Goal: Task Accomplishment & Management: Manage account settings

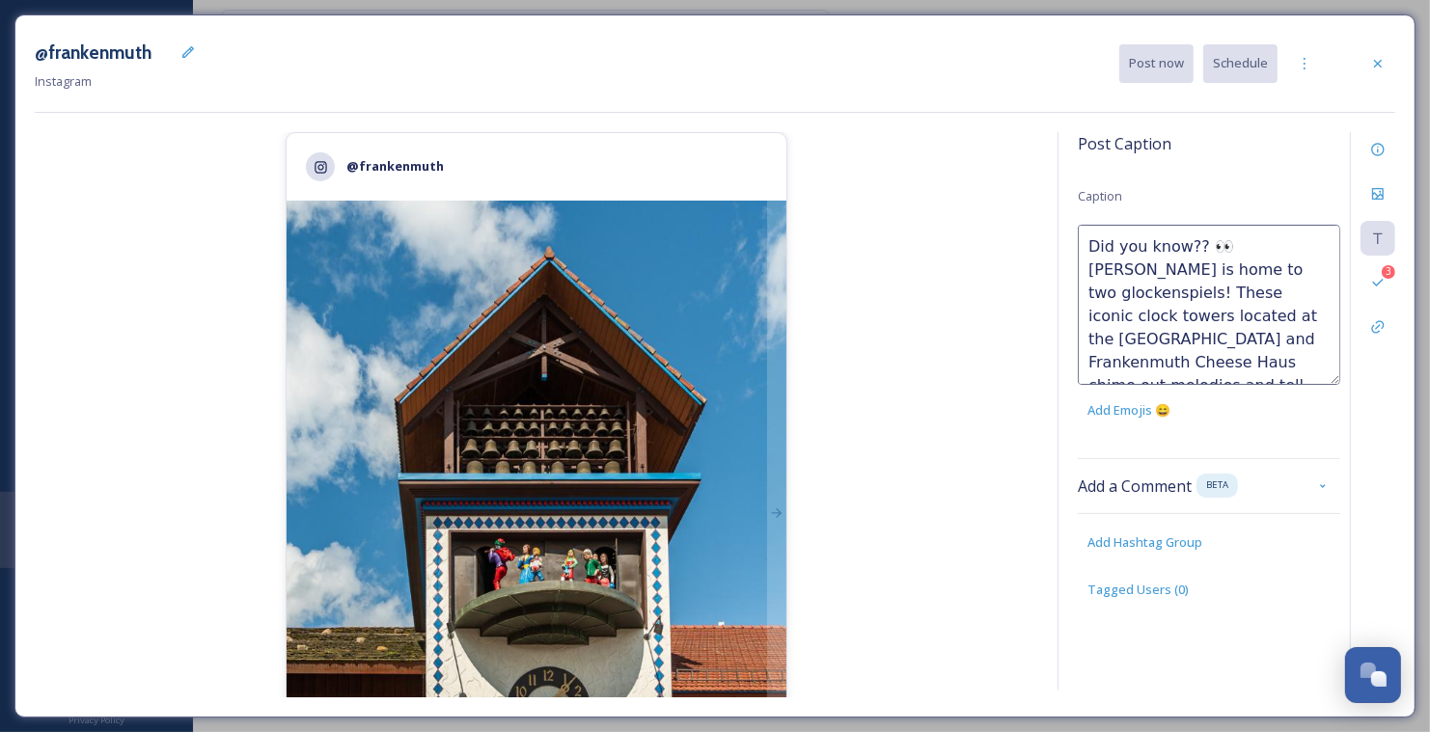
click at [987, 340] on div "@frankenmuth 2,351 likes @ frankenmuth" at bounding box center [536, 414] width 1003 height 565
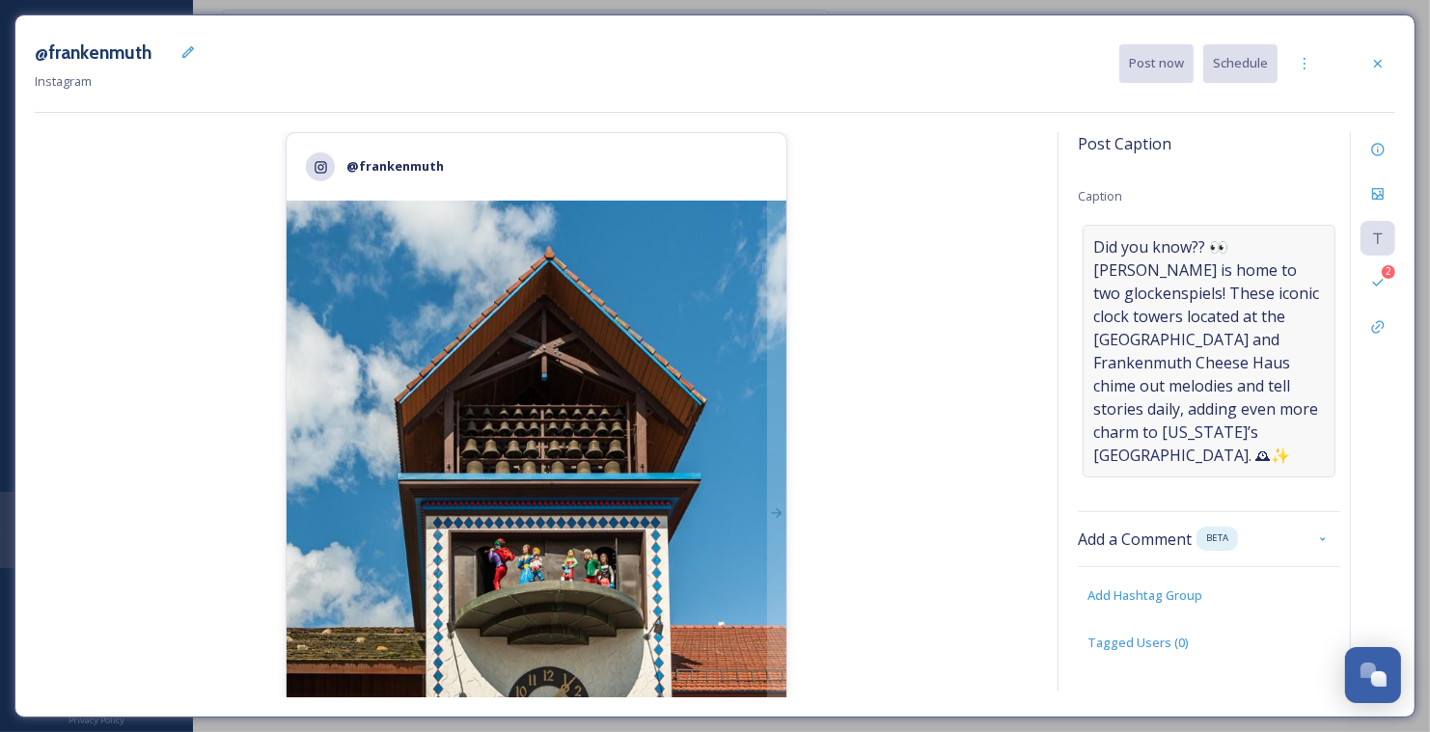
click at [1288, 310] on span "Did you know?? 👀 Frankenmuth is home to two glockenspiels! These iconic clock t…" at bounding box center [1209, 351] width 232 height 232
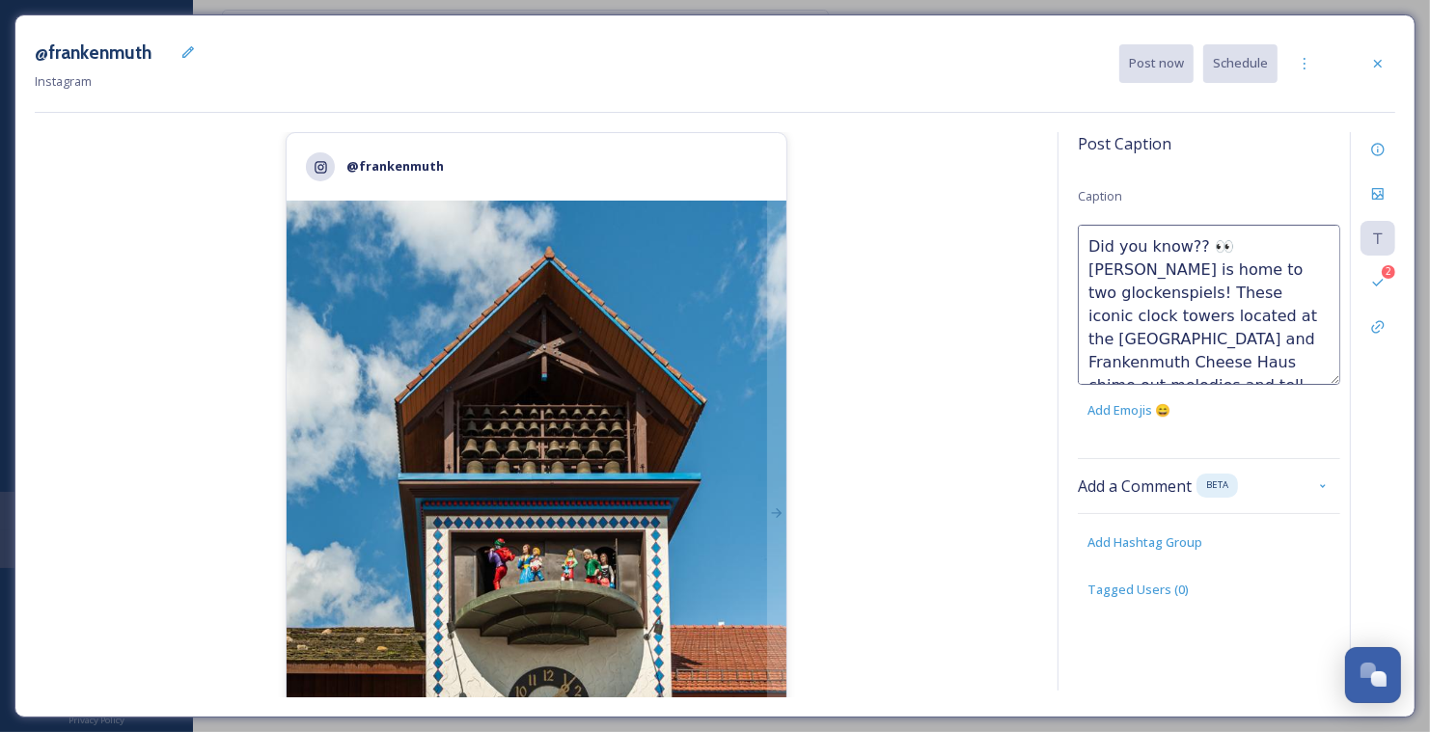
click at [1225, 290] on textarea "Did you know?? 👀 Frankenmuth is home to two glockenspiels! These iconic clock t…" at bounding box center [1209, 305] width 262 height 160
click at [1276, 339] on textarea "Did you know?? 👀 Frankenmuth is home to two glockenspiels! These iconic clock t…" at bounding box center [1209, 305] width 262 height 160
type textarea "Did you know?? 👀 Frankenmuth is home to two glockenspiels! These iconic clock t…"
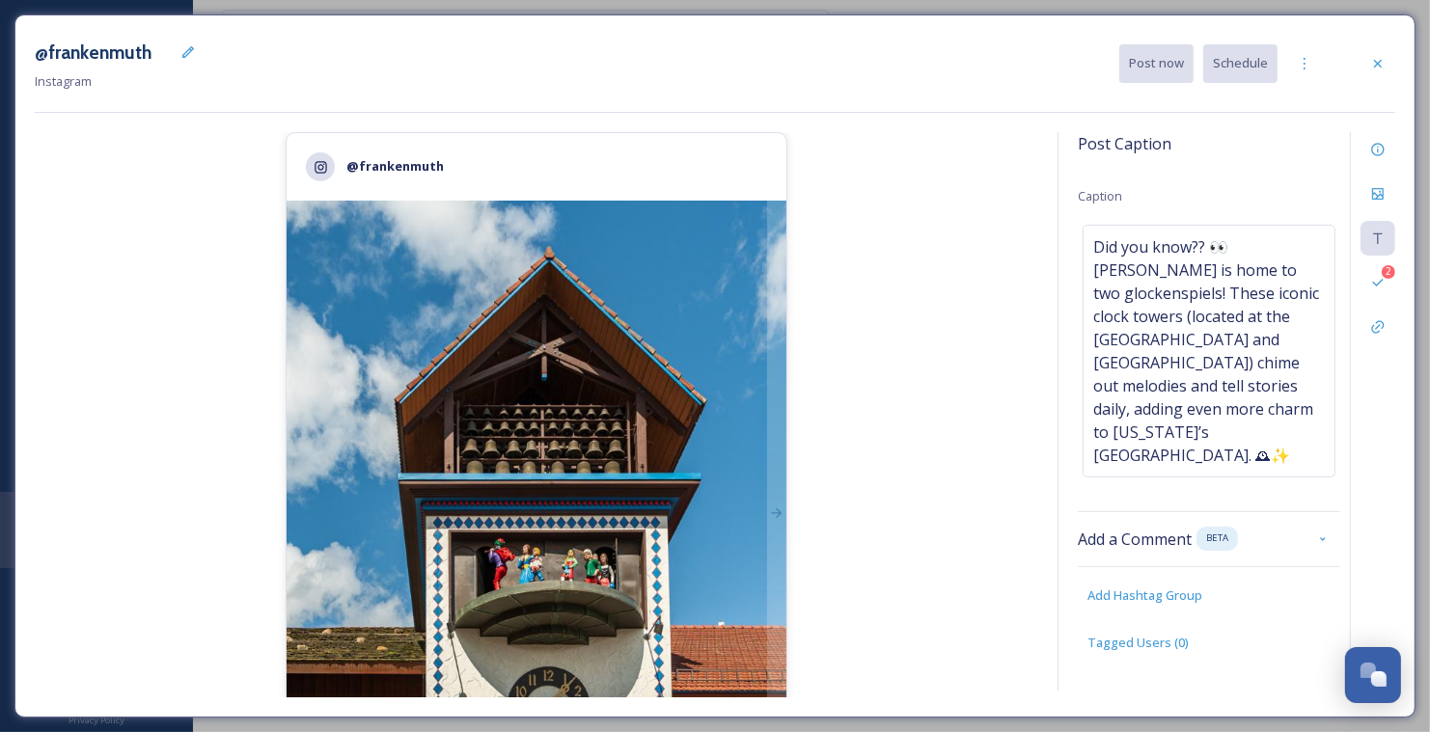
click at [1010, 356] on div "@frankenmuth 2,351 likes @ frankenmuth Did you know?? 👀 Frankenmuth is home to …" at bounding box center [536, 414] width 1003 height 565
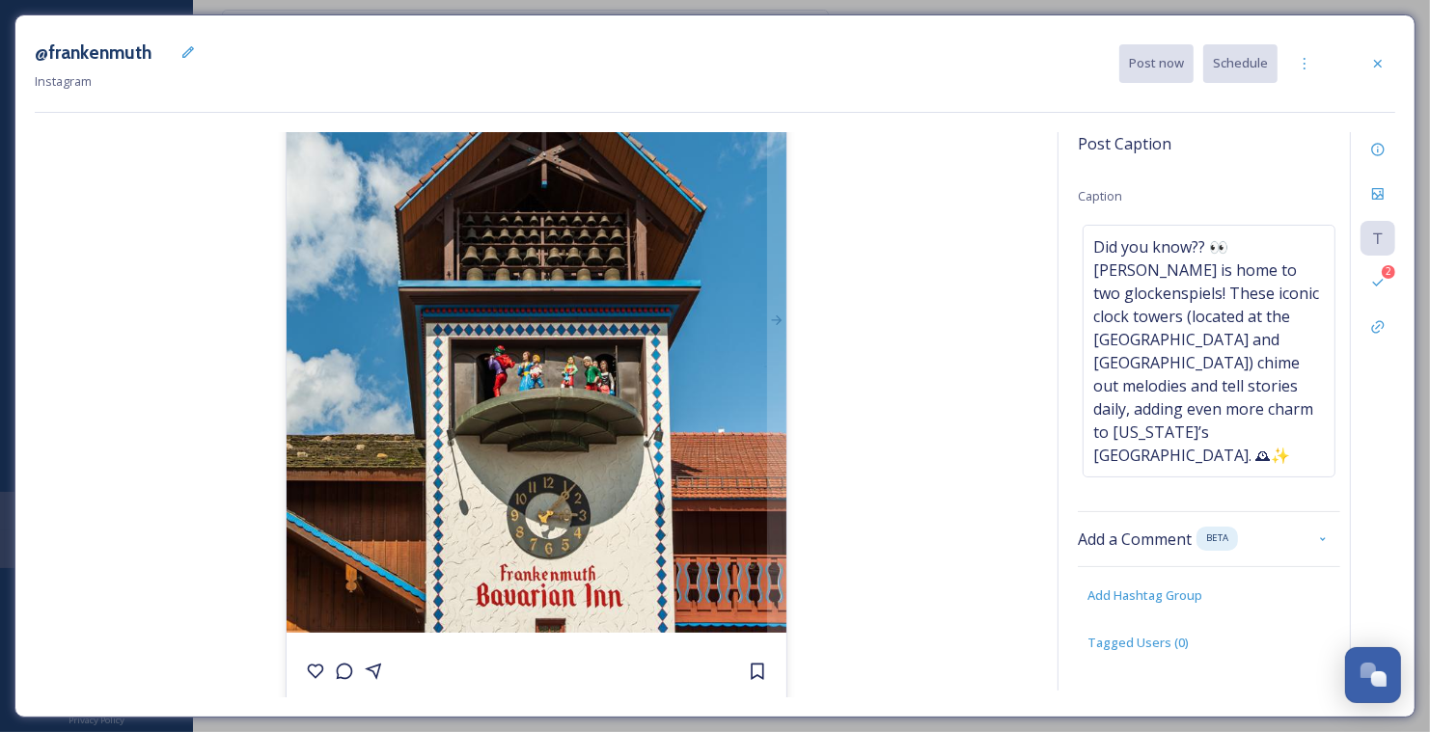
scroll to position [189, 0]
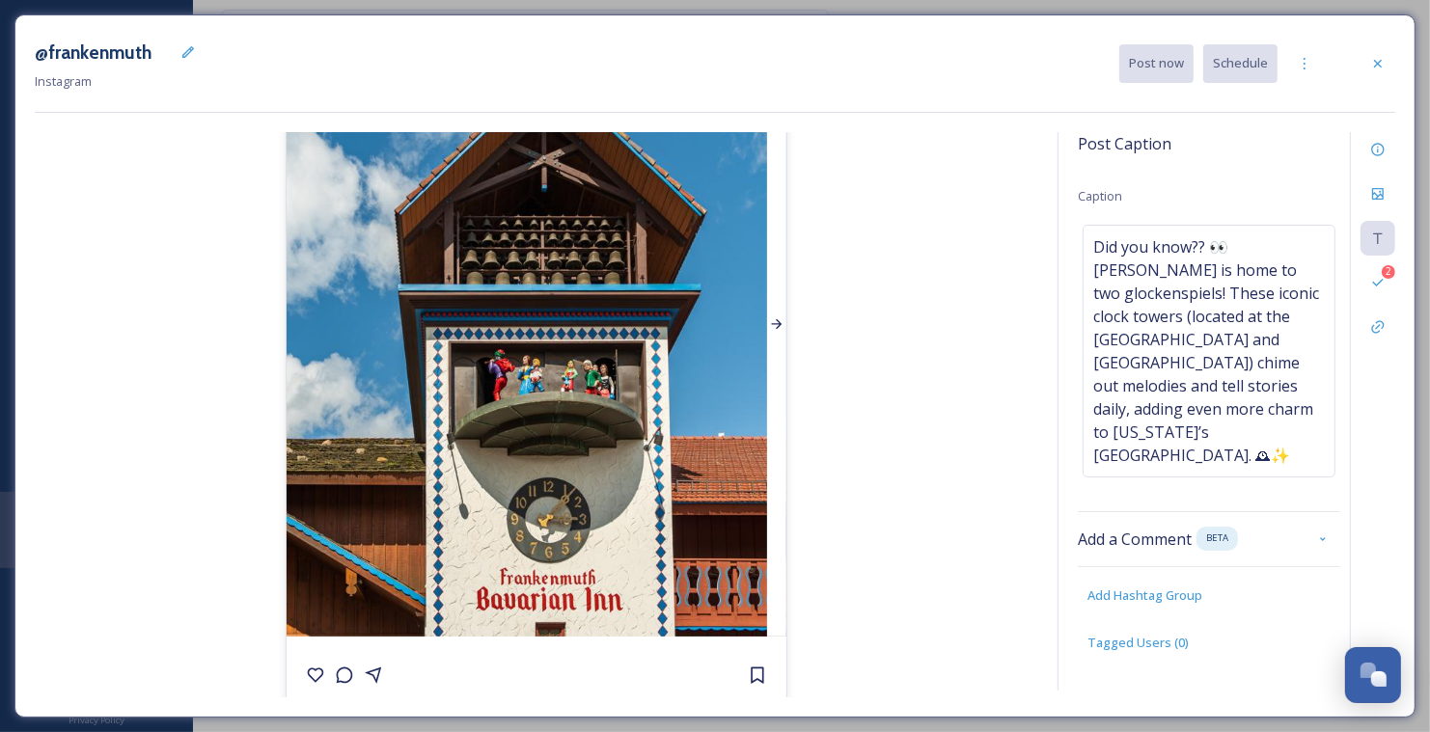
click at [782, 335] on div at bounding box center [776, 324] width 19 height 625
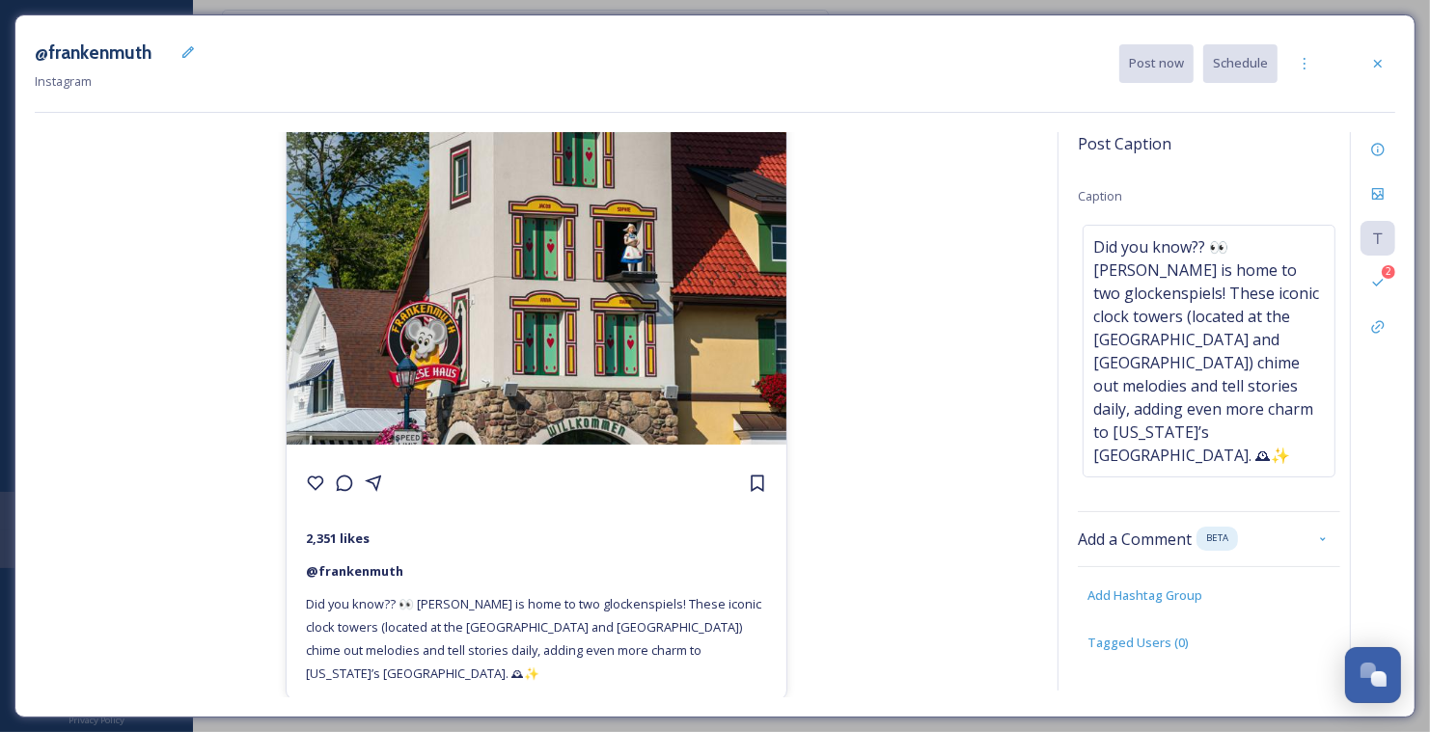
scroll to position [0, 0]
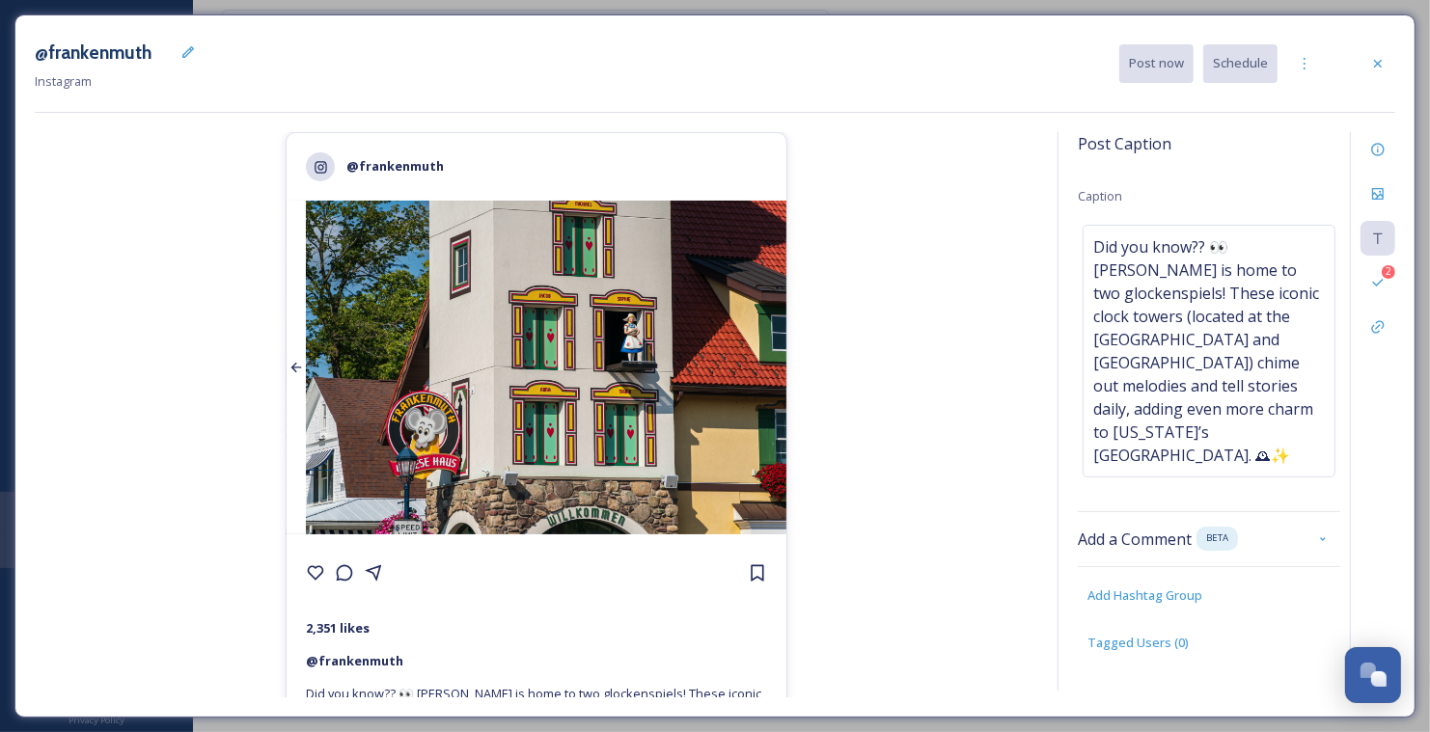
click at [287, 406] on div at bounding box center [296, 368] width 19 height 334
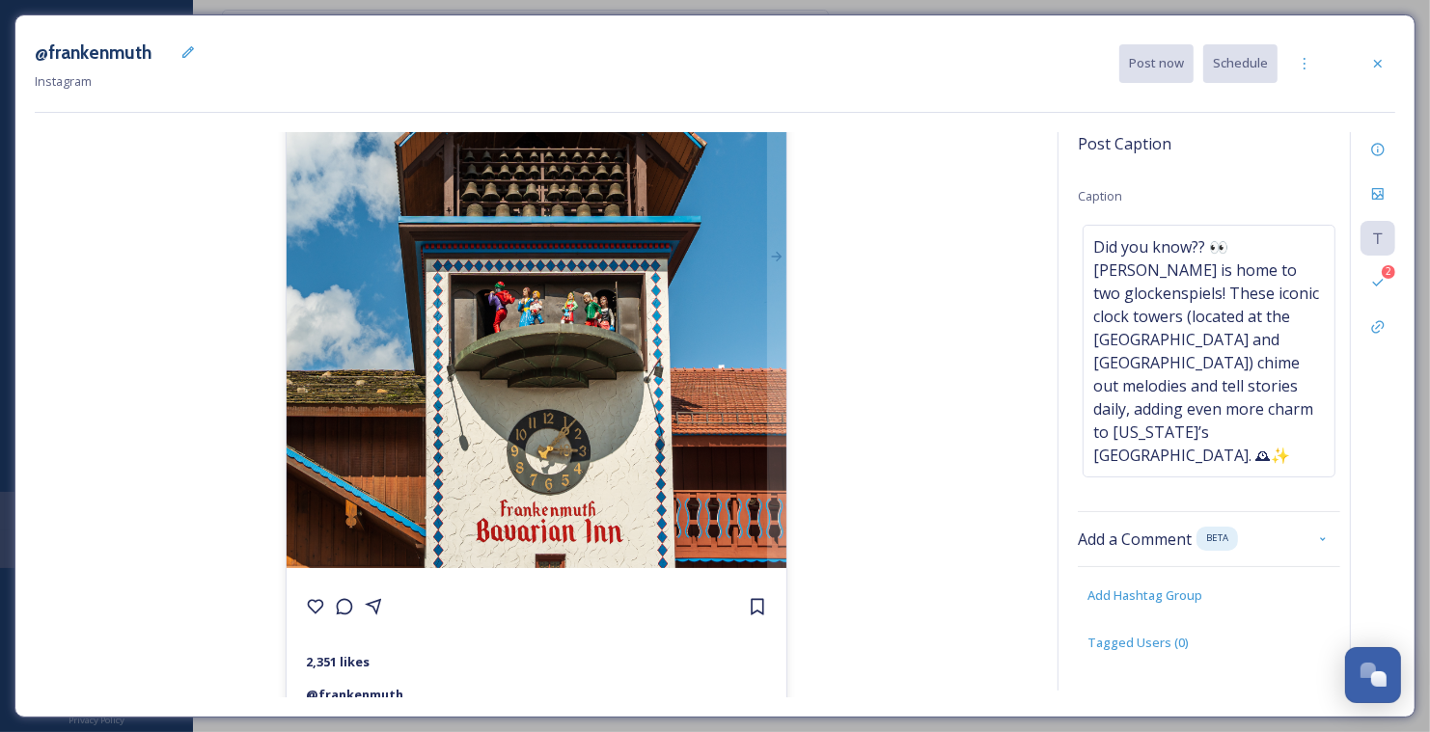
scroll to position [382, 0]
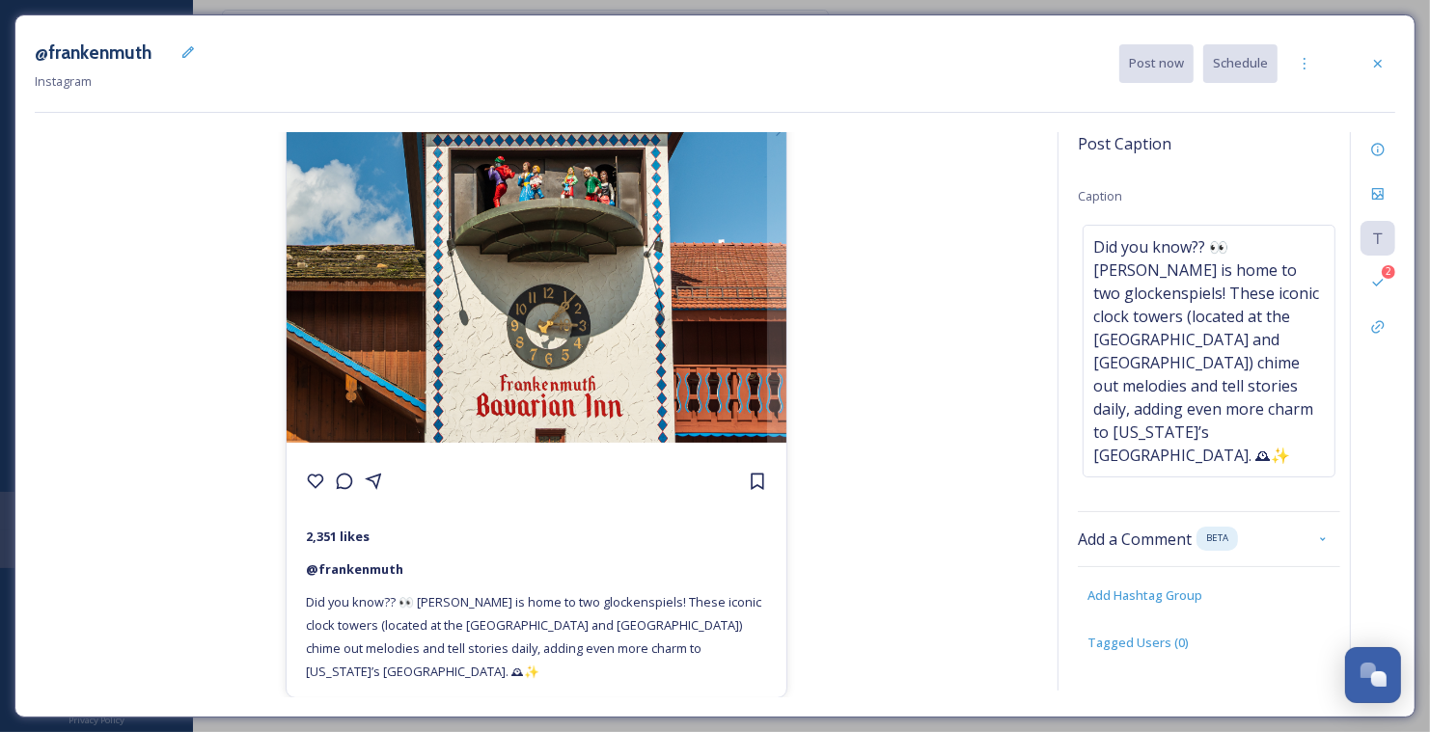
click at [1396, 264] on div "@frankenmuth Instagram Post now Schedule @frankenmuth 2,351 likes @ frankenmuth…" at bounding box center [714, 365] width 1401 height 703
click at [1386, 271] on div "2" at bounding box center [1388, 272] width 14 height 14
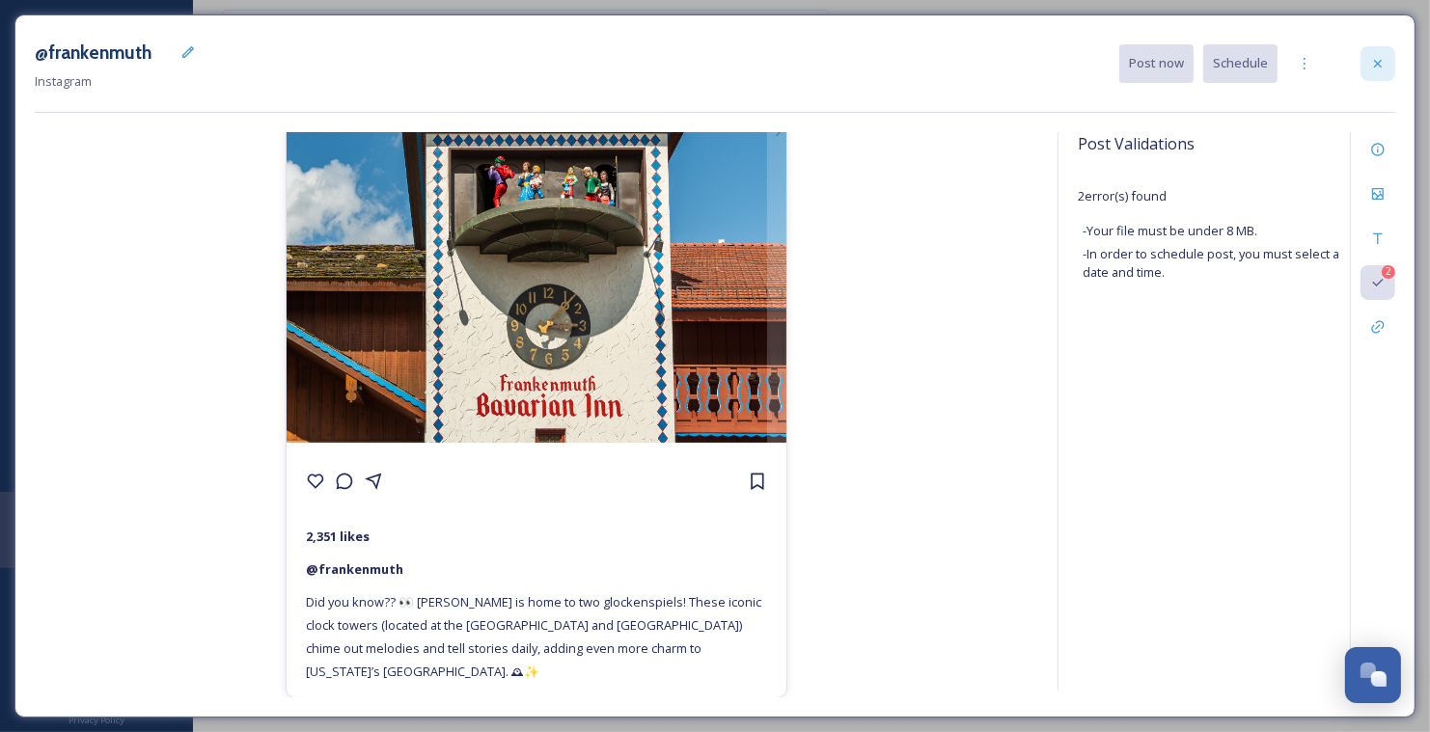
click at [1378, 70] on icon at bounding box center [1377, 63] width 15 height 15
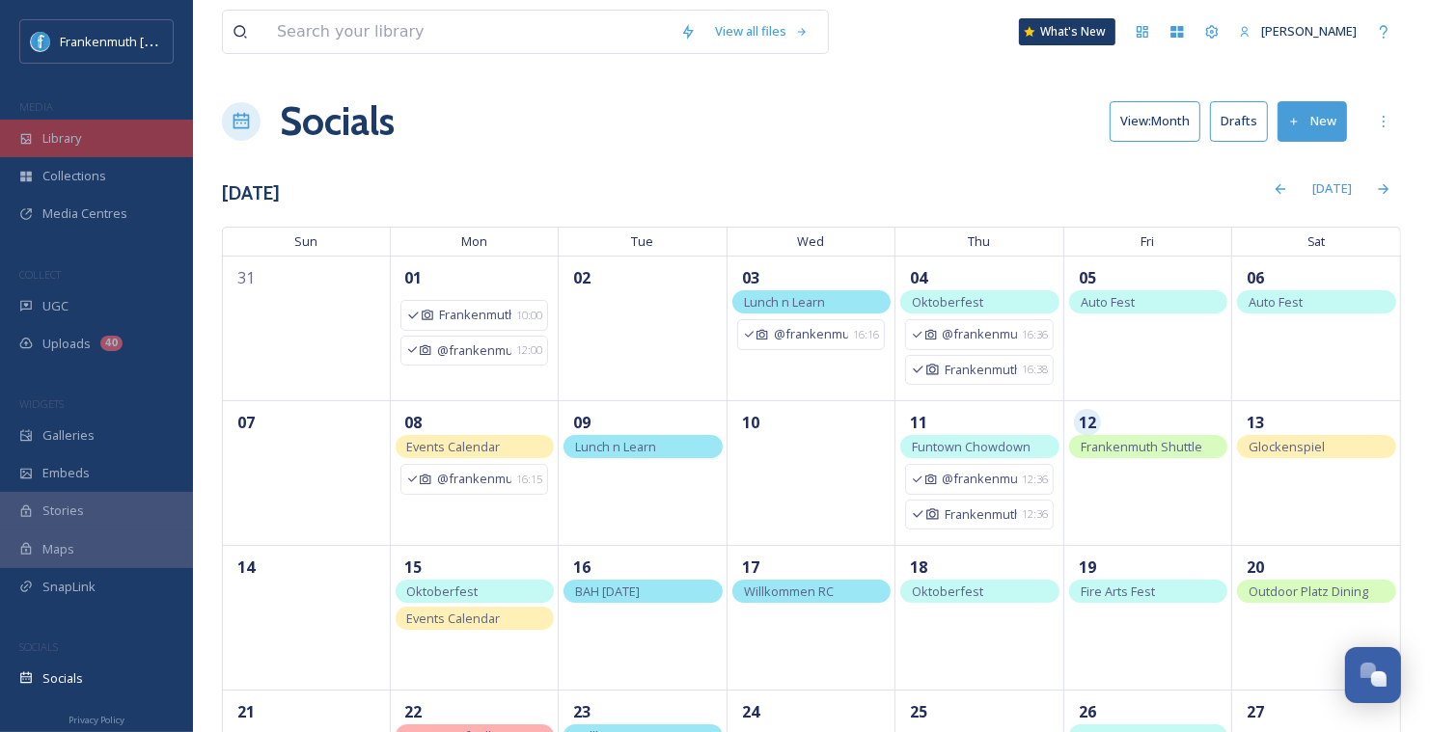
click at [78, 137] on span "Library" at bounding box center [61, 138] width 39 height 18
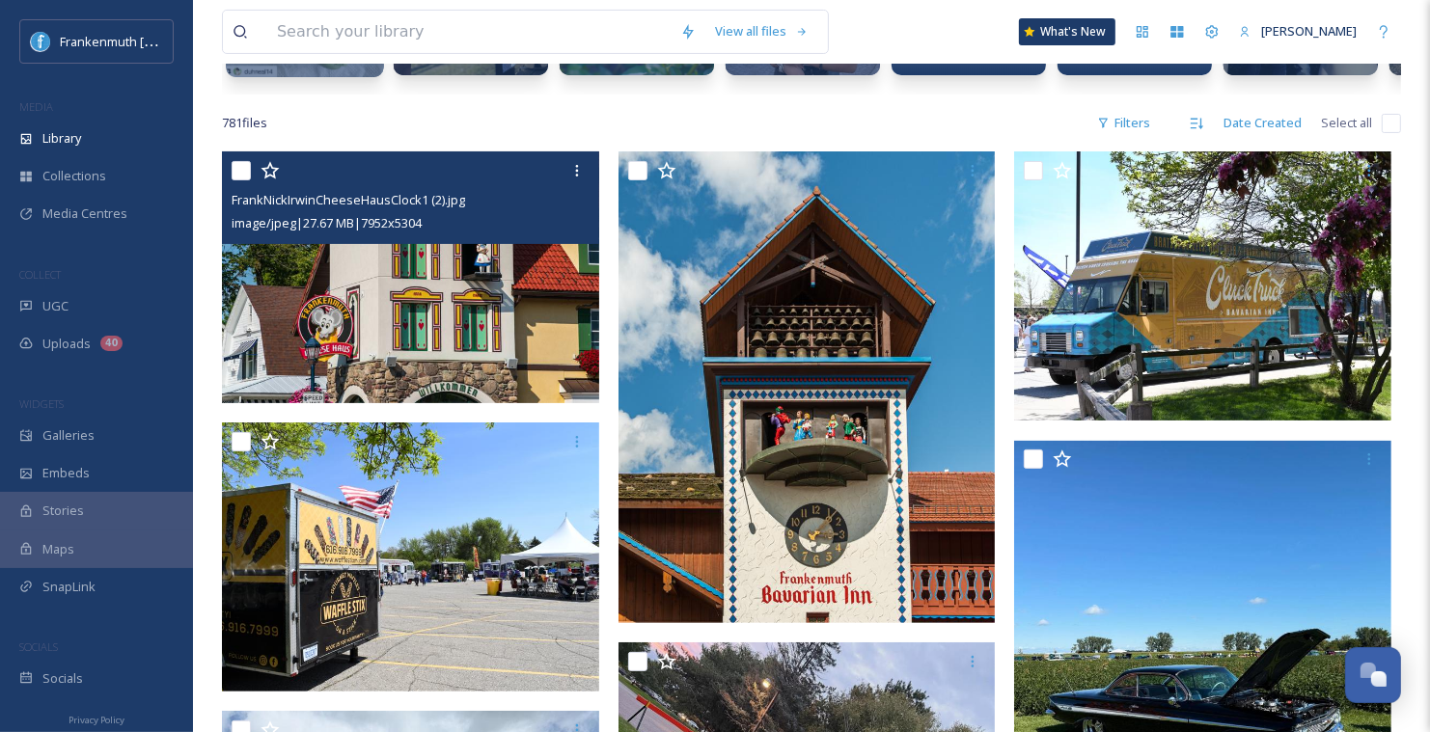
scroll to position [352, 0]
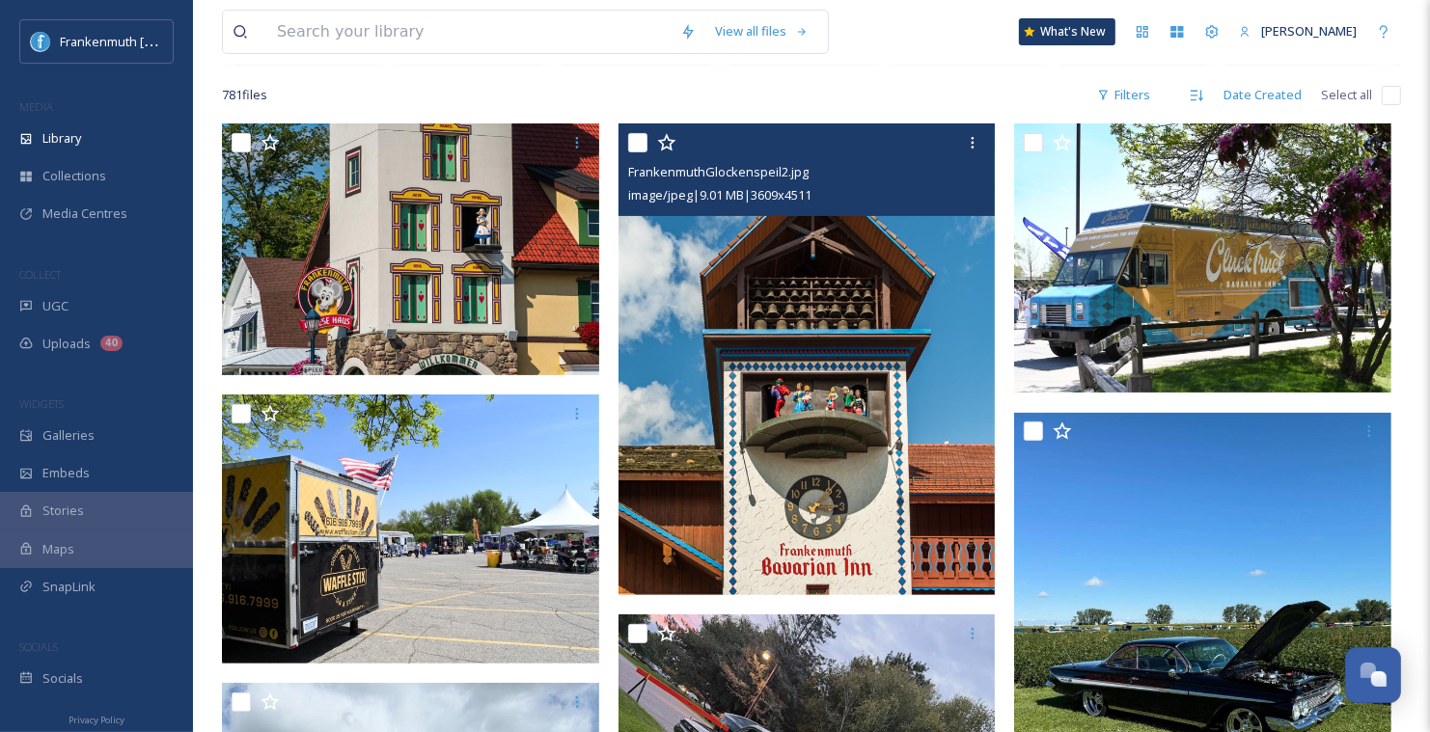
click at [780, 346] on img at bounding box center [806, 359] width 377 height 472
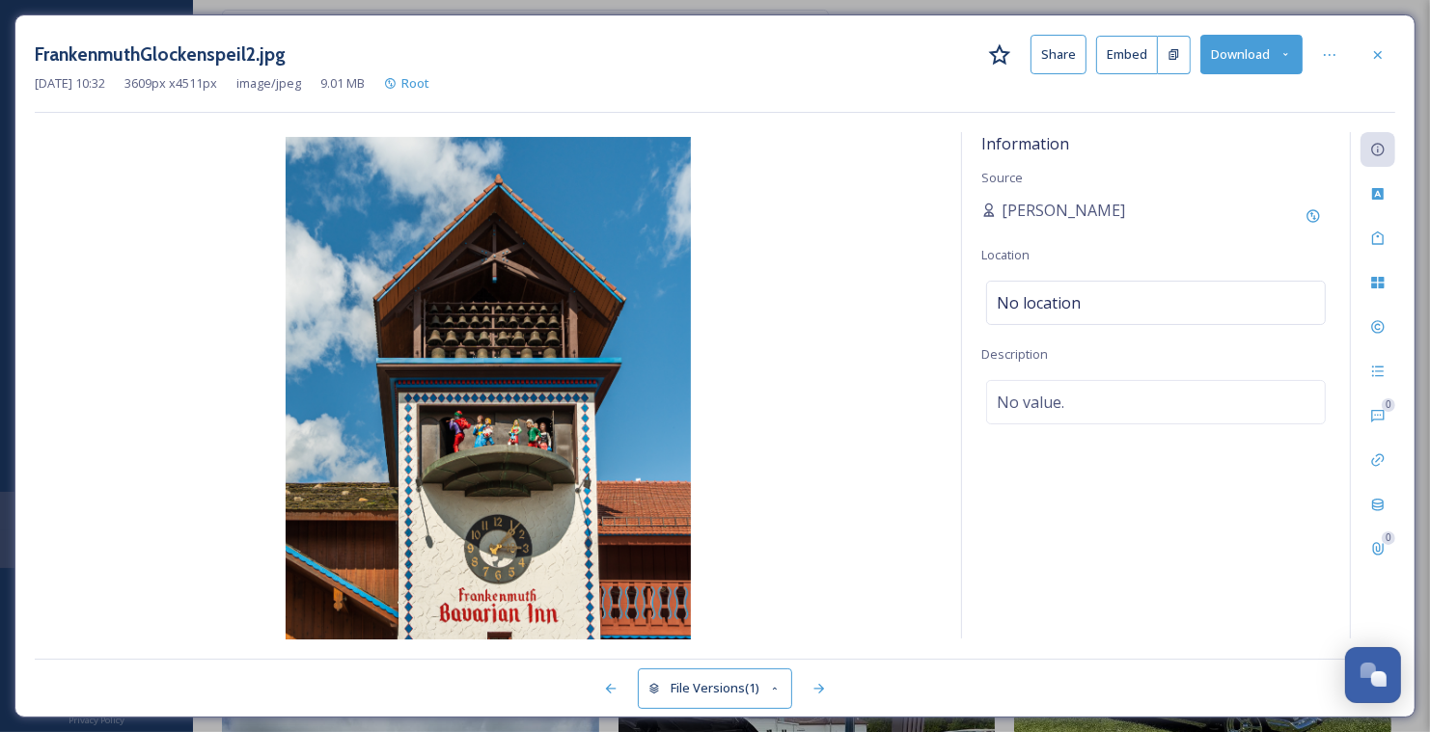
click at [769, 694] on button "File Versions (1)" at bounding box center [715, 689] width 154 height 40
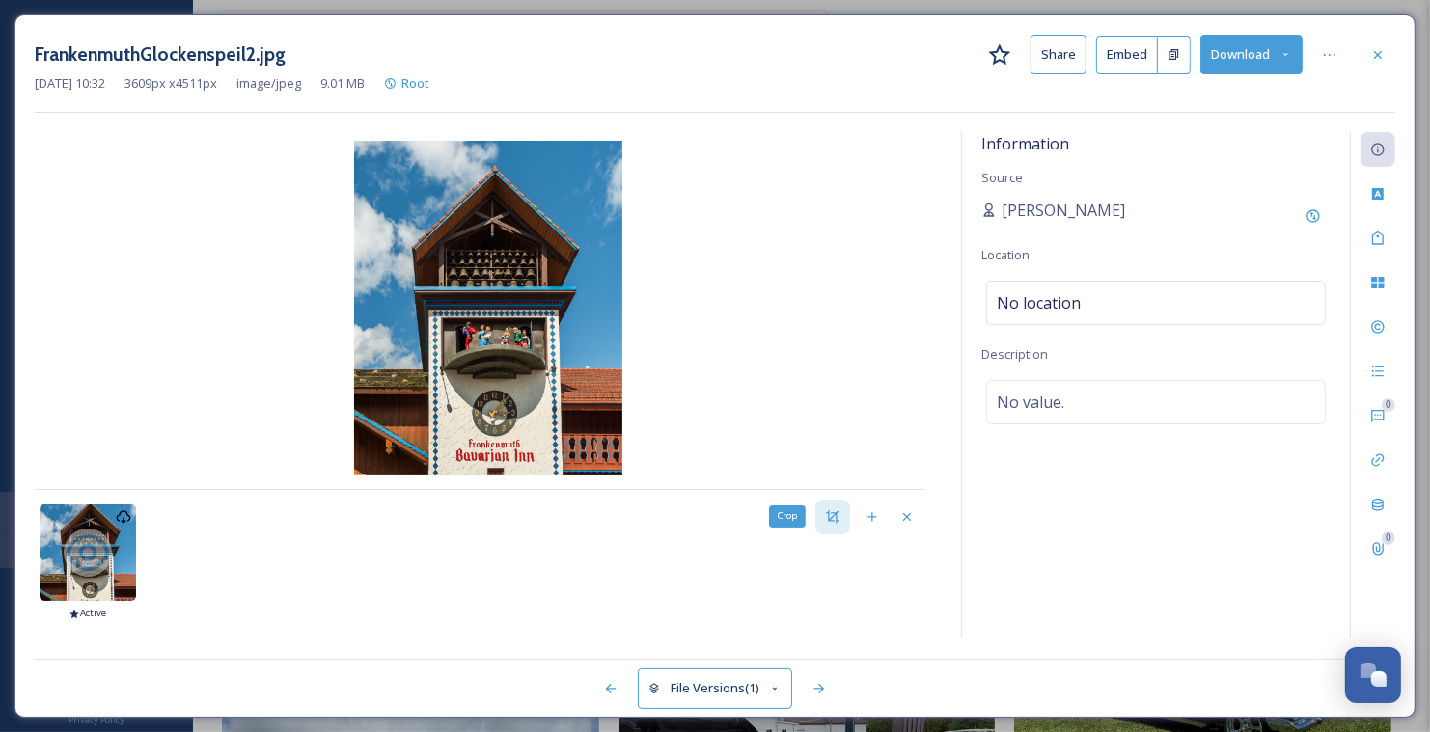
click at [835, 512] on icon at bounding box center [832, 516] width 13 height 13
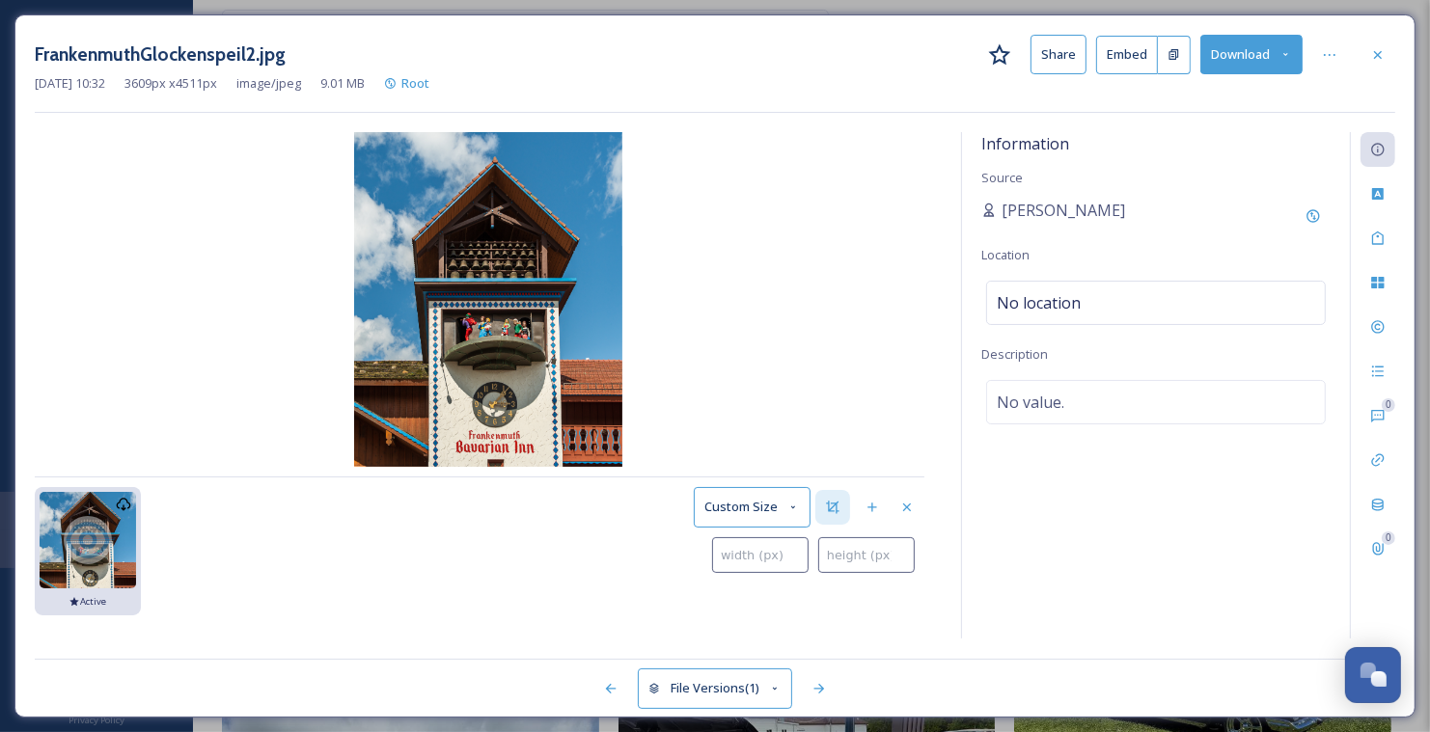
click at [785, 505] on button "Custom Size" at bounding box center [752, 507] width 117 height 40
click at [782, 464] on div "1080 × 566" at bounding box center [755, 463] width 120 height 38
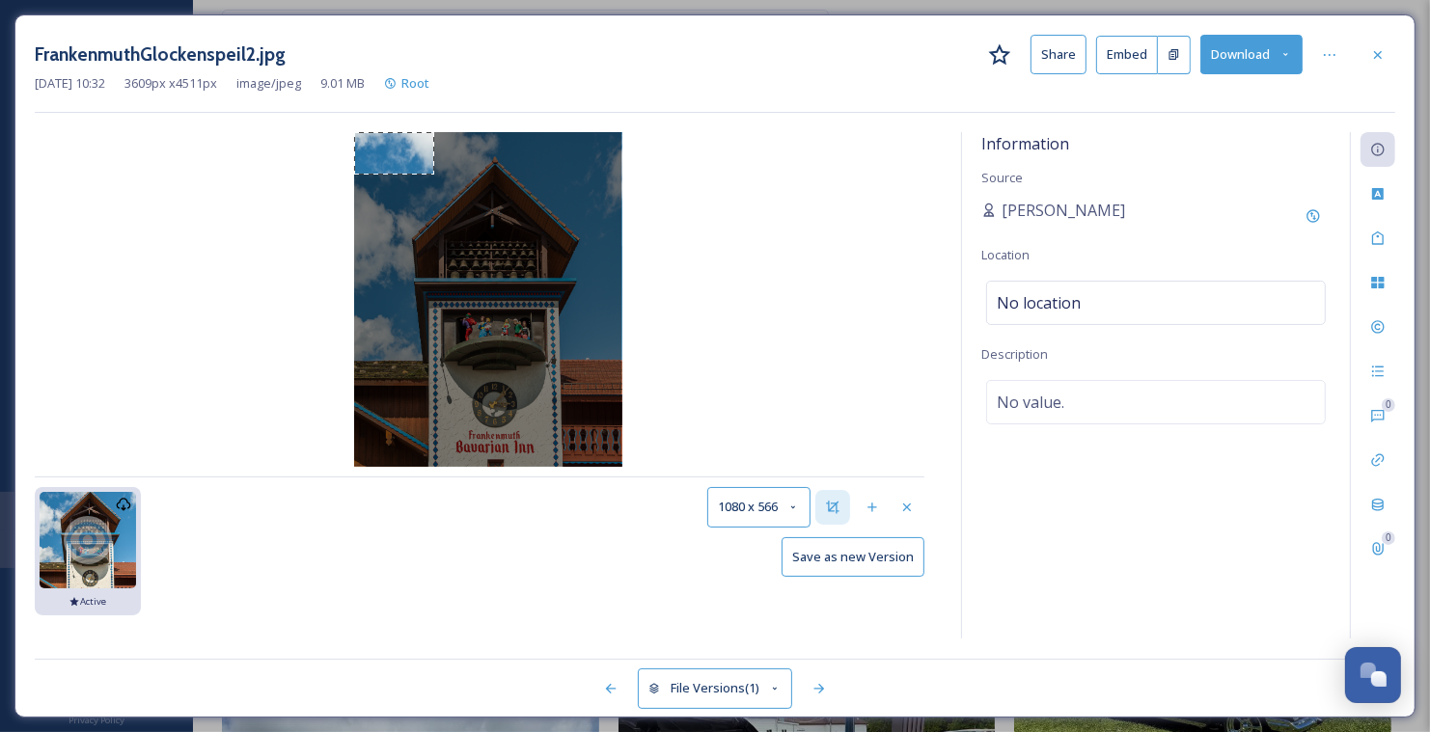
click at [783, 505] on button "1080 x 566" at bounding box center [758, 507] width 103 height 40
click at [790, 402] on div "1080 × 1080" at bounding box center [761, 388] width 106 height 38
click at [768, 493] on button "1080 x 1080" at bounding box center [755, 507] width 110 height 40
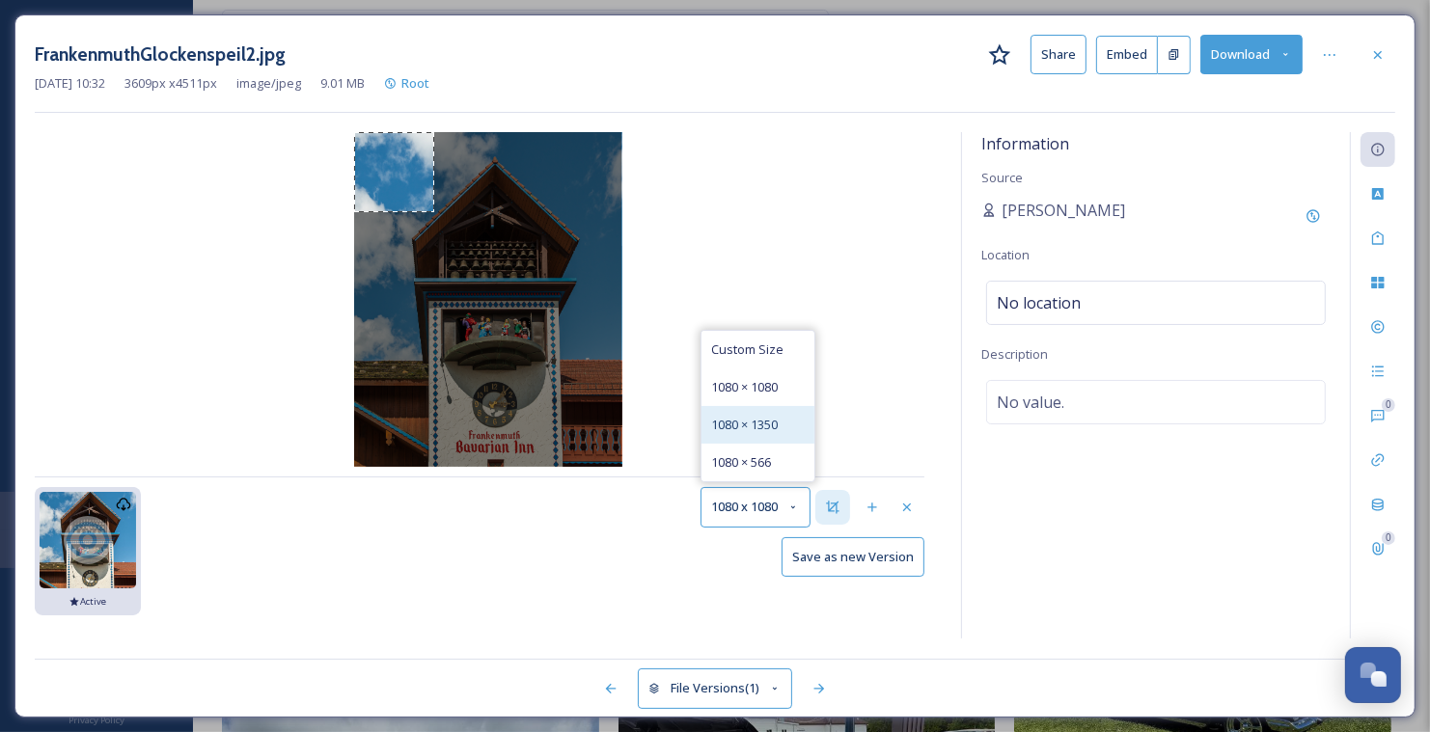
click at [768, 422] on span "1080 × 1350" at bounding box center [744, 425] width 67 height 18
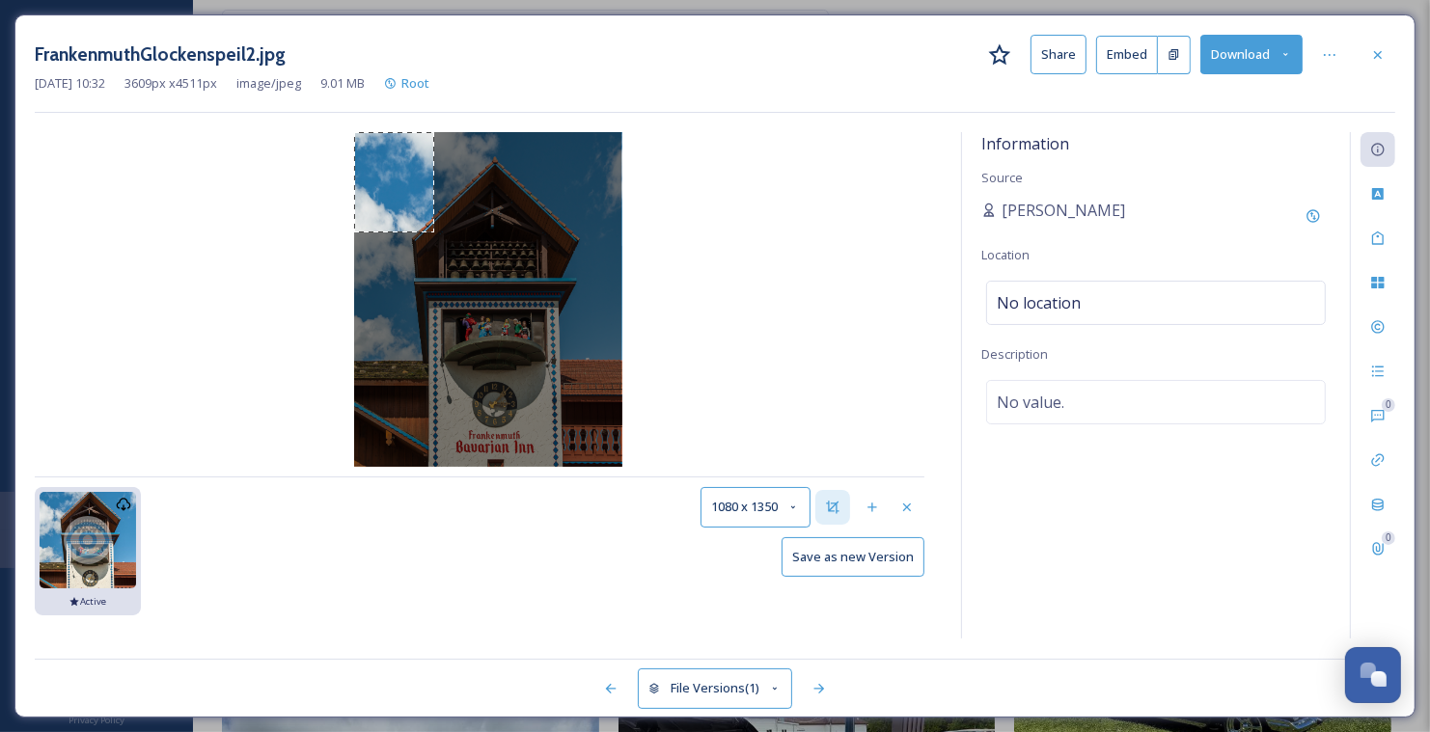
click at [770, 504] on button "1080 x 1350" at bounding box center [755, 507] width 110 height 40
click at [784, 274] on div "Sep 12 10:32 image/jpeg 3609 x 4511 Active 1080 x 1350 Save as new Version" at bounding box center [488, 385] width 907 height 507
click at [435, 230] on img at bounding box center [488, 299] width 268 height 335
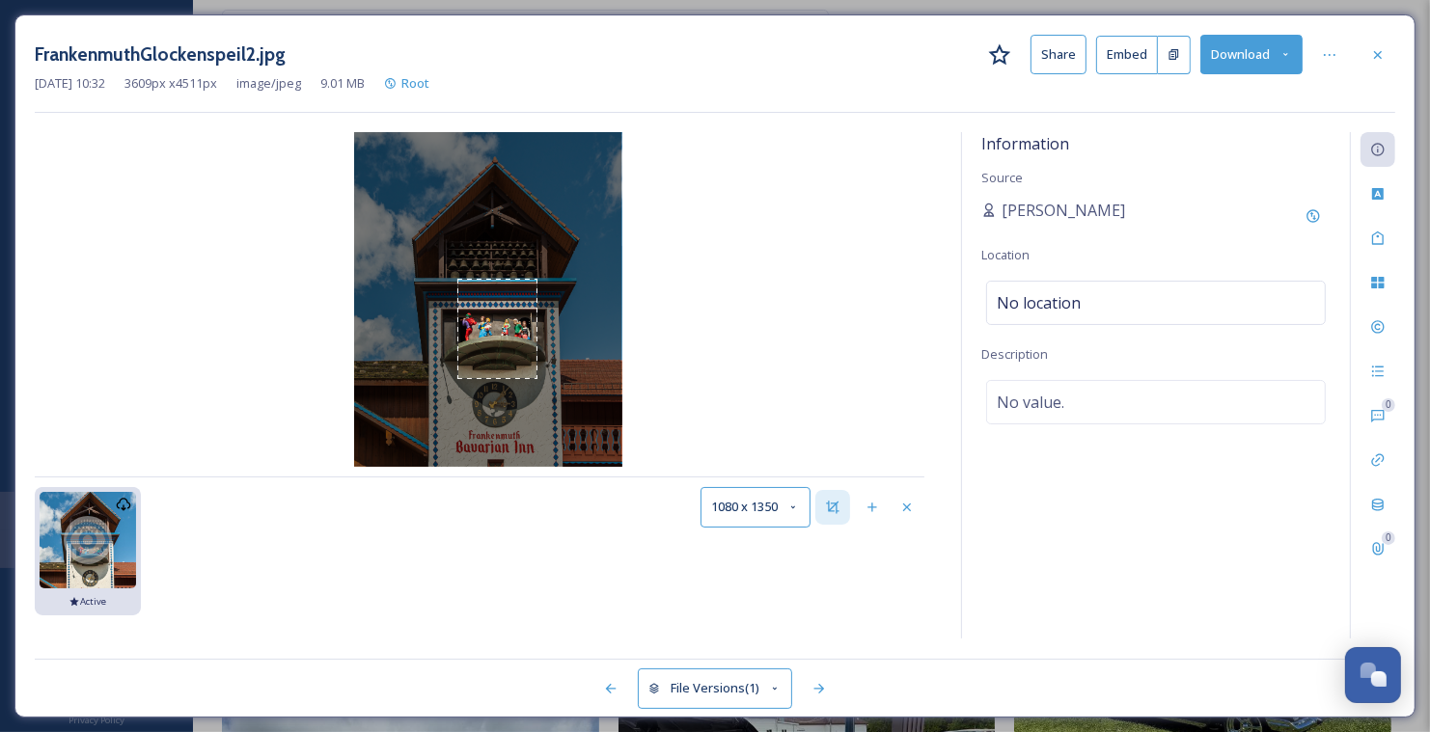
click at [534, 373] on div "Use the arrow keys to move the crop selection area" at bounding box center [497, 329] width 80 height 100
click at [800, 503] on button "1080 x 1350" at bounding box center [755, 507] width 110 height 40
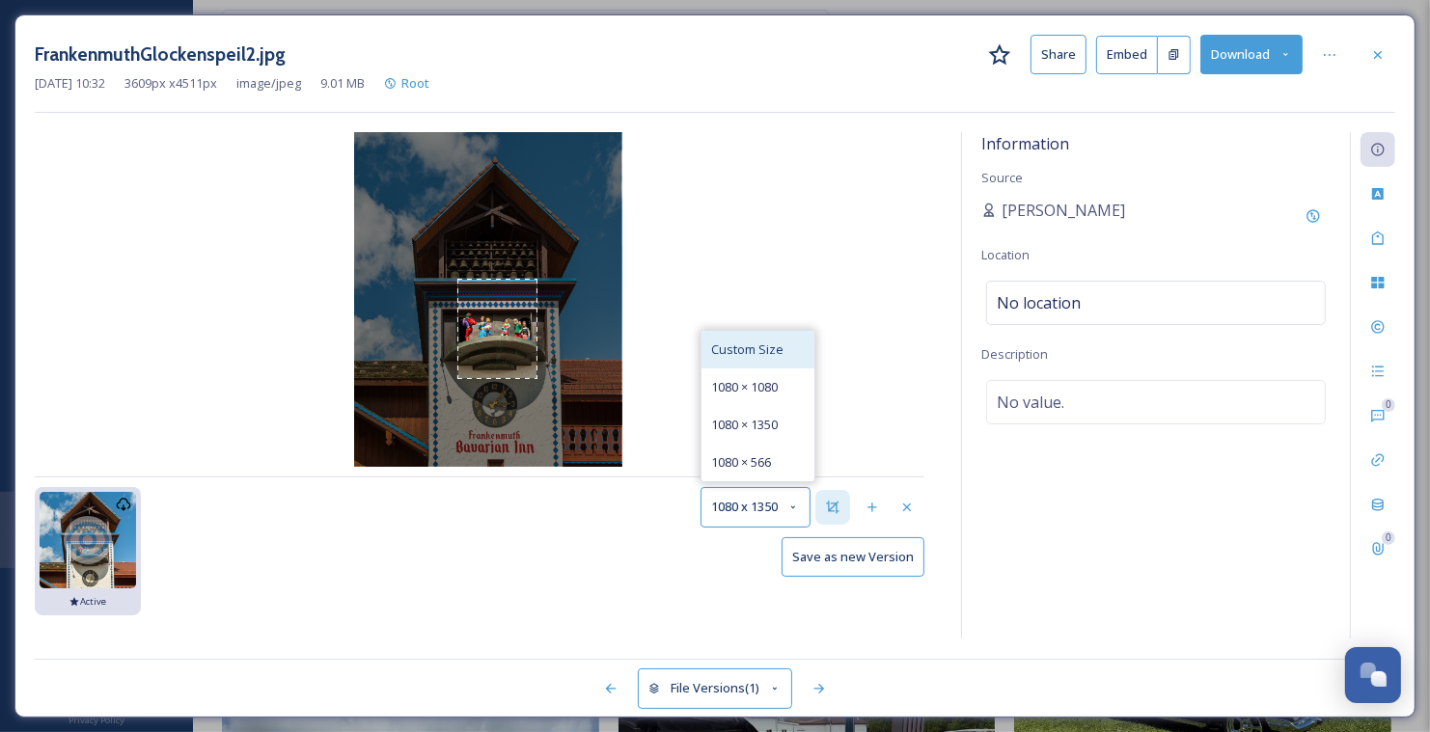
click at [777, 348] on span "Custom Size" at bounding box center [747, 350] width 72 height 18
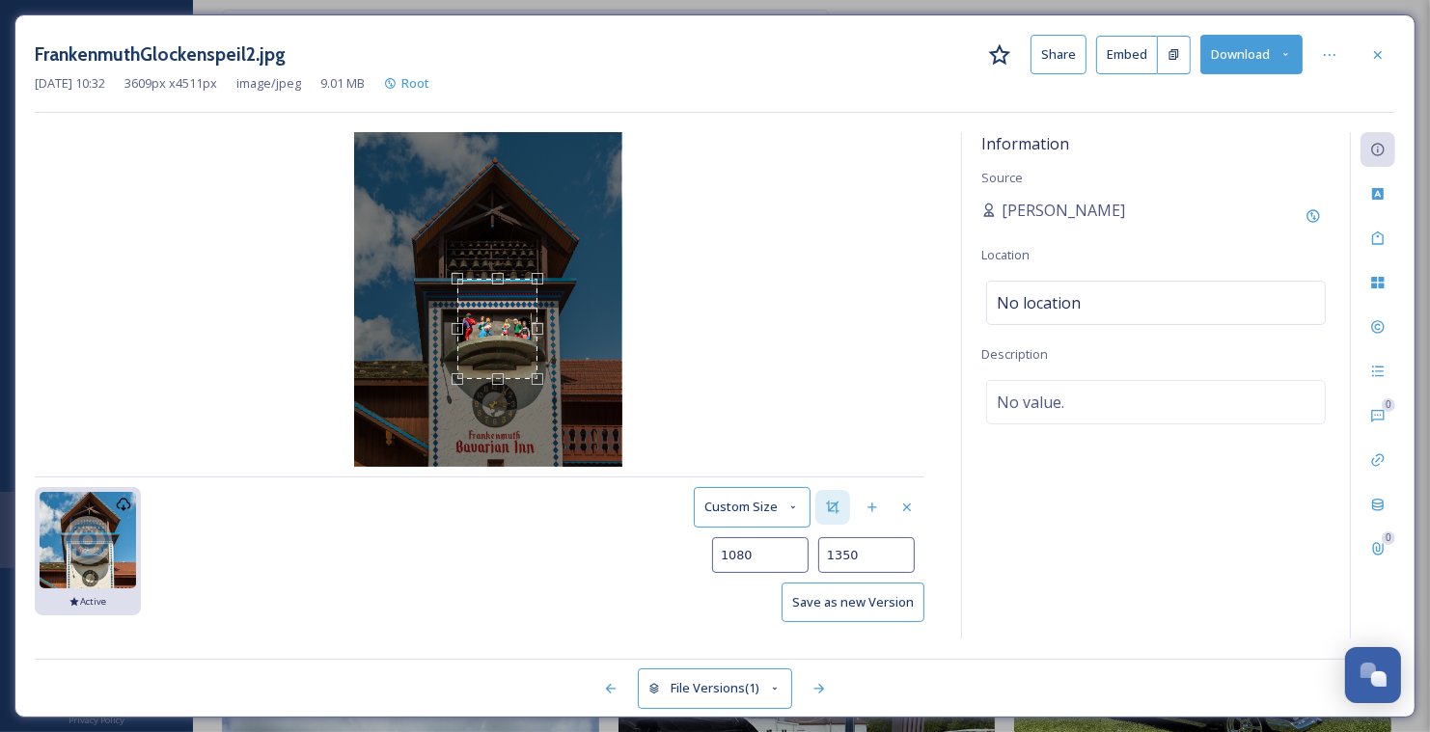
type input "1085"
type input "1355"
type input "1119"
type input "1394"
type input "1178"
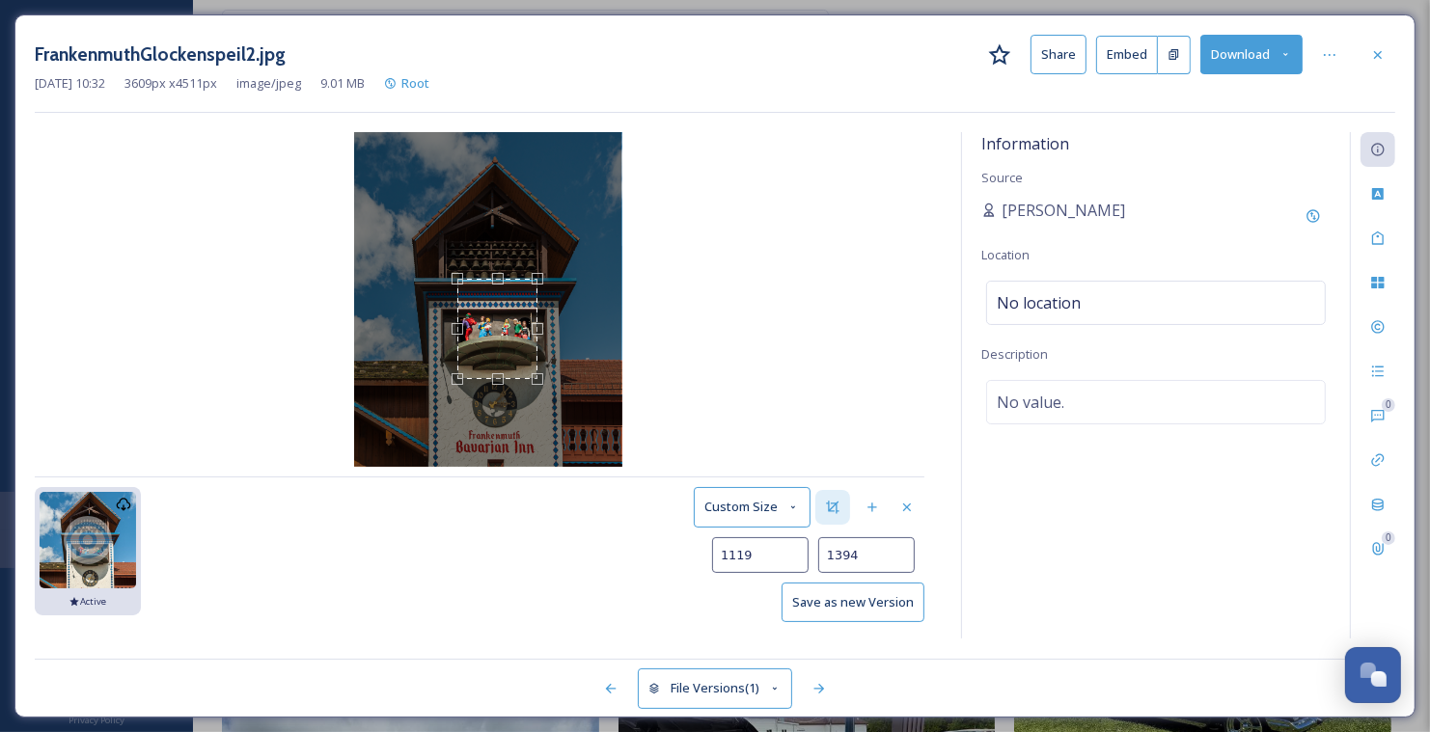
type input "1472"
type input "1249"
type input "1571"
type input "1320"
type input "1678"
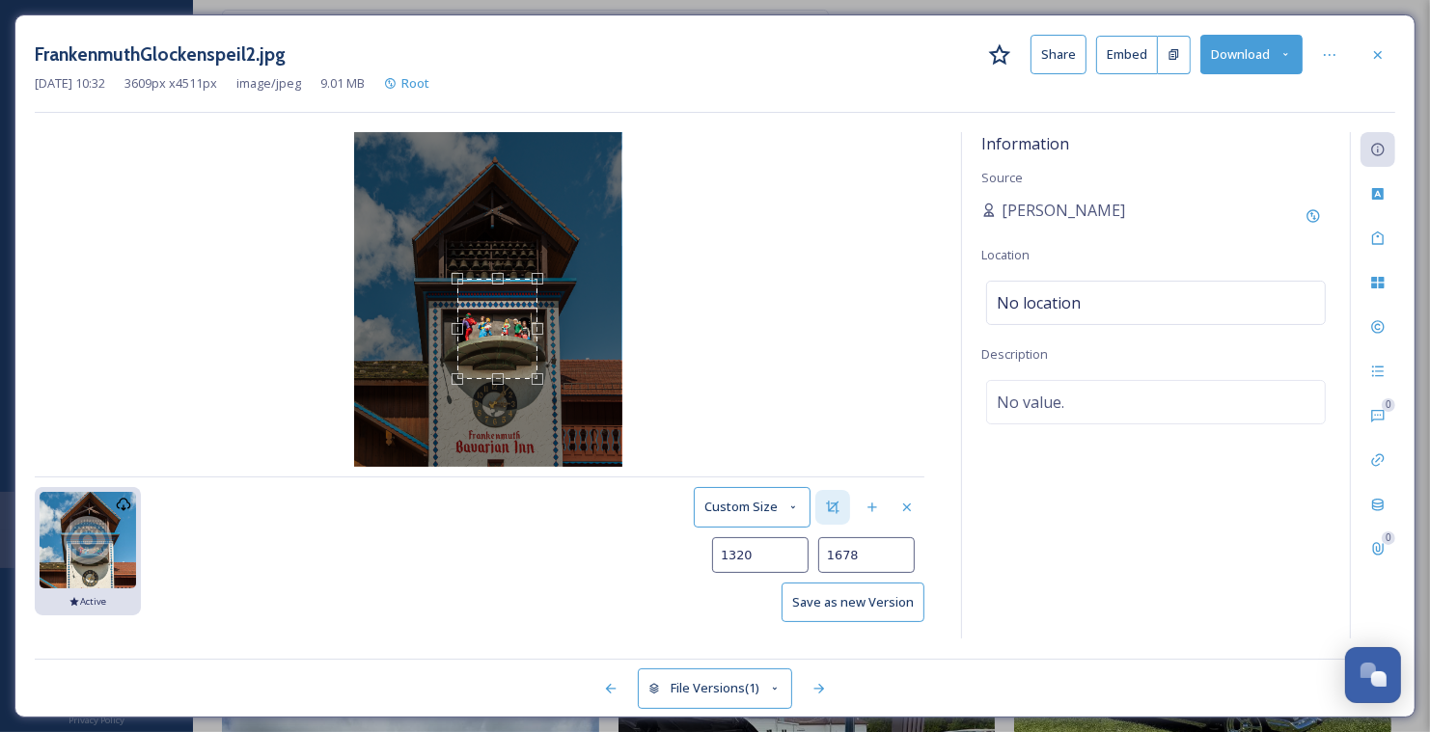
type input "1371"
type input "1769"
type input "1417"
type input "1854"
type input "1462"
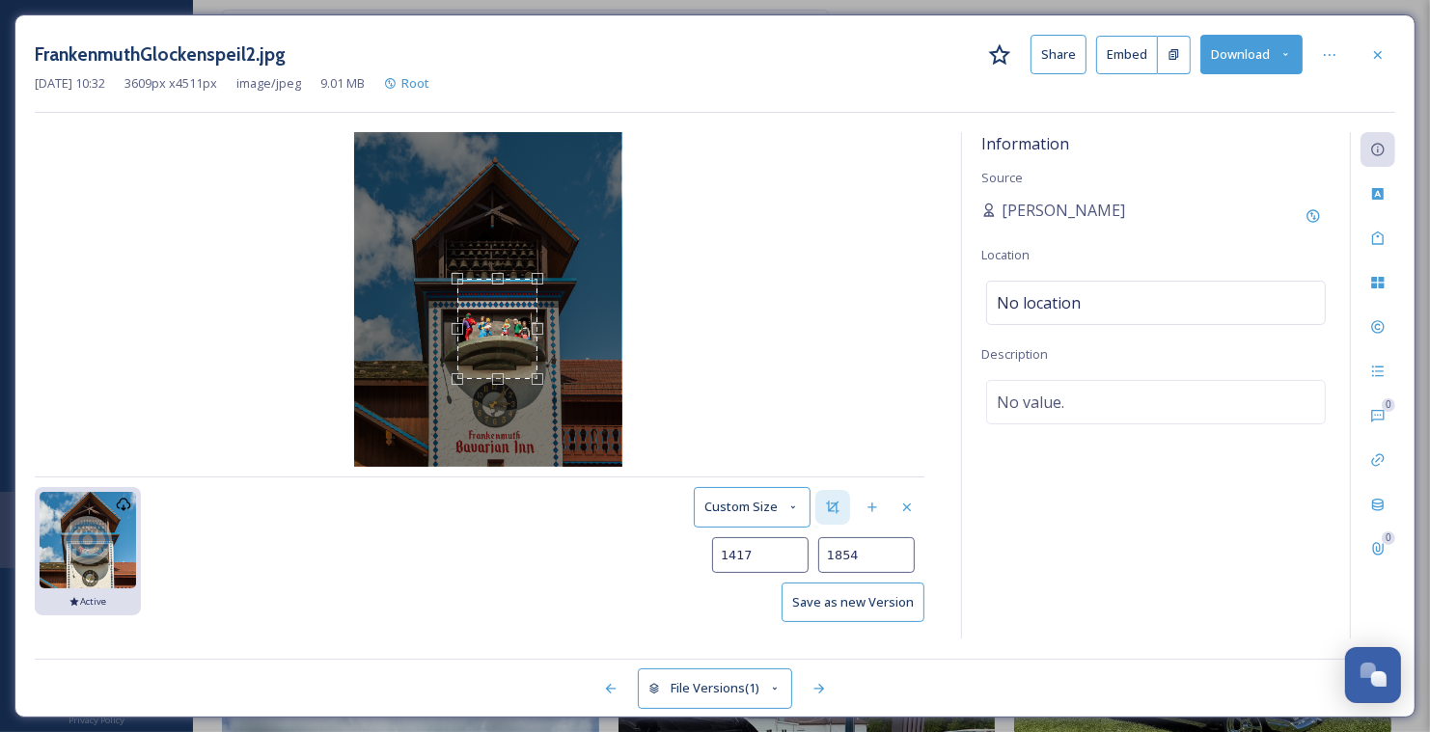
type input "1934"
type input "1496"
type input "2002"
type input "1532"
type input "2082"
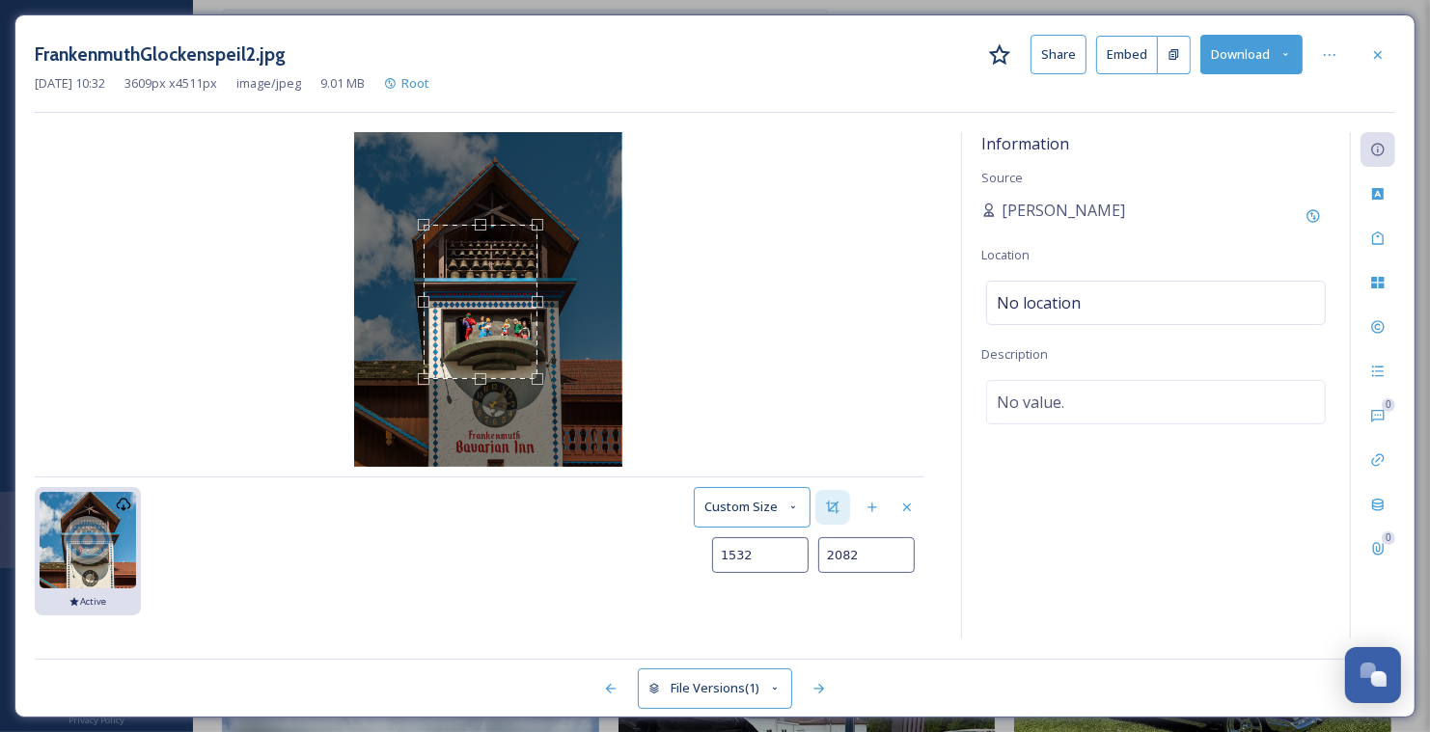
type input "1567"
type input "2160"
type input "1595"
type input "2222"
type input "1623"
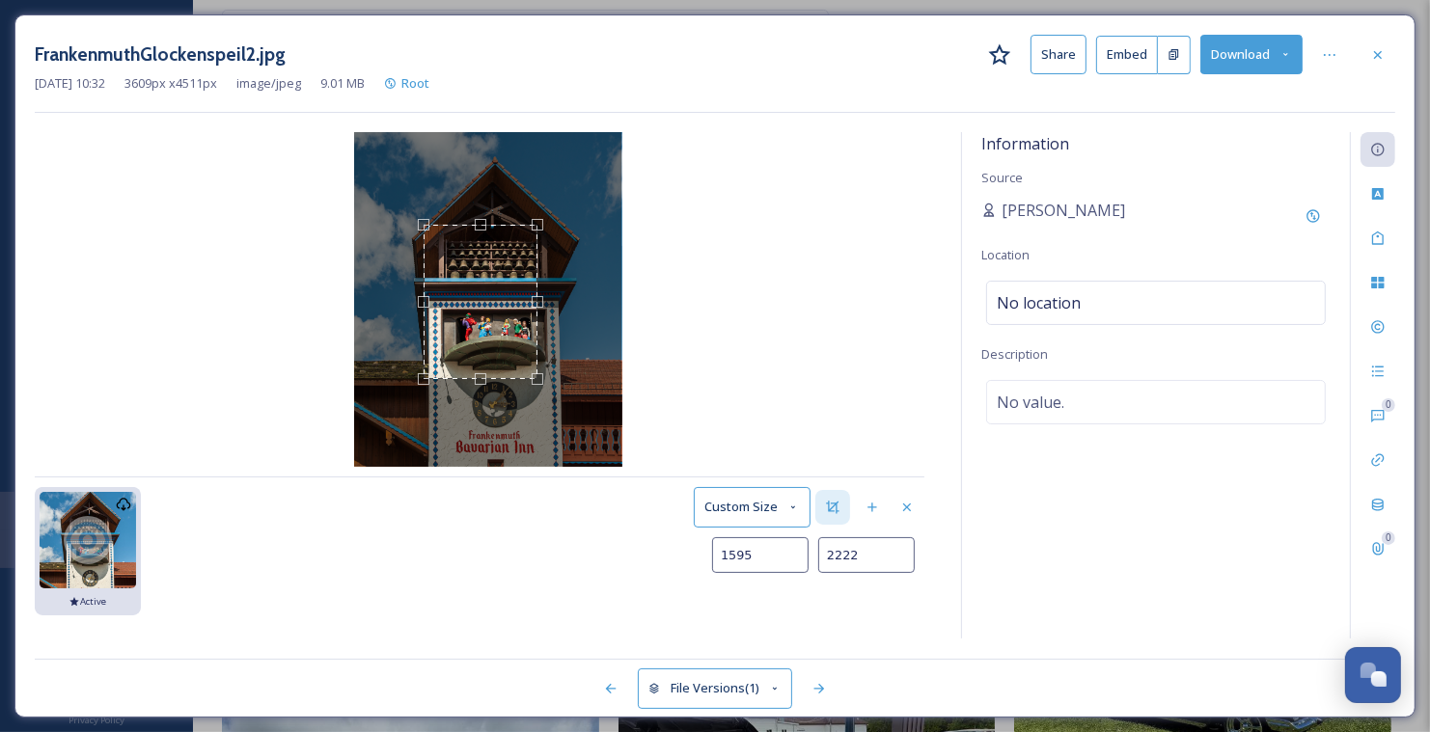
type input "2275"
type input "1642"
type input "2309"
type input "1653"
type input "2329"
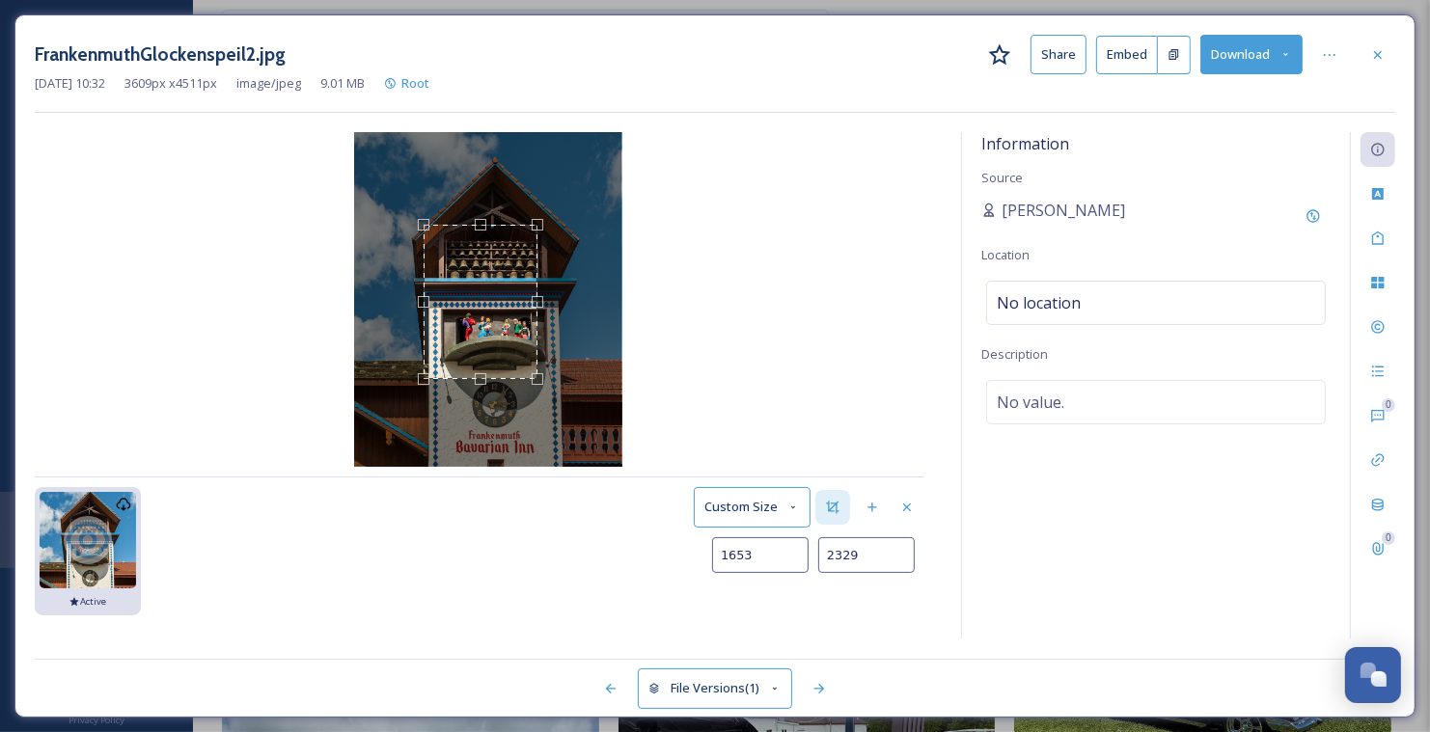
type input "1661"
type input "2343"
type input "1669"
type input "2362"
type input "1678"
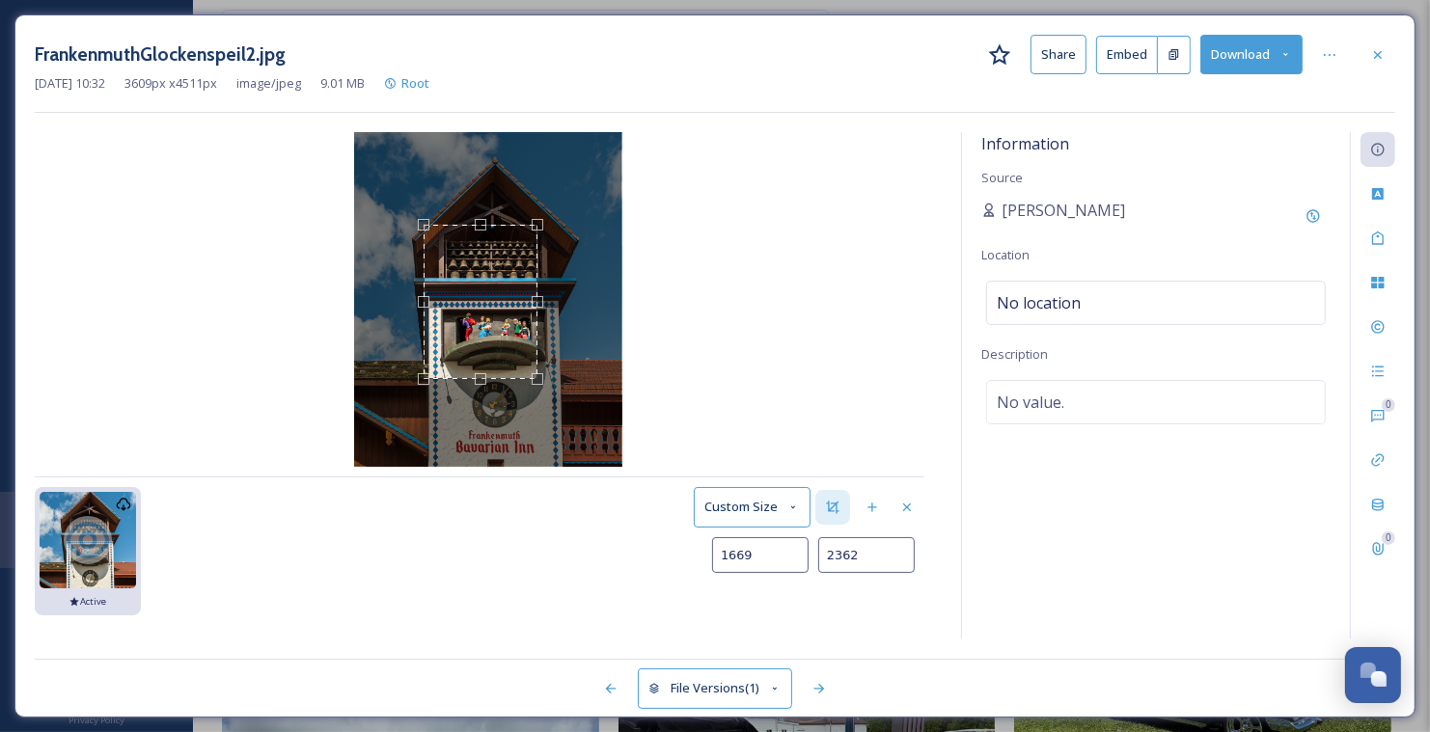
type input "2389"
type input "1688"
type input "2418"
type input "1699"
type input "2441"
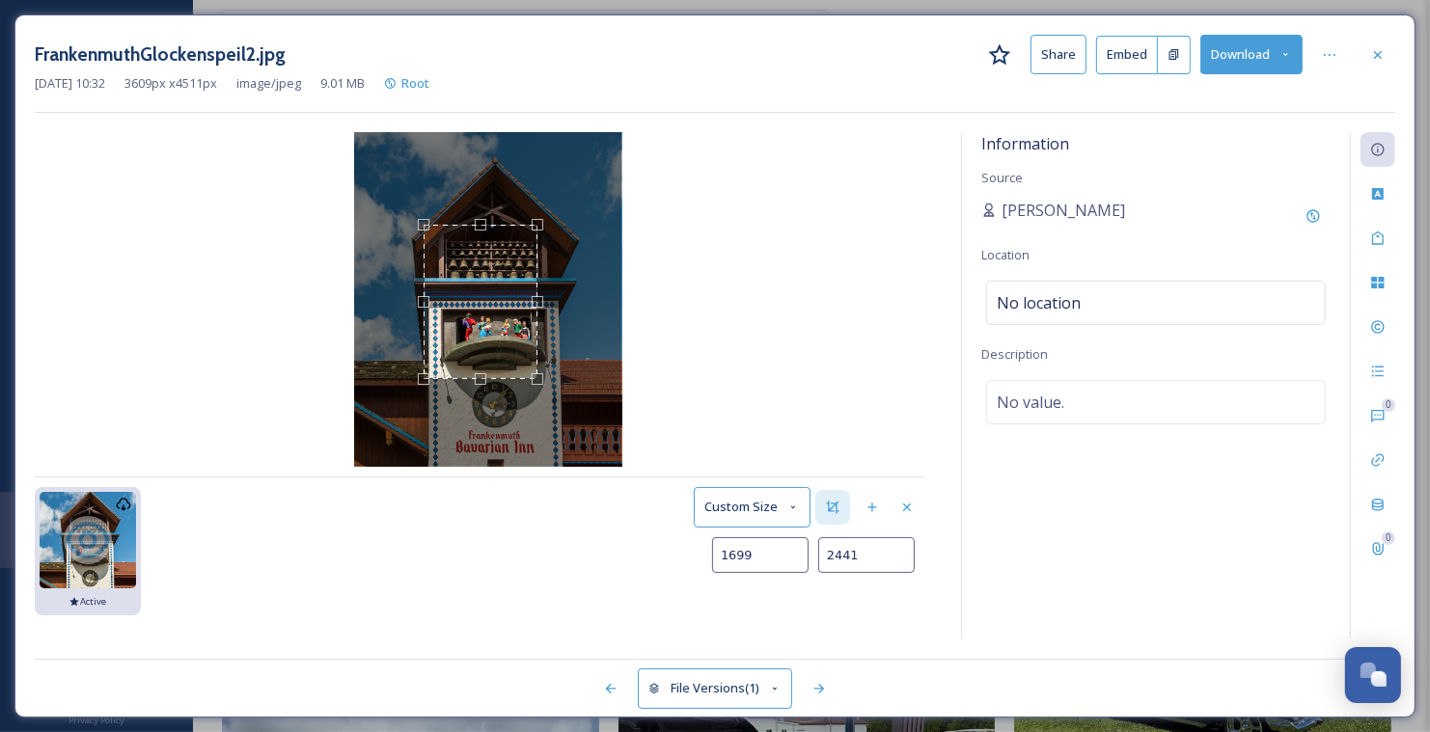
type input "1709"
type input "2460"
type input "1721"
type input "2486"
type input "1735"
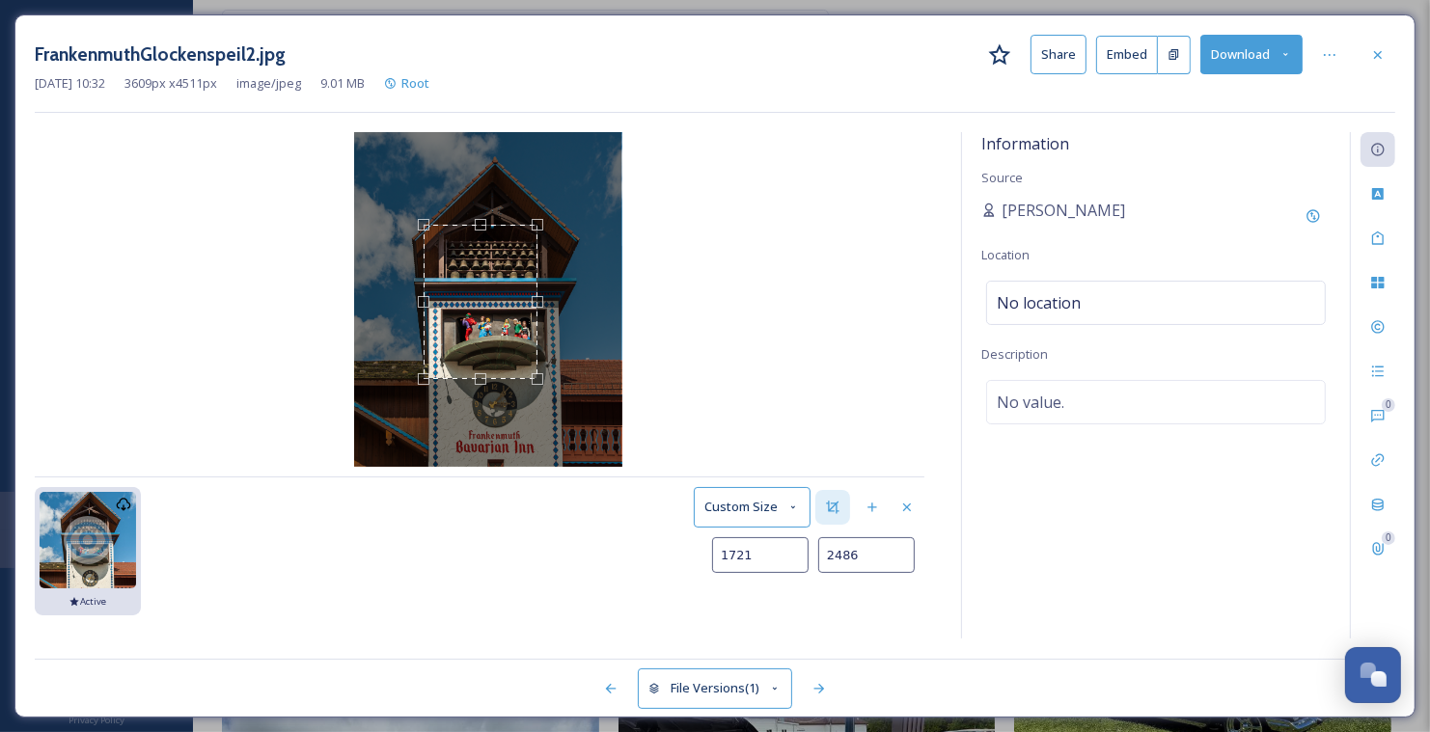
type input "2515"
type input "1750"
type input "2547"
type input "1767"
type input "2581"
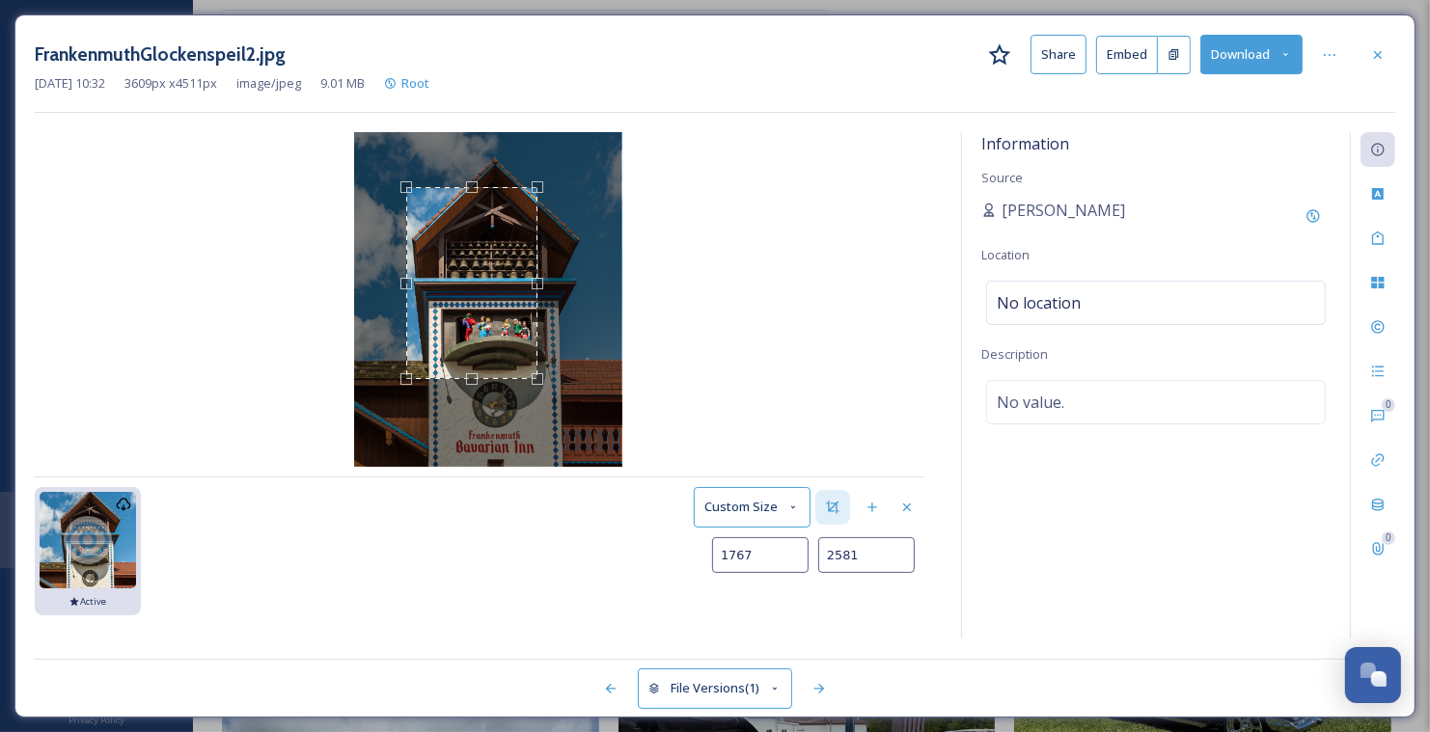
type input "1782"
type input "2608"
type input "1795"
type input "2627"
type input "1808"
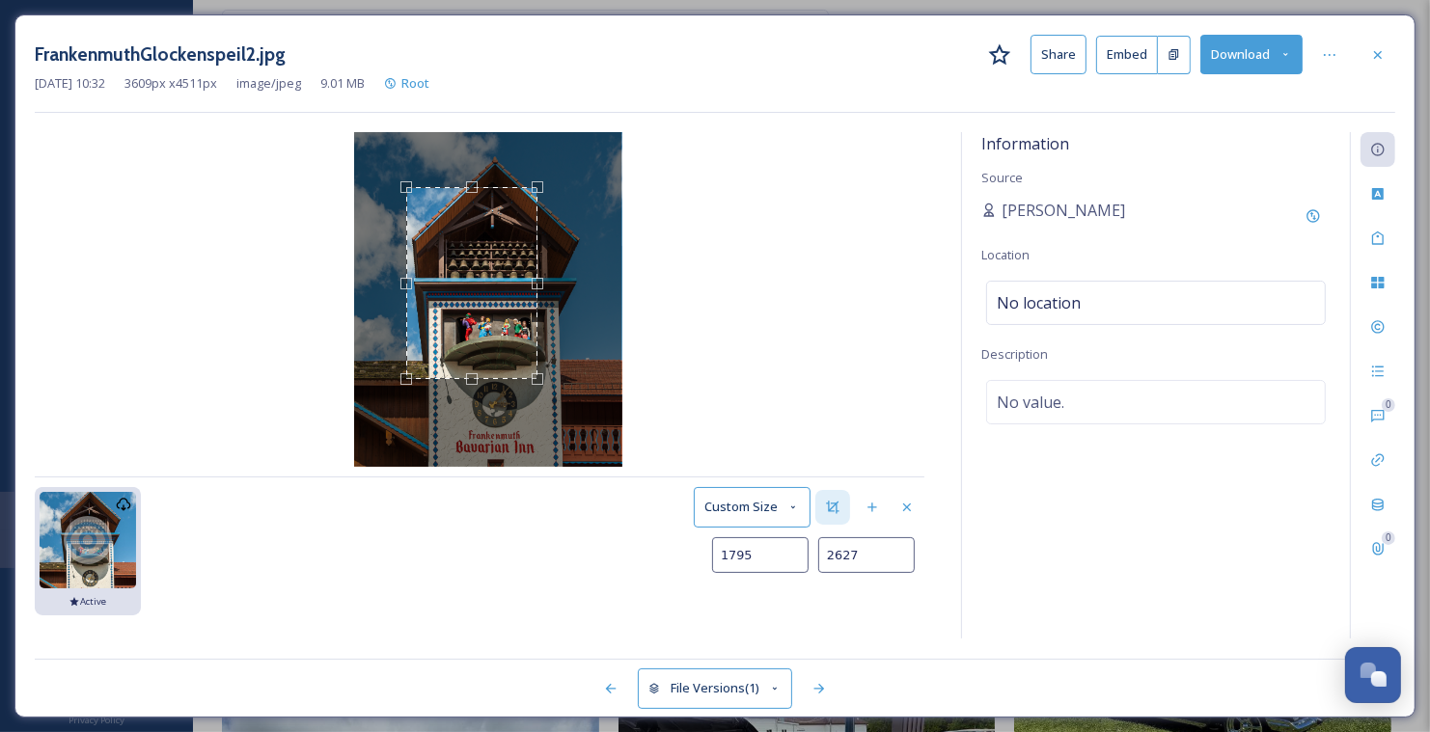
type input "2645"
type input "1820"
type input "2662"
type input "1832"
type input "2682"
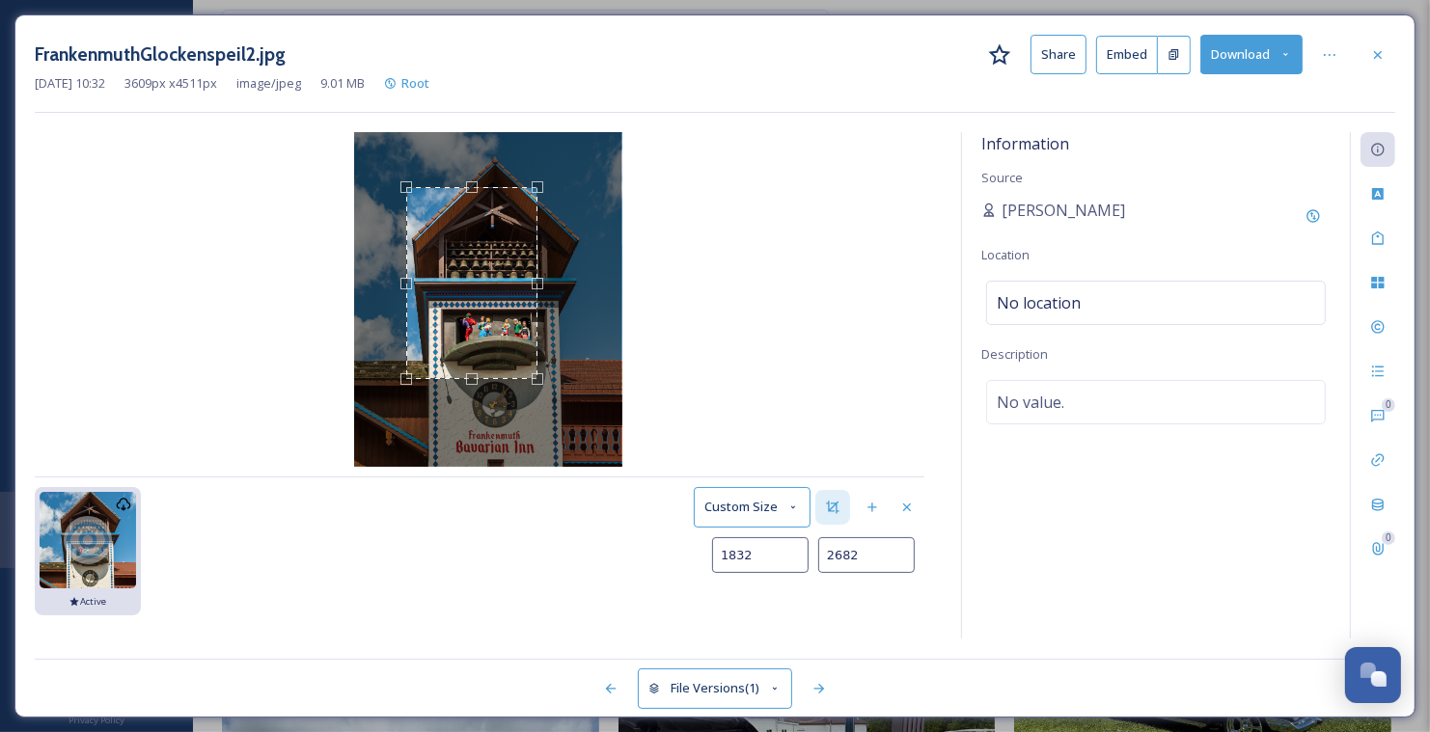
type input "1846"
type input "2704"
type input "1860"
type input "2727"
type input "1875"
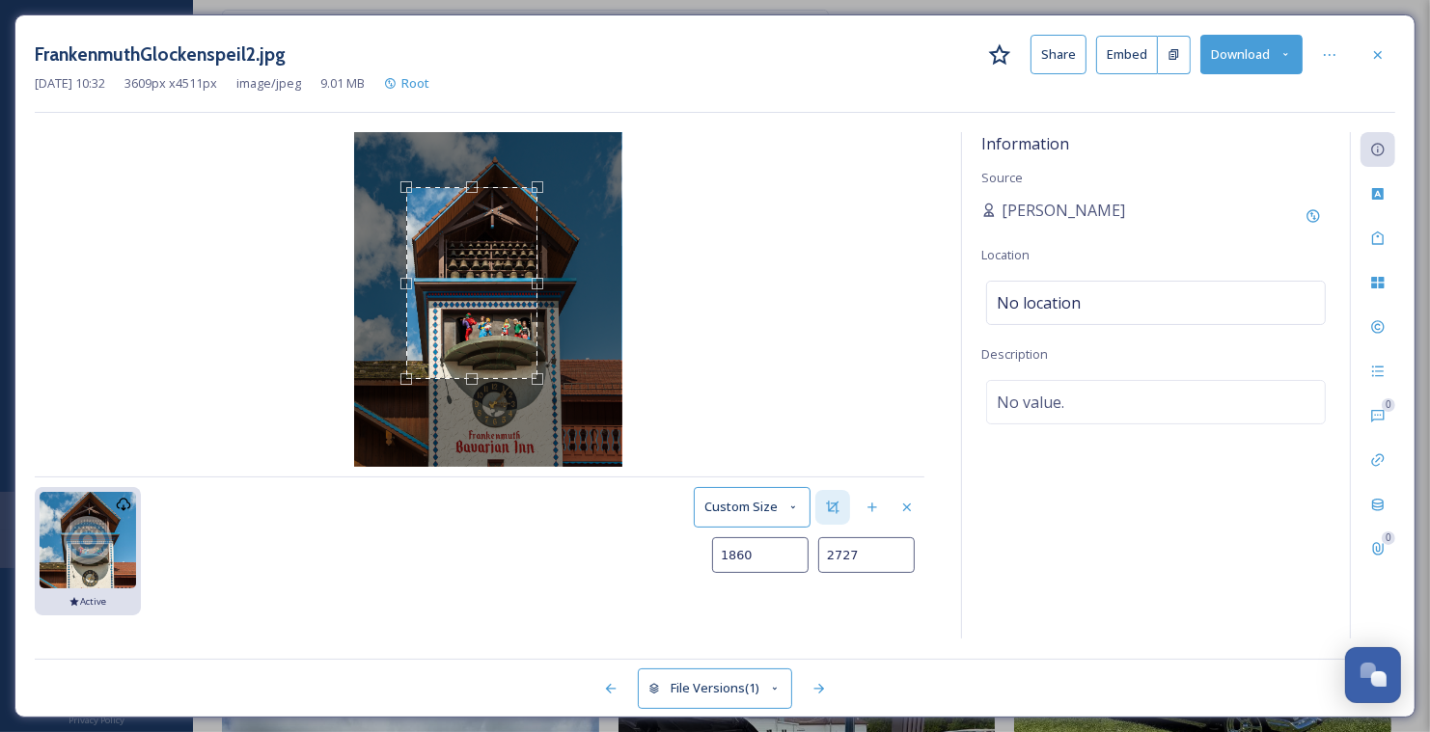
type input "2746"
type input "1890"
type input "2762"
type input "1903"
type input "2775"
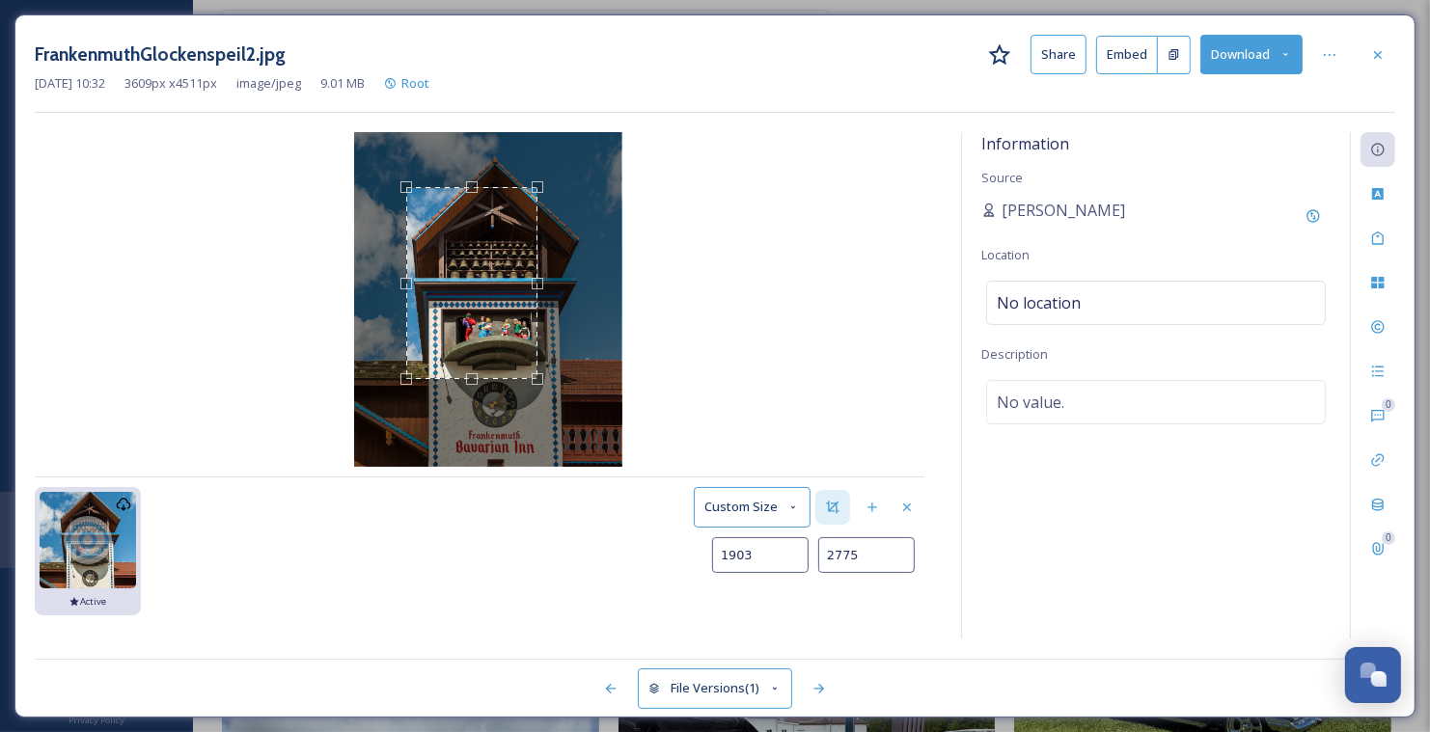
type input "1914"
type input "2789"
type input "1925"
type input "2805"
type input "1938"
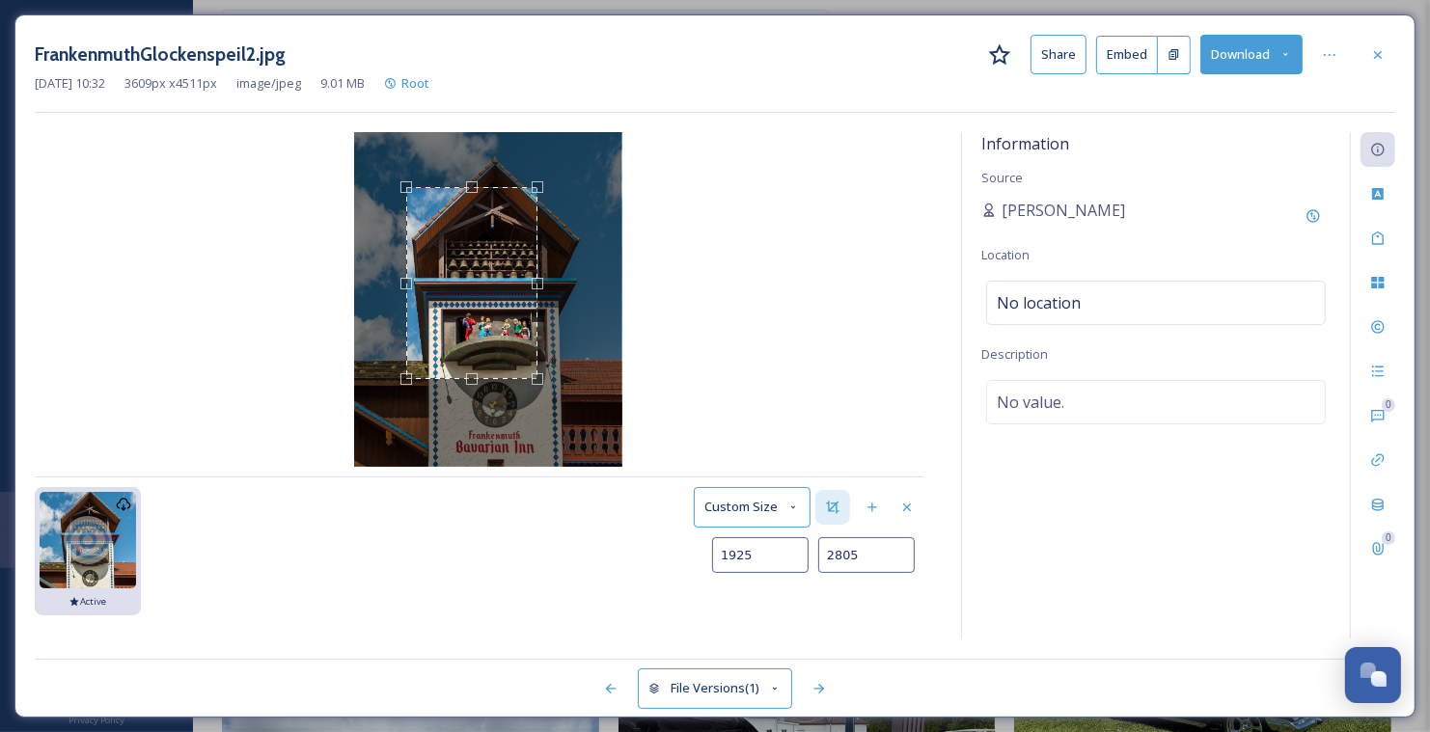
type input "2818"
type input "1950"
type input "2830"
type input "1962"
type input "2839"
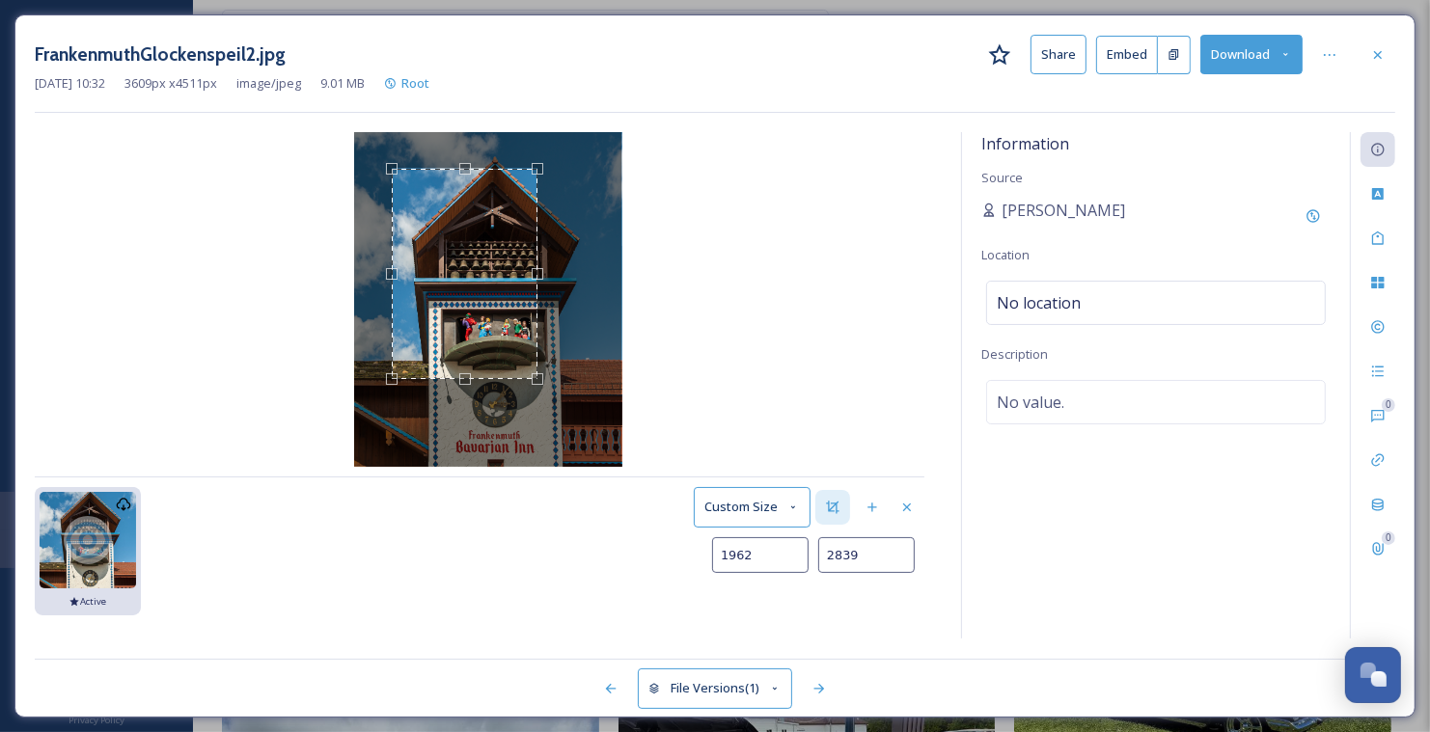
type input "1970"
type input "2847"
type input "1976"
type input "2853"
type input "1981"
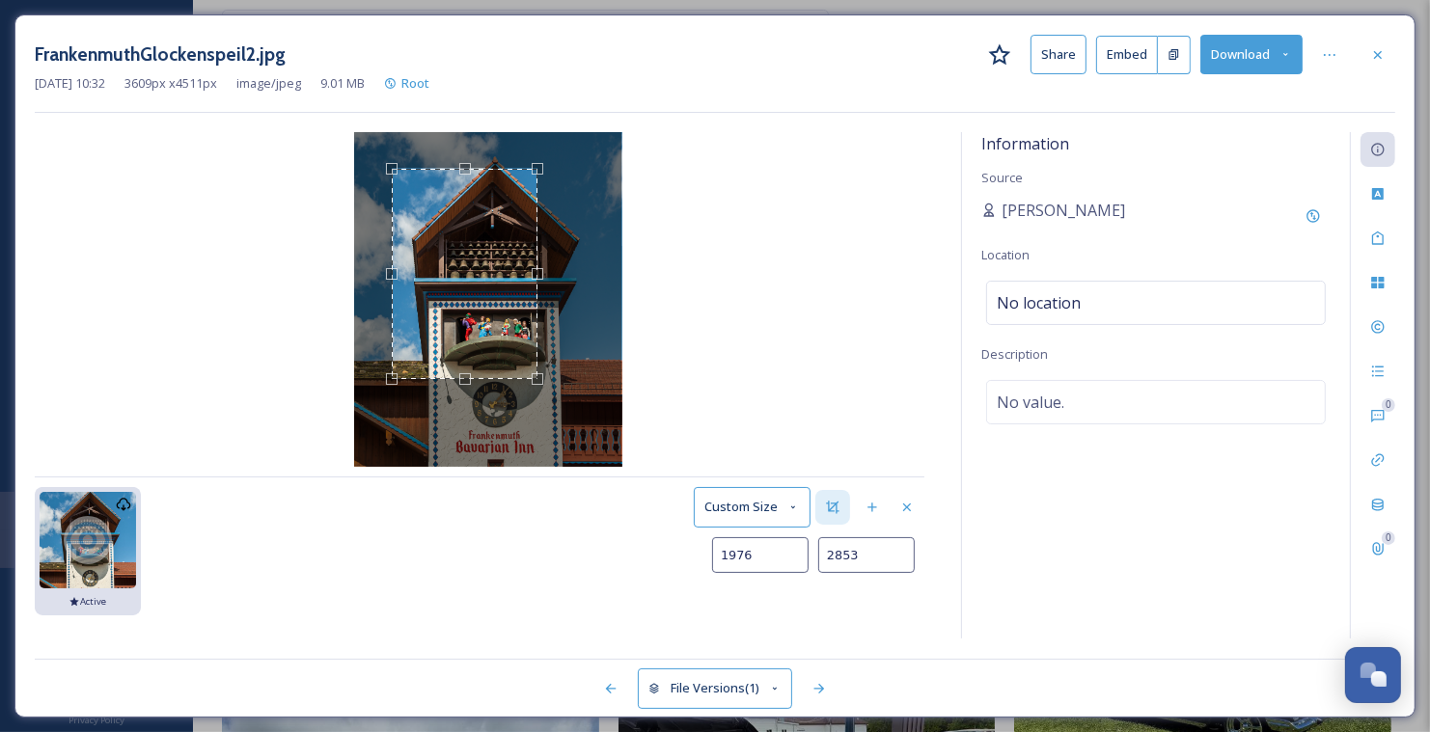
type input "2857"
type input "1985"
type input "2863"
type input "1990"
type input "2869"
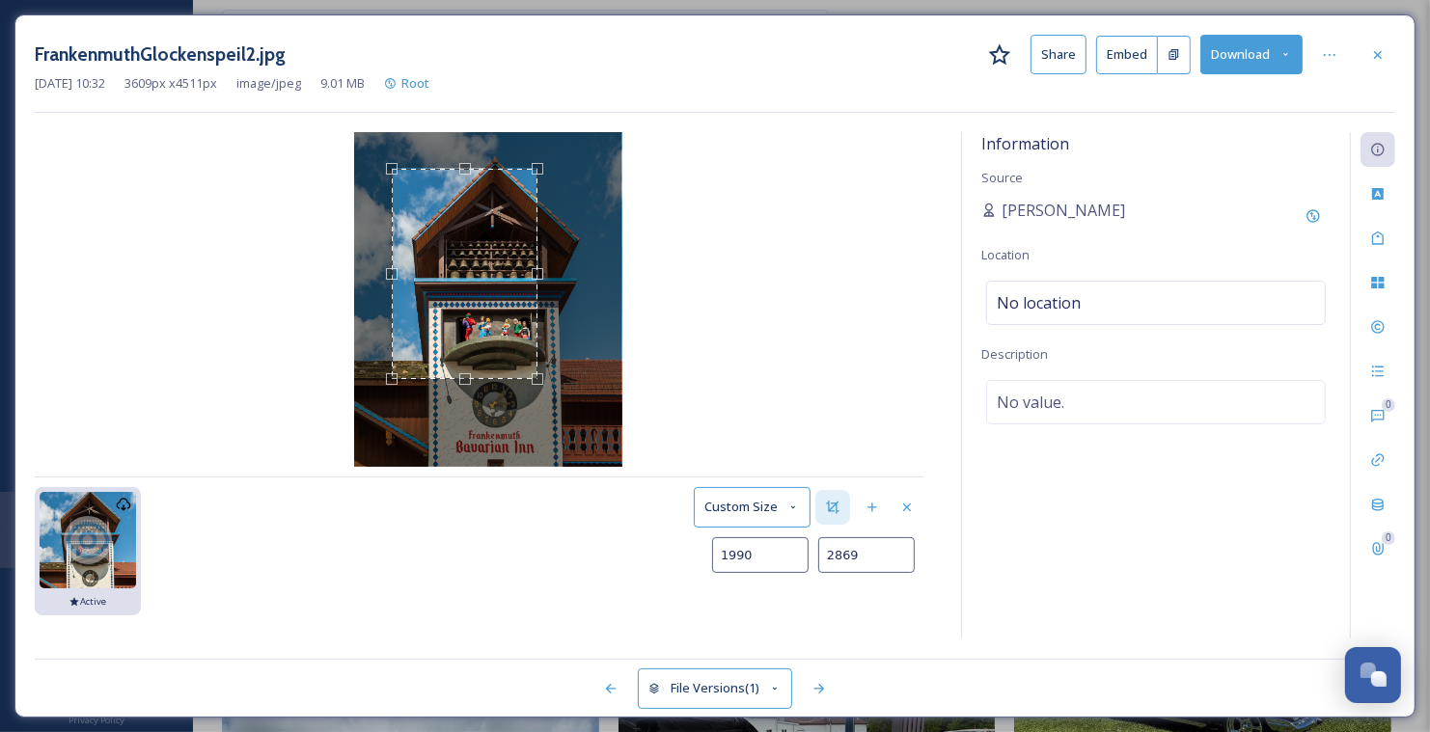
type input "1995"
type input "2874"
type input "1999"
type input "2878"
type input "2002"
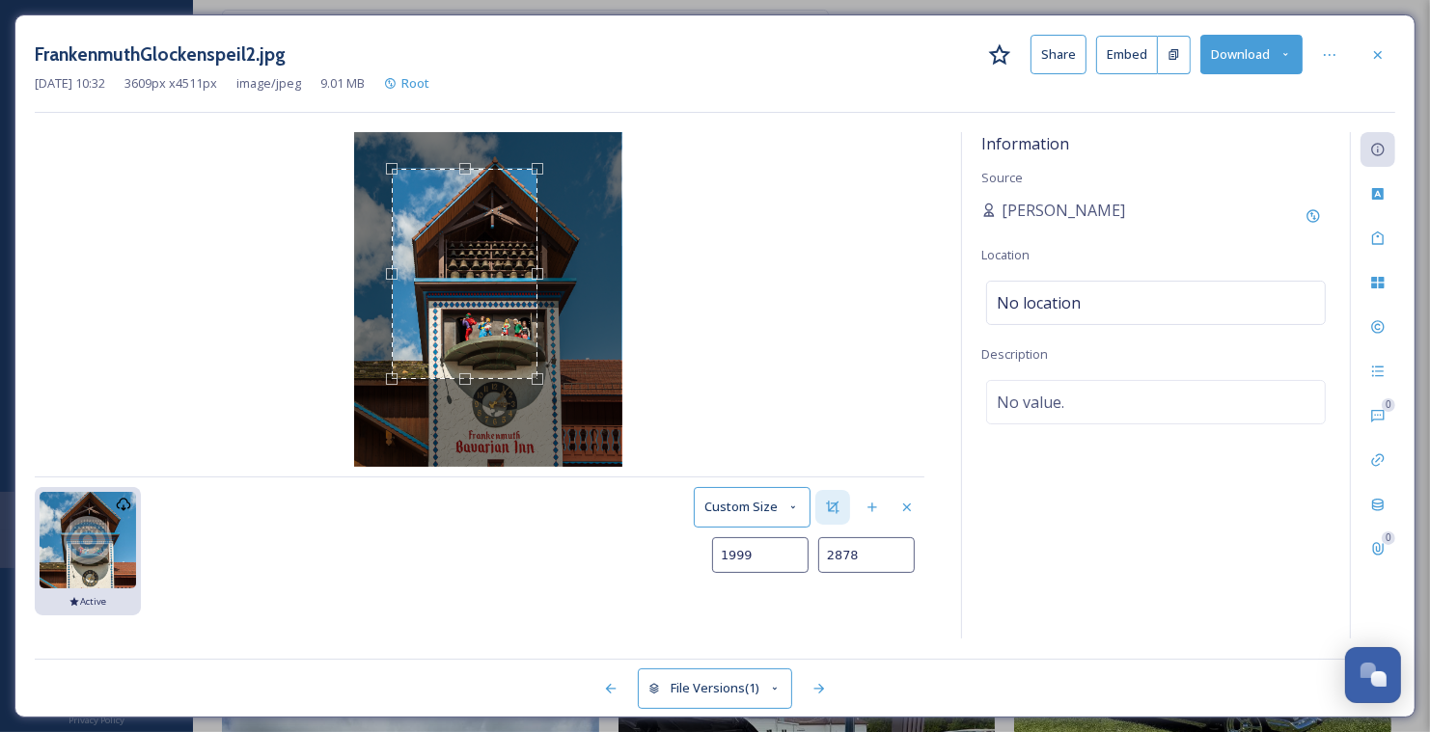
type input "2883"
type input "2005"
type input "2888"
type input "2011"
type input "2895"
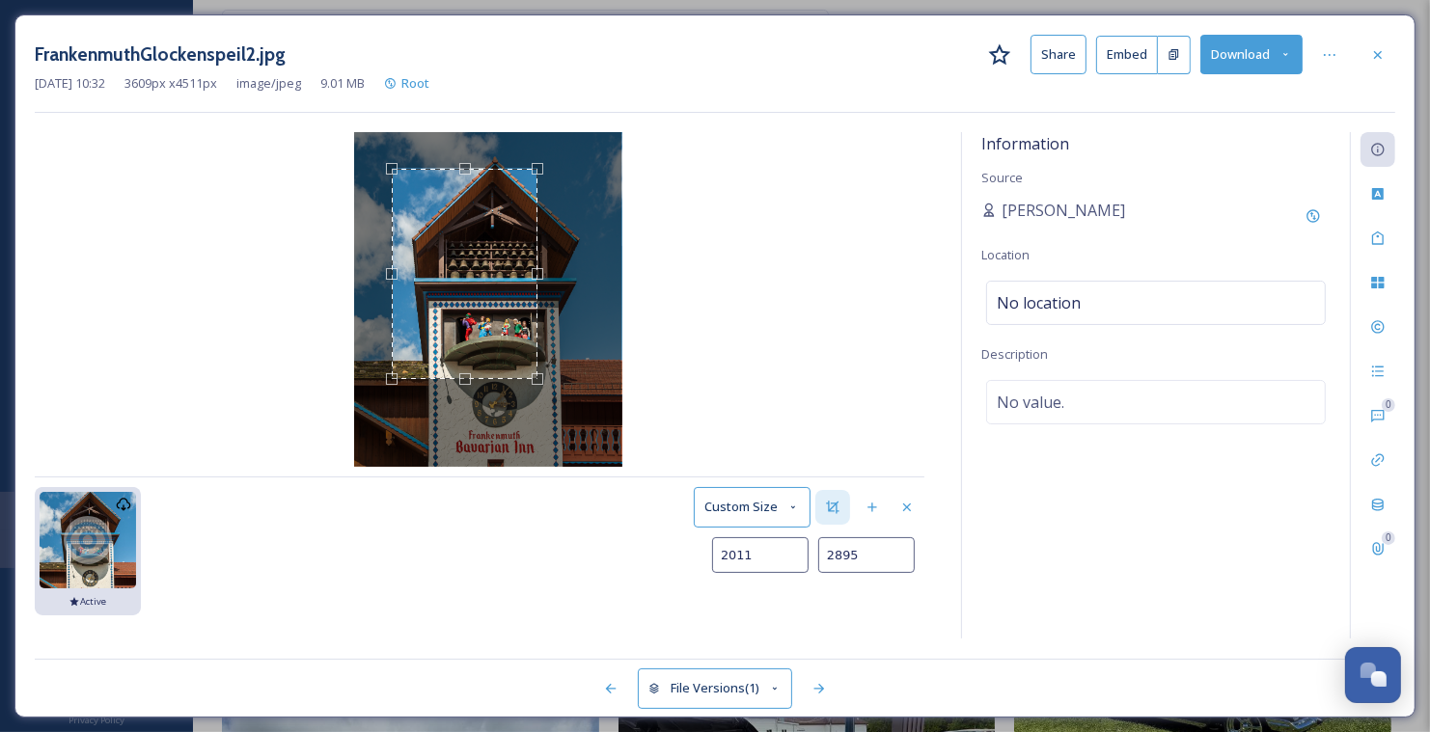
type input "2019"
type input "2905"
type input "2025"
type input "2915"
type input "2032"
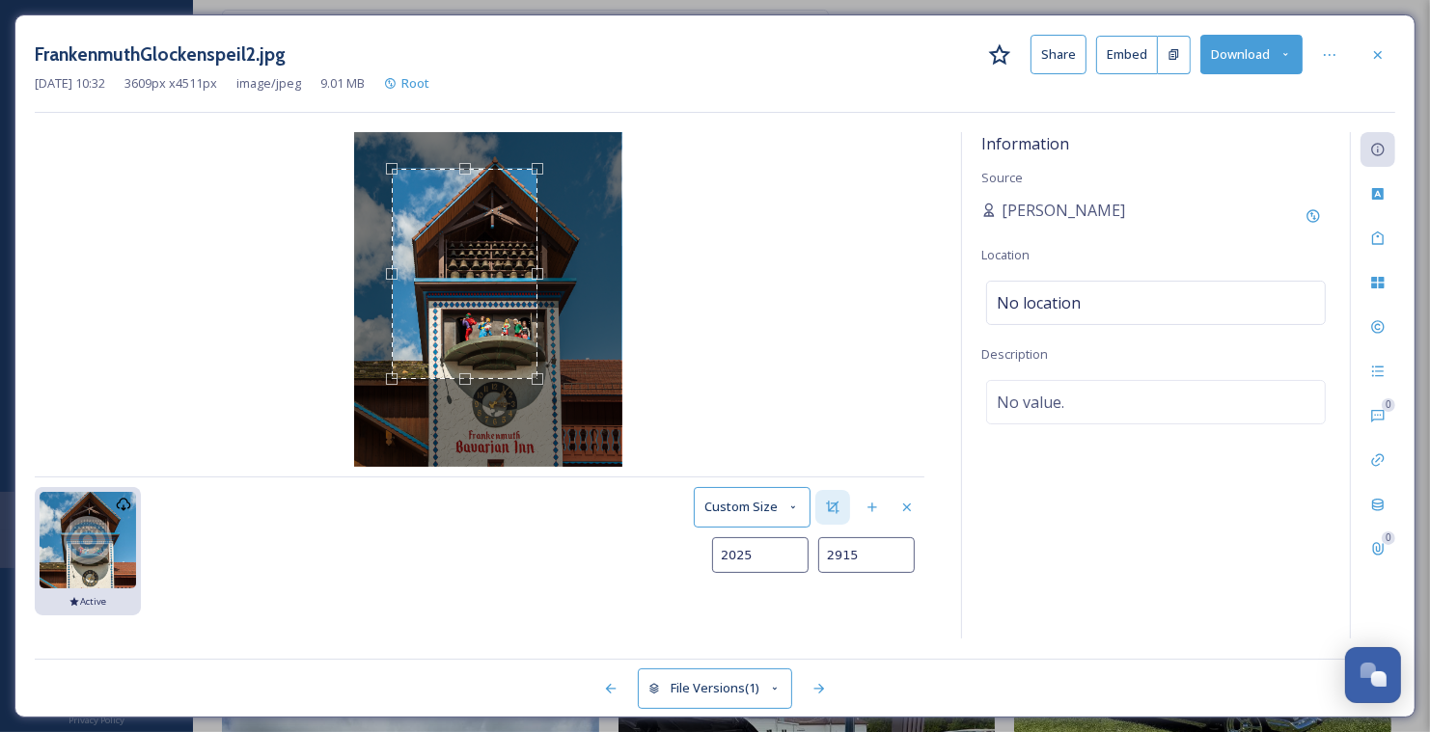
type input "2926"
type input "2040"
type input "2934"
type input "2046"
type input "2942"
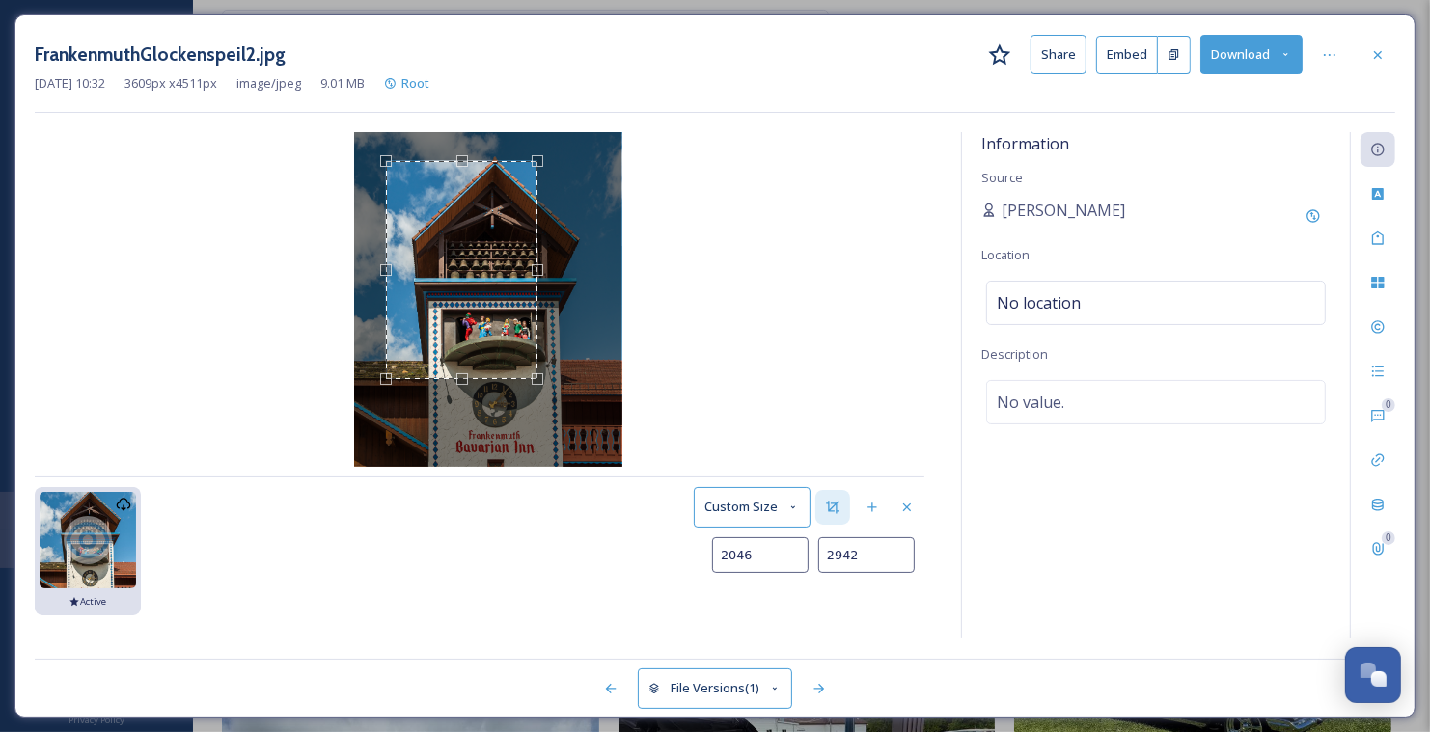
type input "2052"
type input "2950"
type input "2057"
type input "2958"
type input "2061"
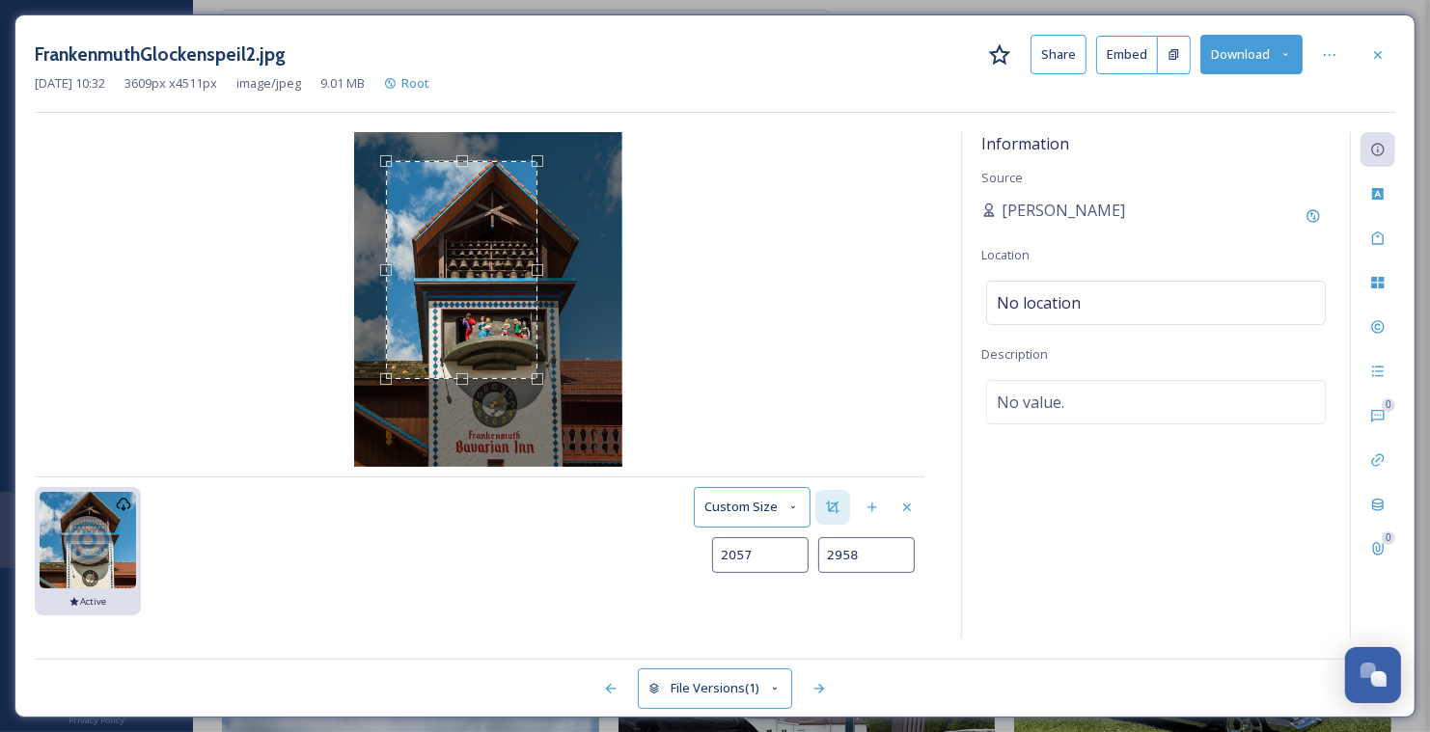
type input "2965"
type input "2067"
type input "2973"
type input "2073"
type input "2981"
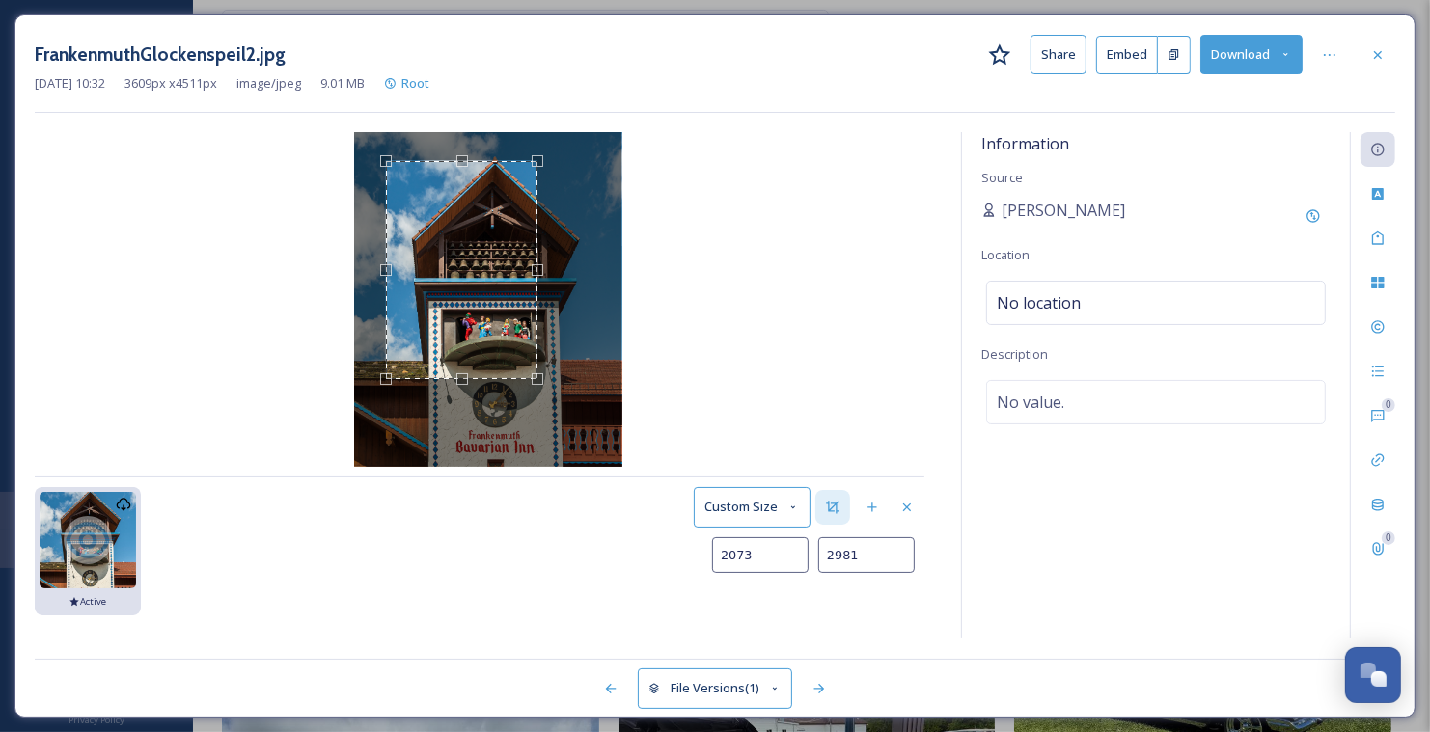
type input "2077"
type input "2989"
type input "2083"
type input "2994"
type input "2089"
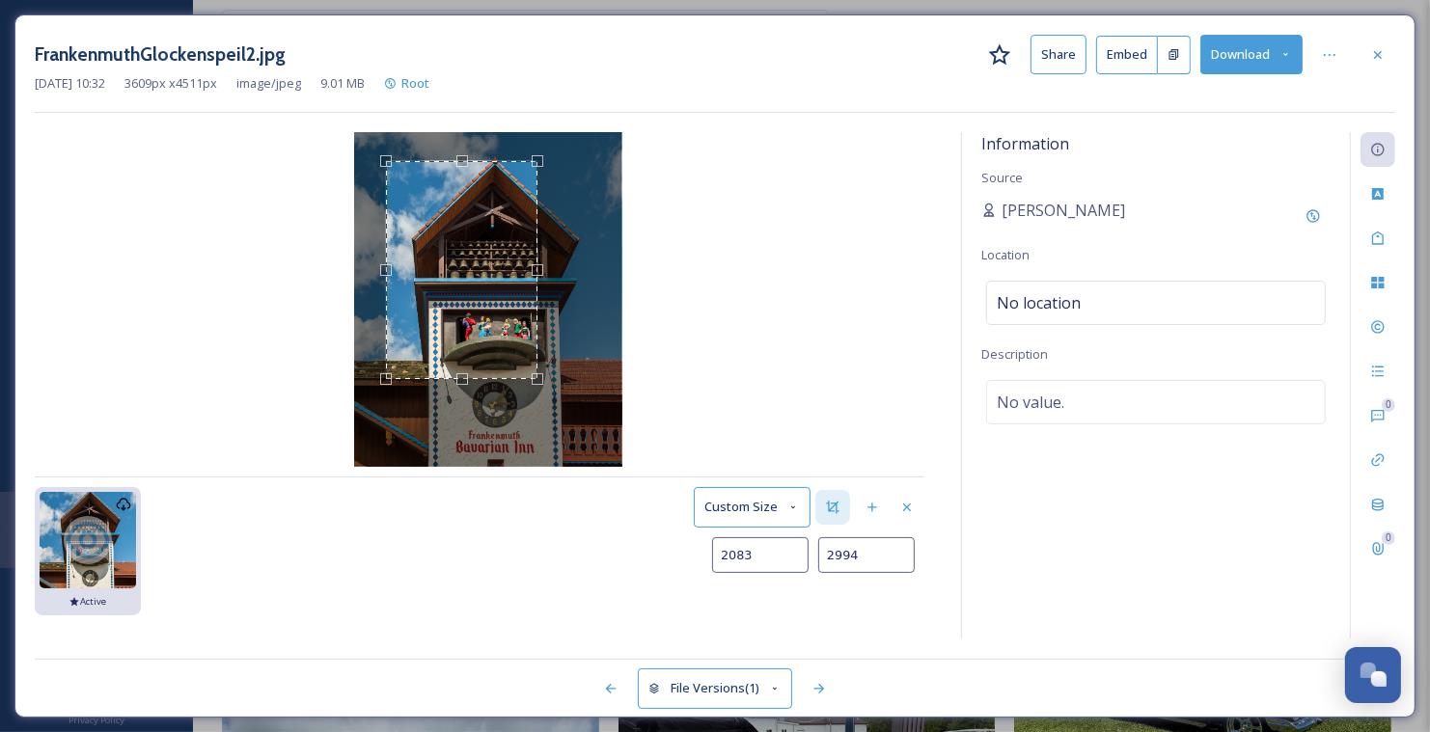
type input "3000"
type input "2095"
type input "3006"
type input "2101"
type input "3011"
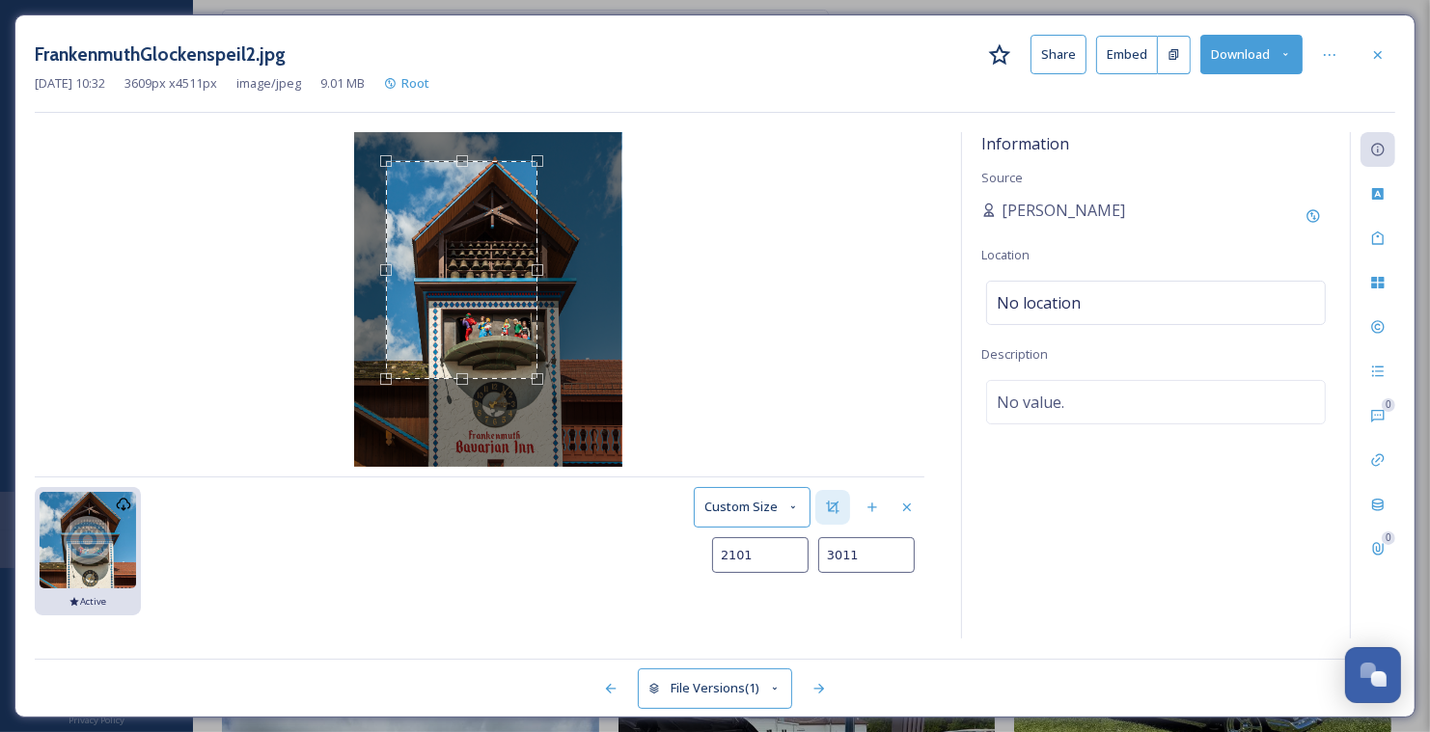
type input "2107"
type input "3015"
type input "2115"
type input "3019"
type input "2120"
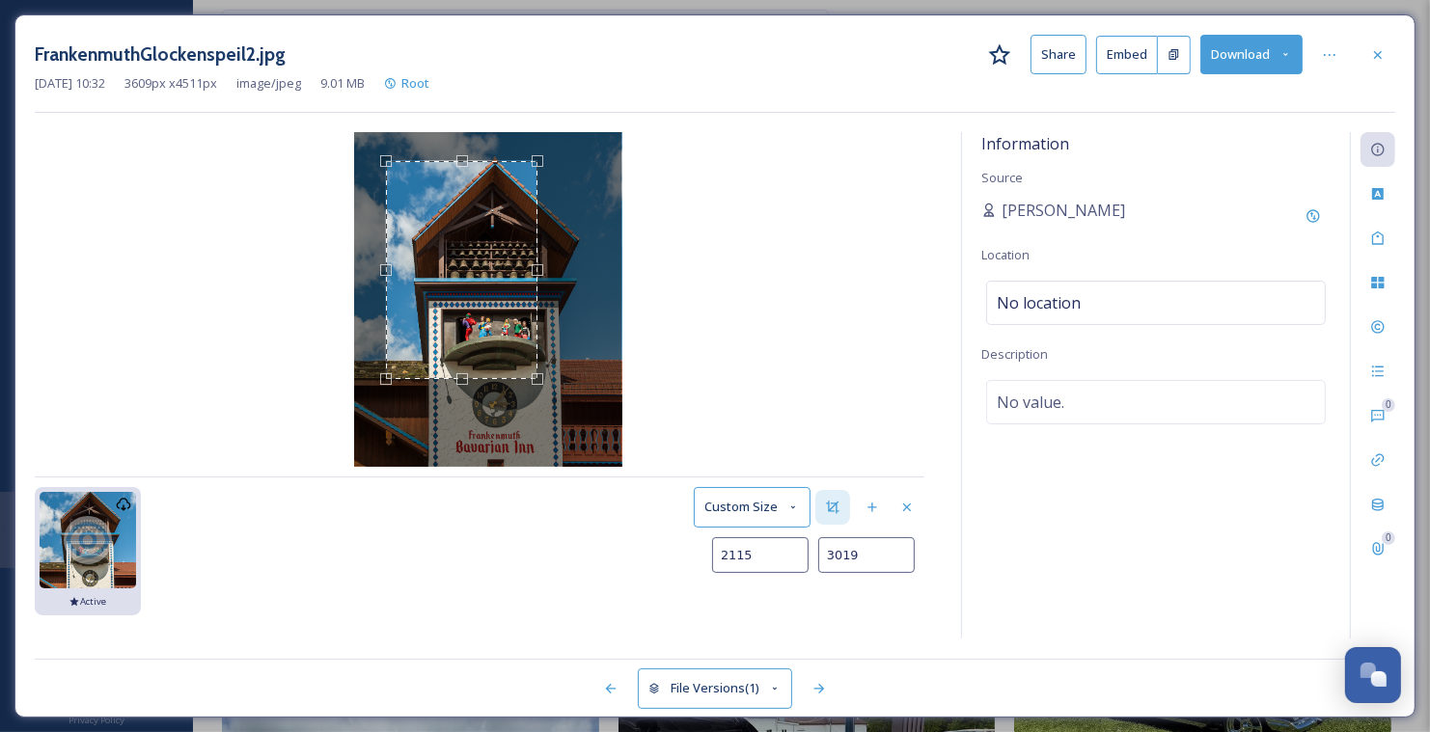
type input "3024"
type input "2126"
type input "3028"
type input "2134"
type input "3029"
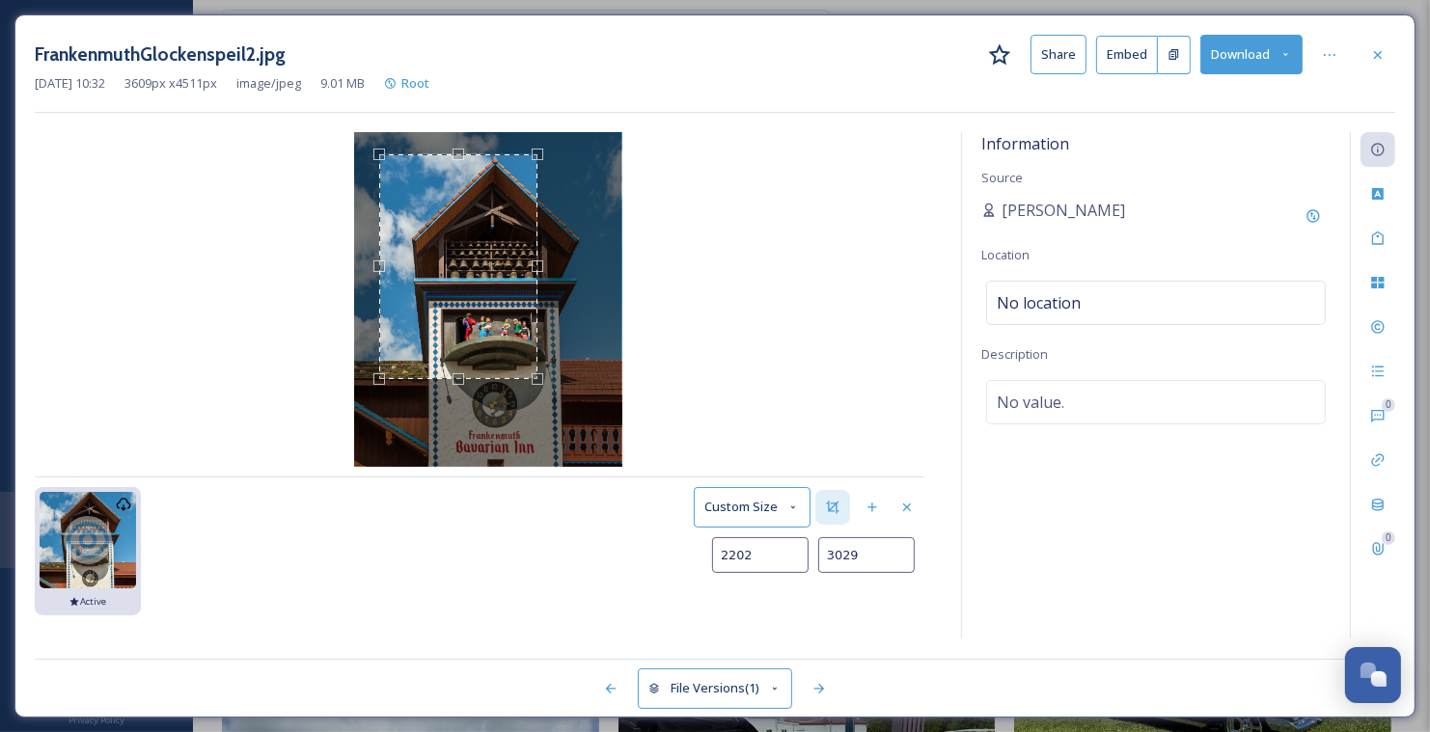
type input "2205"
type input "3028"
type input "2207"
type input "3026"
type input "2208"
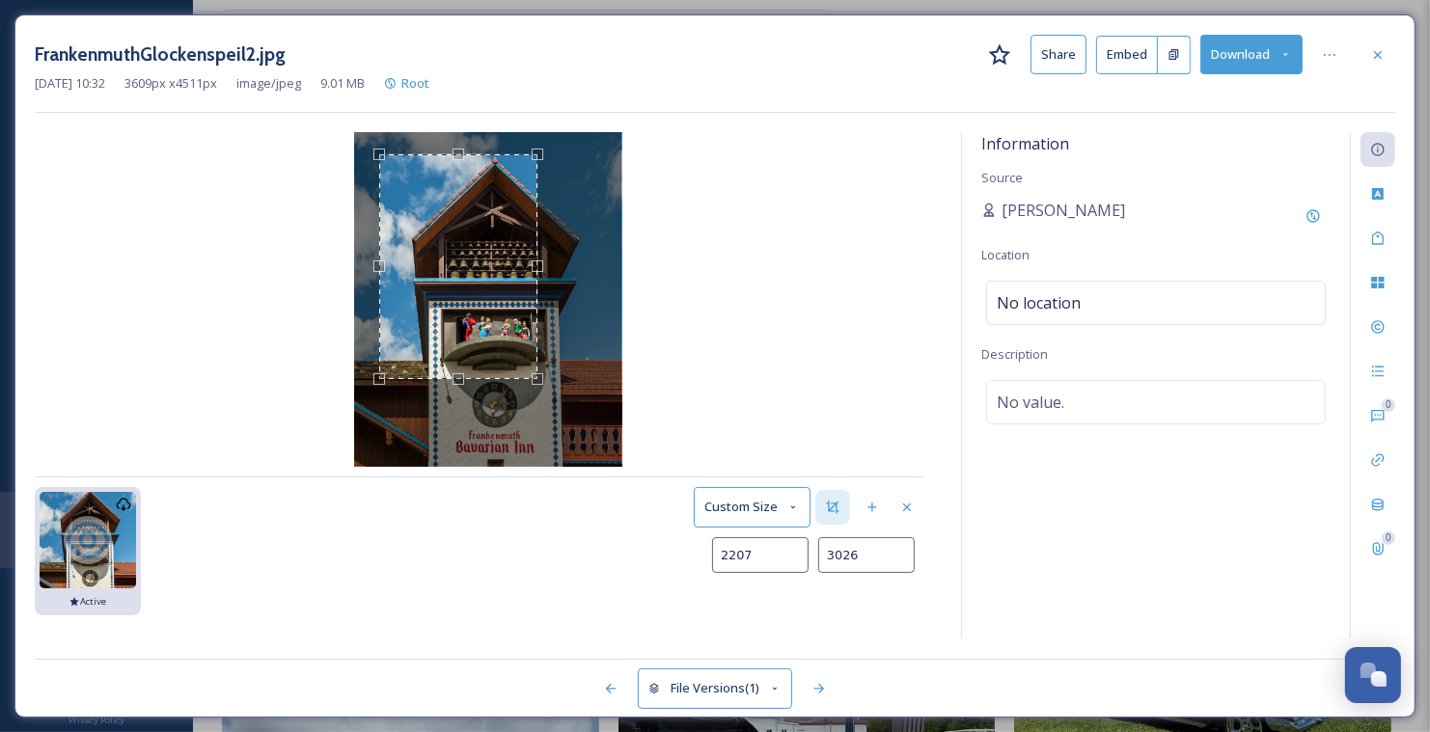
type input "3022"
type input "2210"
type input "3018"
type input "2212"
type input "3014"
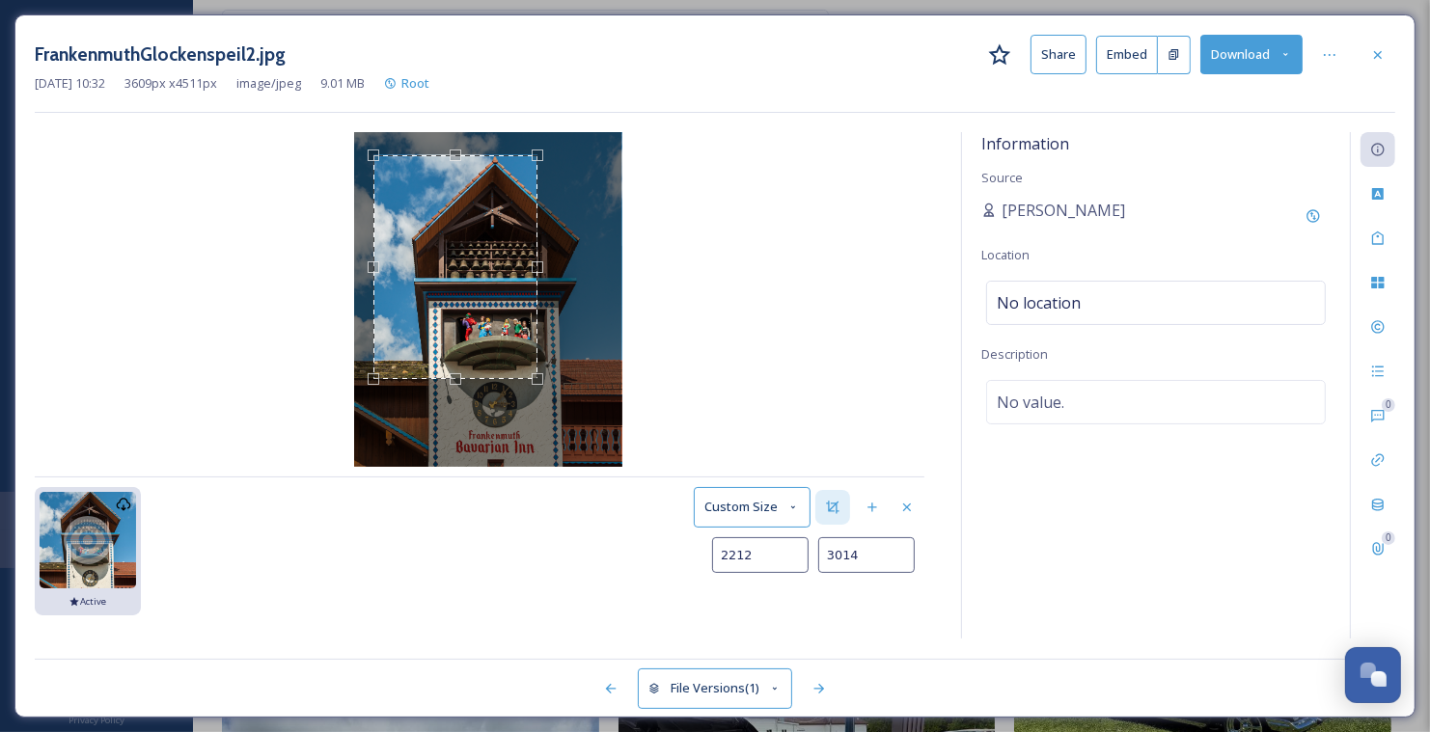
type input "2213"
click at [378, 159] on div "Use the arrow keys to move the north west drag handle to change the crop select…" at bounding box center [374, 156] width 12 height 12
type input "3019"
type input "2218"
type input "3058"
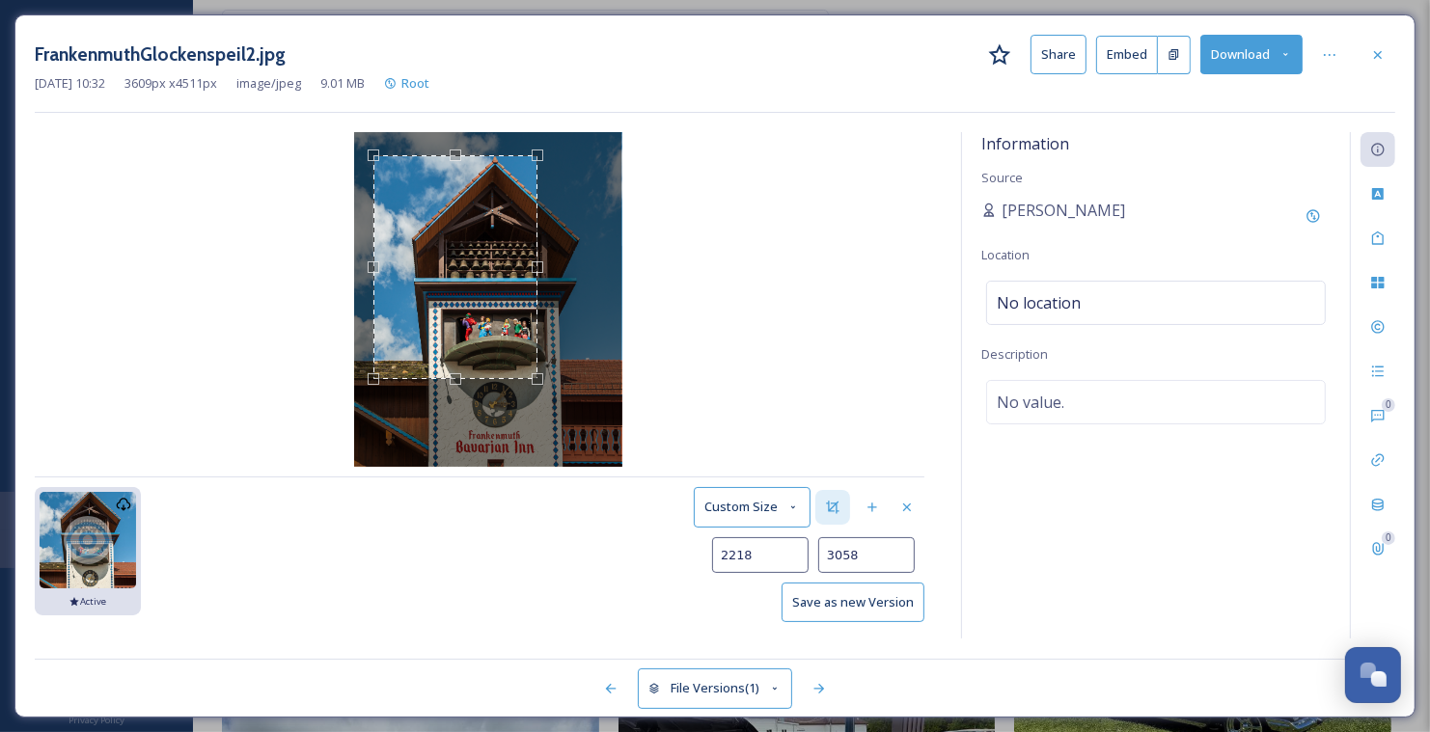
type input "2255"
type input "3147"
type input "2393"
type input "3376"
type input "2442"
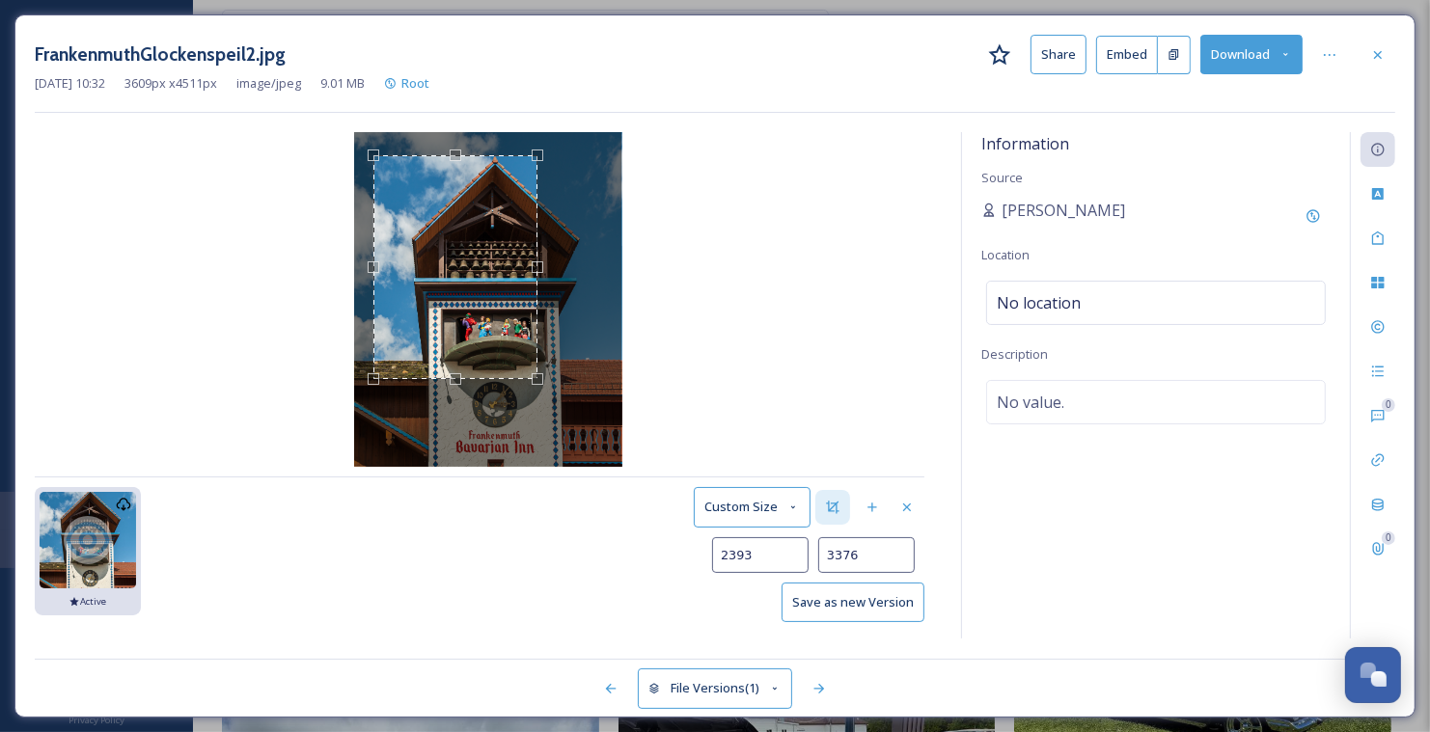
type input "3453"
type input "2477"
type input "3503"
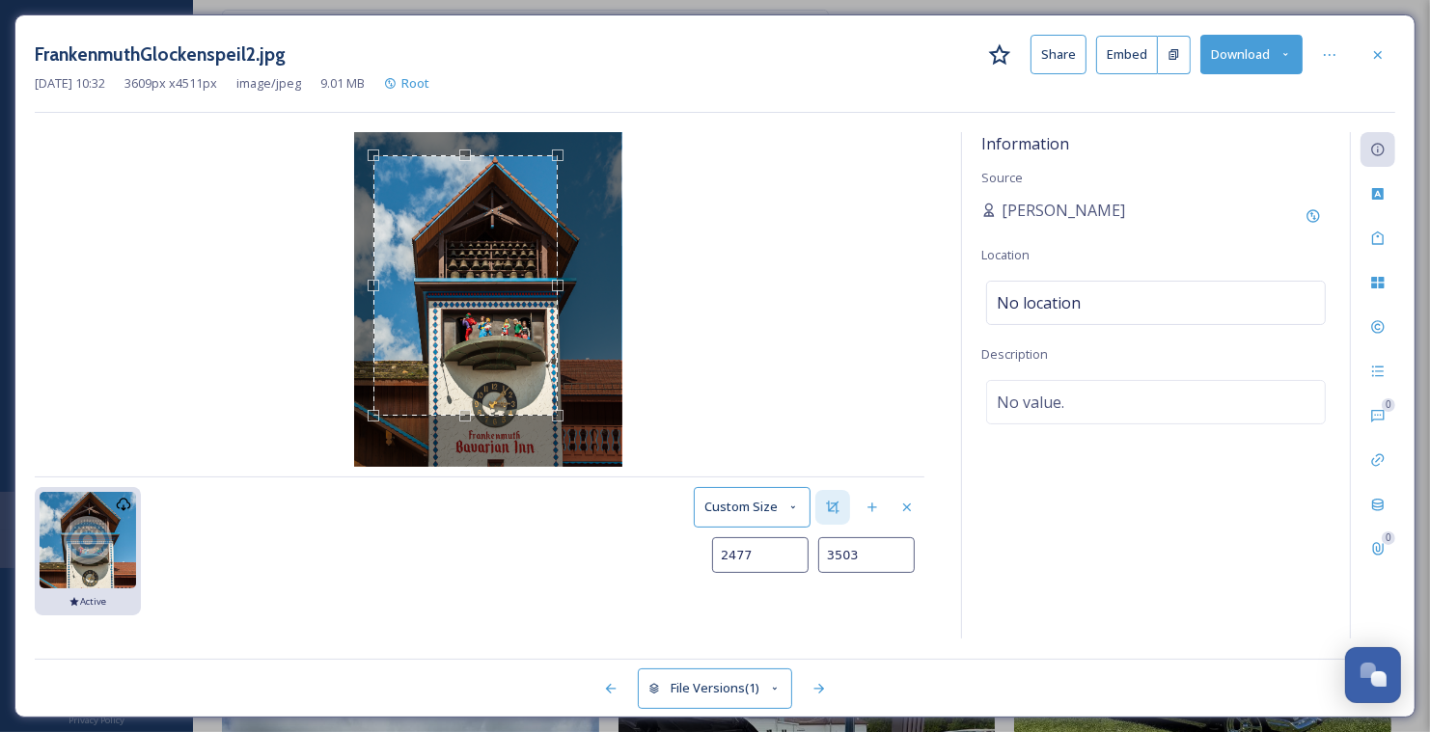
type input "2505"
type input "3540"
type input "2522"
type input "3559"
type input "2532"
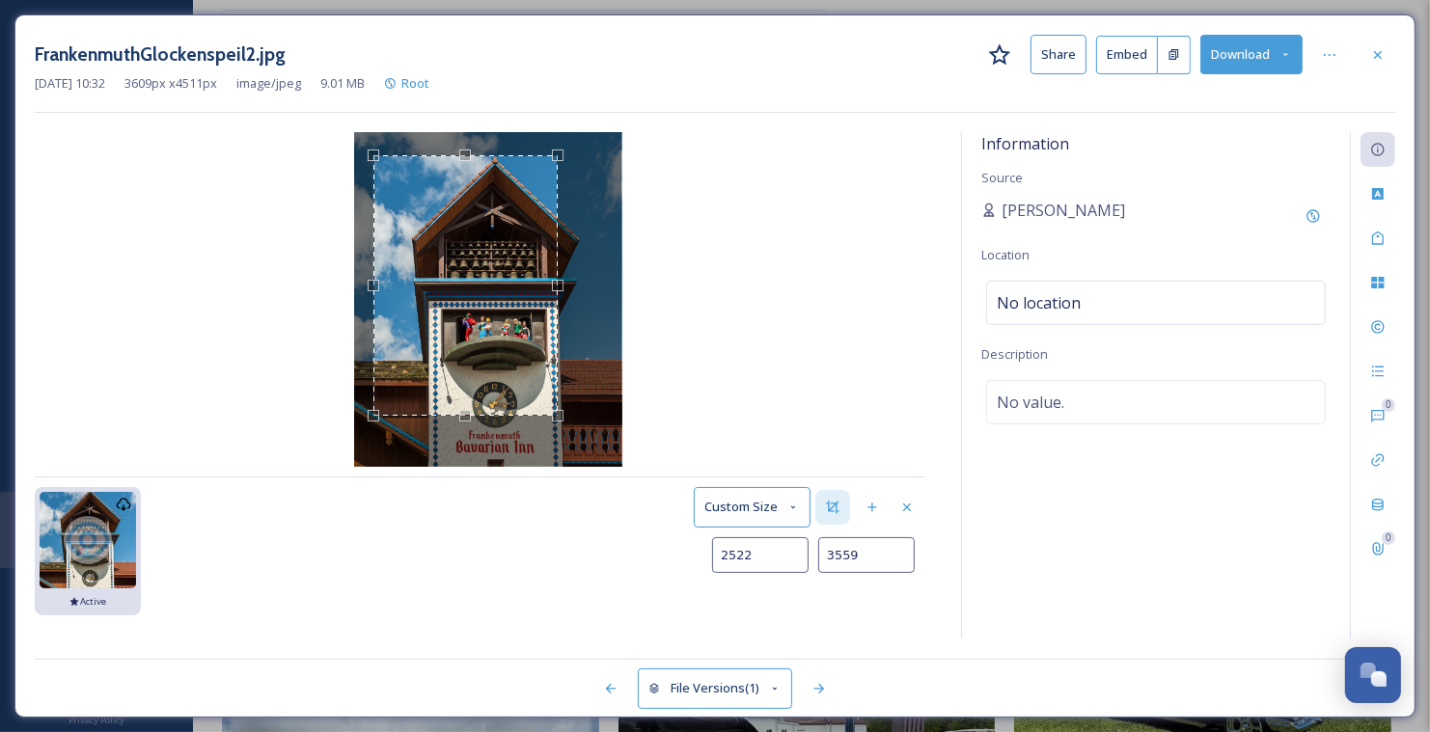
type input "3569"
type input "2537"
type input "3575"
type input "2543"
type input "3580"
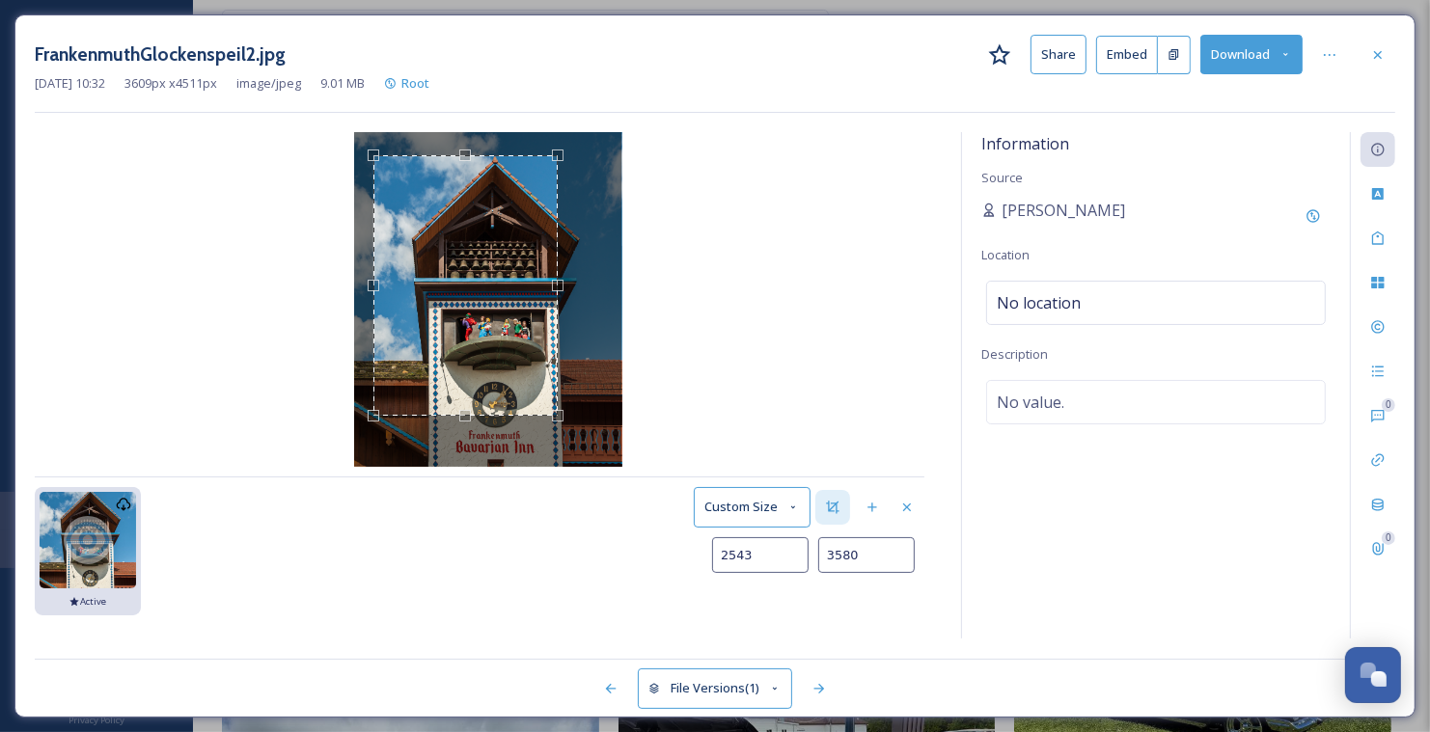
type input "2549"
type input "3586"
type input "2559"
type input "3594"
type input "2571"
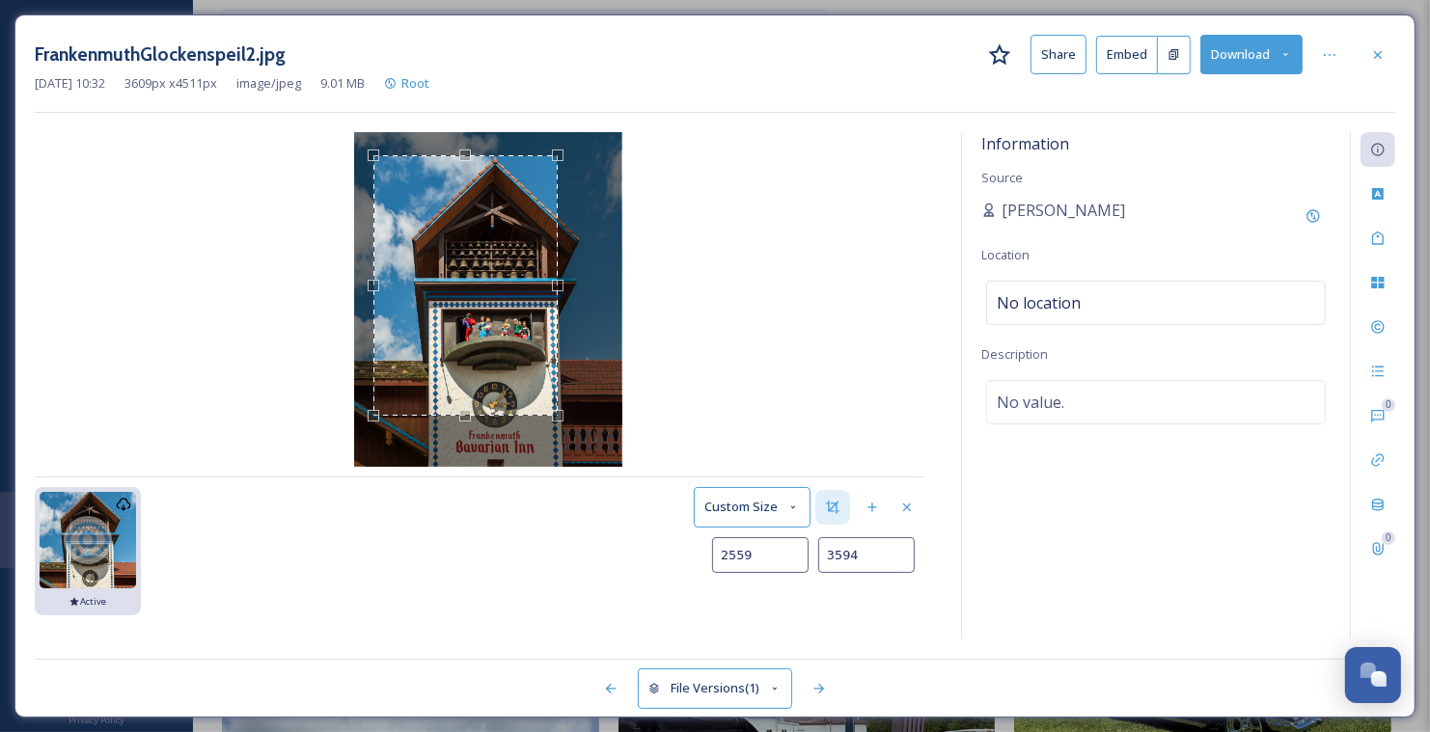
type input "3602"
type input "2587"
type input "3613"
type input "2607"
type input "3629"
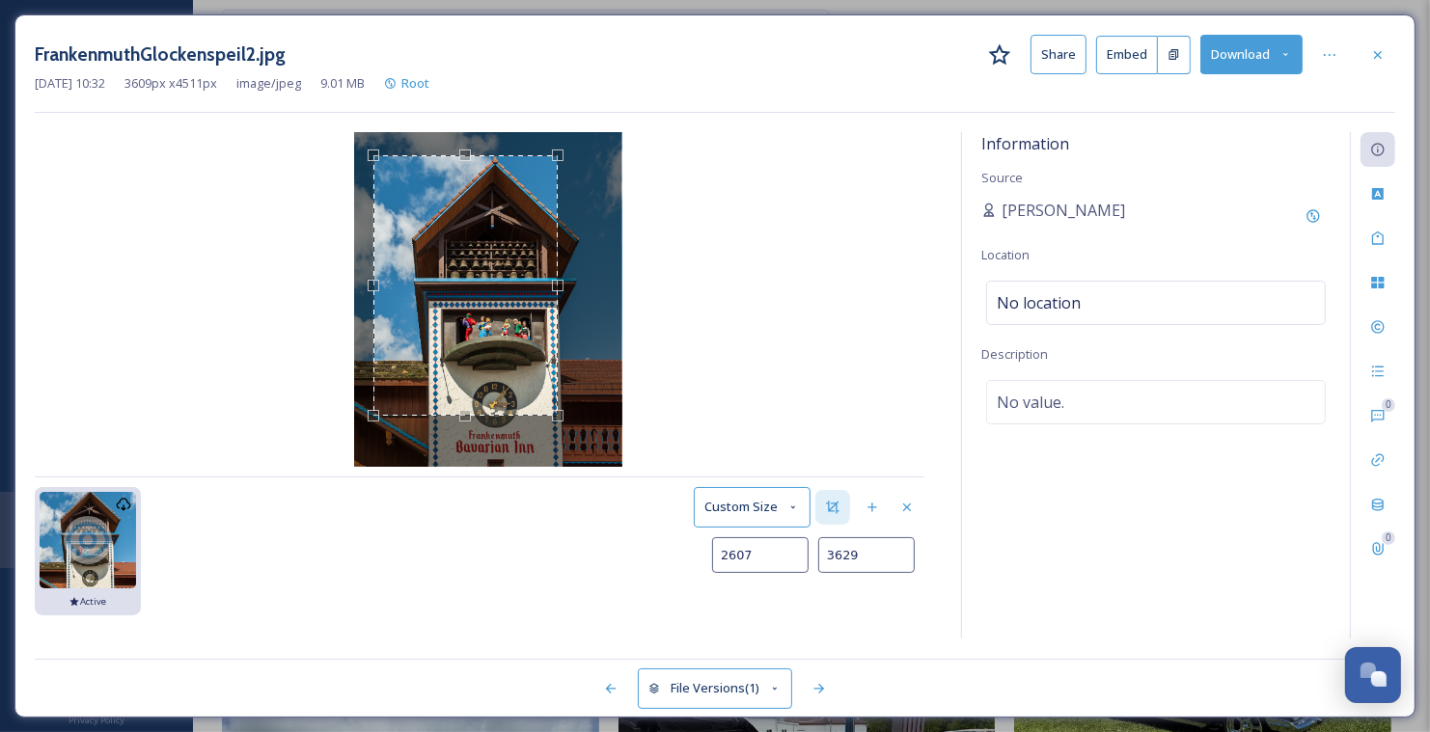
type input "2637"
type input "3652"
type input "2674"
type input "3681"
type input "2719"
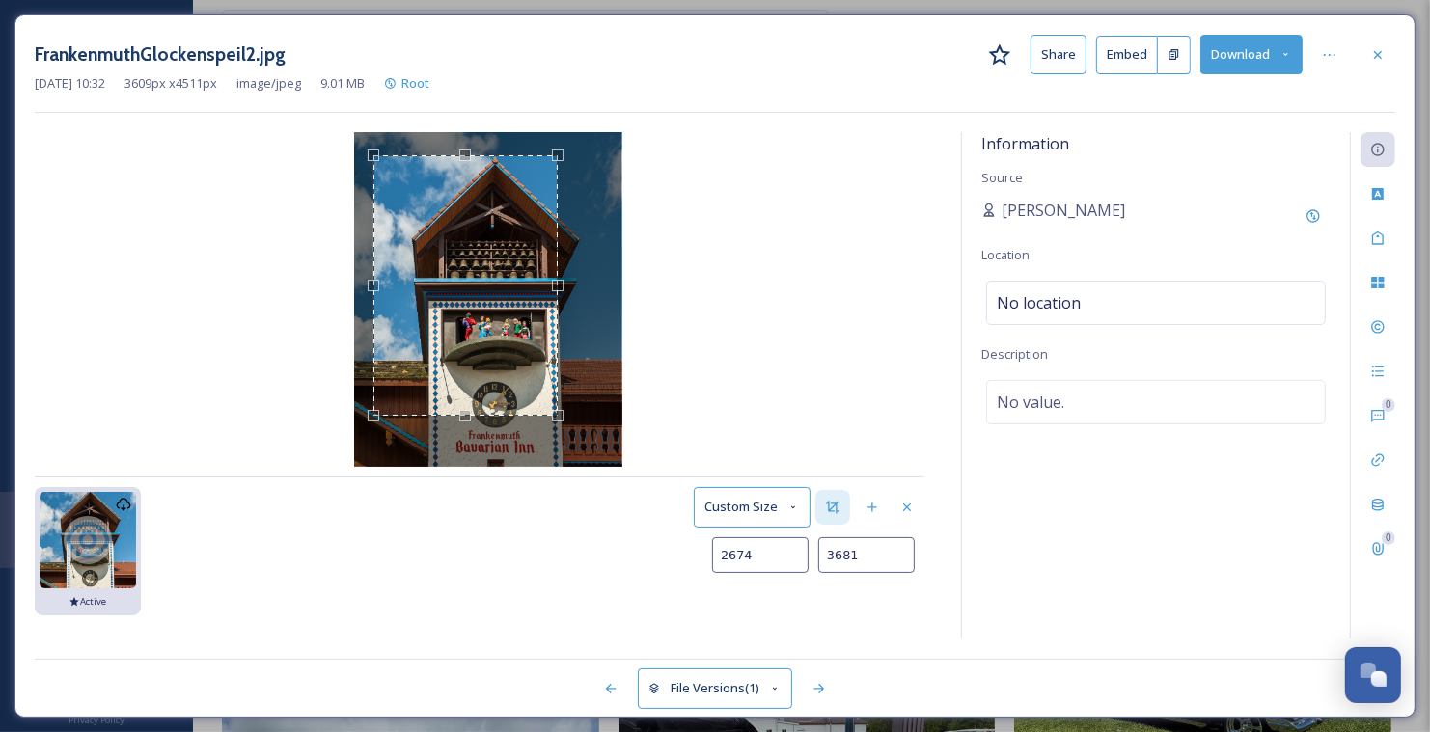
type input "3711"
type input "2767"
type input "3741"
type input "2814"
type input "3775"
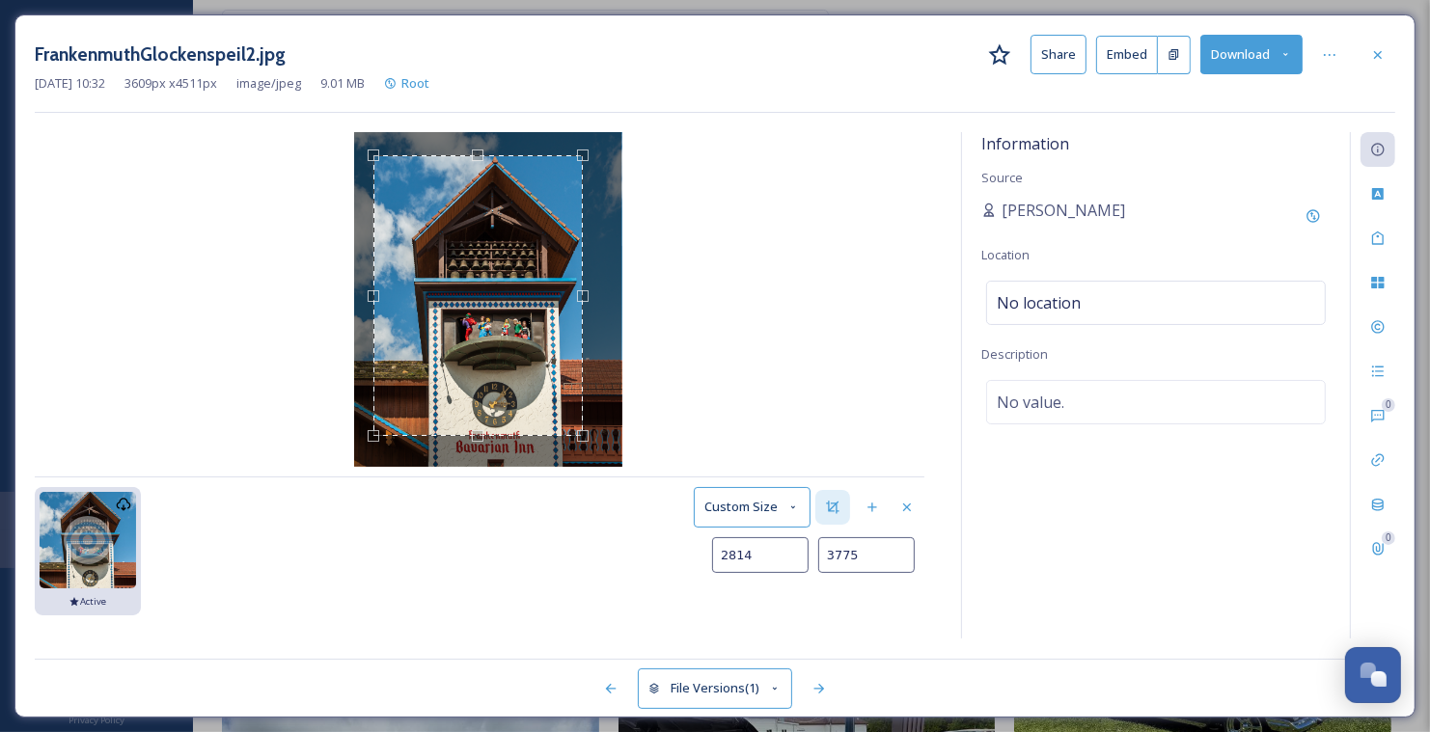
type input "2859"
type input "3805"
type input "2899"
type input "3829"
type input "2928"
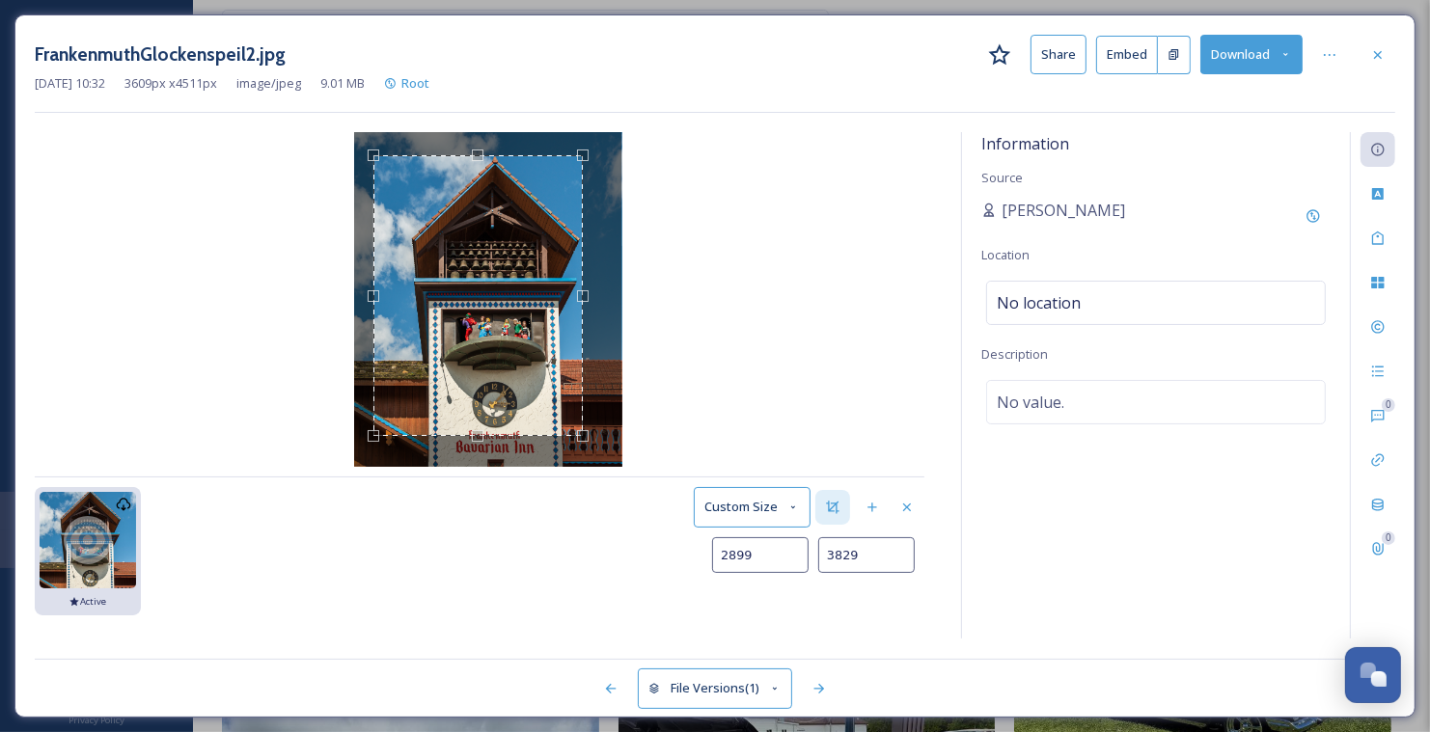
type input "3847"
type input "2947"
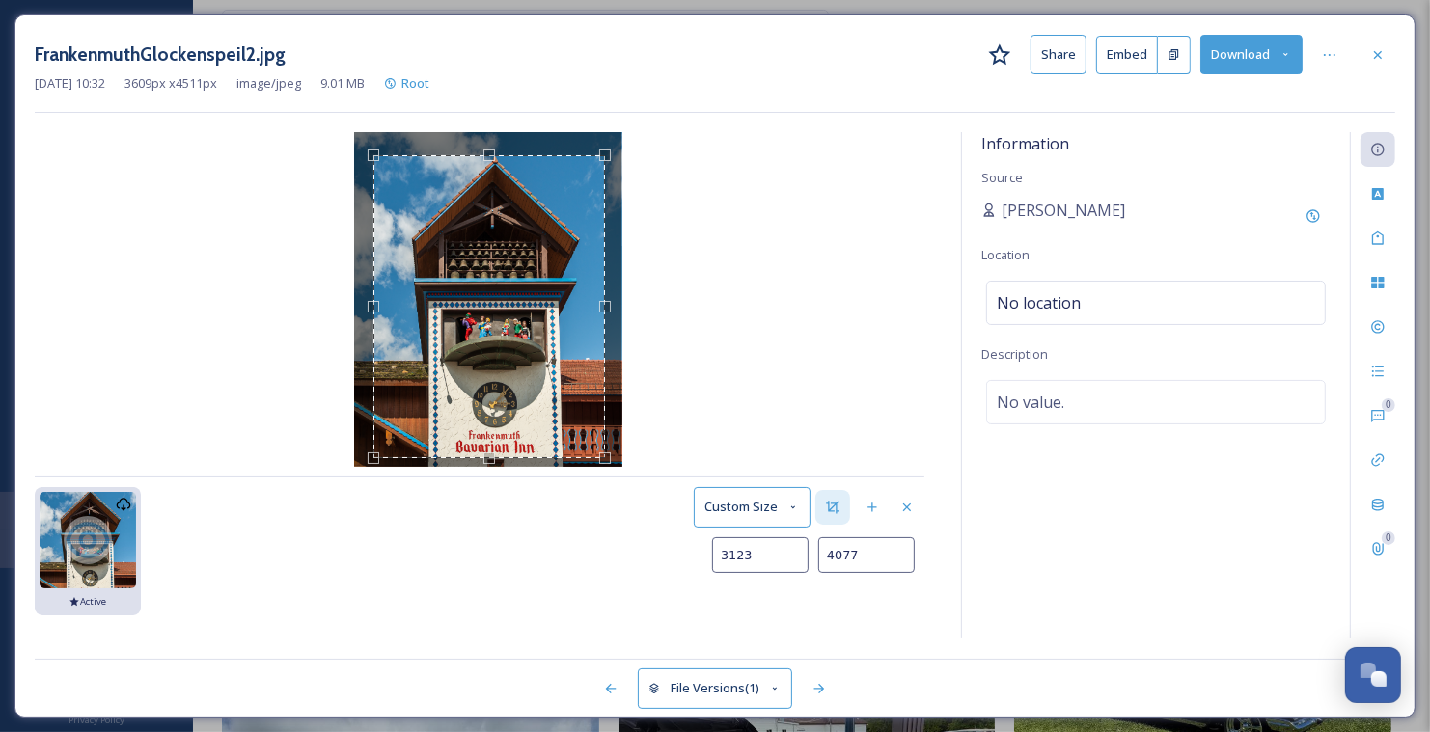
click at [602, 455] on div "Use the arrow keys to move the south east drag handle to change the crop select…" at bounding box center [605, 458] width 12 height 12
click at [560, 386] on div "Use the arrow keys to move the crop selection area" at bounding box center [487, 307] width 232 height 303
click at [867, 600] on button "Save as new Version" at bounding box center [852, 603] width 143 height 40
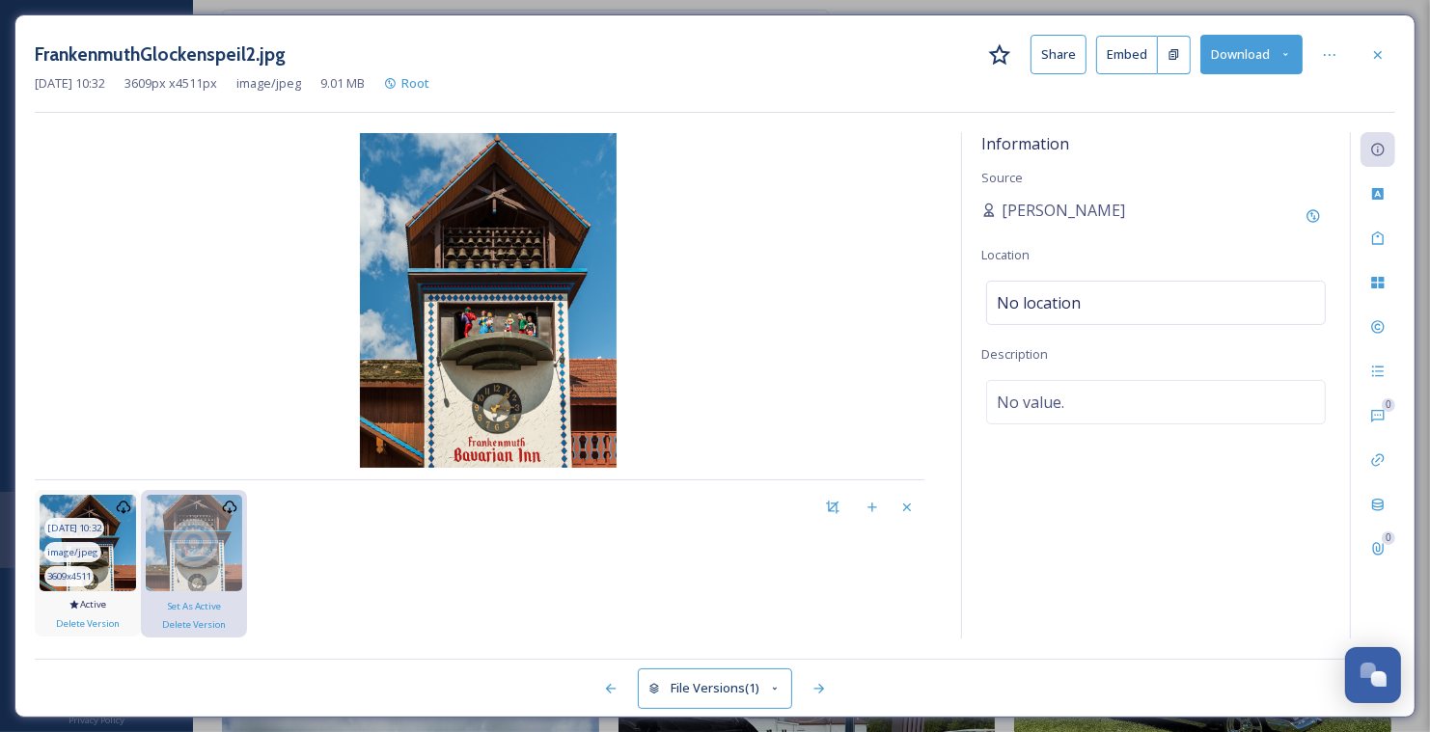
click at [124, 544] on img at bounding box center [88, 543] width 96 height 96
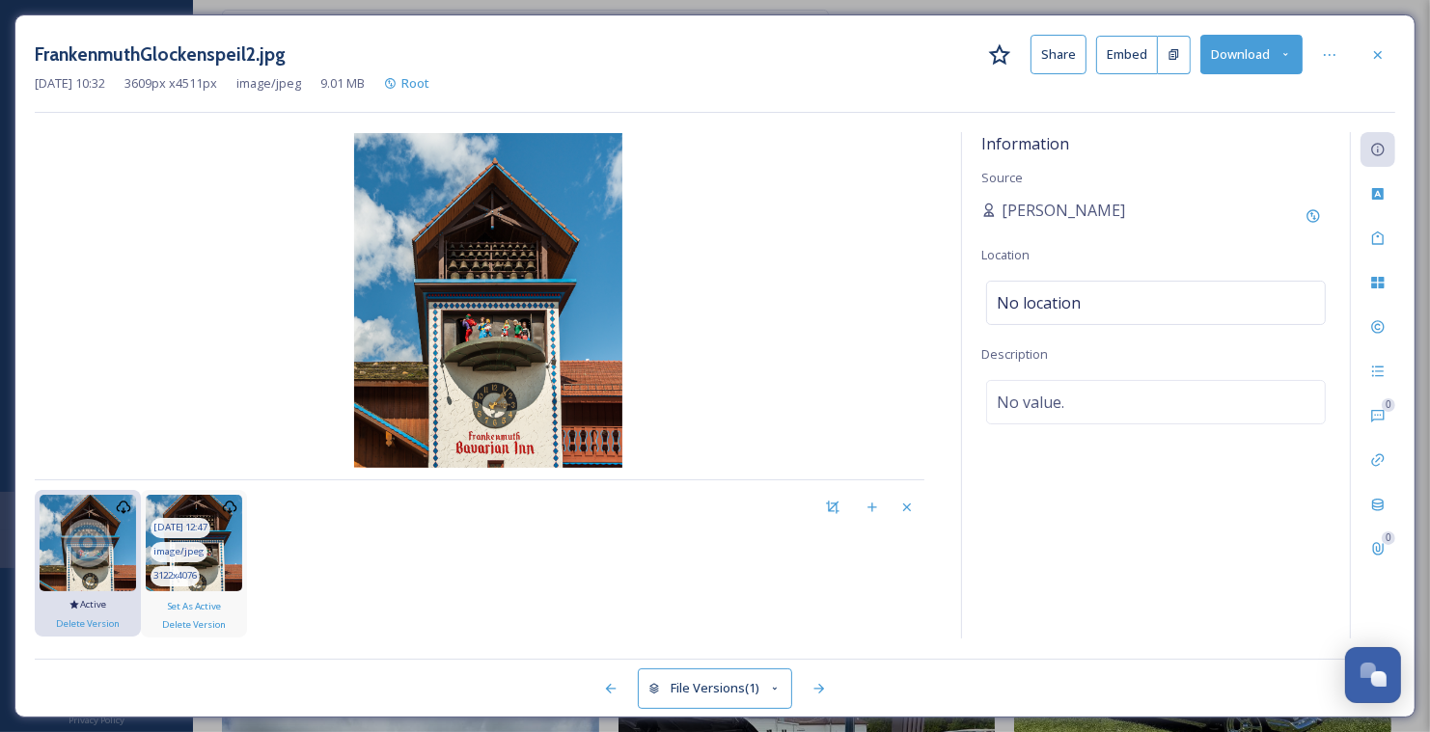
click at [216, 546] on img at bounding box center [194, 543] width 96 height 96
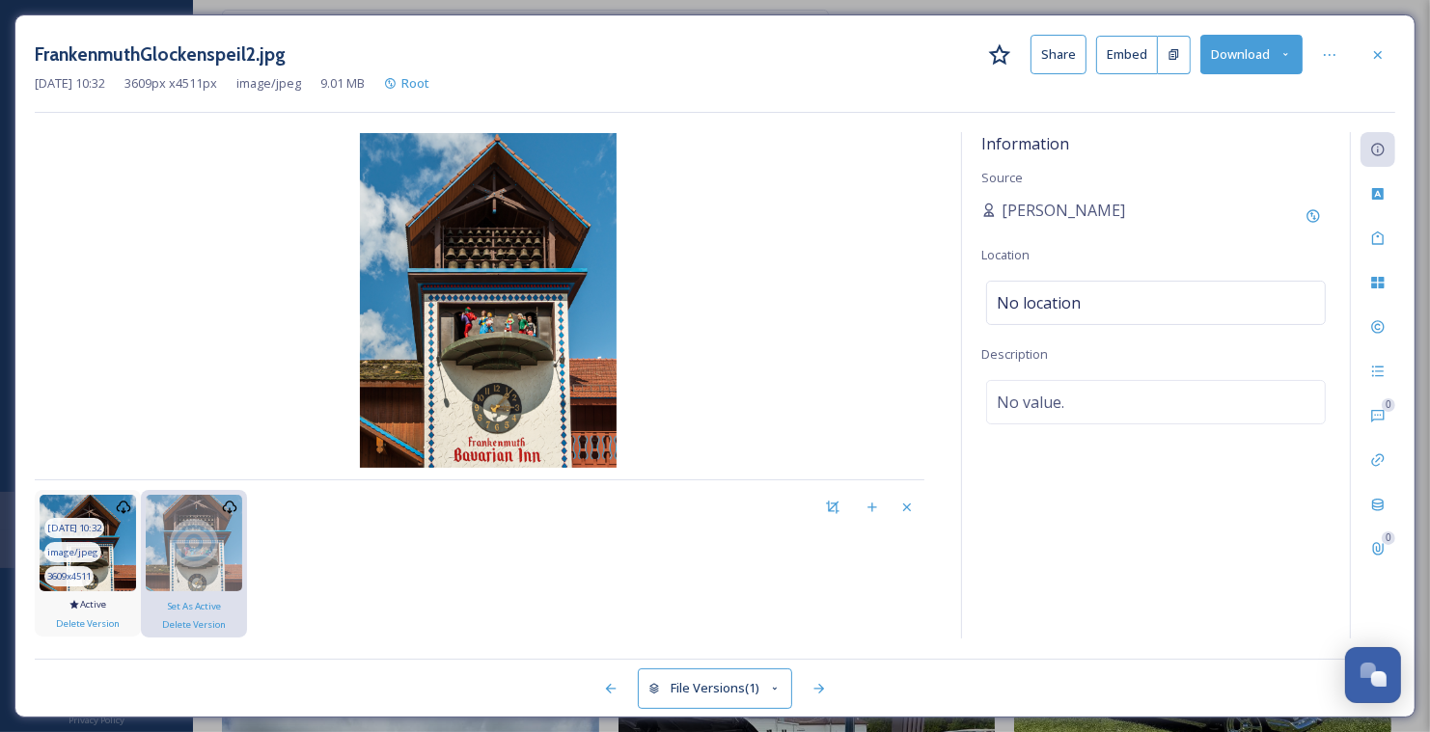
click at [110, 543] on img at bounding box center [88, 543] width 96 height 96
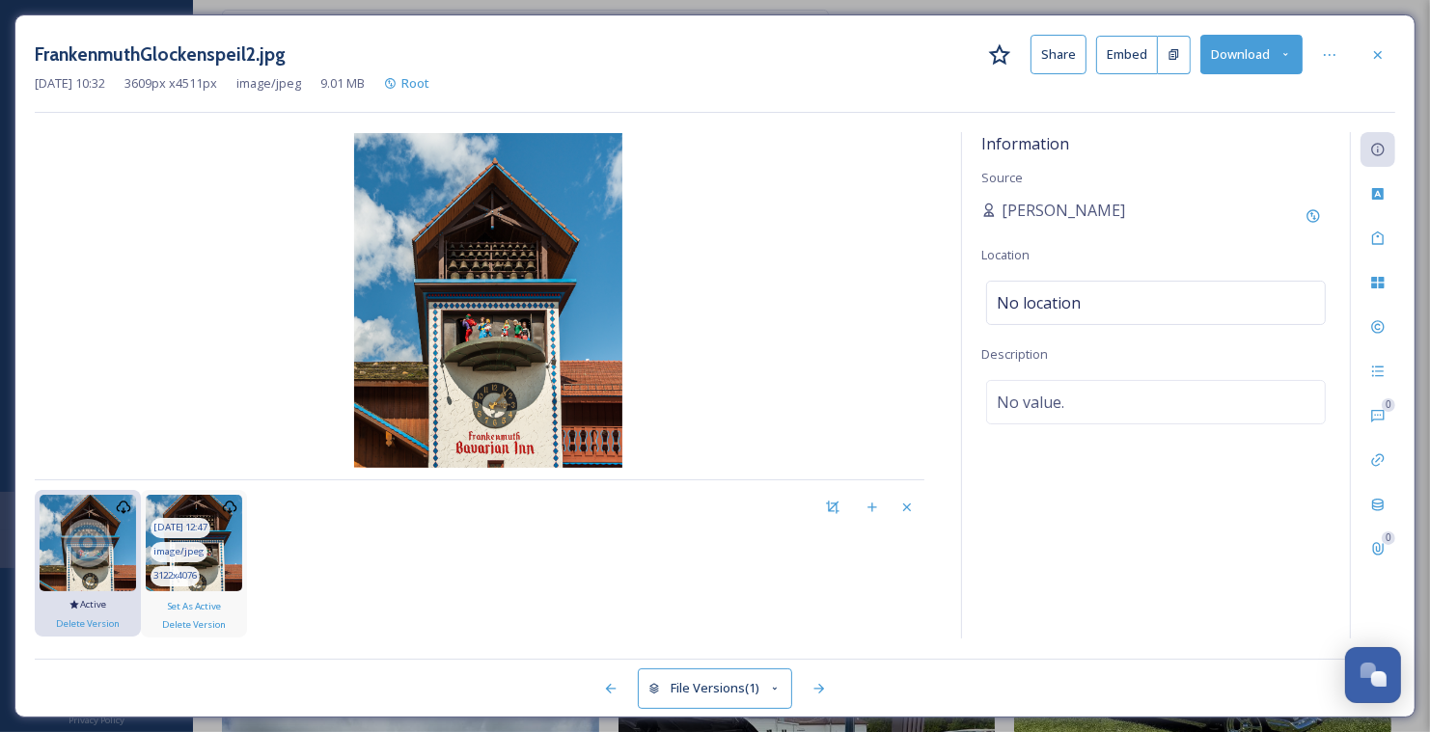
click at [231, 549] on img at bounding box center [194, 543] width 96 height 96
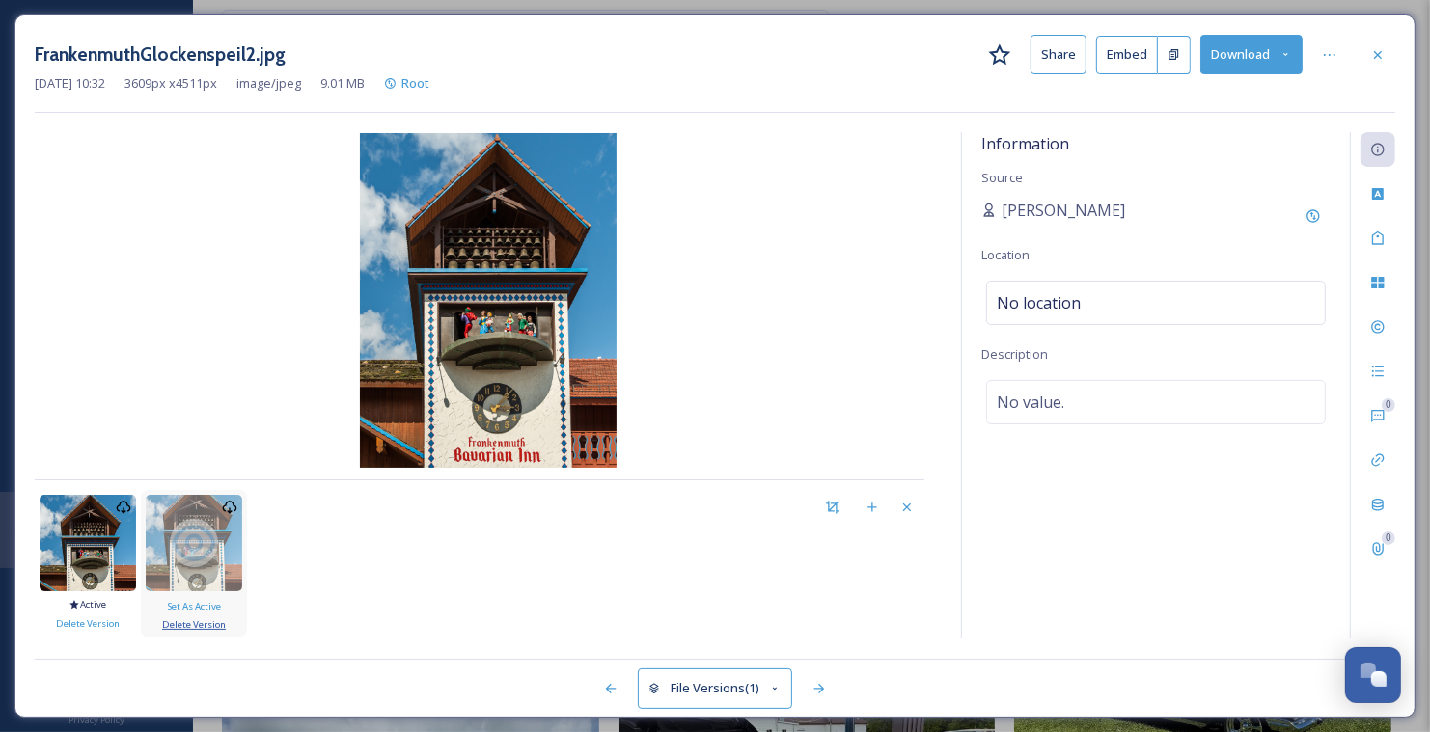
click at [204, 623] on span "Delete Version" at bounding box center [194, 624] width 64 height 13
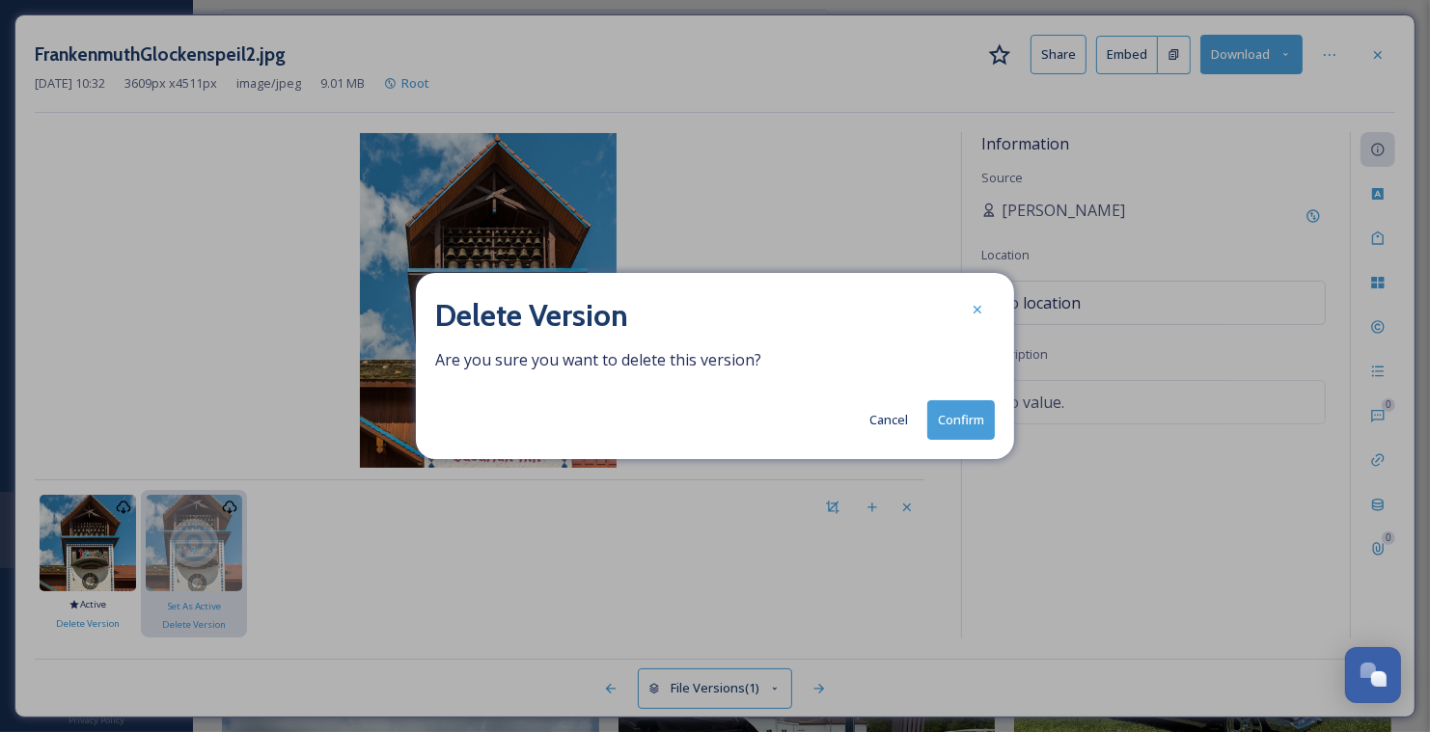
click at [977, 403] on button "Confirm" at bounding box center [961, 420] width 68 height 40
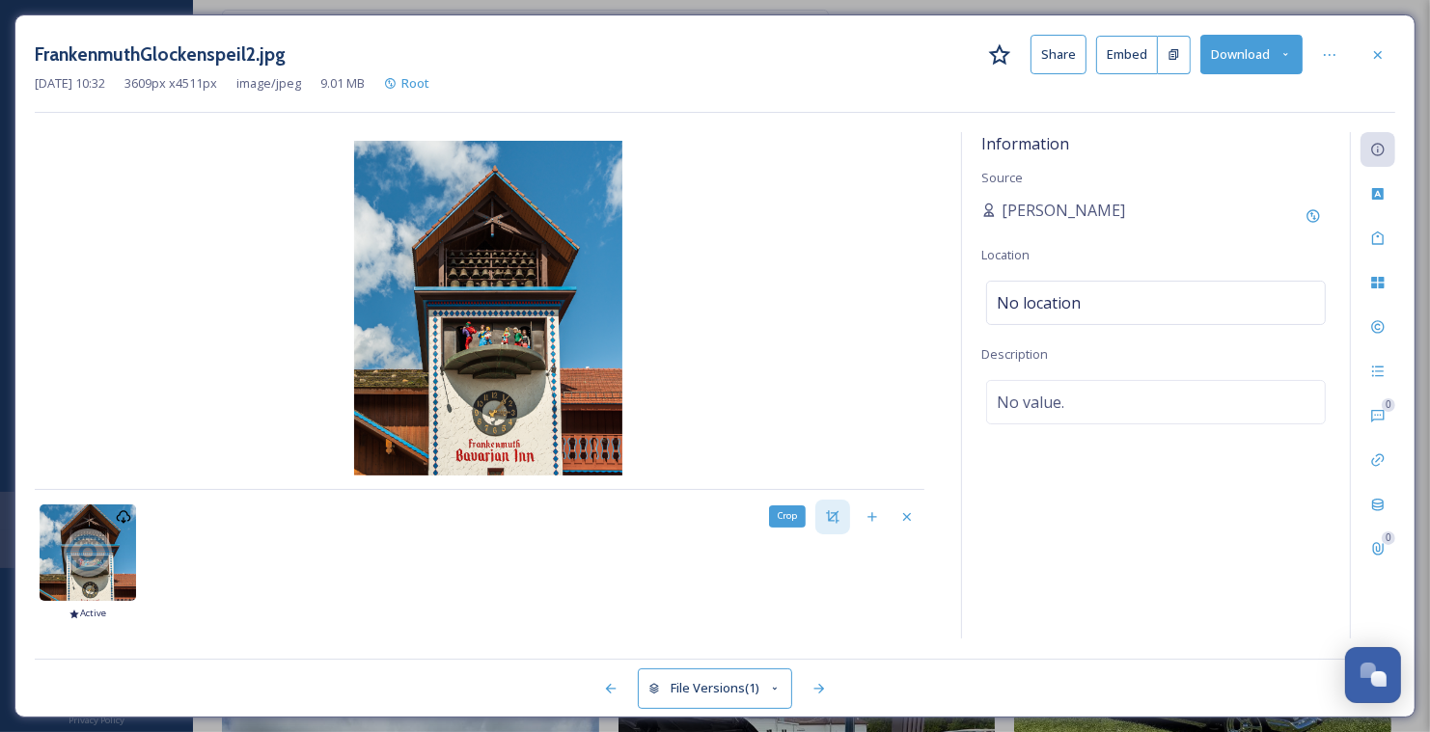
click at [835, 511] on icon at bounding box center [832, 516] width 13 height 13
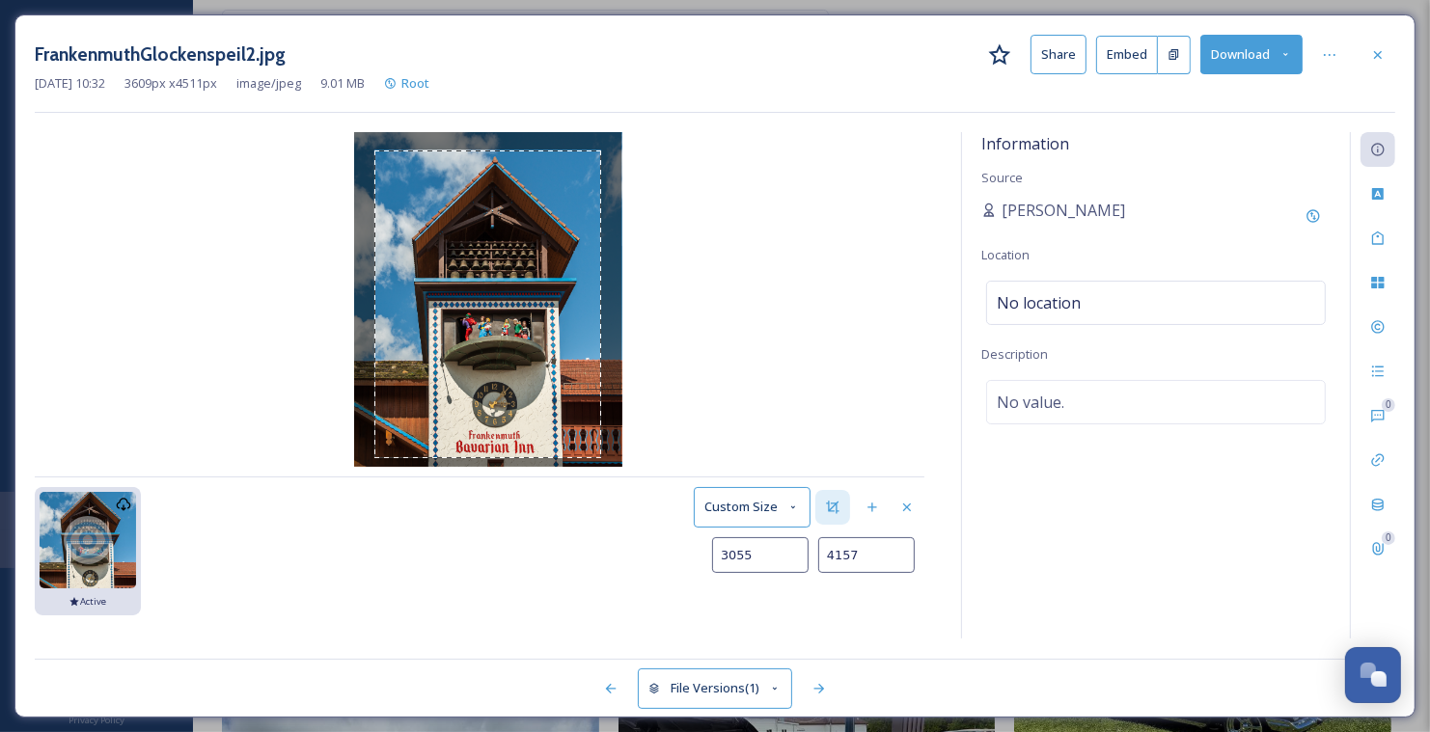
click at [601, 456] on img at bounding box center [488, 299] width 268 height 335
click at [853, 606] on button "Save as new Version" at bounding box center [852, 603] width 143 height 40
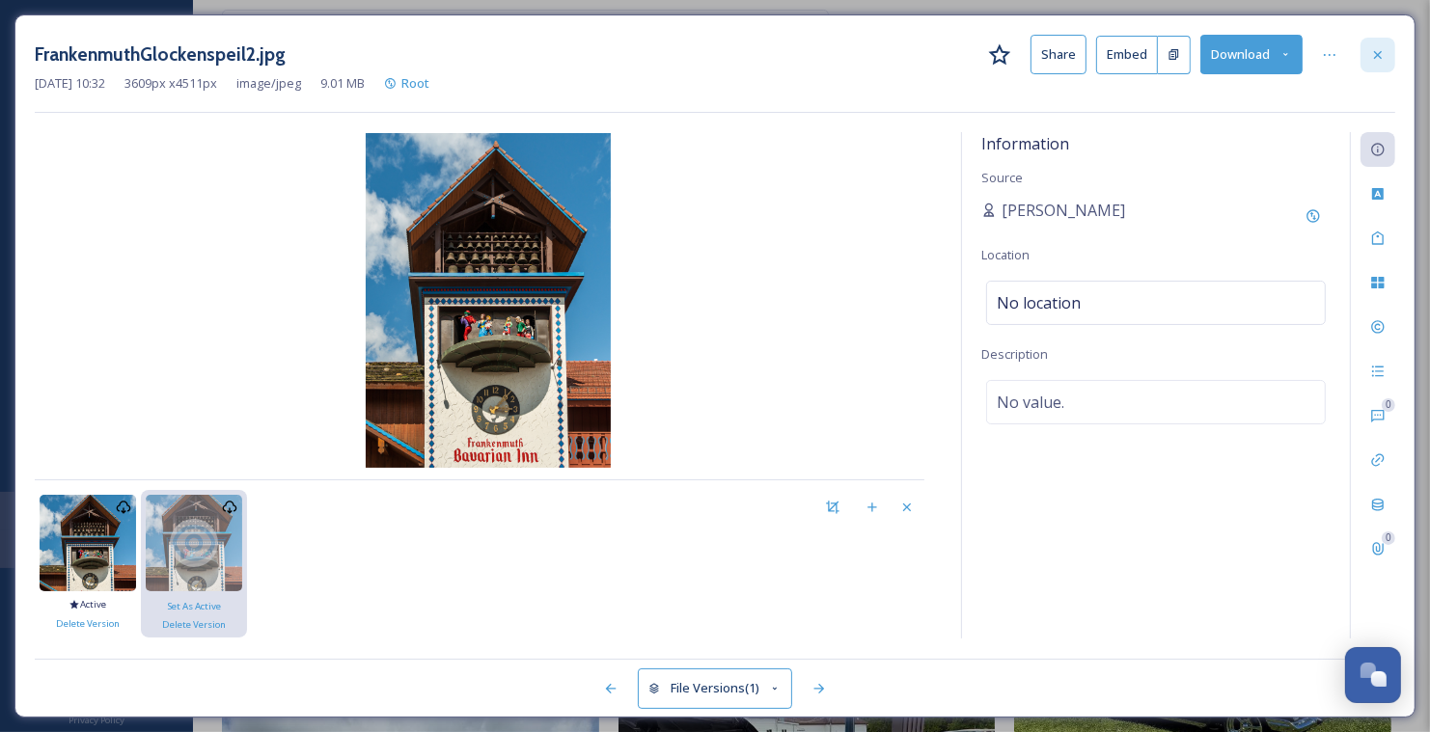
click at [1382, 65] on div at bounding box center [1377, 55] width 35 height 35
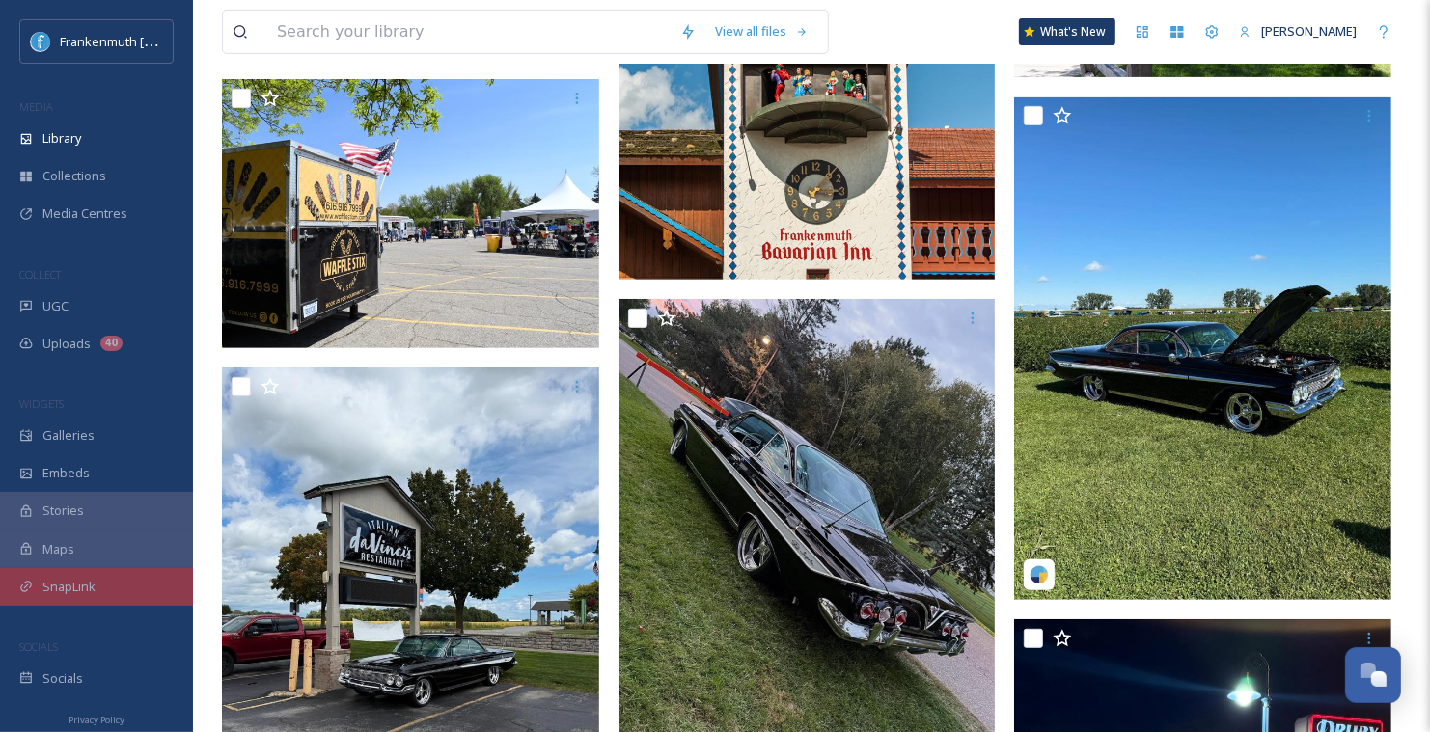
scroll to position [678, 0]
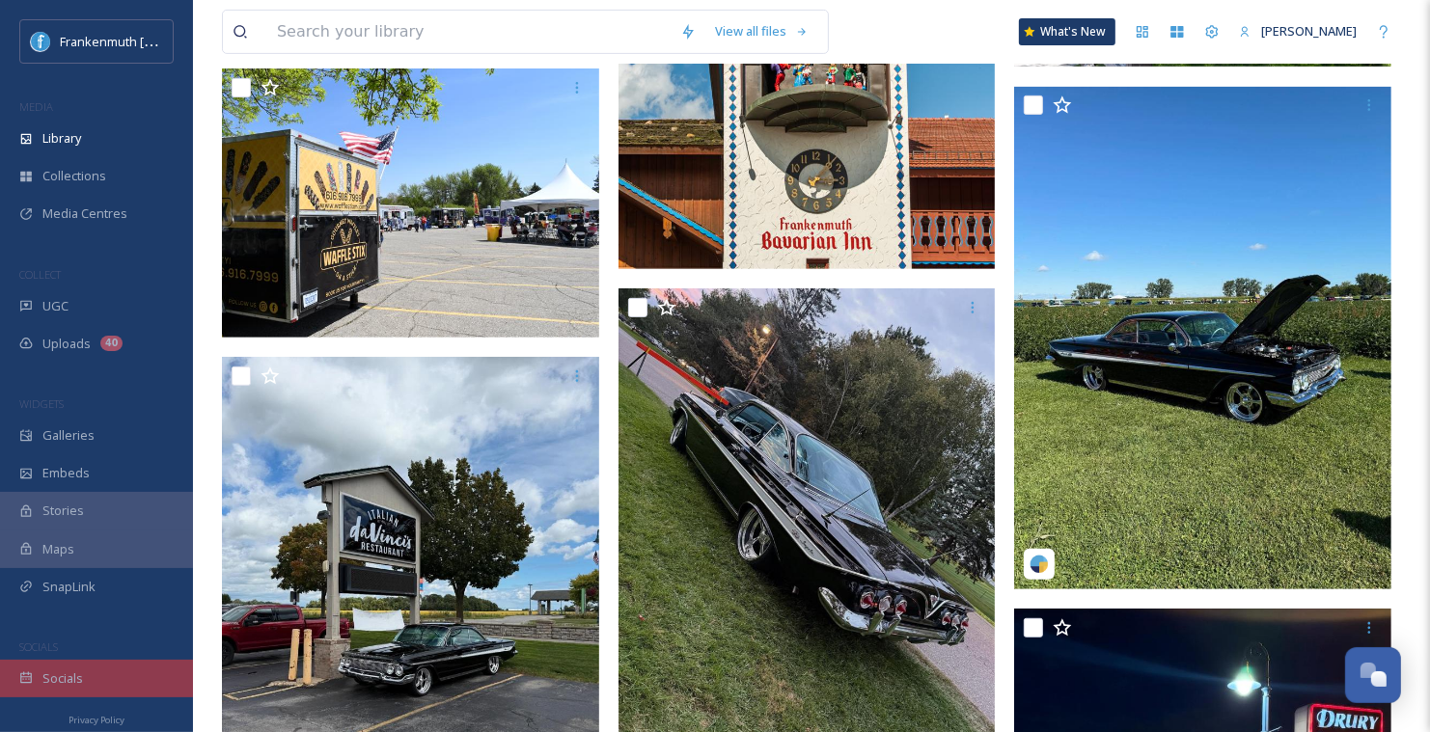
click at [111, 675] on div "Socials" at bounding box center [96, 679] width 193 height 38
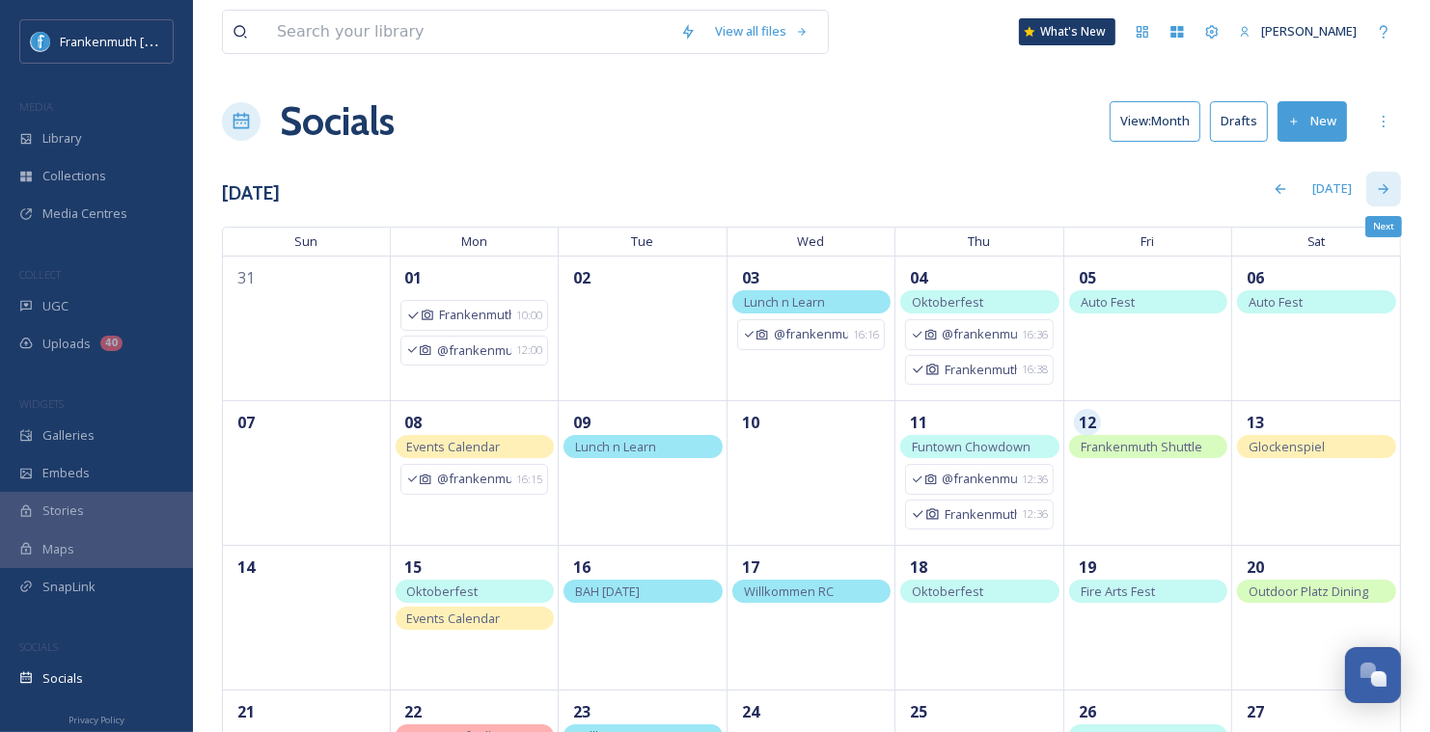
click at [1400, 192] on div "Next" at bounding box center [1383, 189] width 35 height 35
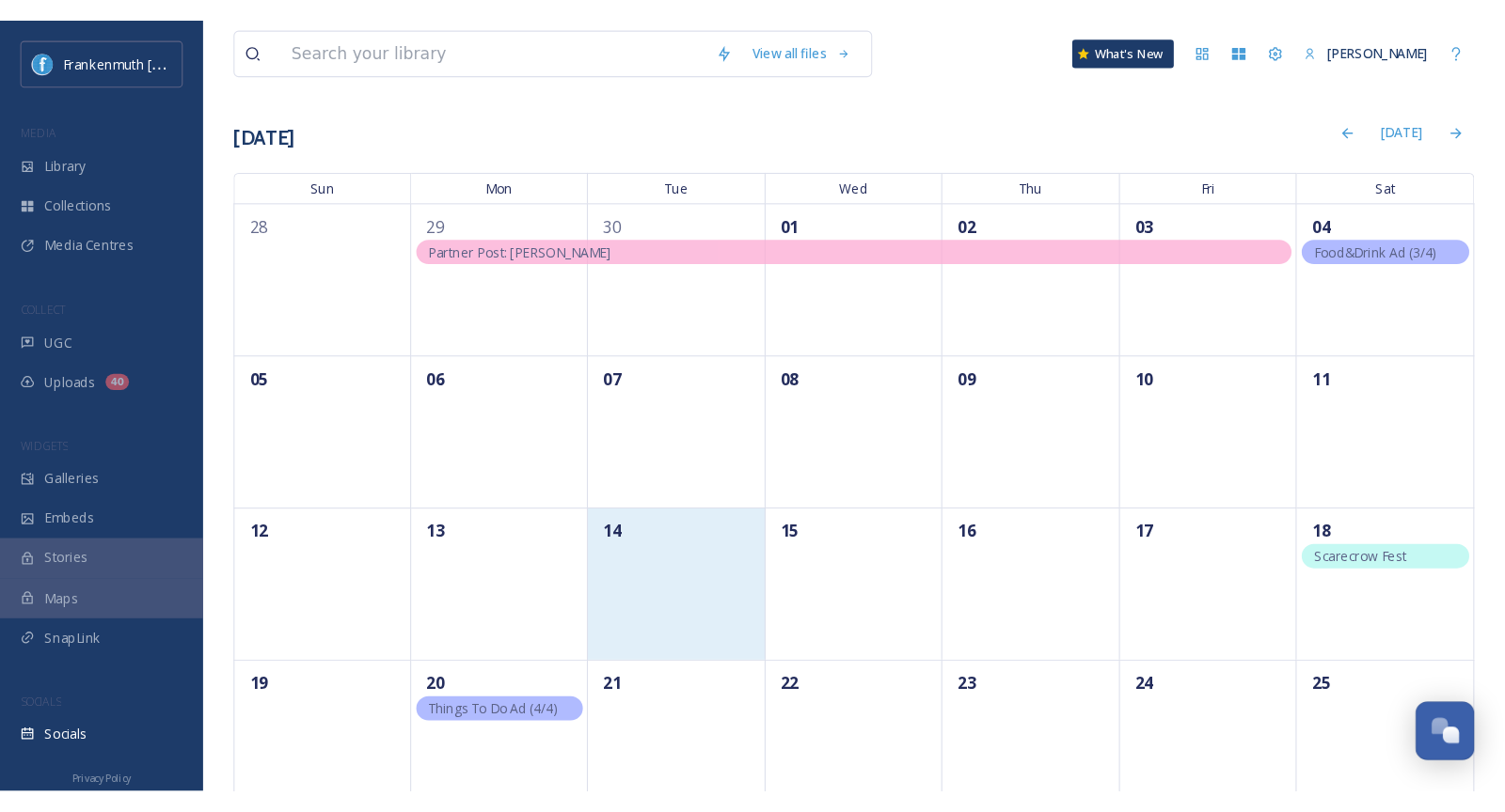
scroll to position [92, 0]
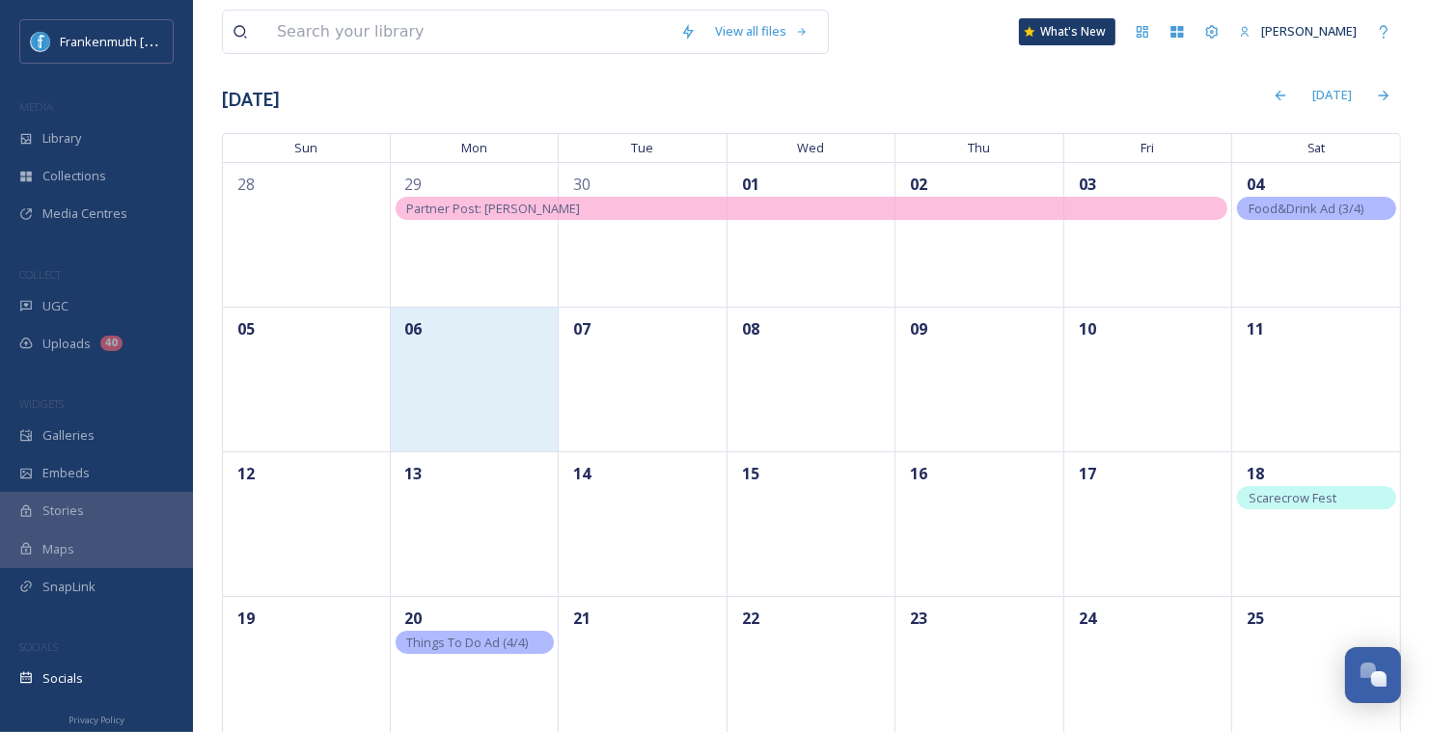
click at [506, 388] on div "06" at bounding box center [475, 379] width 169 height 145
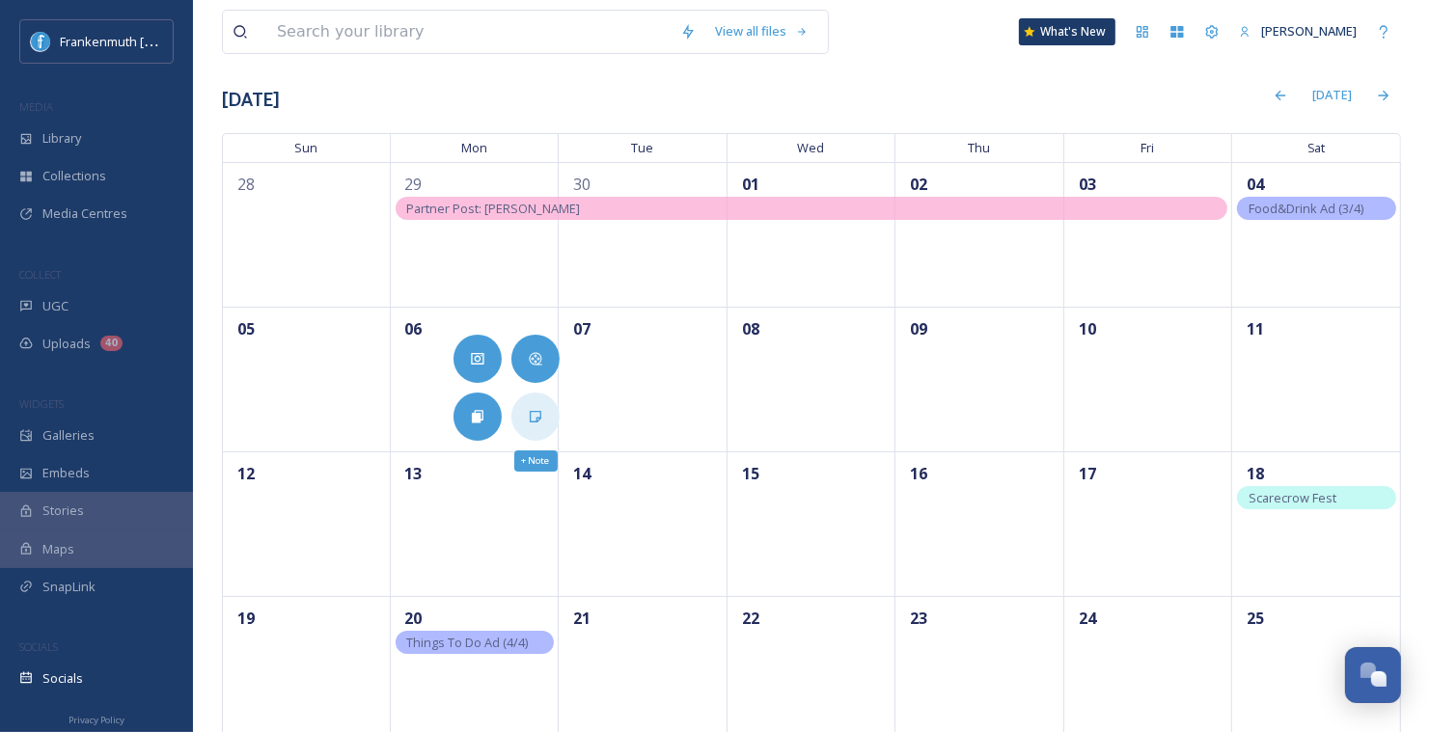
click at [538, 430] on div "+ Note" at bounding box center [535, 417] width 48 height 48
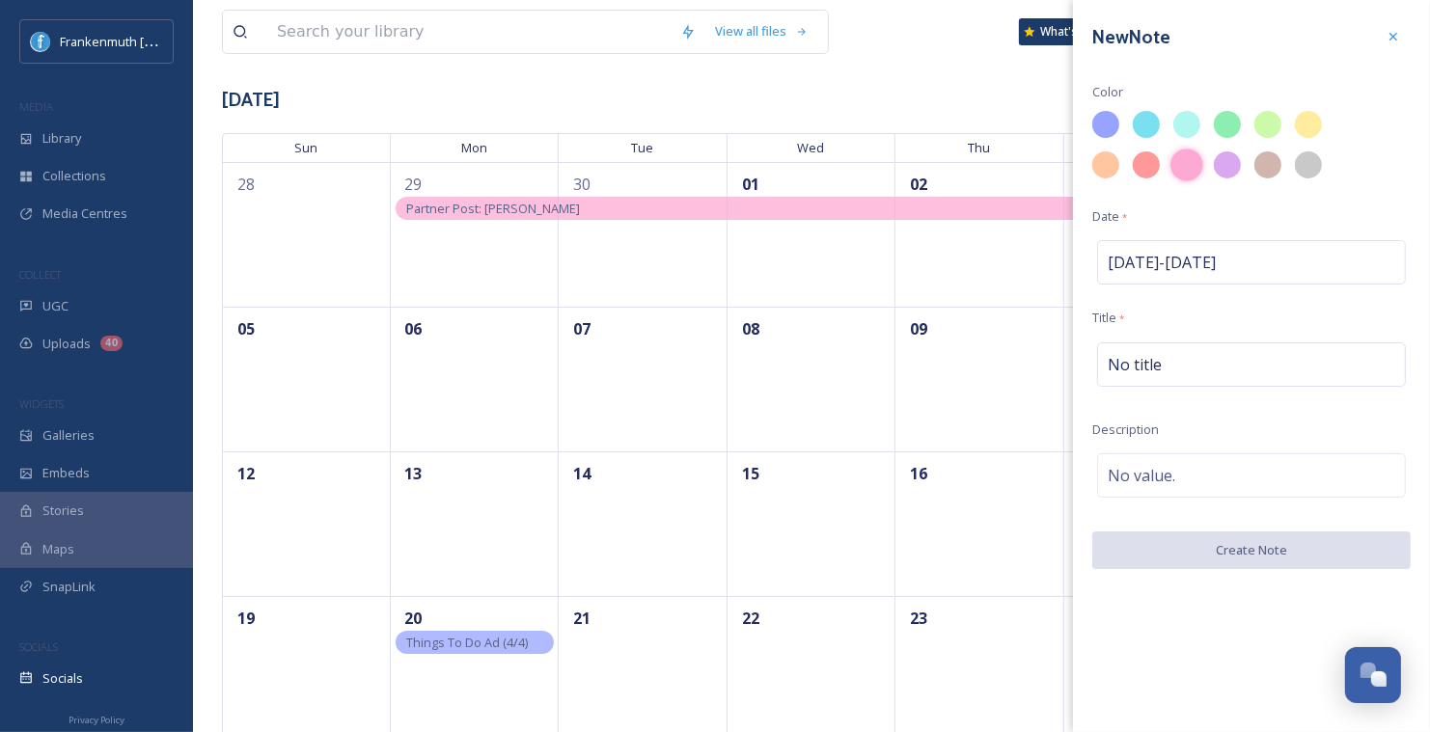
click at [1188, 166] on div at bounding box center [1186, 165] width 33 height 33
click at [1194, 260] on span "Oct 6 - Oct 6" at bounding box center [1161, 262] width 108 height 23
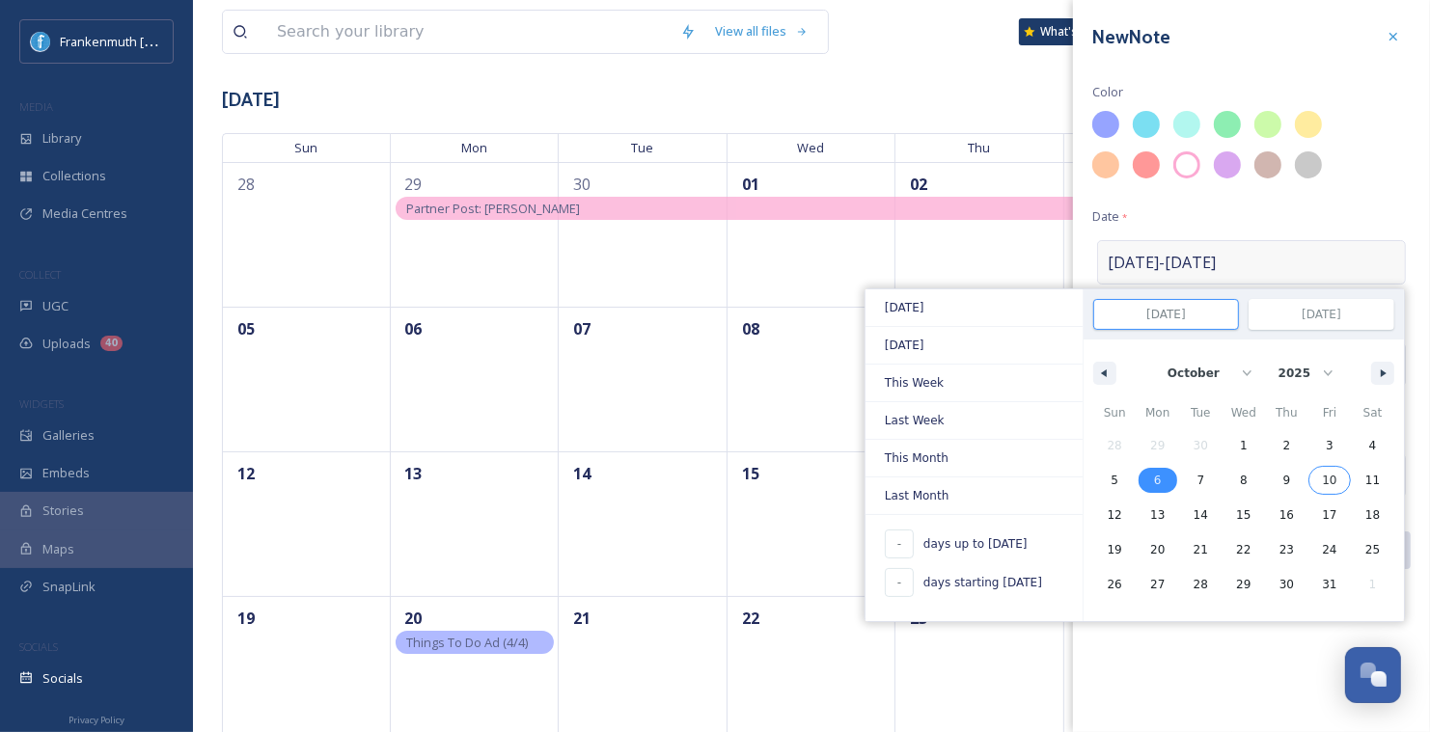
click at [1333, 476] on span "10" at bounding box center [1329, 480] width 14 height 35
click at [1163, 476] on span "6" at bounding box center [1157, 480] width 43 height 25
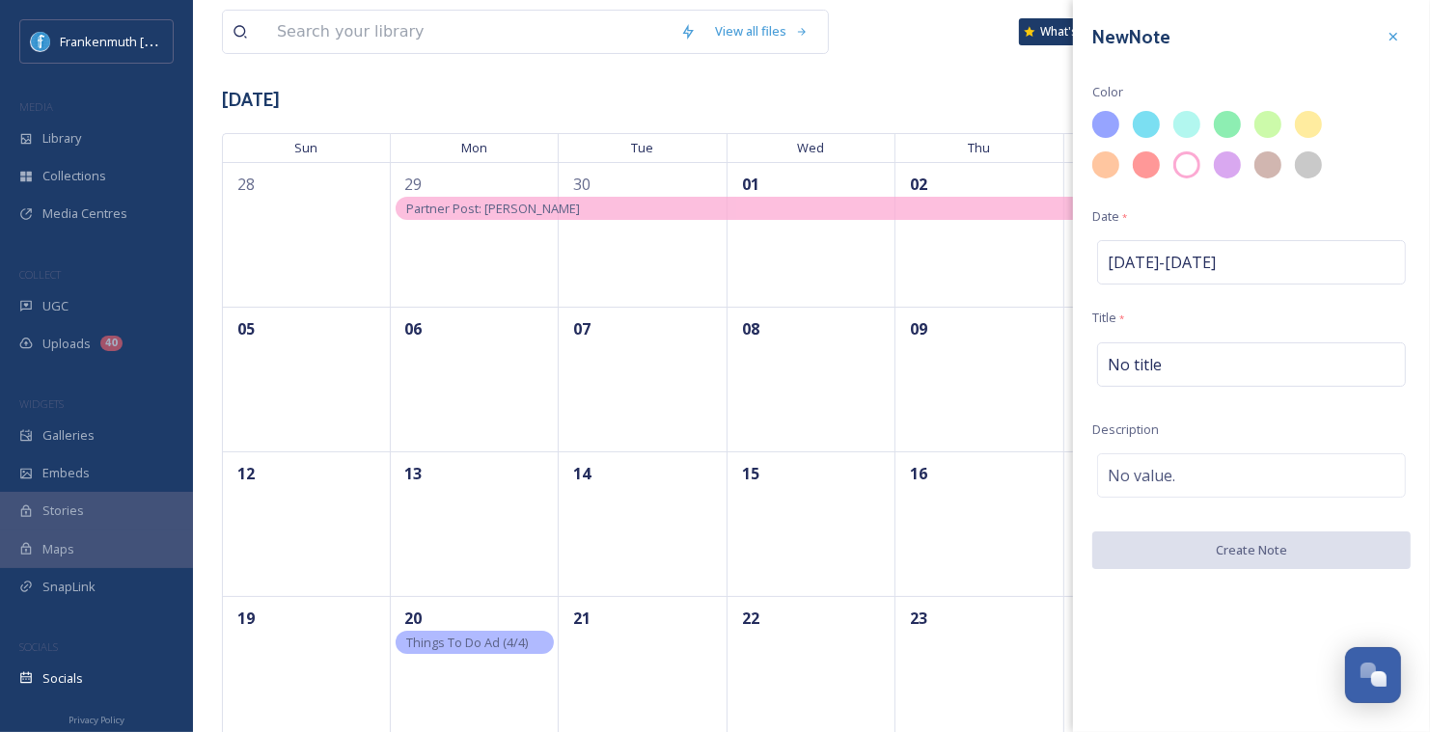
click at [1247, 639] on div "New Note Color Date * Oct 6 - Oct 10 Title * No title Description No value. Cre…" at bounding box center [1251, 366] width 357 height 732
click at [1208, 355] on div "No title" at bounding box center [1251, 364] width 309 height 44
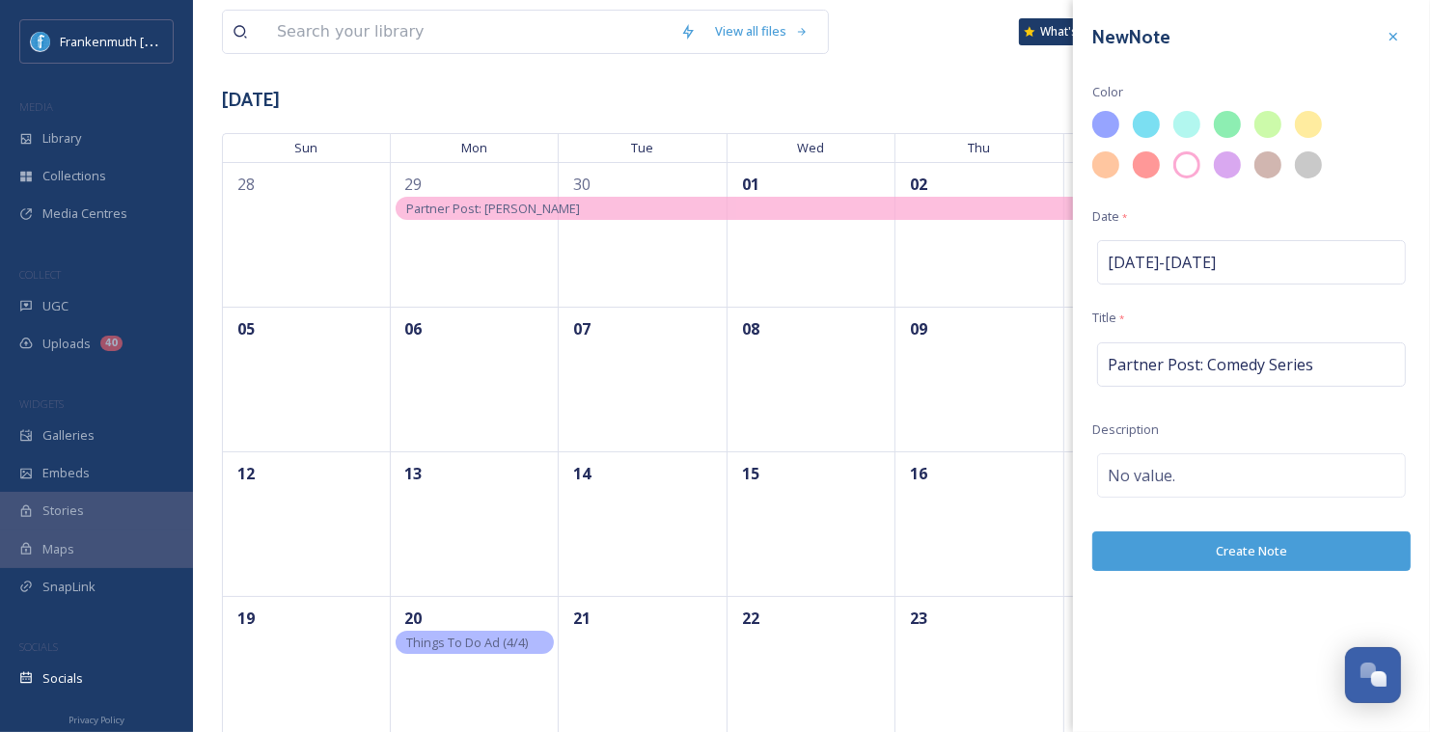
click at [1268, 532] on button "Create Note" at bounding box center [1251, 552] width 318 height 40
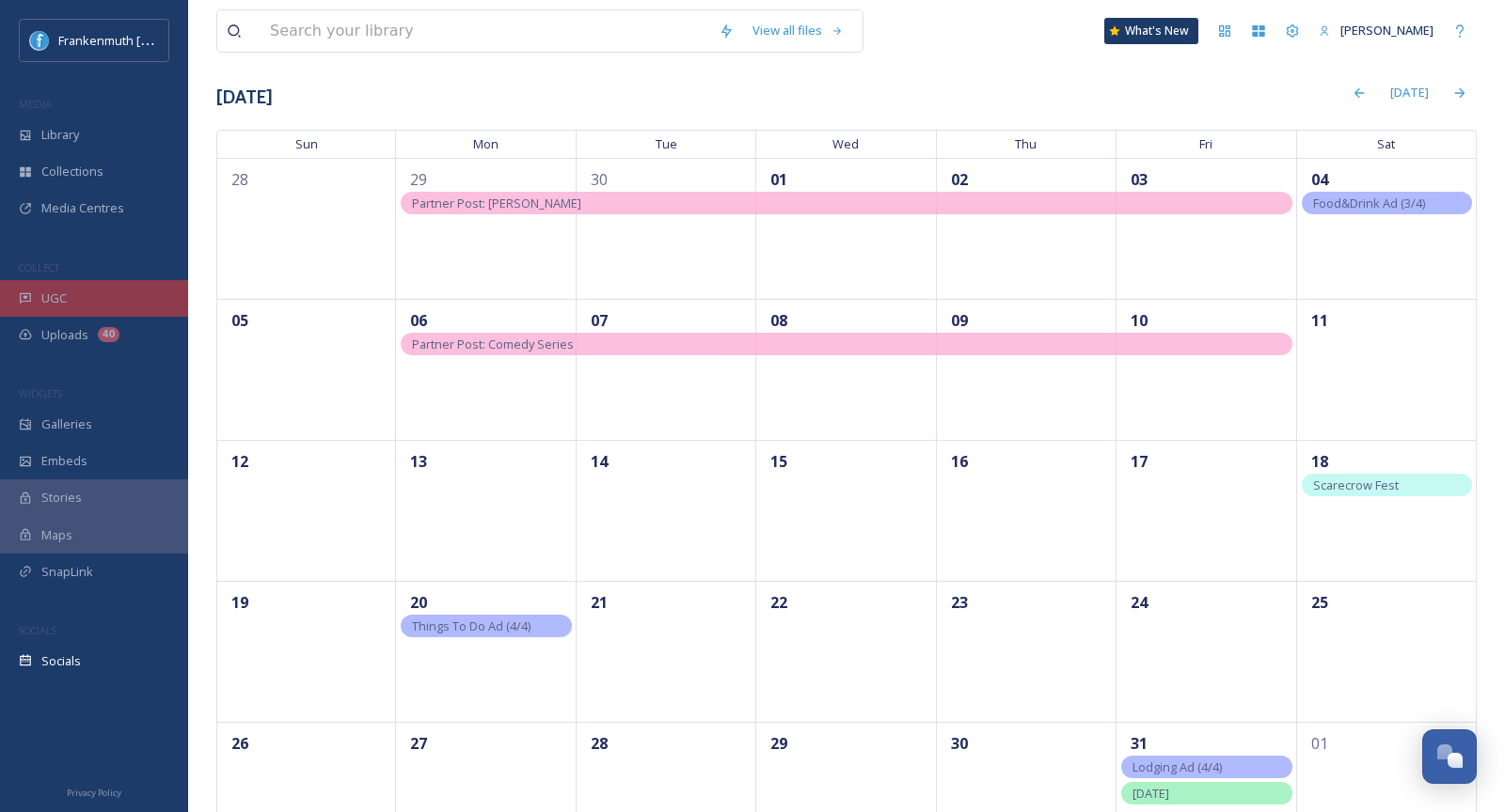
click at [80, 311] on div "UGC" at bounding box center [94, 298] width 188 height 37
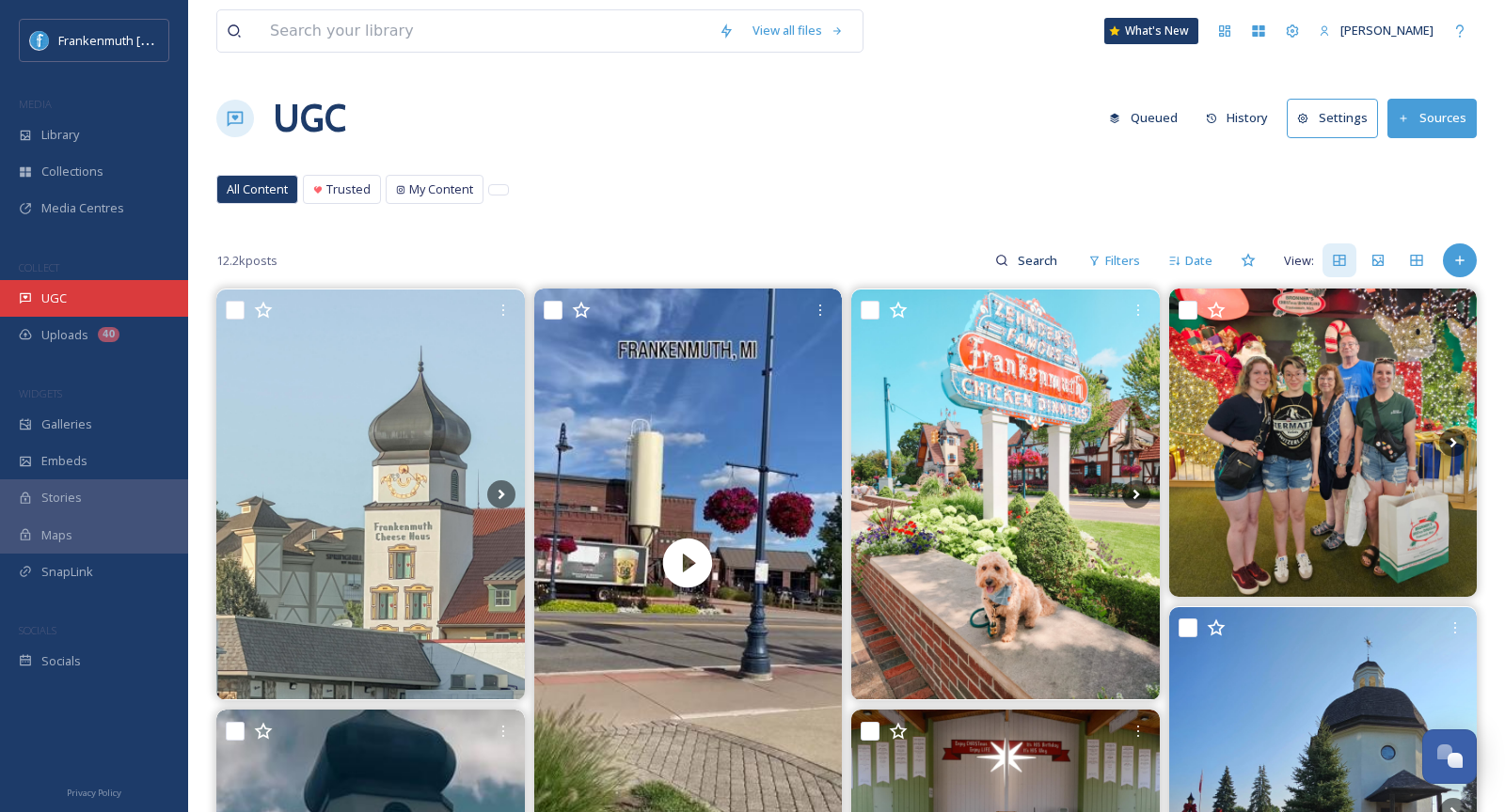
click at [119, 292] on div "UGC" at bounding box center [94, 298] width 188 height 37
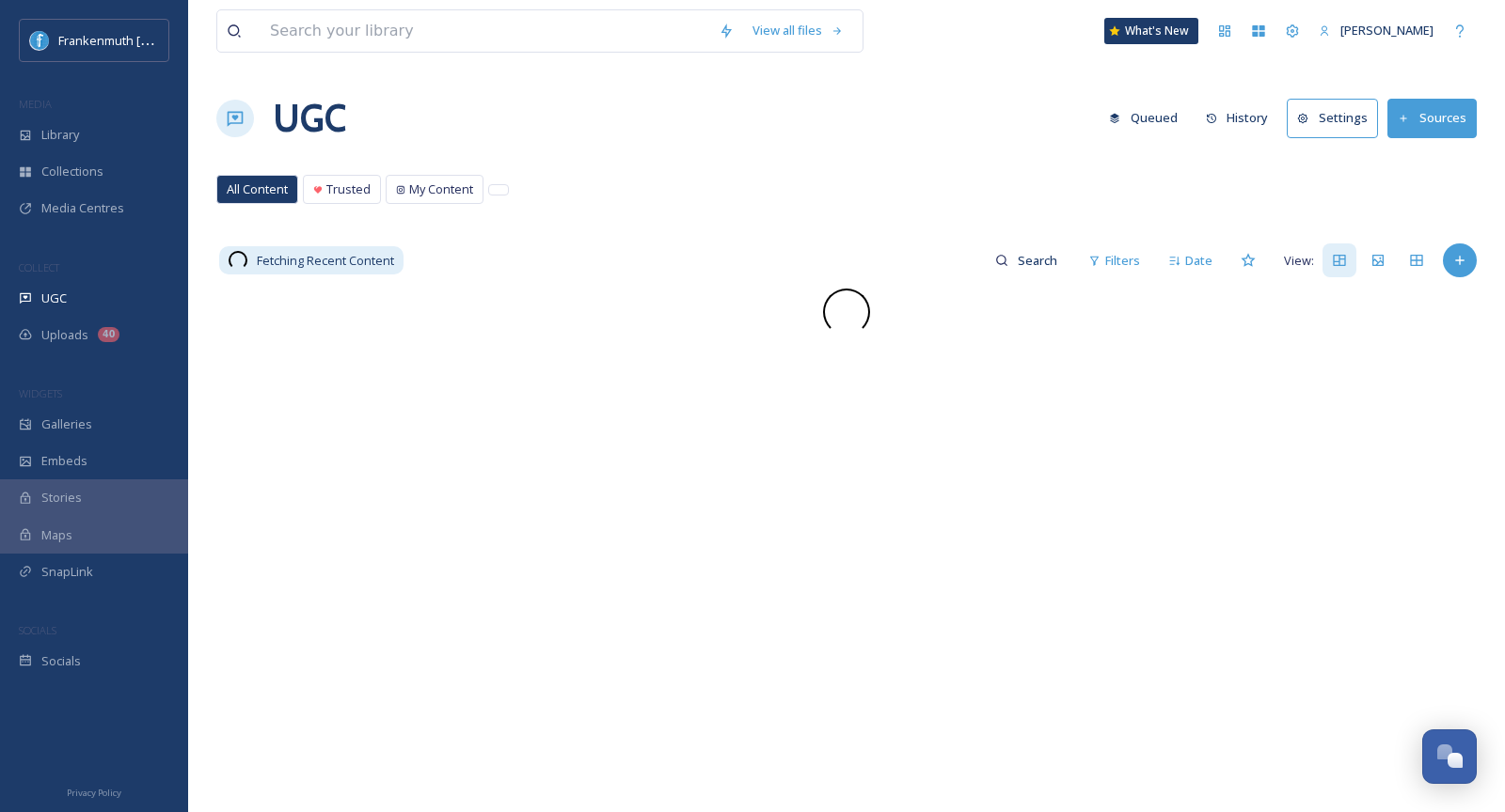
click at [119, 292] on div "UGC" at bounding box center [94, 298] width 188 height 37
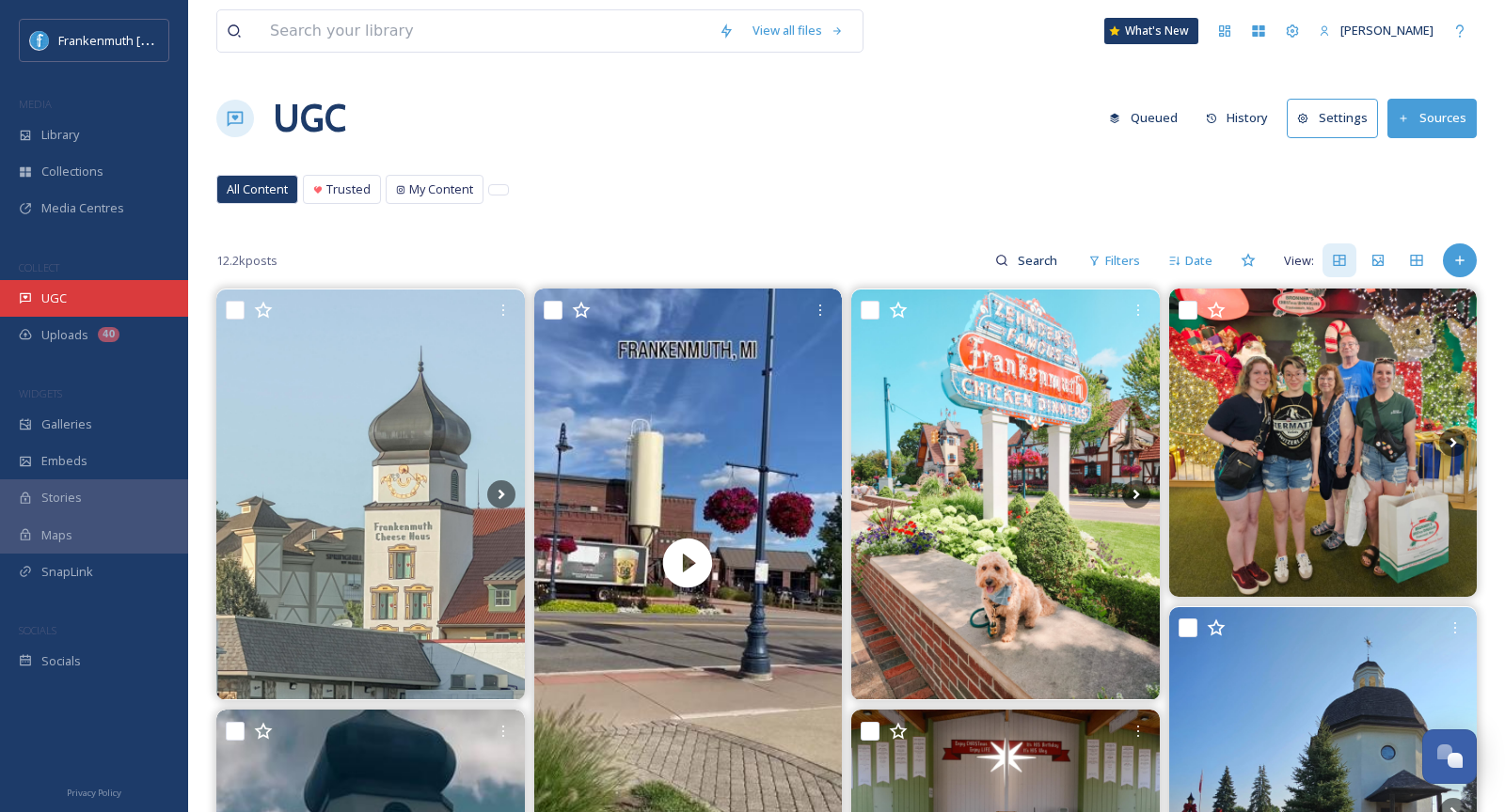
click at [160, 302] on div "UGC" at bounding box center [94, 298] width 188 height 37
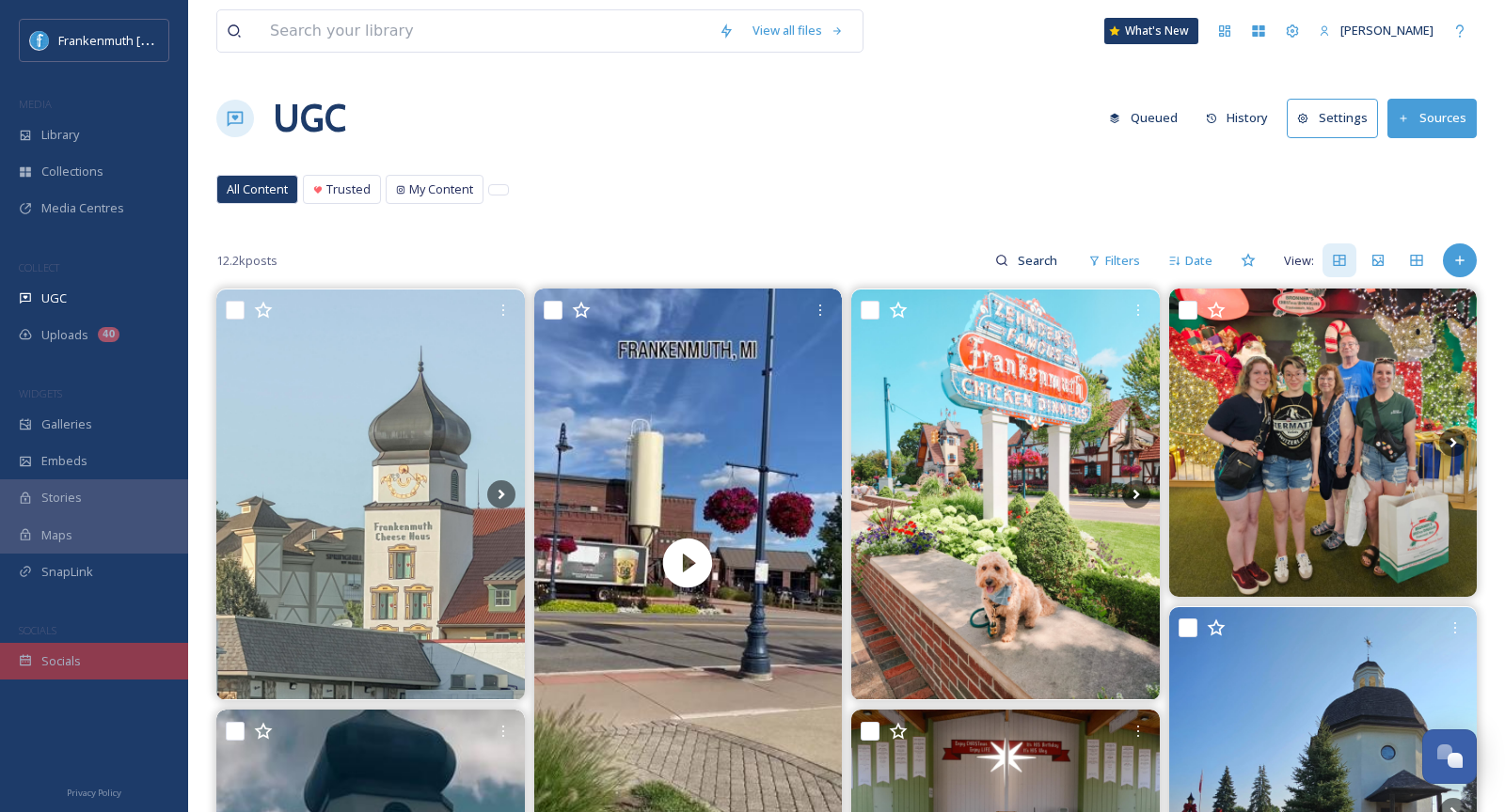
click at [103, 651] on div "Socials" at bounding box center [94, 662] width 188 height 37
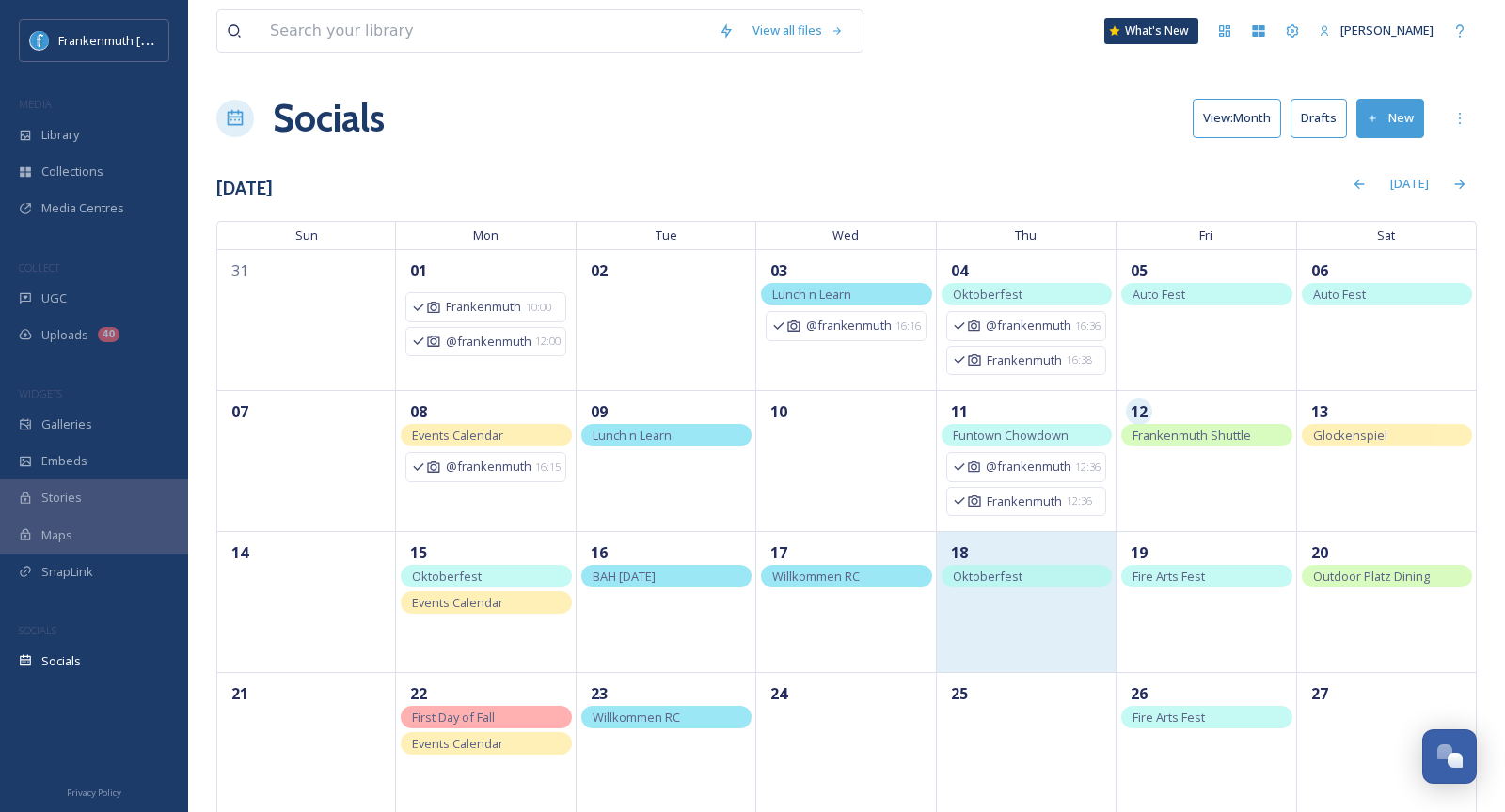
click at [1013, 611] on div "18" at bounding box center [1027, 601] width 179 height 141
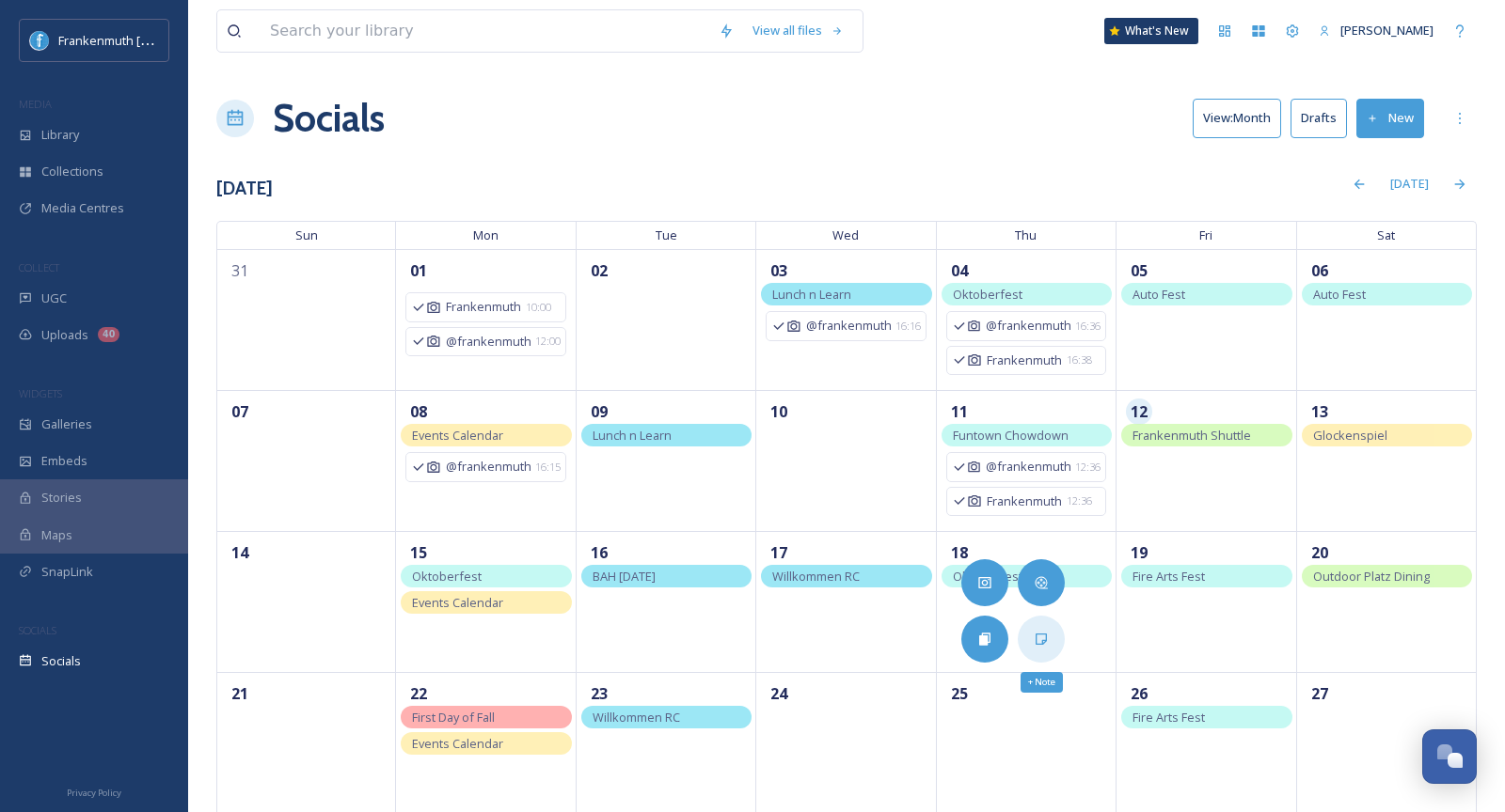
click at [1054, 625] on div "+ Note" at bounding box center [1042, 639] width 47 height 47
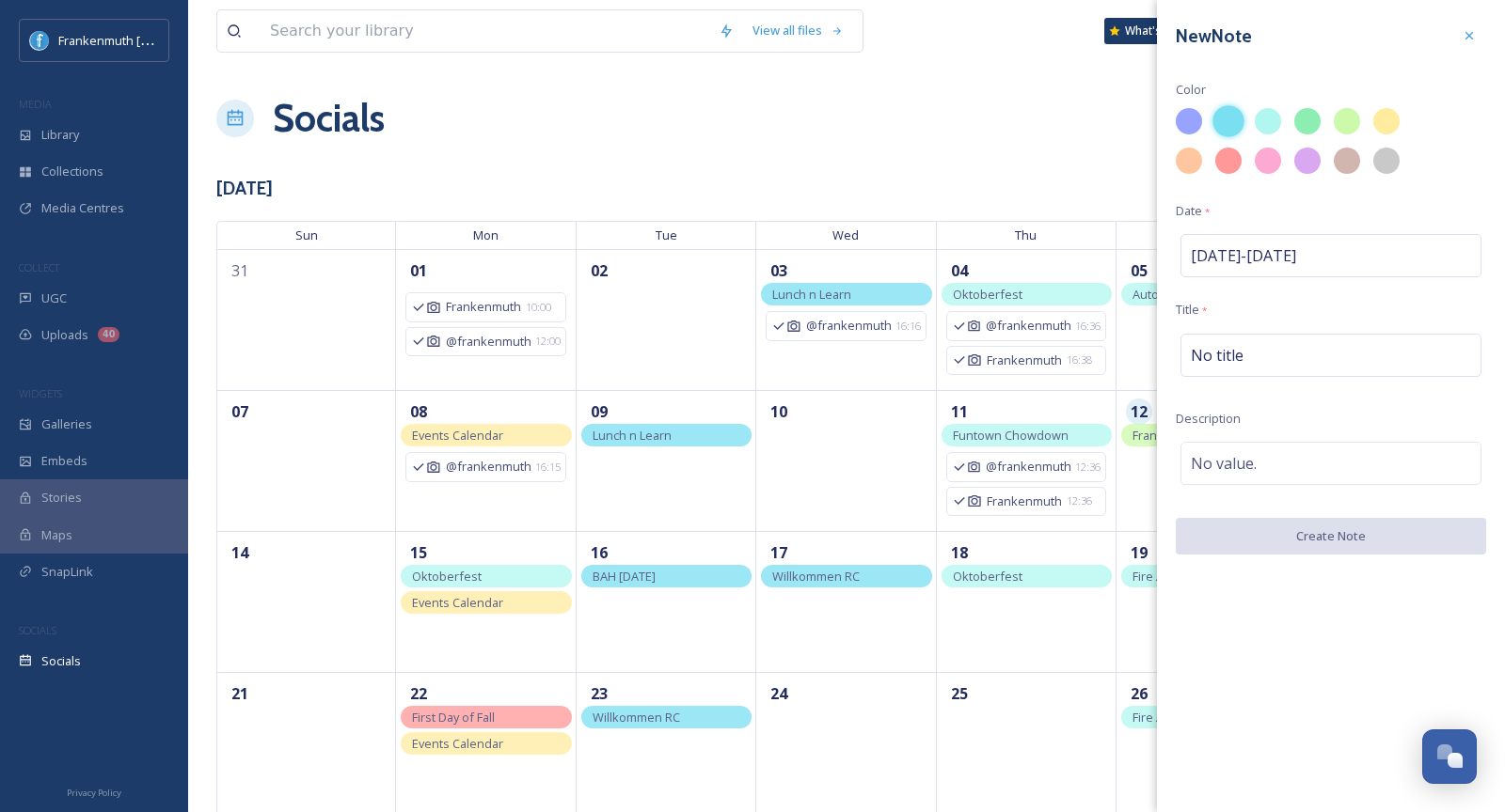
click at [1232, 125] on div at bounding box center [1228, 121] width 32 height 32
click at [1226, 365] on div "No title" at bounding box center [1331, 355] width 301 height 43
click at [1226, 365] on input at bounding box center [1331, 355] width 310 height 43
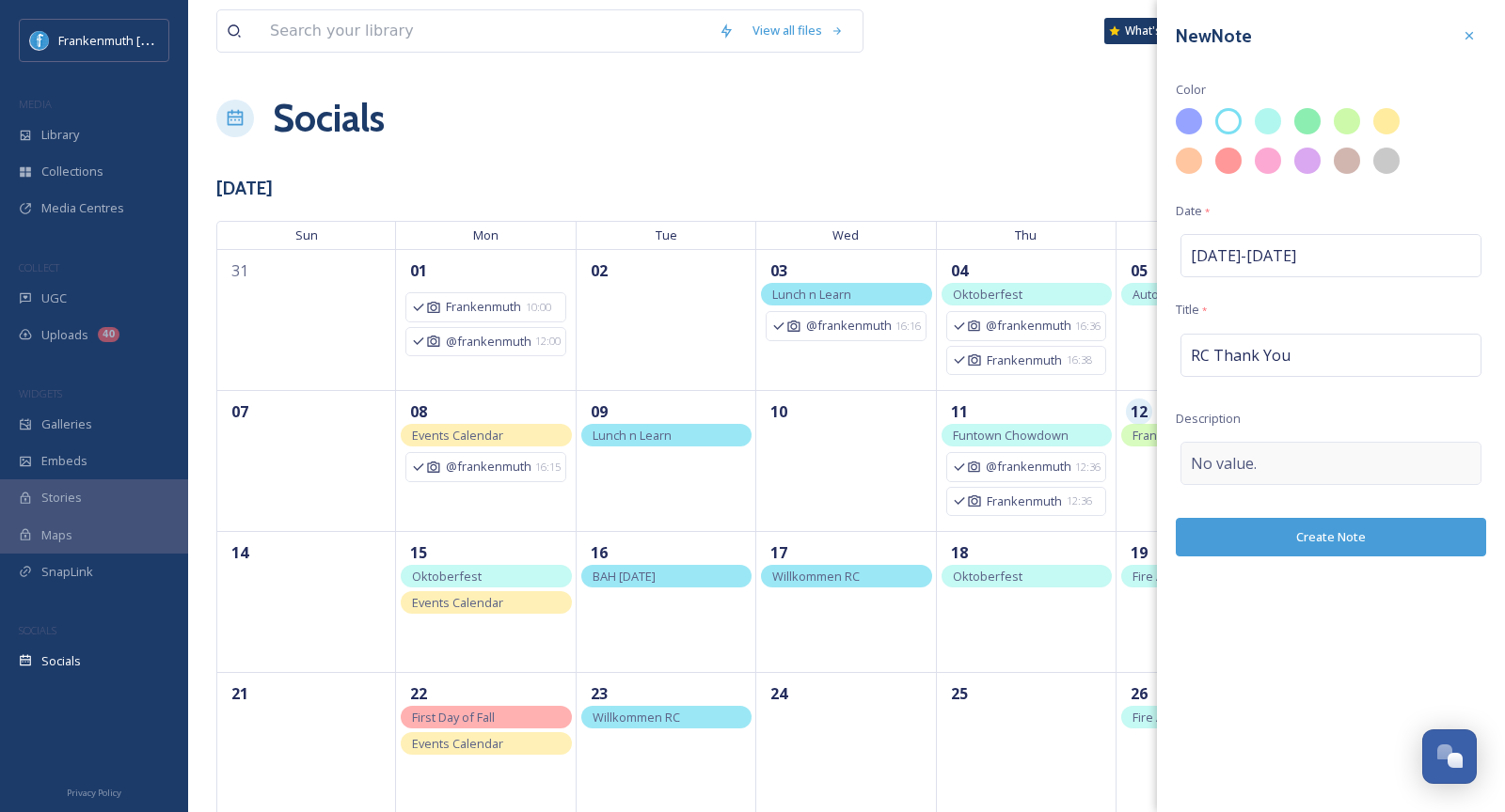
click at [1280, 455] on div "No value." at bounding box center [1331, 463] width 301 height 43
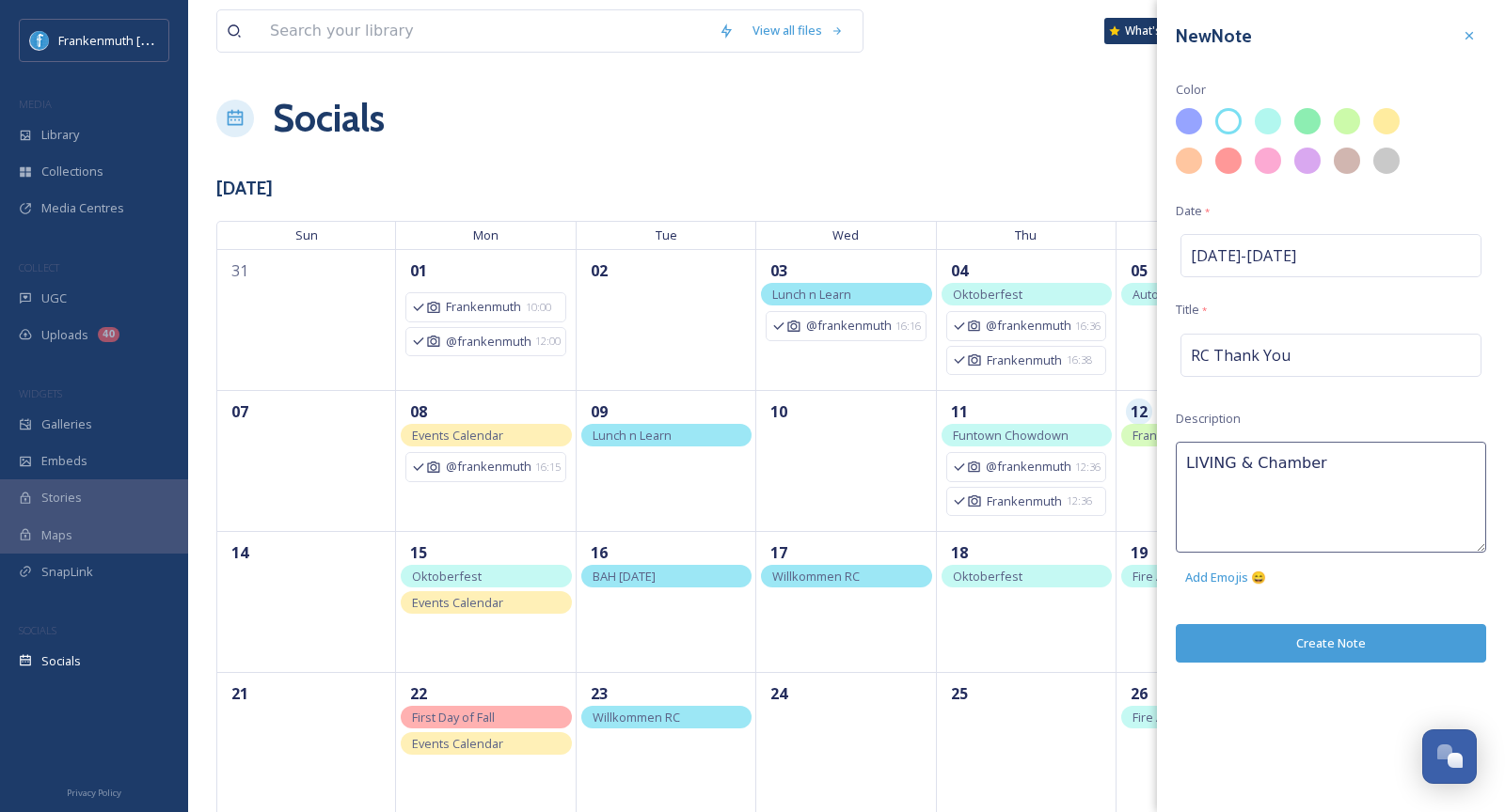
click at [1326, 639] on div "New Note Color Date * Sep 18 - Sep 18 Title * RC Thank You Description LIVING &…" at bounding box center [1331, 406] width 348 height 812
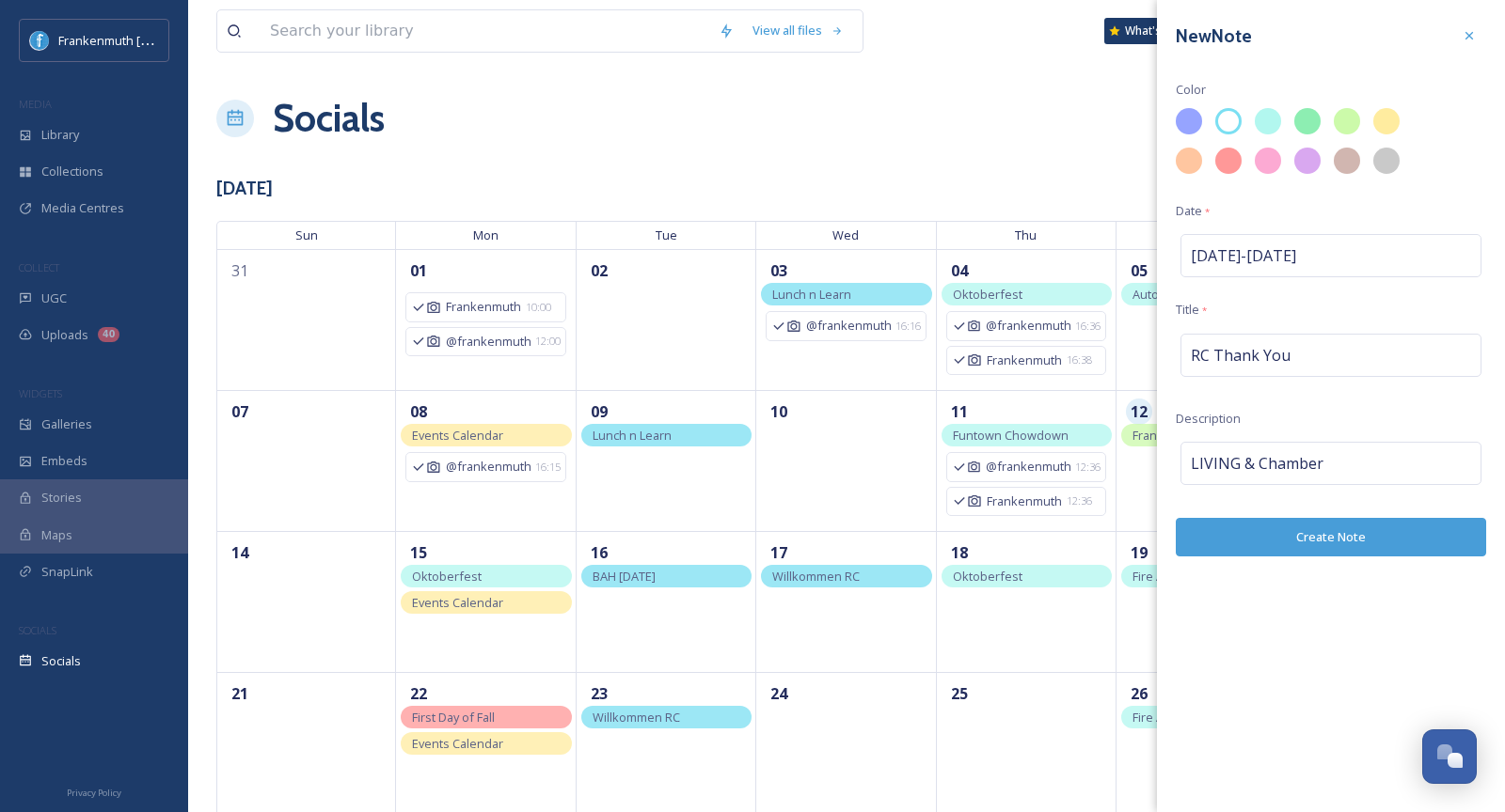
click at [1371, 537] on button "Create Note" at bounding box center [1331, 538] width 310 height 39
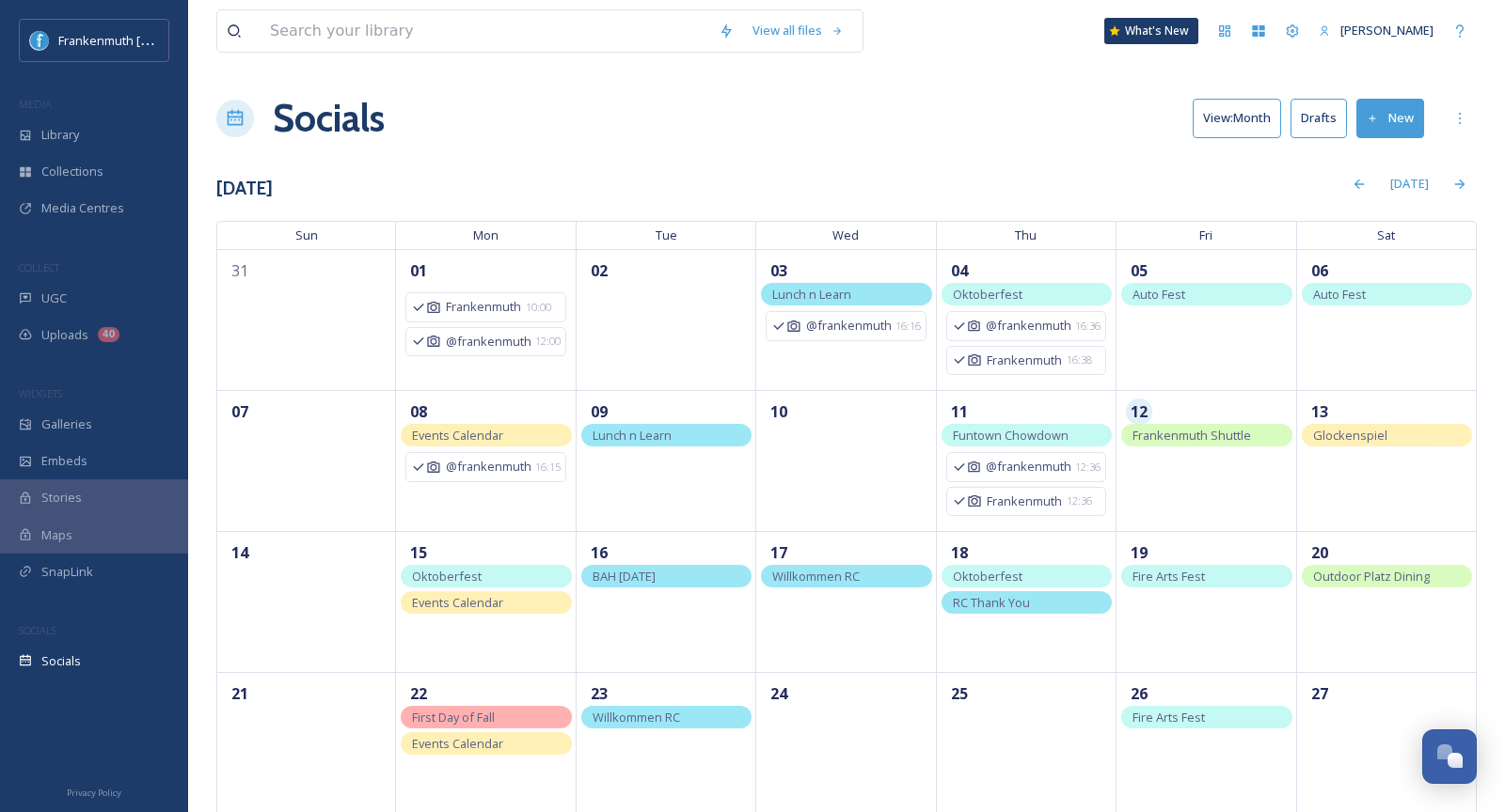
click at [959, 57] on div "View all files What's New Malerie Young" at bounding box center [847, 31] width 1261 height 62
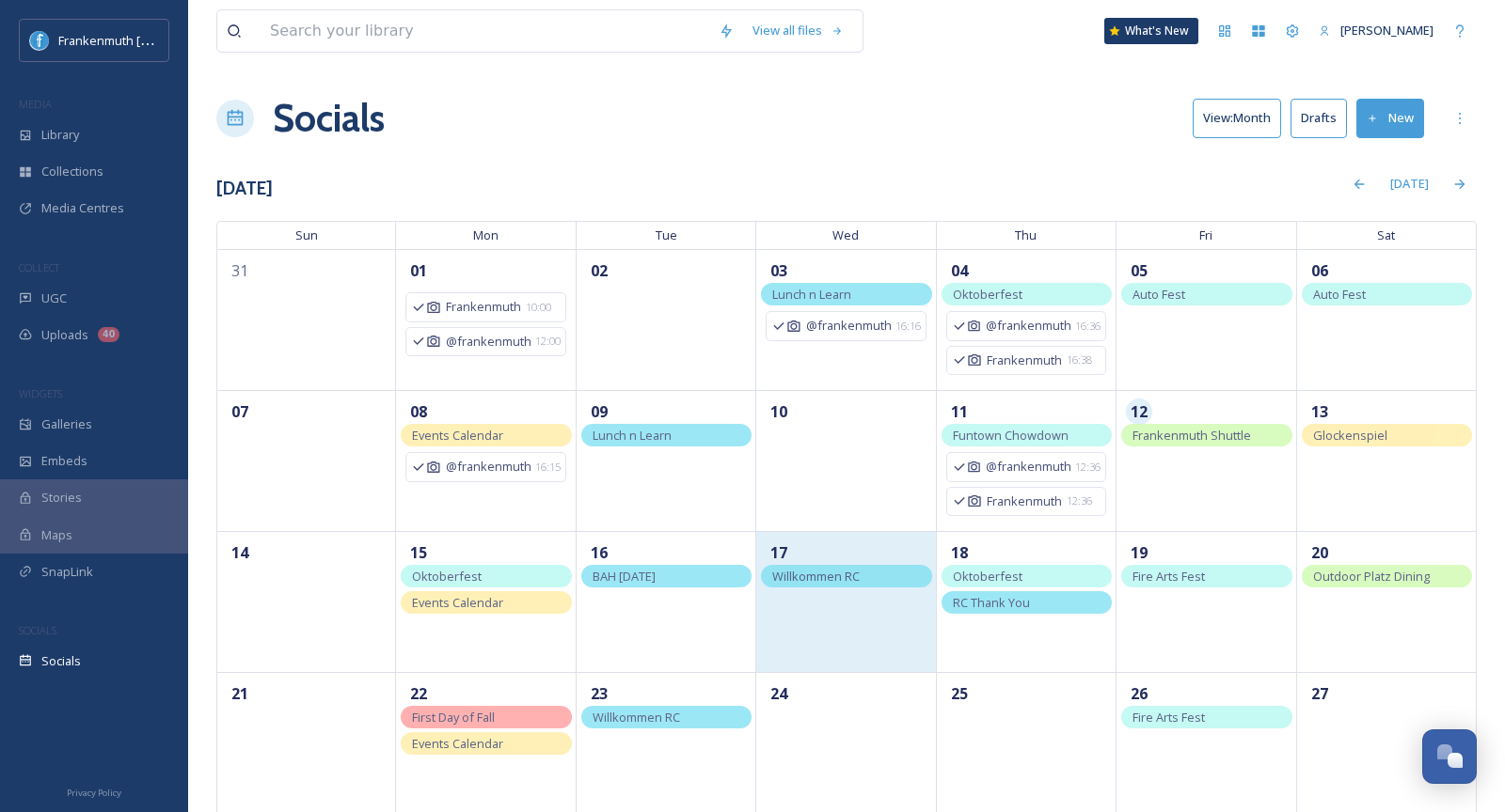
click at [807, 626] on div "17" at bounding box center [847, 601] width 179 height 141
click at [855, 639] on div "17" at bounding box center [847, 601] width 179 height 141
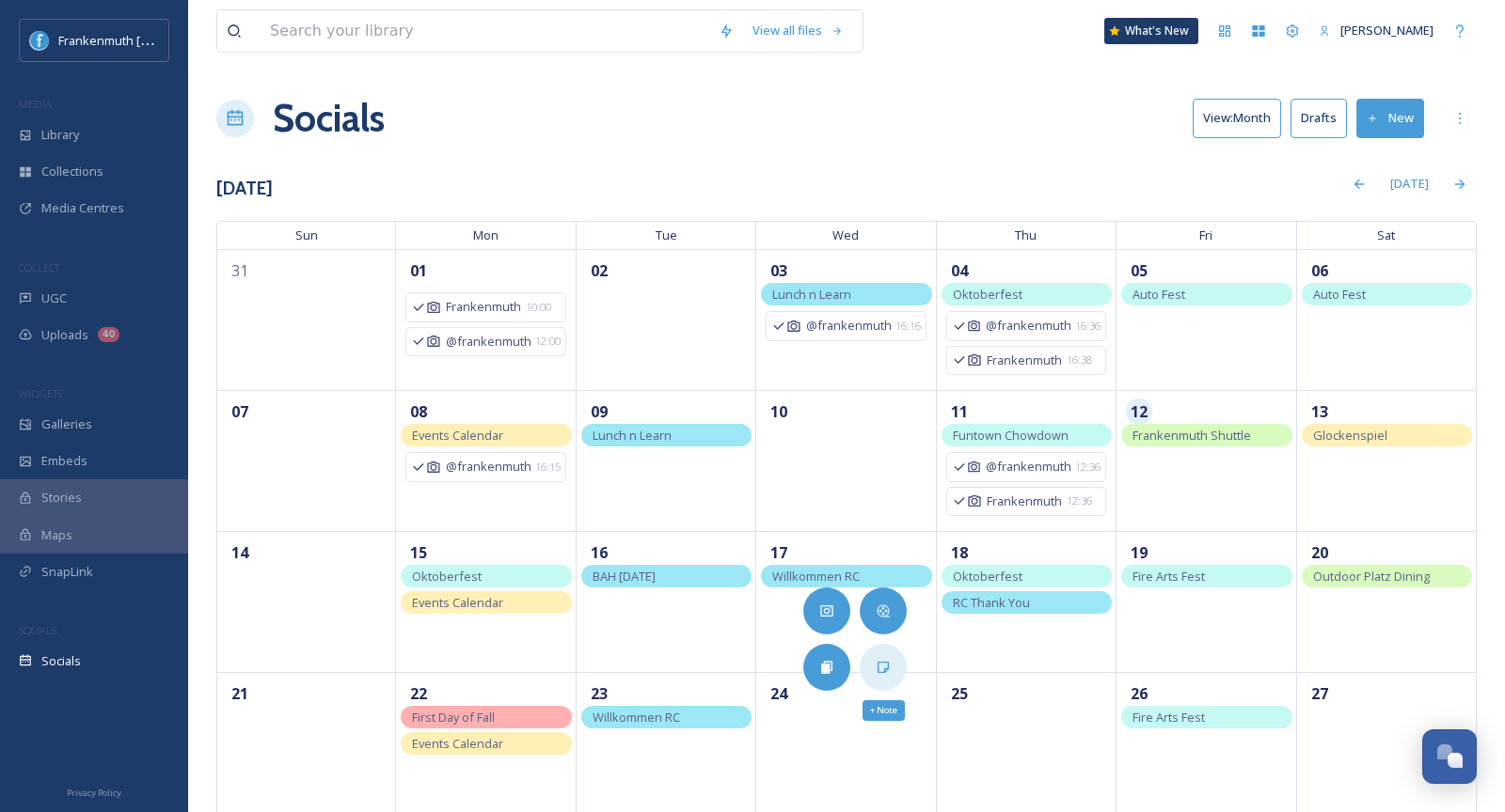
click at [889, 657] on div "+ Note" at bounding box center [884, 668] width 47 height 47
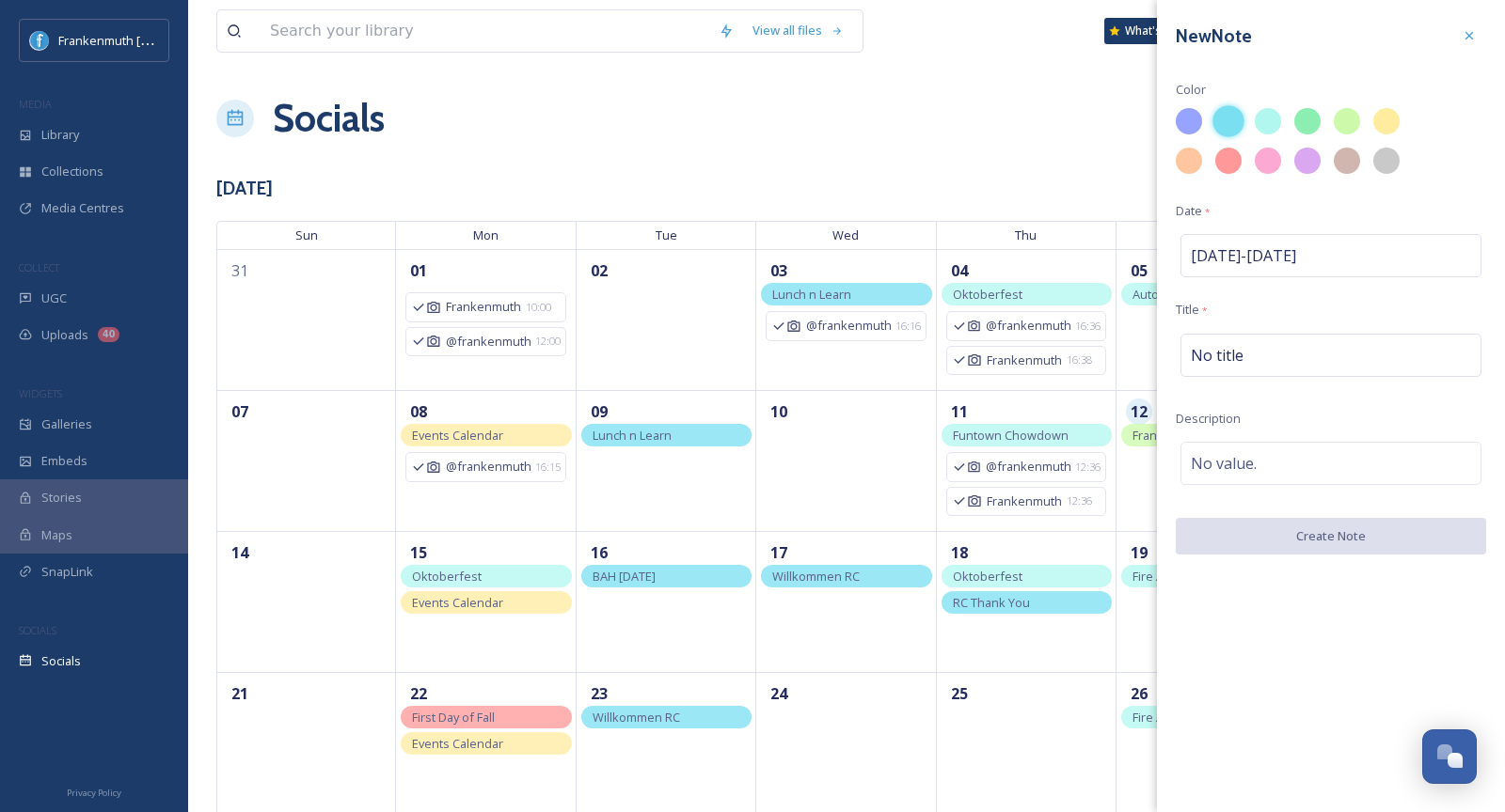
click at [1230, 119] on div at bounding box center [1228, 121] width 32 height 32
click at [1292, 350] on div "No title" at bounding box center [1331, 355] width 301 height 43
click at [1292, 350] on input at bounding box center [1331, 355] width 310 height 43
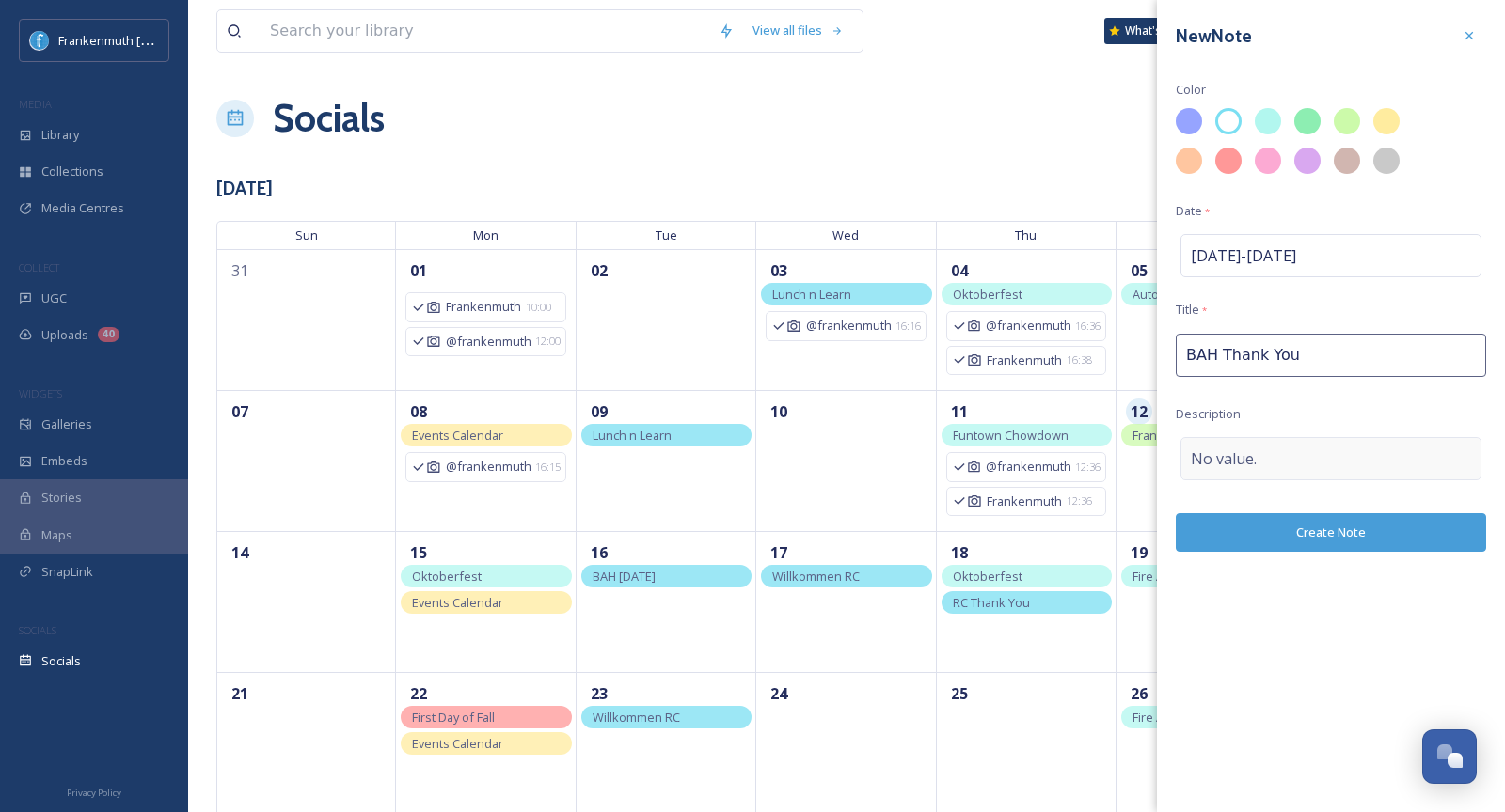
click at [1251, 459] on span "No value." at bounding box center [1224, 458] width 66 height 22
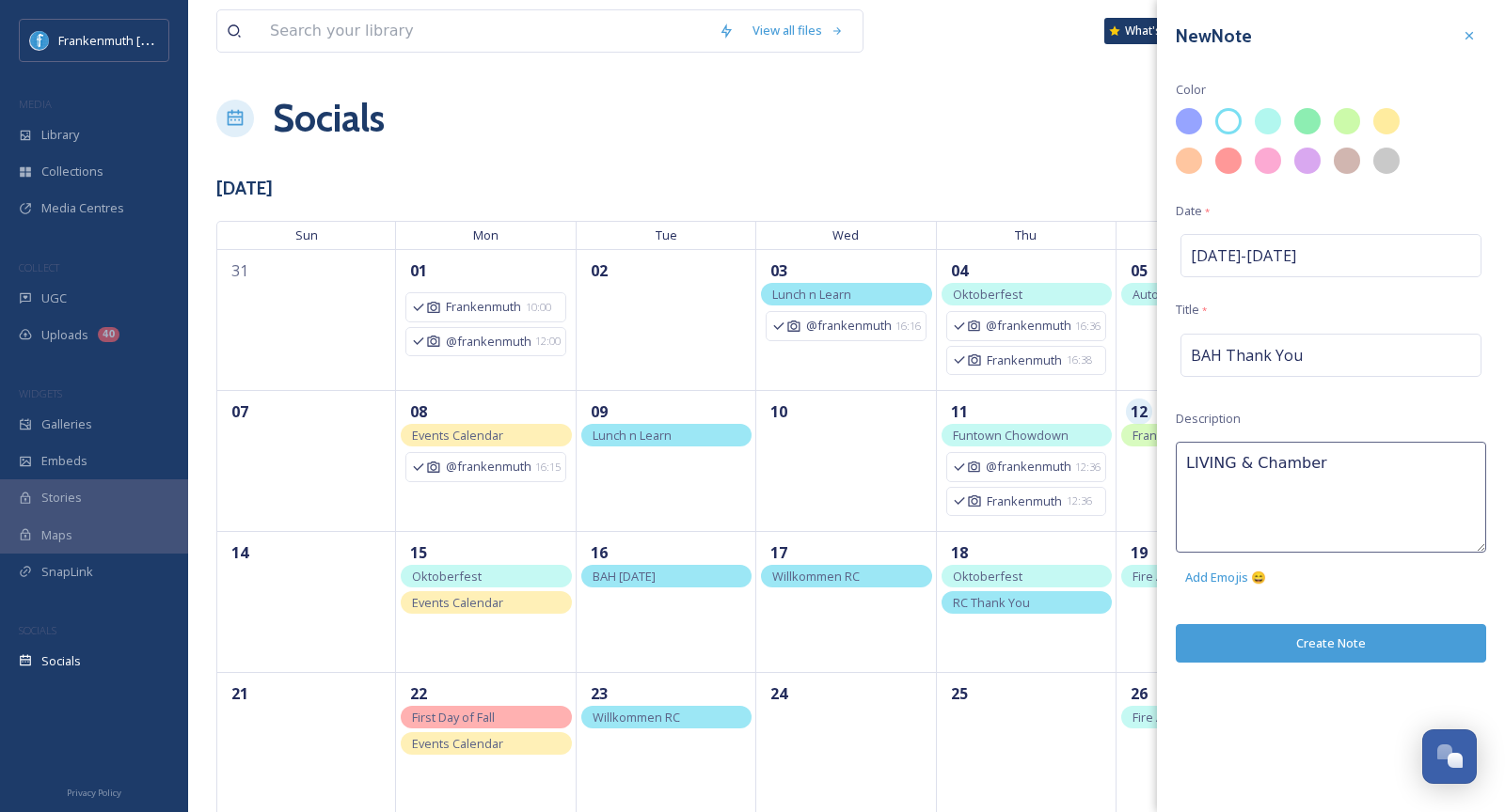
click at [1338, 639] on div "New Note Color Date * Sep 17 - Sep 17 Title * BAH Thank You Description LIVING …" at bounding box center [1331, 406] width 348 height 812
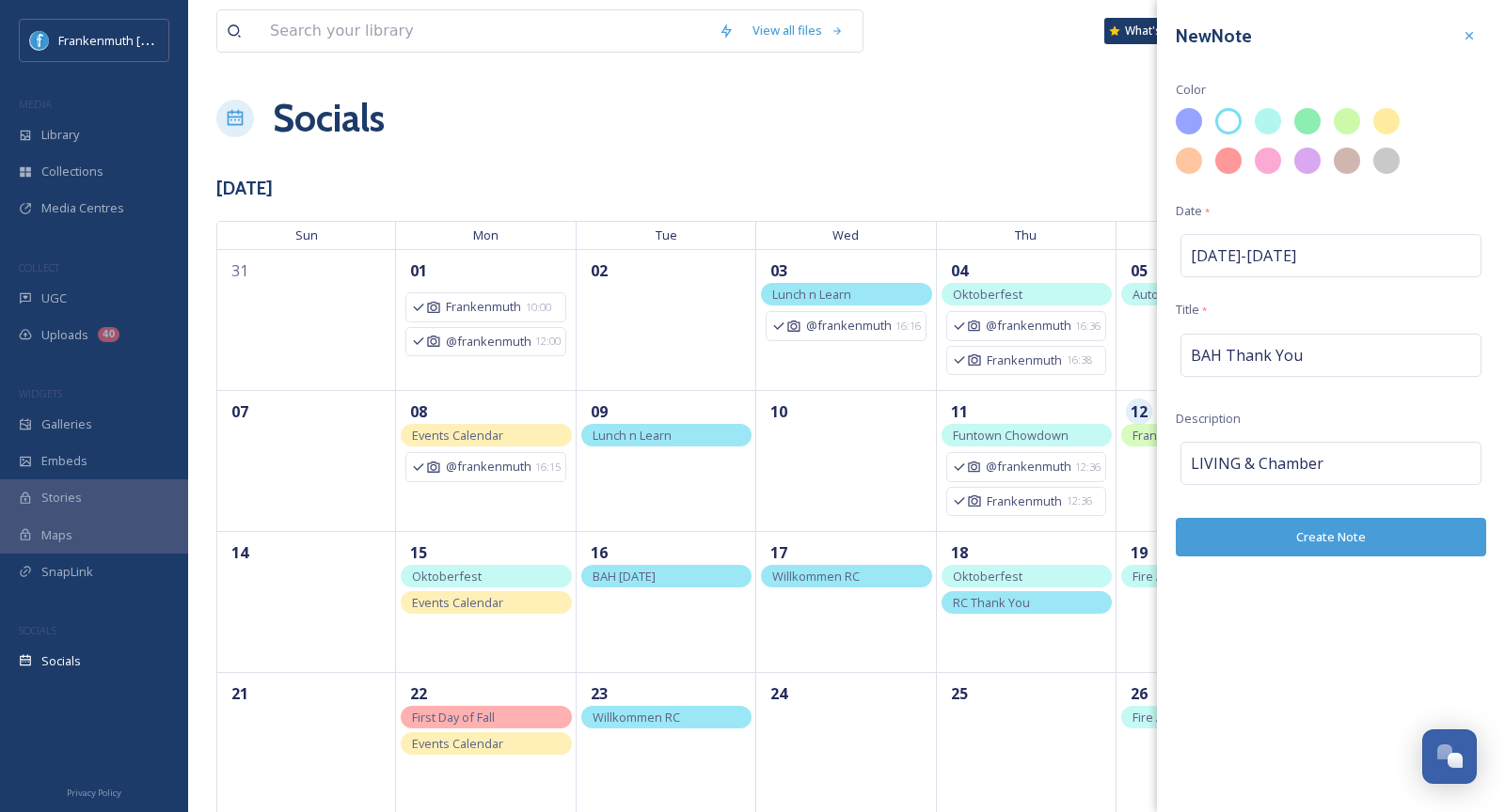
click at [1359, 544] on button "Create Note" at bounding box center [1331, 538] width 310 height 39
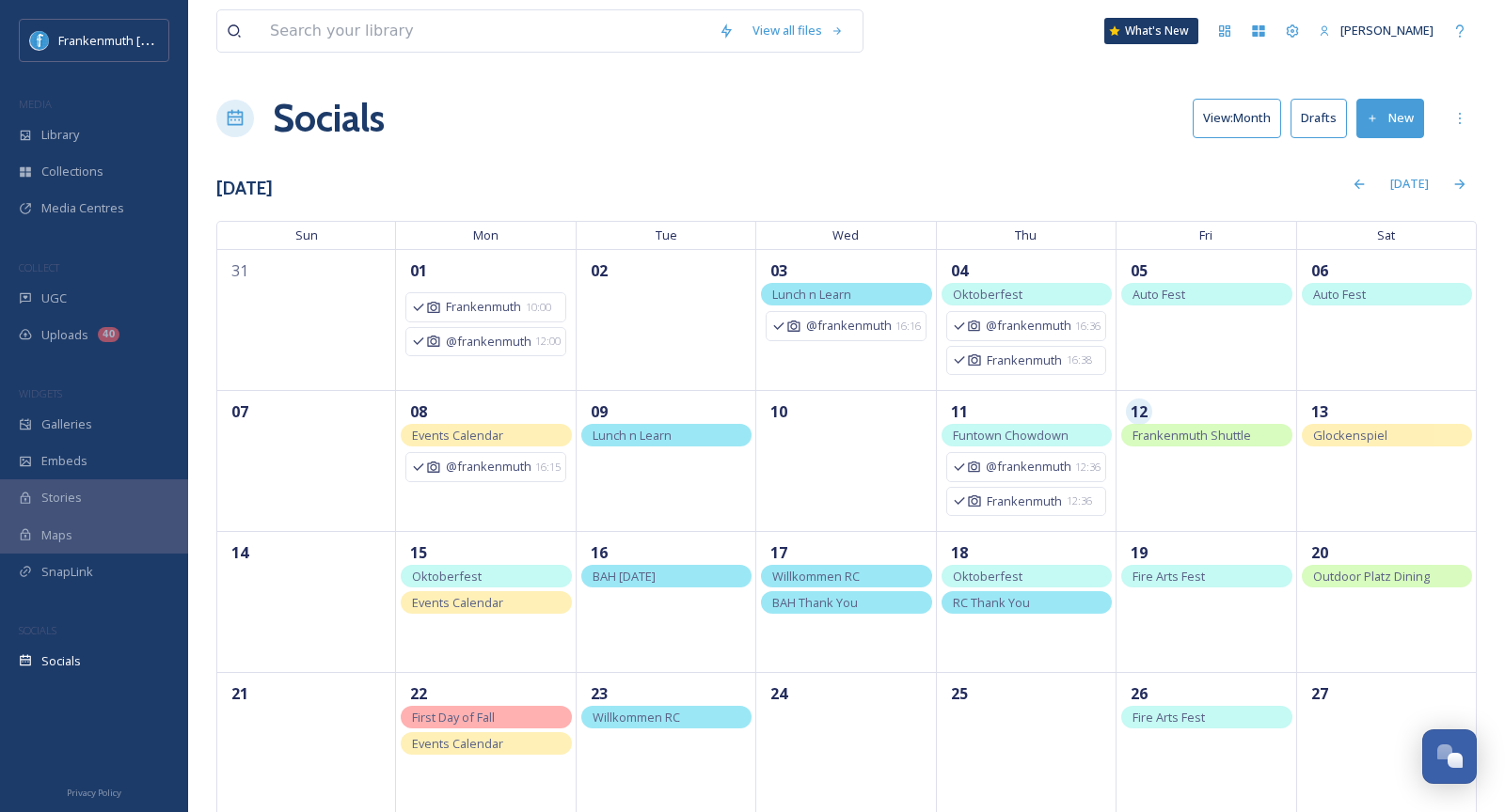
click at [1010, 51] on div "View all files What's New Malerie Young" at bounding box center [847, 31] width 1261 height 62
click at [136, 645] on div "Socials" at bounding box center [94, 662] width 188 height 37
click at [1313, 113] on button "Drafts" at bounding box center [1320, 118] width 57 height 39
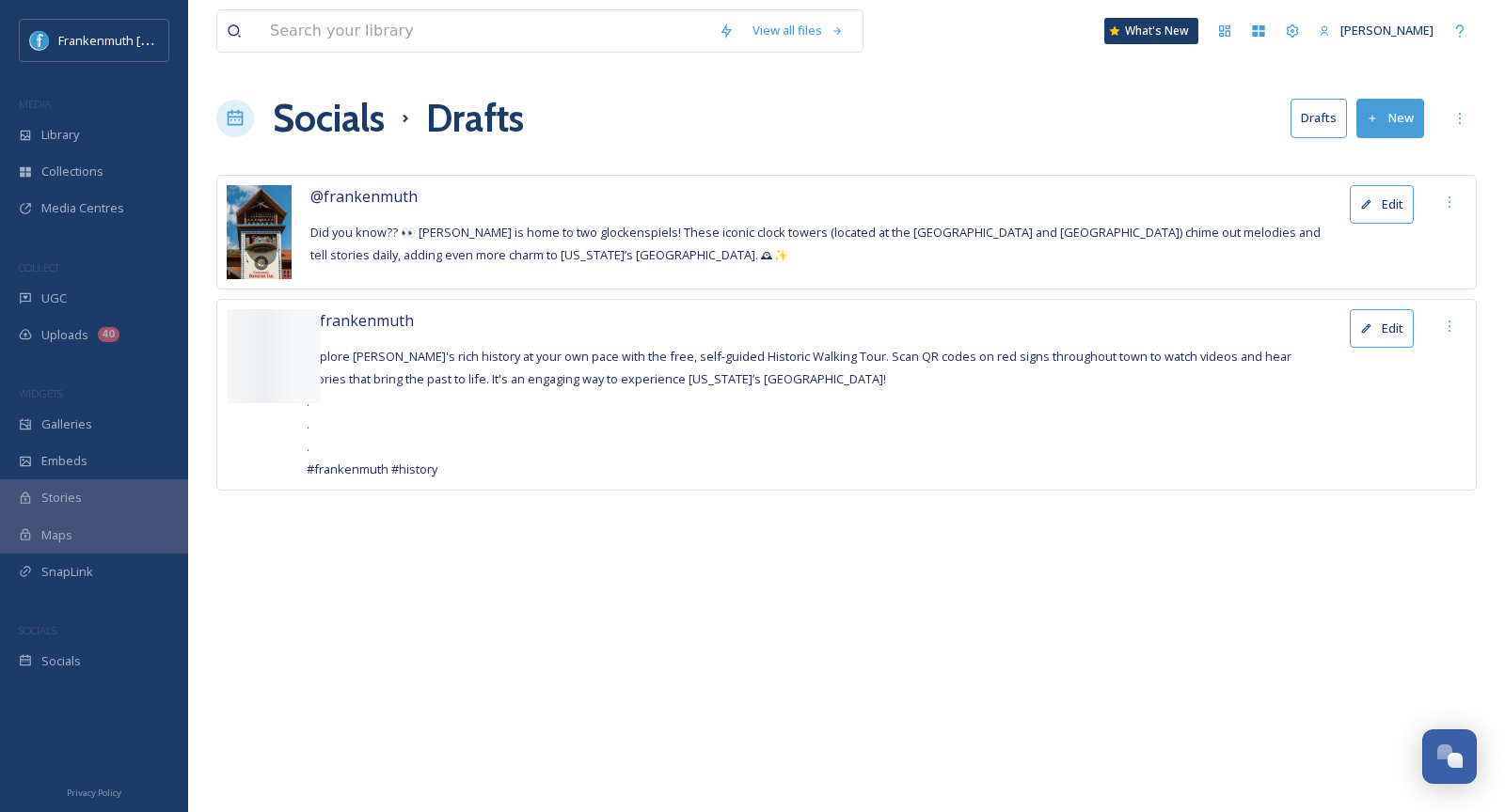
click at [1372, 201] on button "Edit" at bounding box center [1382, 205] width 64 height 39
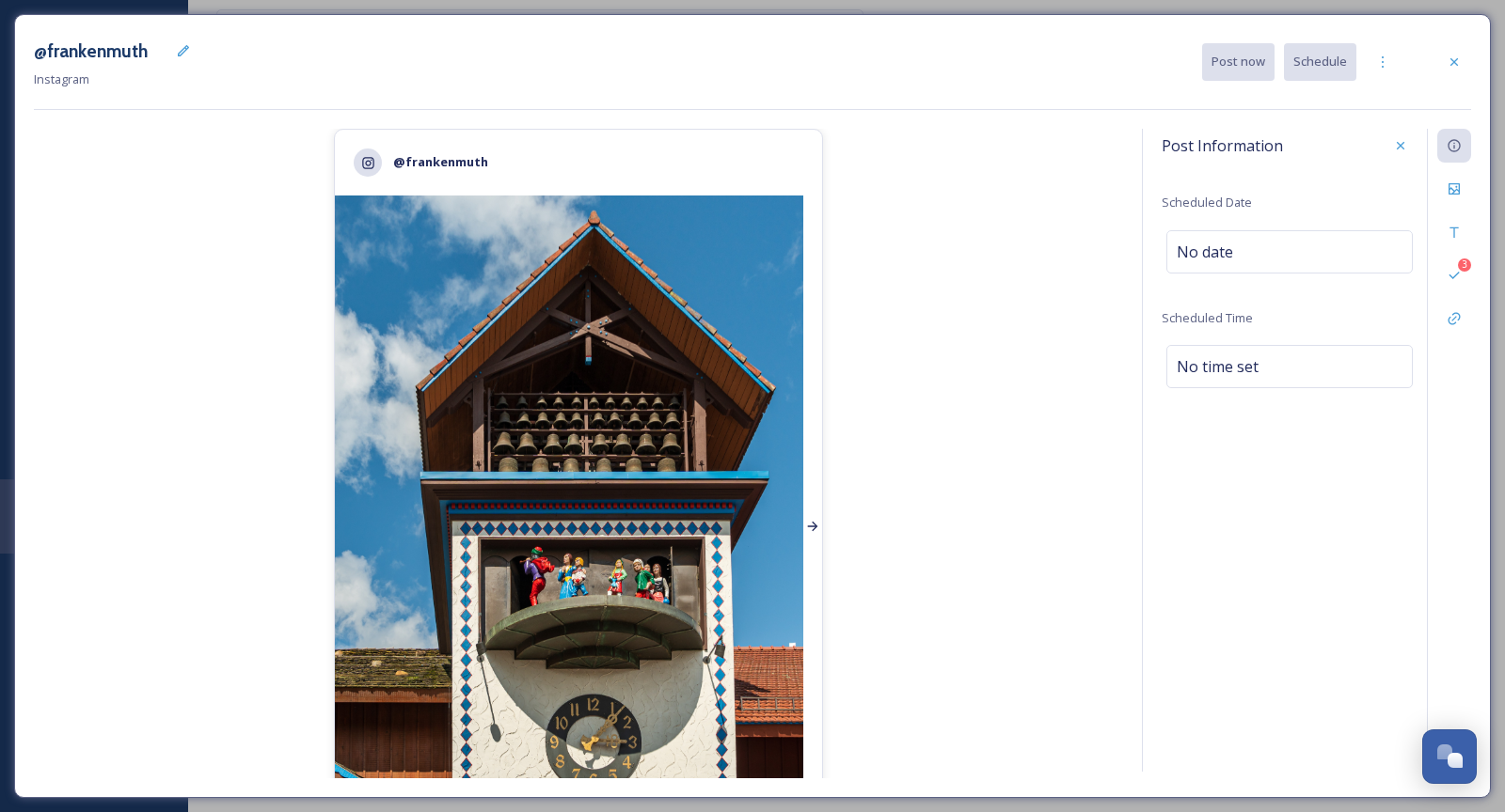
click at [814, 528] on icon at bounding box center [813, 526] width 11 height 10
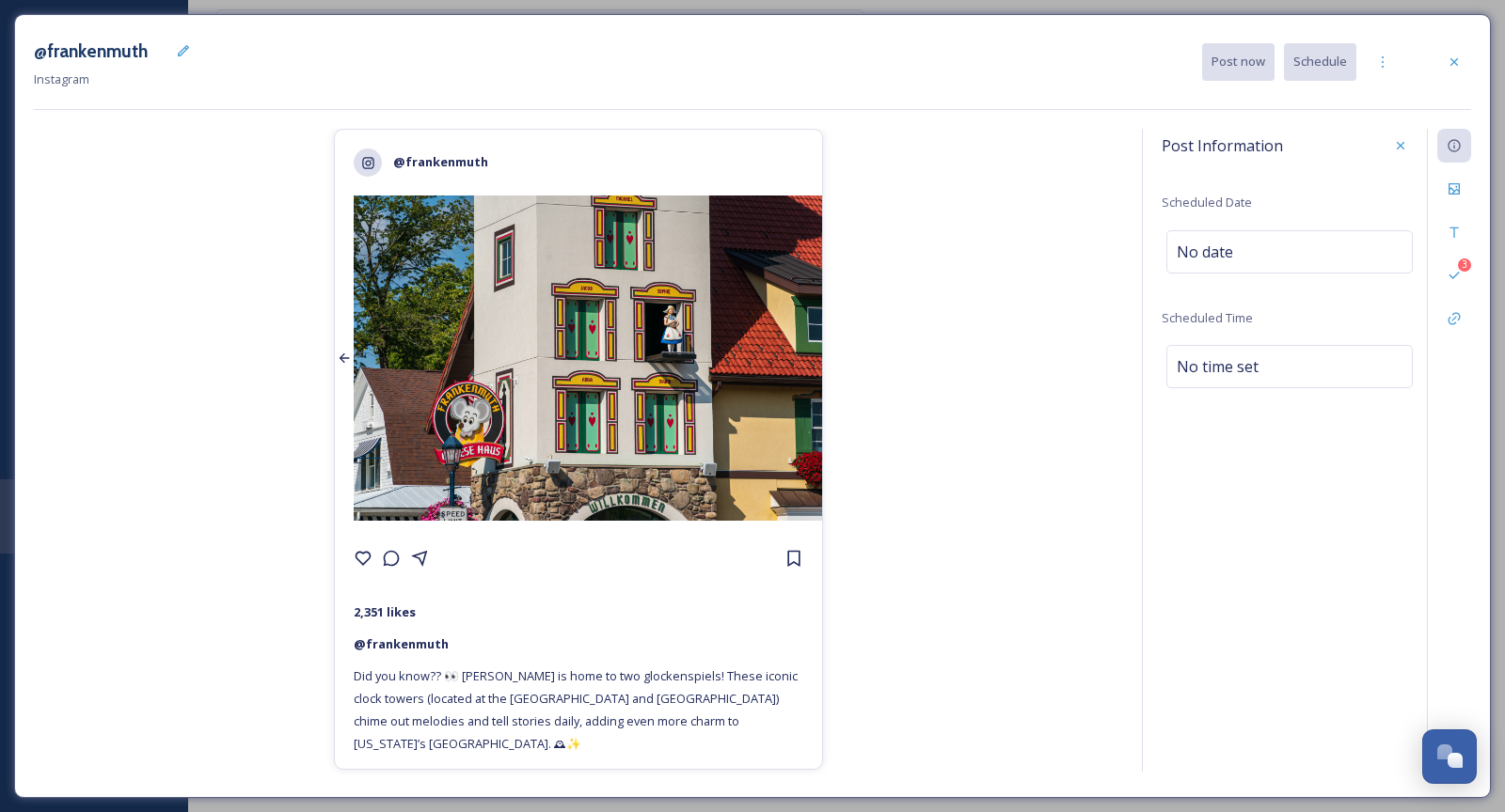
click at [338, 341] on div at bounding box center [343, 359] width 19 height 326
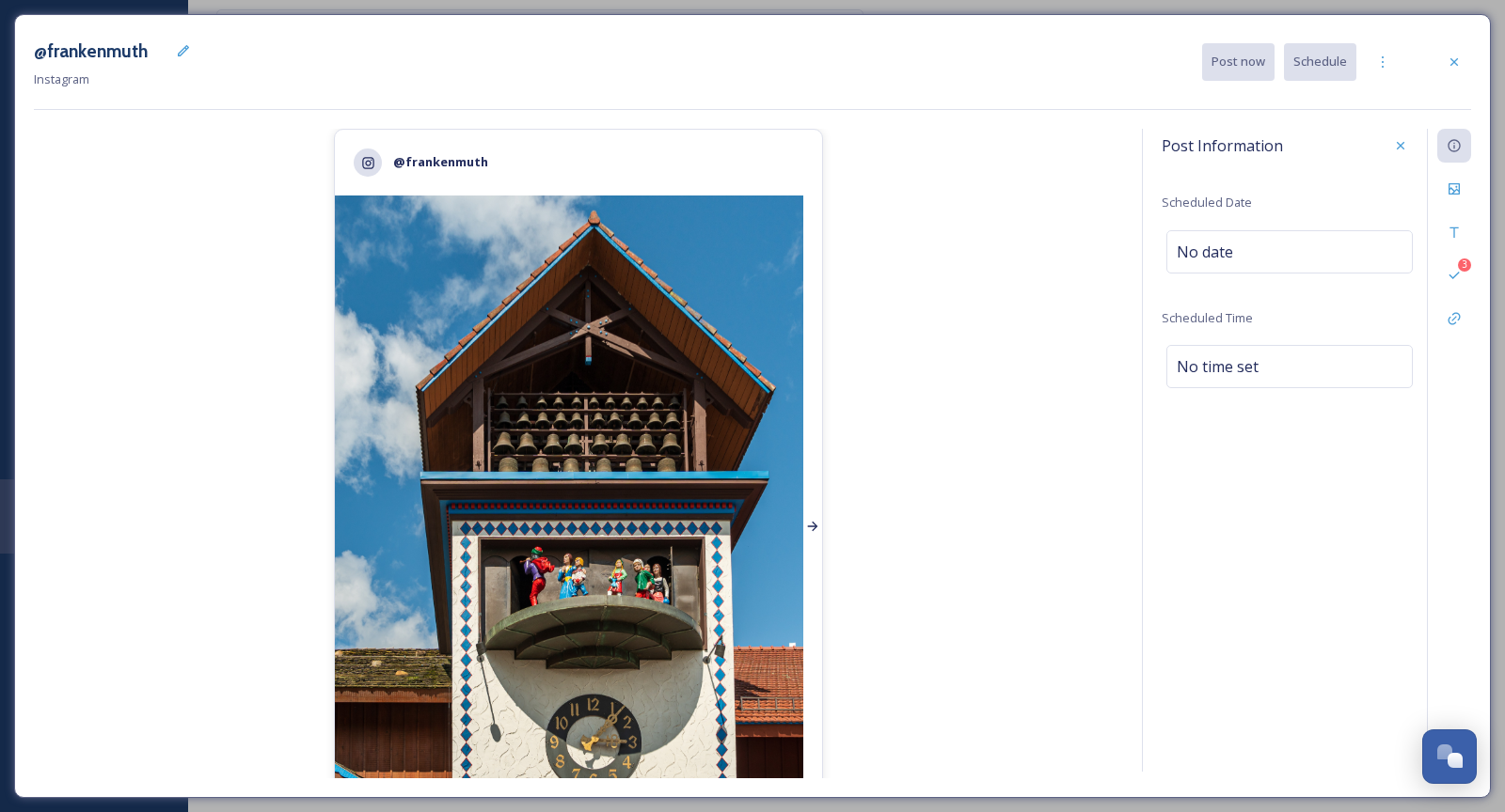
click at [812, 466] on div at bounding box center [812, 527] width 19 height 663
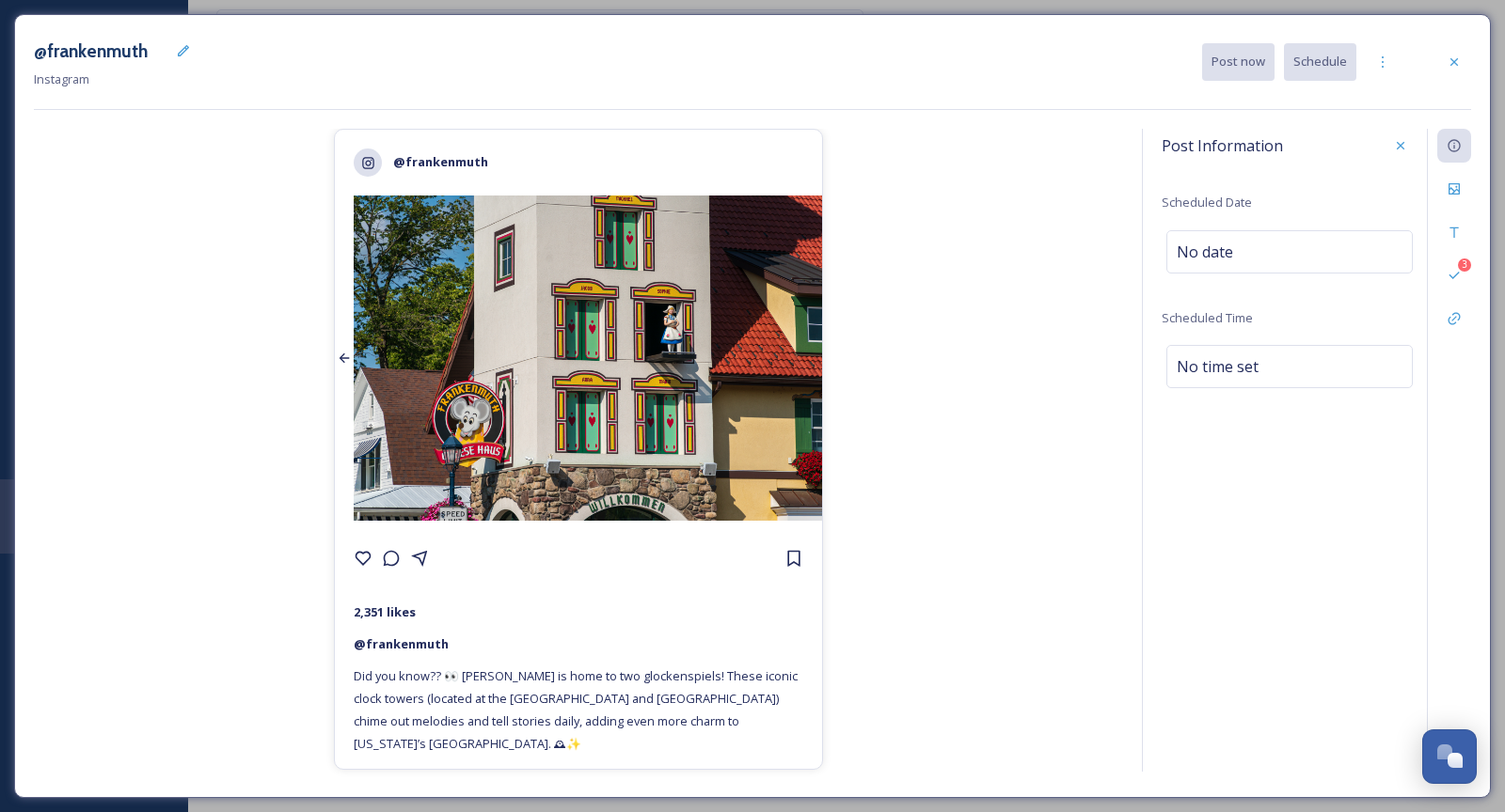
click at [337, 404] on div at bounding box center [343, 359] width 19 height 326
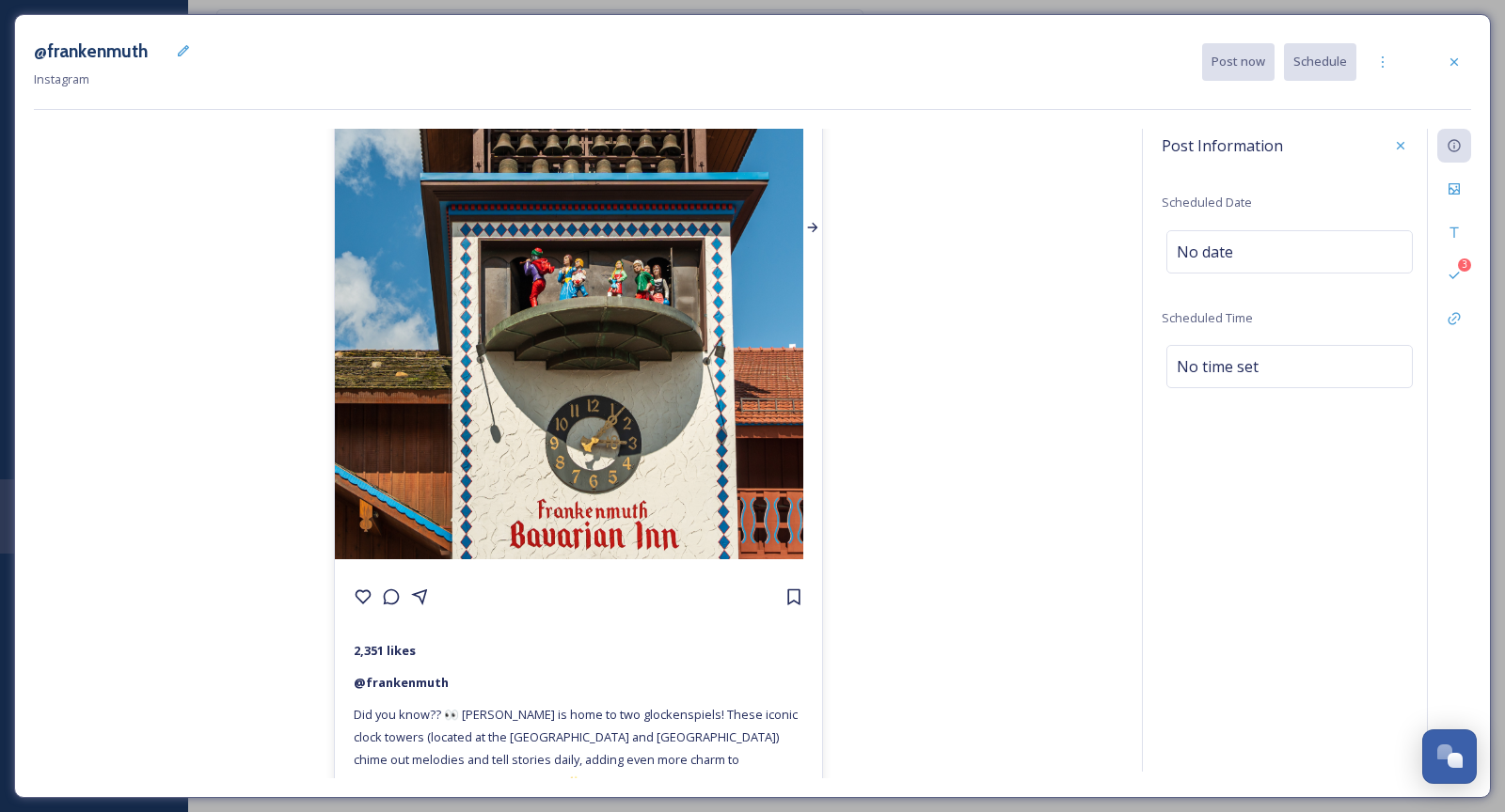
scroll to position [328, 0]
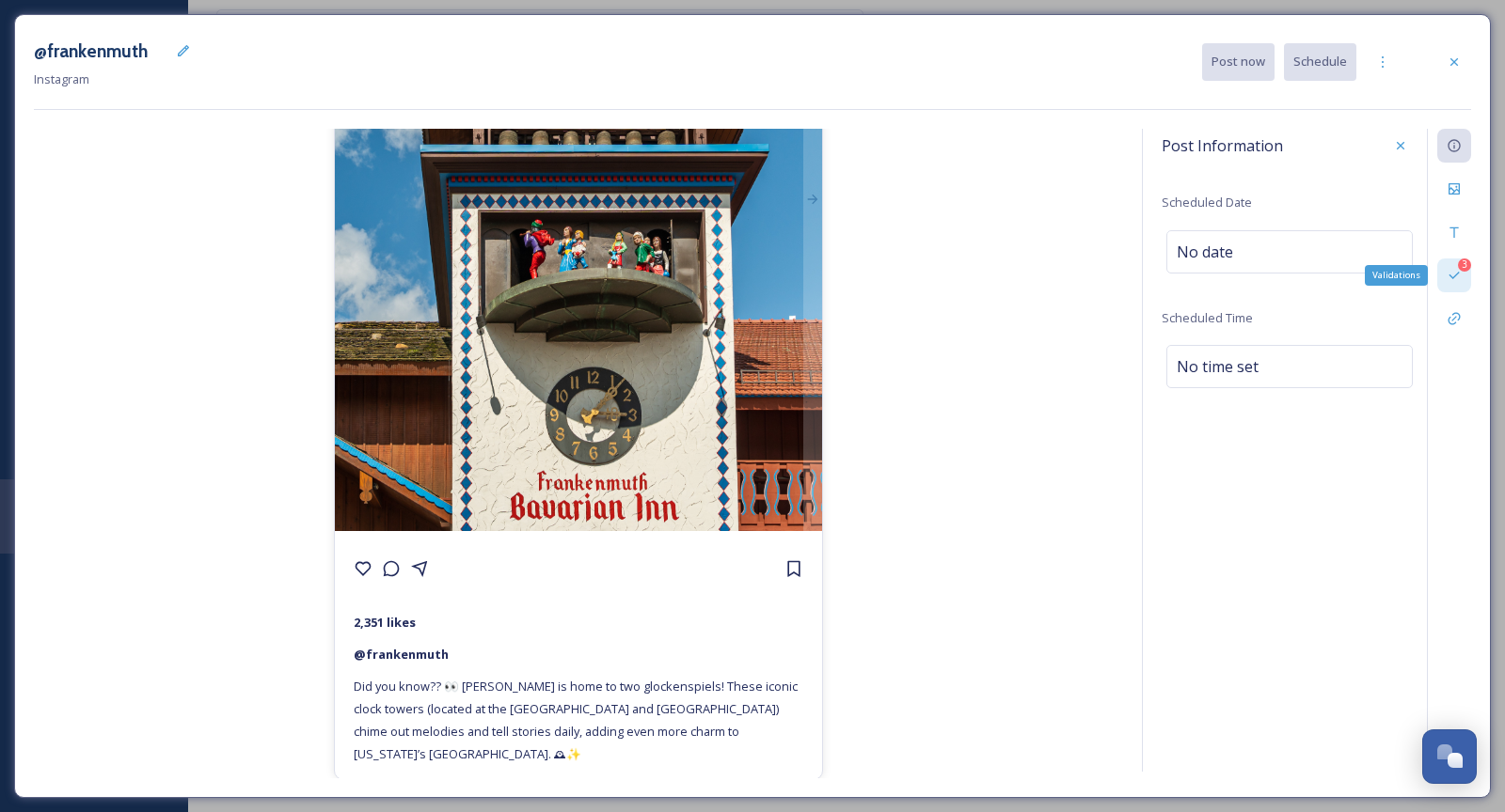
click at [1394, 268] on icon at bounding box center [1454, 275] width 15 height 15
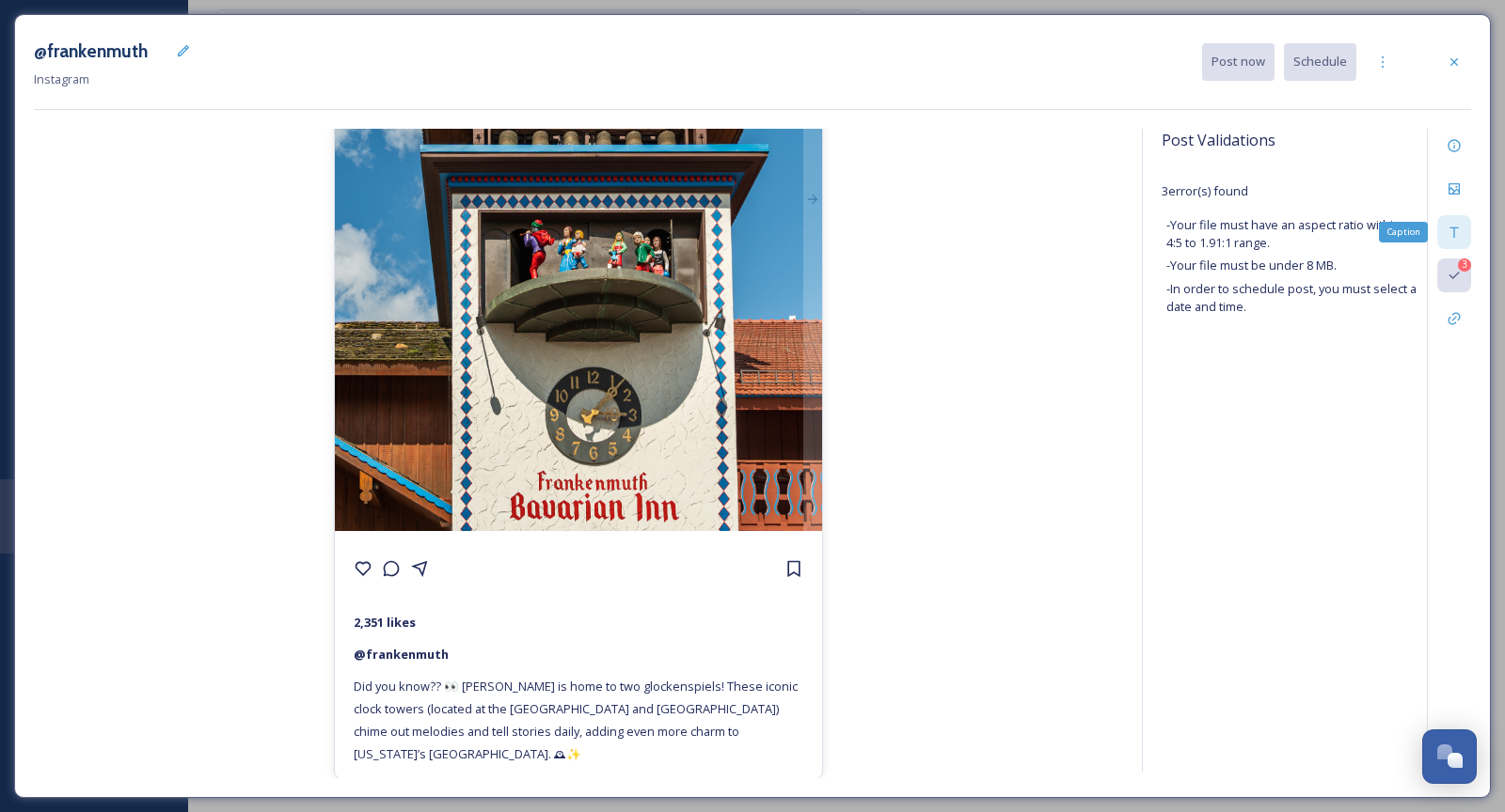
click at [1394, 239] on div "Caption" at bounding box center [1454, 232] width 34 height 34
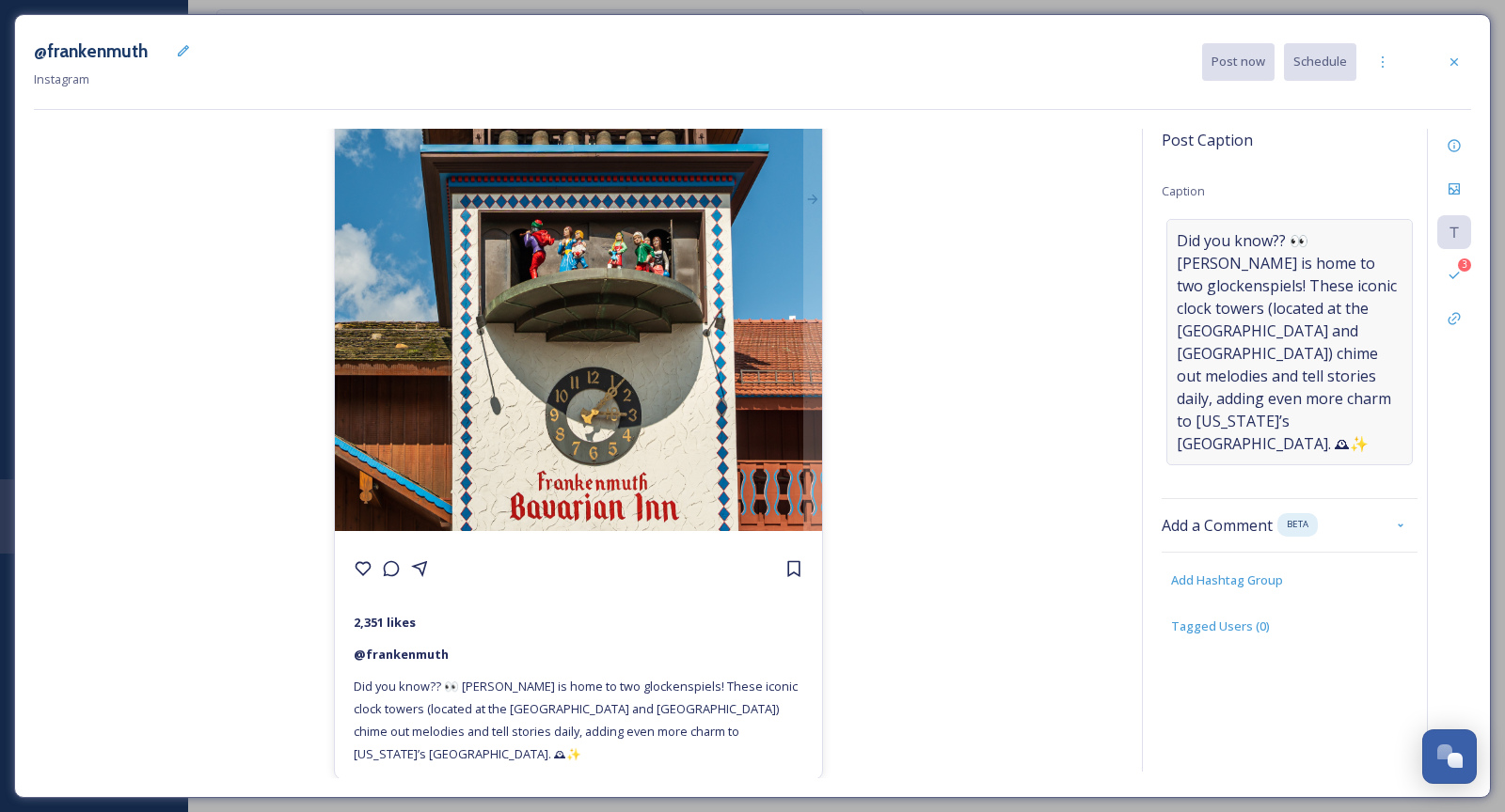
click at [1308, 334] on span "Did you know?? 👀 Frankenmuth is home to two glockenspiels! These iconic clock t…" at bounding box center [1290, 342] width 226 height 226
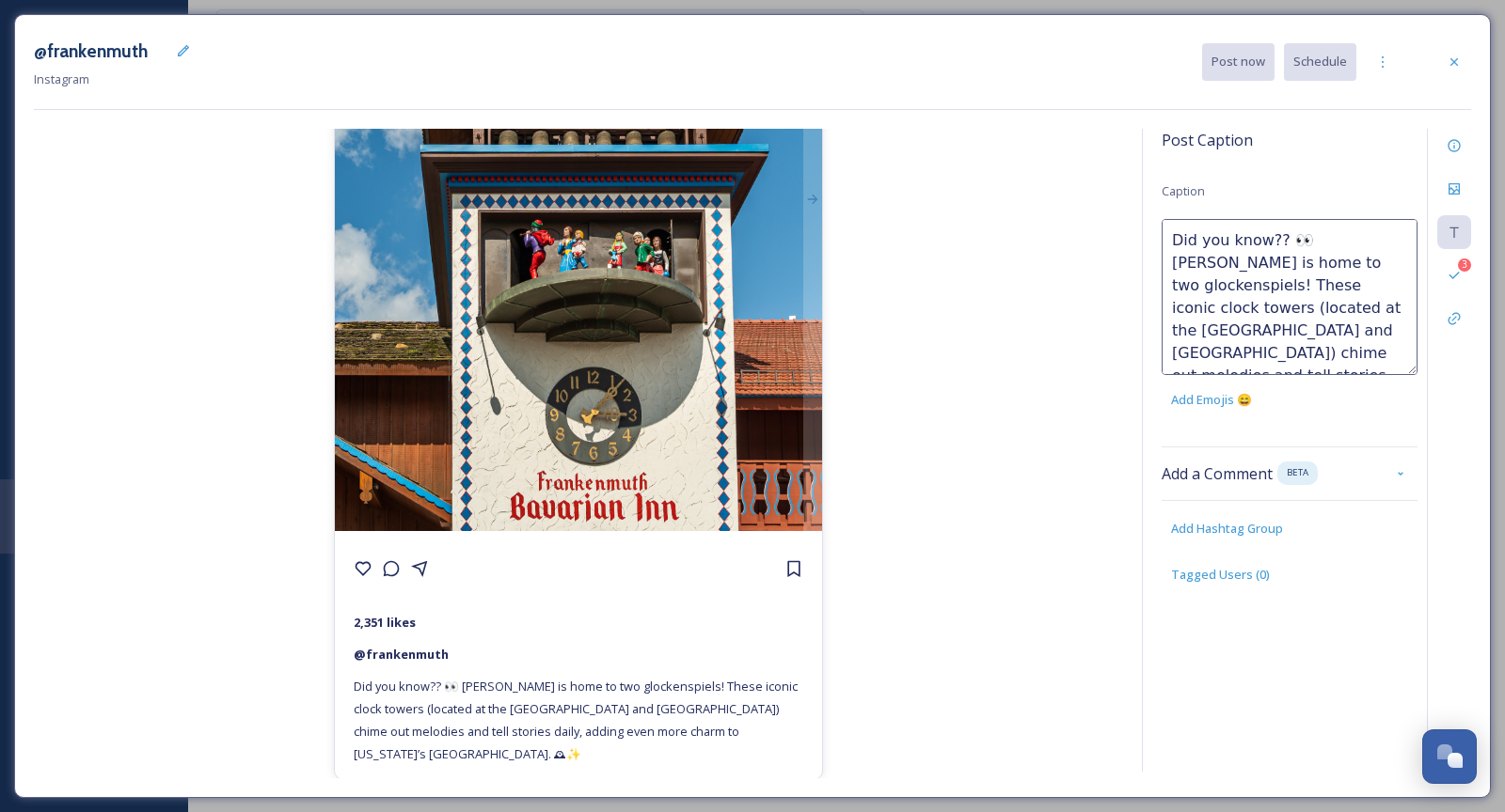
click at [1308, 334] on textarea "Did you know?? 👀 Frankenmuth is home to two glockenspiels! These iconic clock t…" at bounding box center [1289, 297] width 256 height 156
click at [1212, 331] on textarea "Did you know?? 👀 You can catch a show as you stroll throughout Frankenmuth! The…" at bounding box center [1289, 297] width 256 height 156
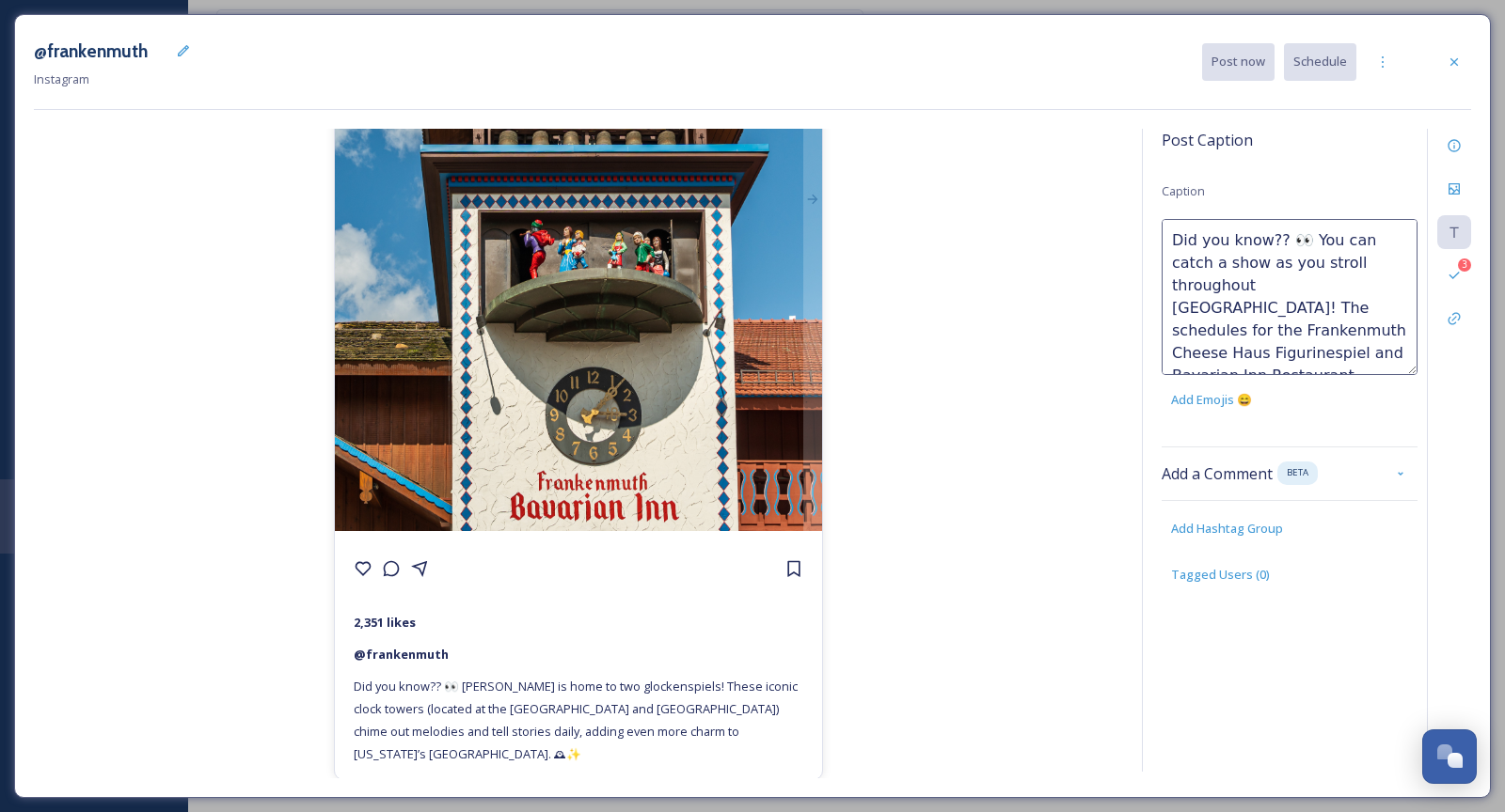
click at [1300, 344] on textarea "Did you know?? 👀 You can catch a show as you stroll throughout Frankenmuth! The…" at bounding box center [1289, 297] width 256 height 156
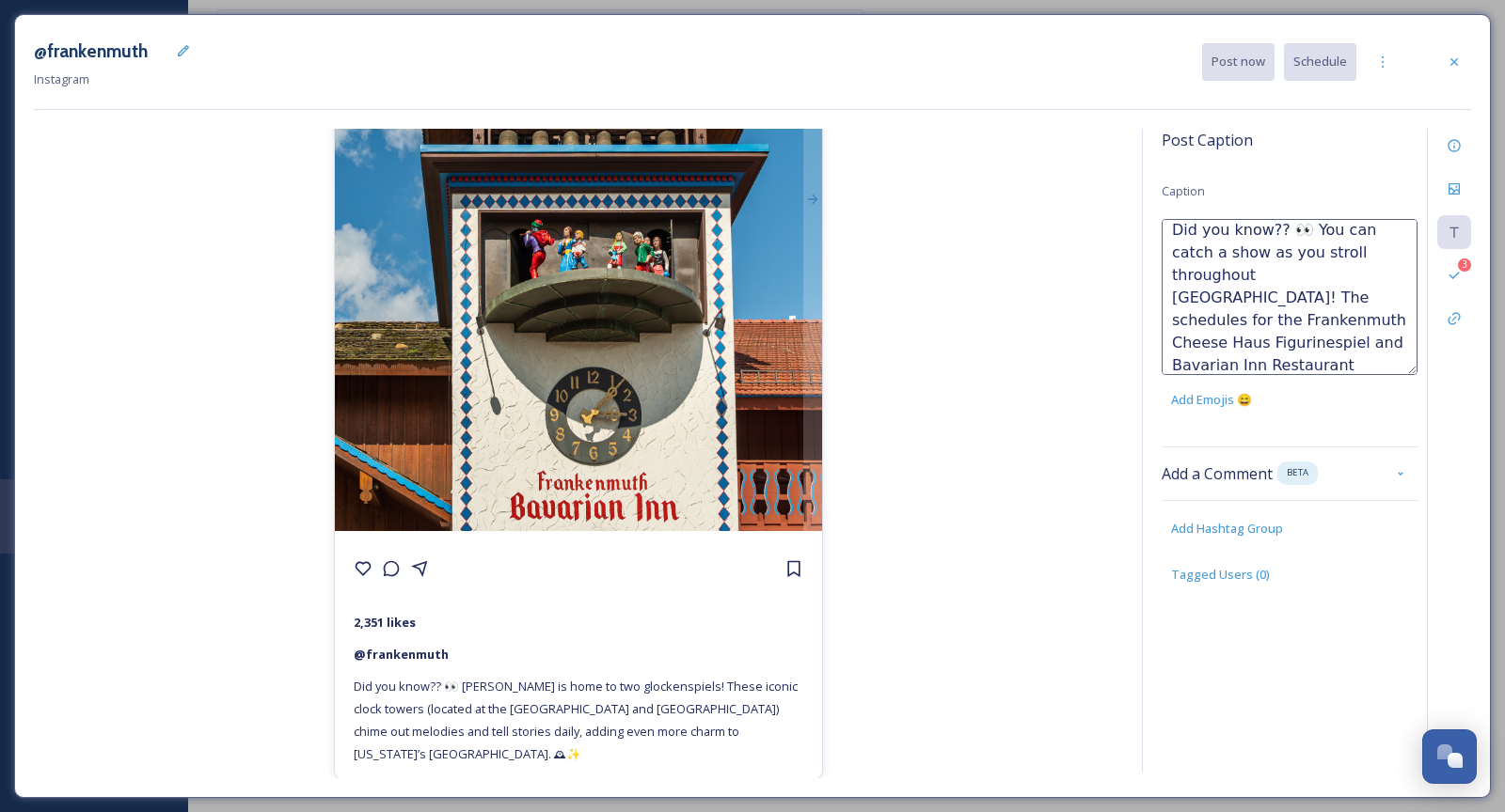
scroll to position [33, 0]
click at [1012, 306] on div "@frankenmuth 2,351 likes @ frankenmuth Did you know?? 👀 Frankenmuth is home to …" at bounding box center [578, 453] width 1089 height 650
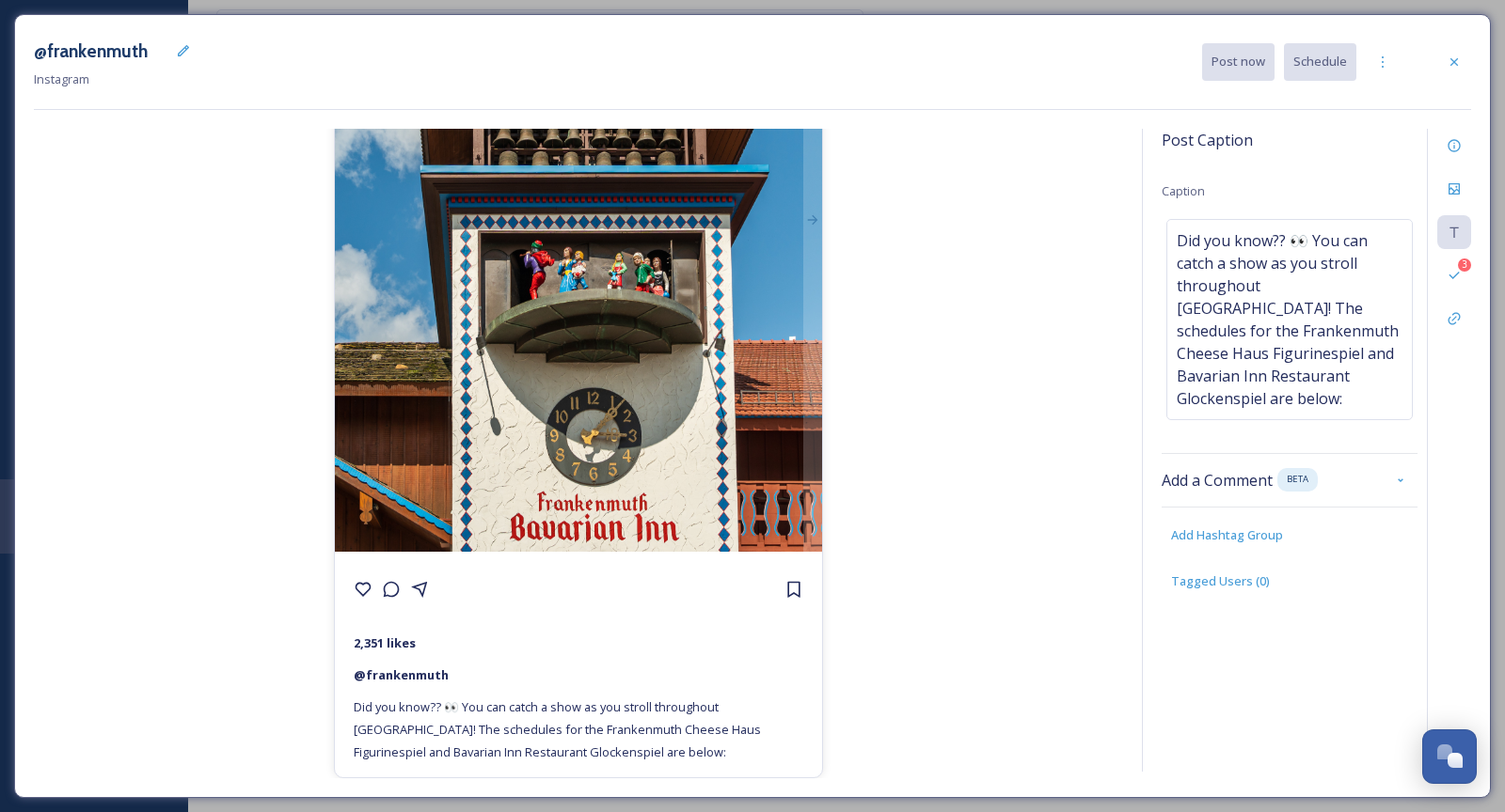
scroll to position [305, 0]
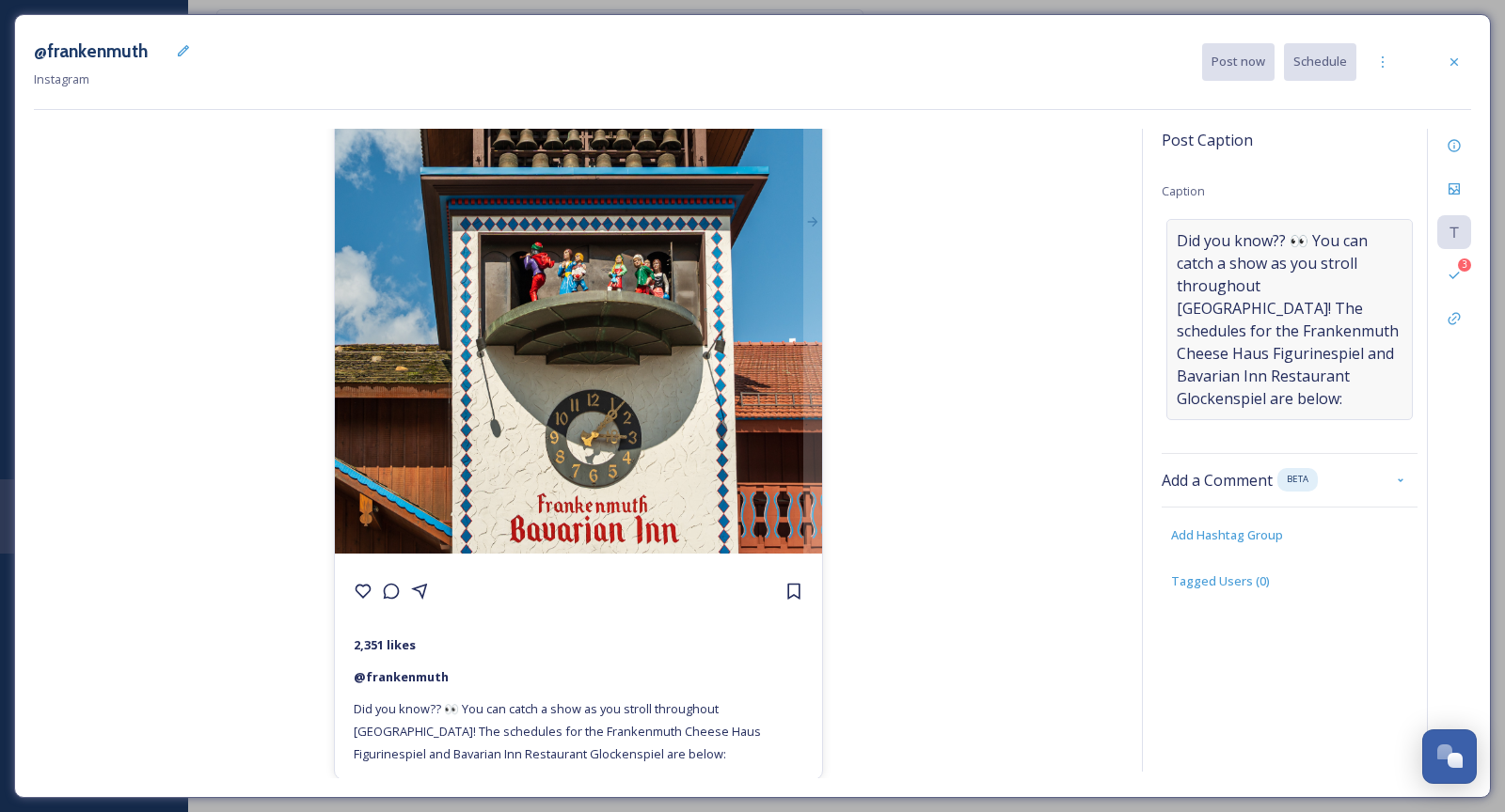
click at [1310, 321] on span "Did you know?? 👀 You can catch a show as you stroll throughout Frankenmuth! The…" at bounding box center [1290, 319] width 226 height 180
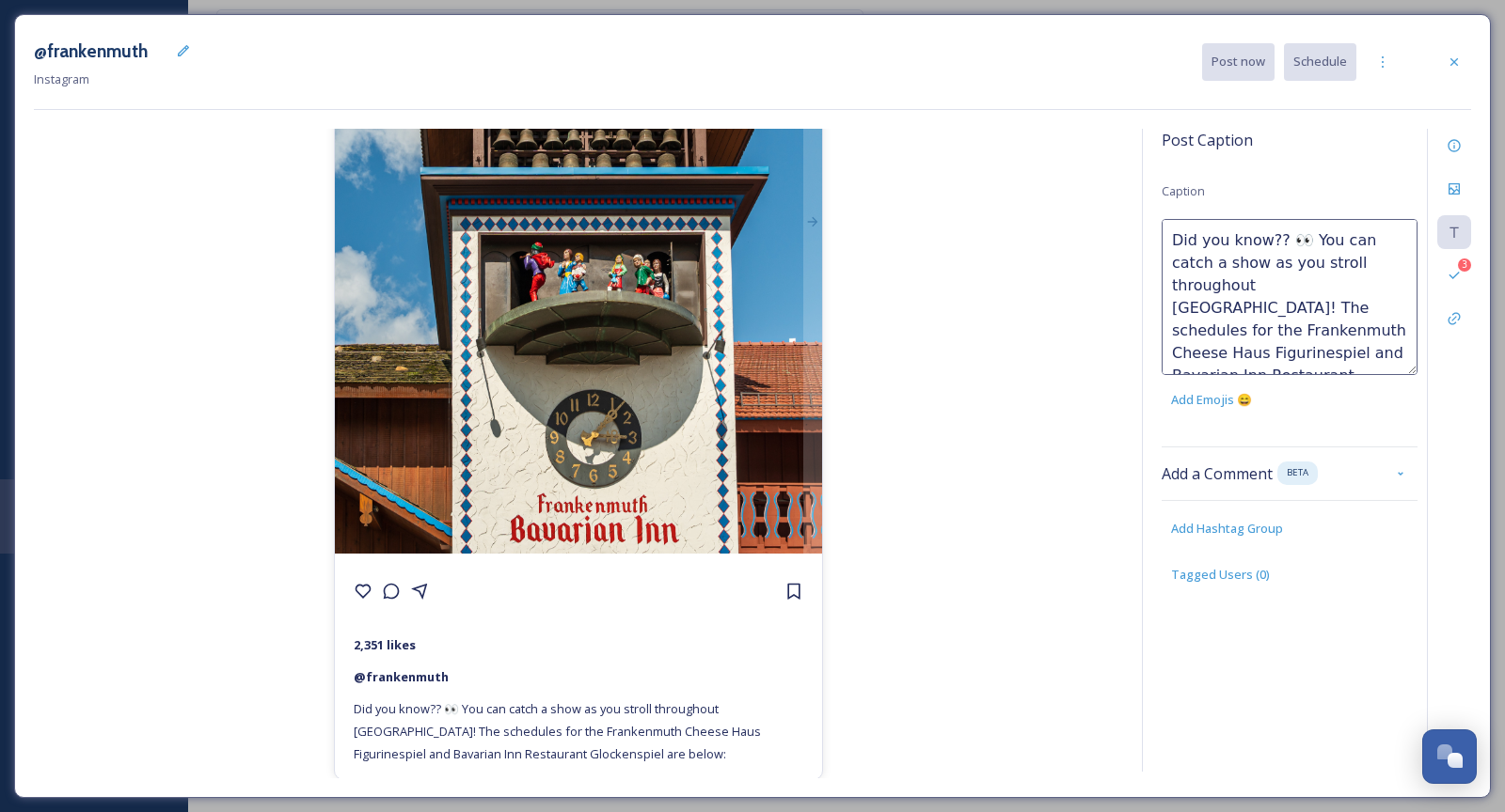
scroll to position [44, 0]
click at [1280, 336] on textarea "Did you know?? 👀 You can catch a show as you stroll throughout Frankenmuth! The…" at bounding box center [1289, 297] width 256 height 156
click at [1256, 348] on textarea "Did you know?? 👀 You can catch a show as you stroll throughout Frankenmuth! The…" at bounding box center [1289, 297] width 256 height 156
paste textarea "9am, 11am, 2pm, 5pm, 8pm"
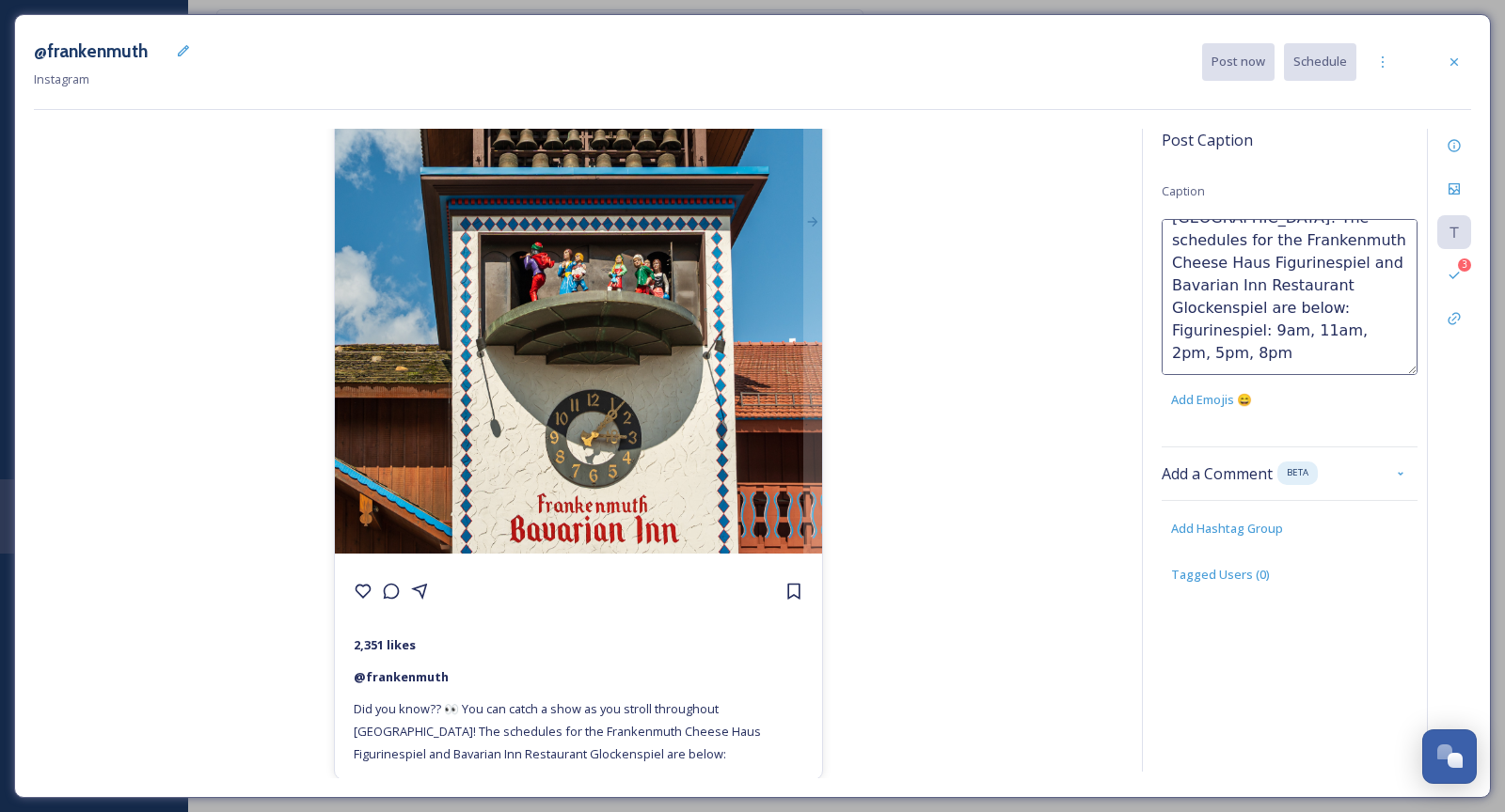
click at [1267, 306] on textarea "Did you know?? 👀 You can catch a show as you stroll throughout Frankenmuth! The…" at bounding box center [1289, 297] width 256 height 156
click at [1190, 363] on textarea "Did you know?? 👀 You can catch a show as you stroll throughout Frankenmuth! The…" at bounding box center [1289, 297] width 256 height 156
paste textarea "Noon, 3 p.m., 6 p.m., and 9 p.m"
click at [1332, 337] on textarea "Did you know?? 👀 You can catch a show as you stroll throughout Frankenmuth! The…" at bounding box center [1289, 297] width 256 height 156
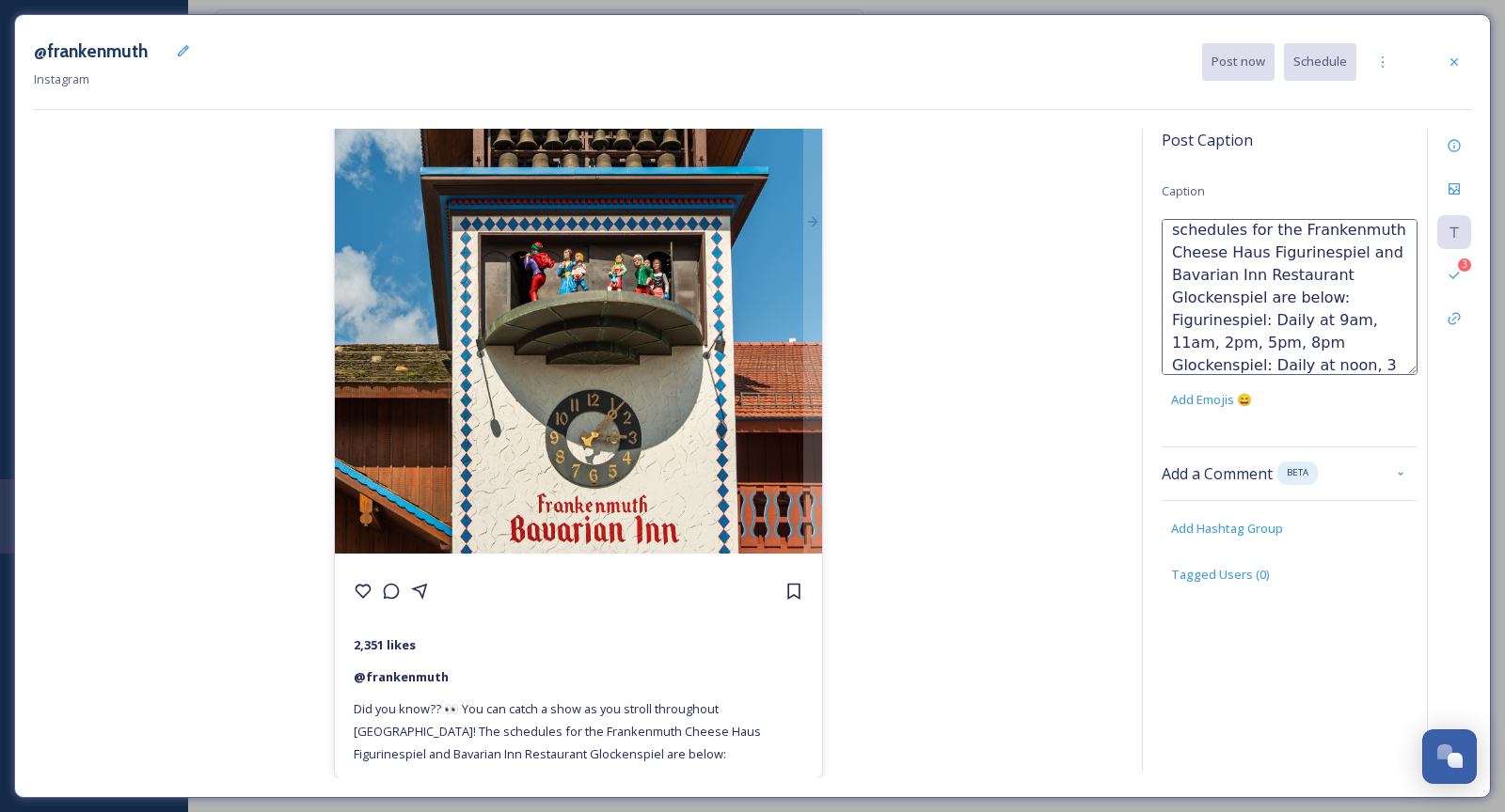
click at [1362, 366] on textarea "Did you know?? 👀 You can catch a show as you stroll throughout Frankenmuth! The…" at bounding box center [1289, 297] width 256 height 156
click at [1033, 391] on div "@frankenmuth 2,351 likes @ frankenmuth Did you know?? 👀 You can catch a show as…" at bounding box center [578, 453] width 1089 height 650
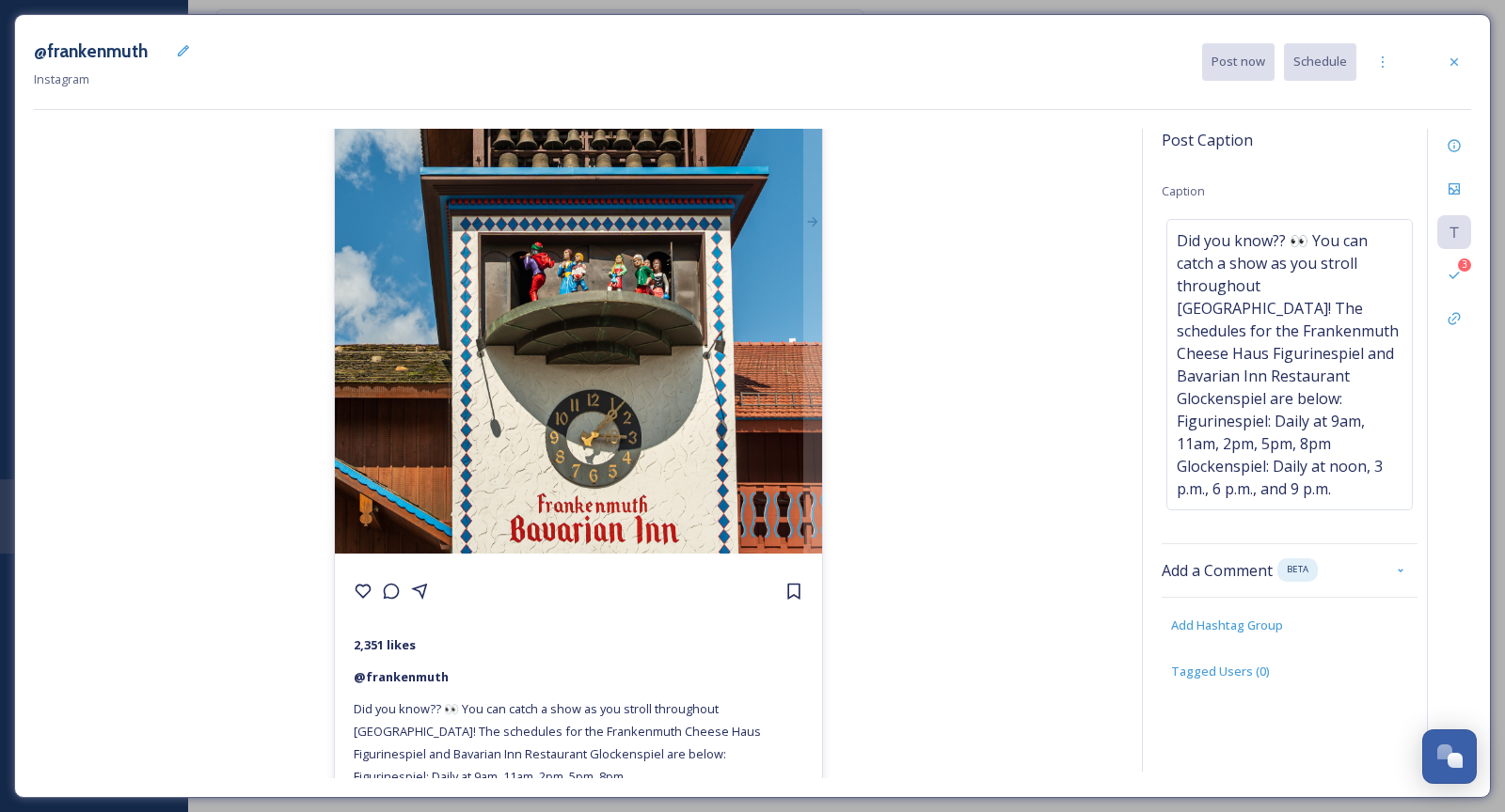
scroll to position [350, 0]
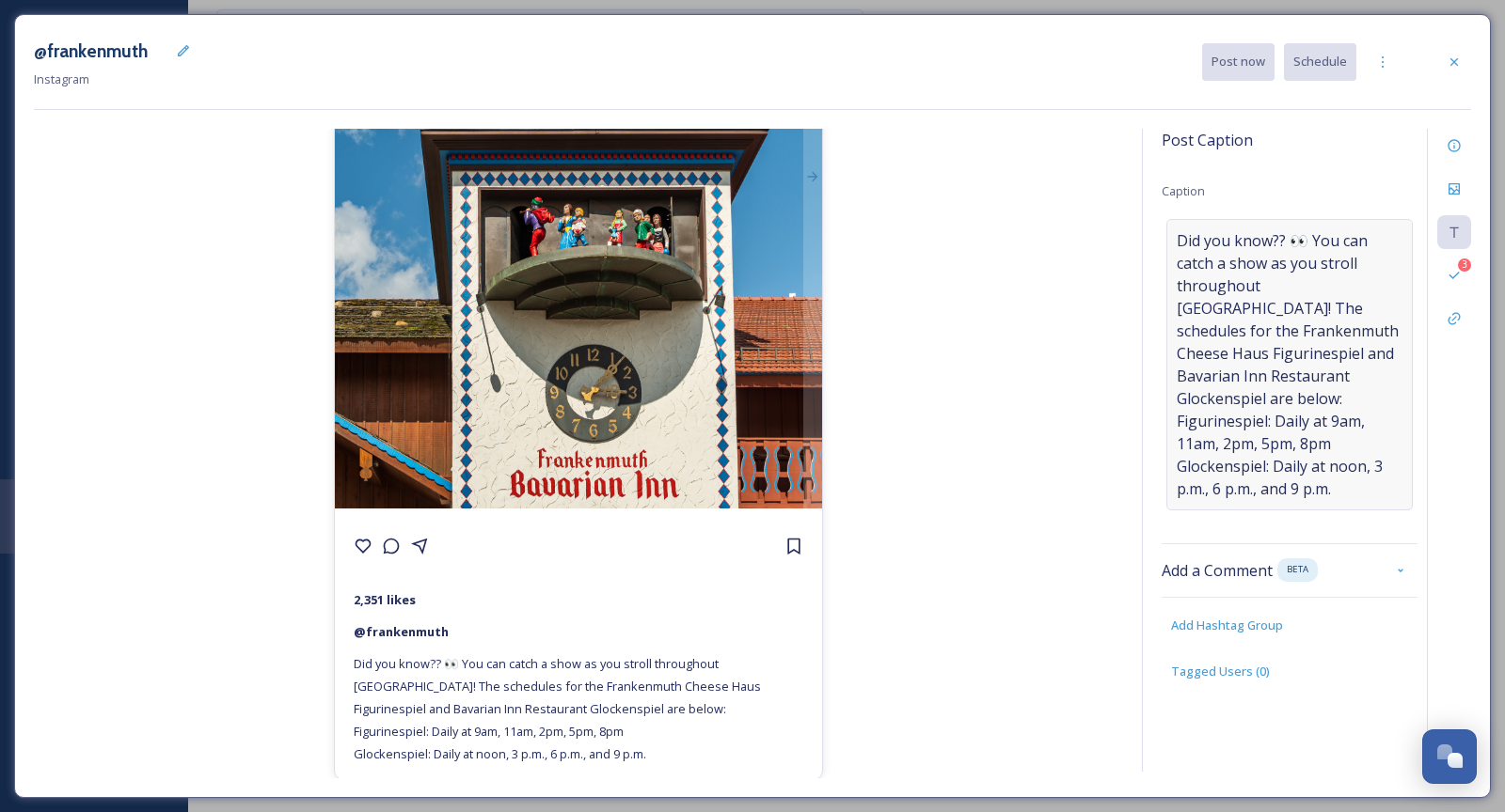
click at [1360, 362] on span "Did you know?? 👀 You can catch a show as you stroll throughout Frankenmuth! The…" at bounding box center [1290, 365] width 226 height 271
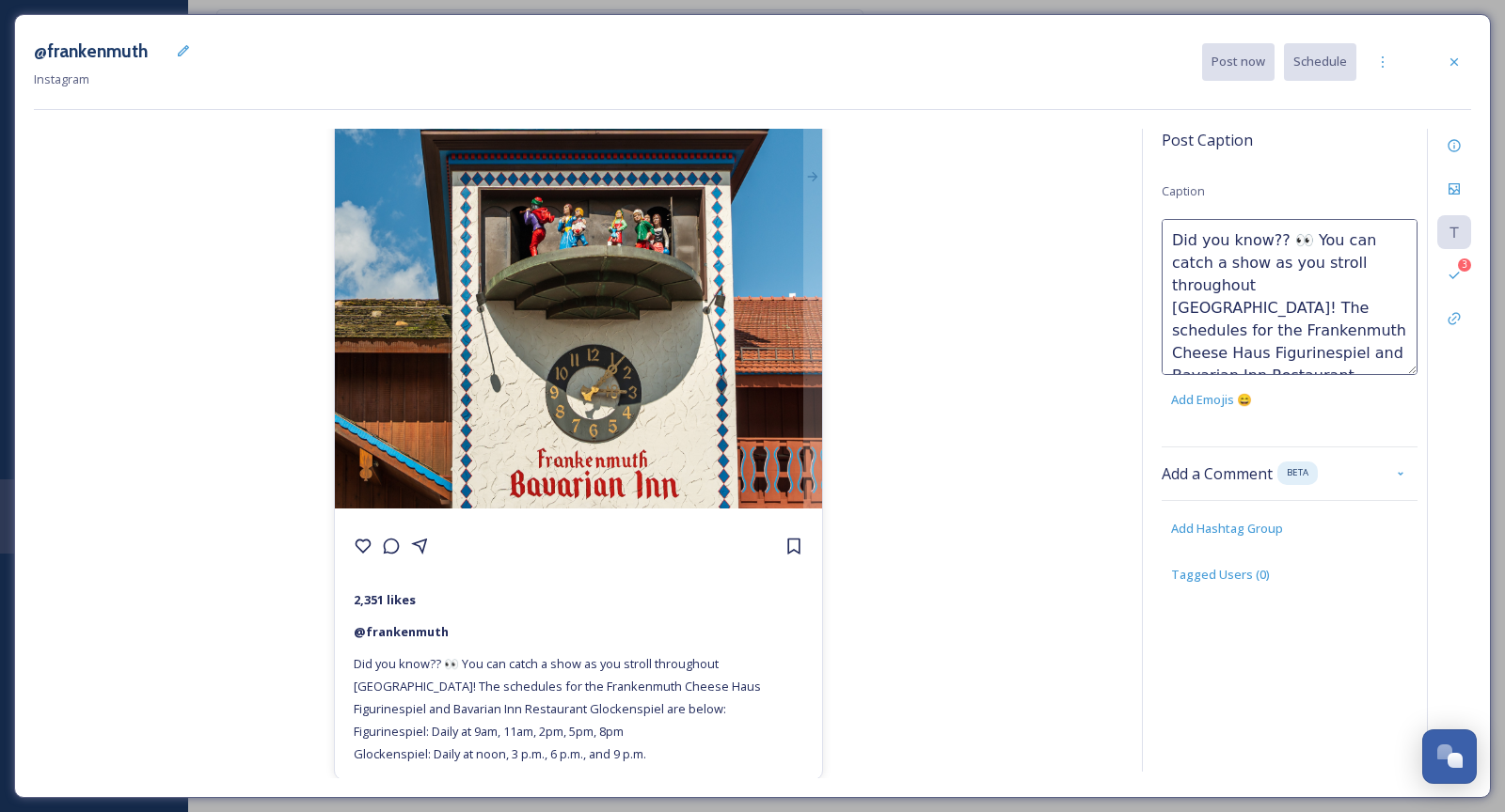
click at [1360, 362] on textarea "Did you know?? 👀 You can catch a show as you stroll throughout Frankenmuth! The…" at bounding box center [1289, 297] width 256 height 156
drag, startPoint x: 1350, startPoint y: 356, endPoint x: 1143, endPoint y: 204, distance: 256.8
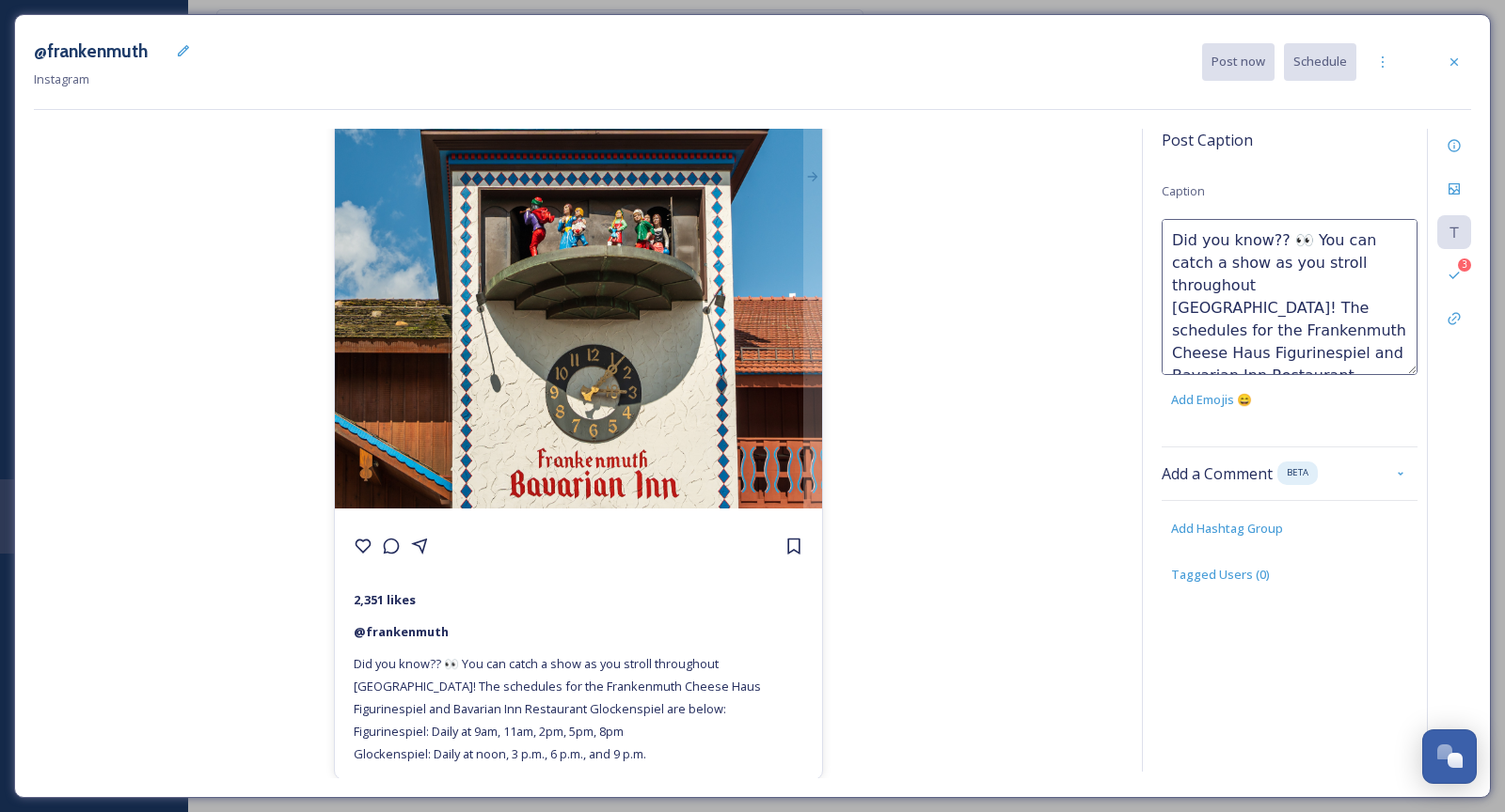
click at [1143, 204] on div "Post Caption Caption Did you know?? 👀 You can catch a show as you stroll throug…" at bounding box center [1307, 450] width 330 height 643
click at [1262, 304] on textarea "Did you know?? 👀 You can catch a show as you stroll throughout Frankenmuth! The…" at bounding box center [1289, 297] width 256 height 156
drag, startPoint x: 1171, startPoint y: 276, endPoint x: 1310, endPoint y: 299, distance: 140.9
click at [1310, 299] on textarea "Did you know?? 👀 You can catch a show as you stroll throughout Frankenmuth! The…" at bounding box center [1289, 297] width 256 height 156
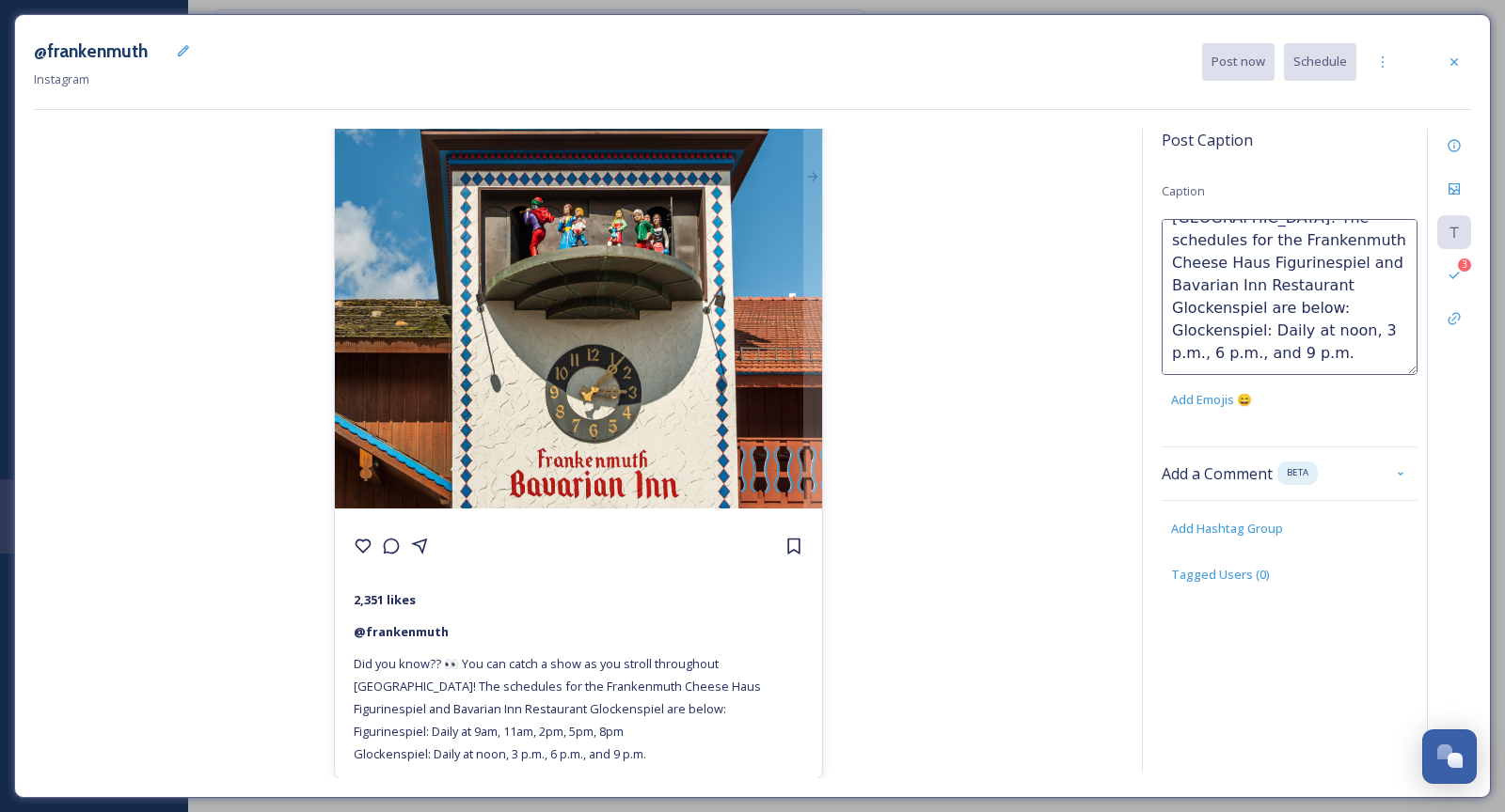
scroll to position [66, 0]
click at [1358, 354] on textarea "Did you know?? 👀 You can catch a show as you stroll throughout Frankenmuth! The…" at bounding box center [1289, 297] width 256 height 156
paste textarea "Figurinespiel: Daily at 9am, 11am, 2pm, 5pm, 8pm"
click at [1095, 329] on div "@frankenmuth 2,351 likes @ frankenmuth Did you know?? 👀 You can catch a show as…" at bounding box center [578, 453] width 1089 height 650
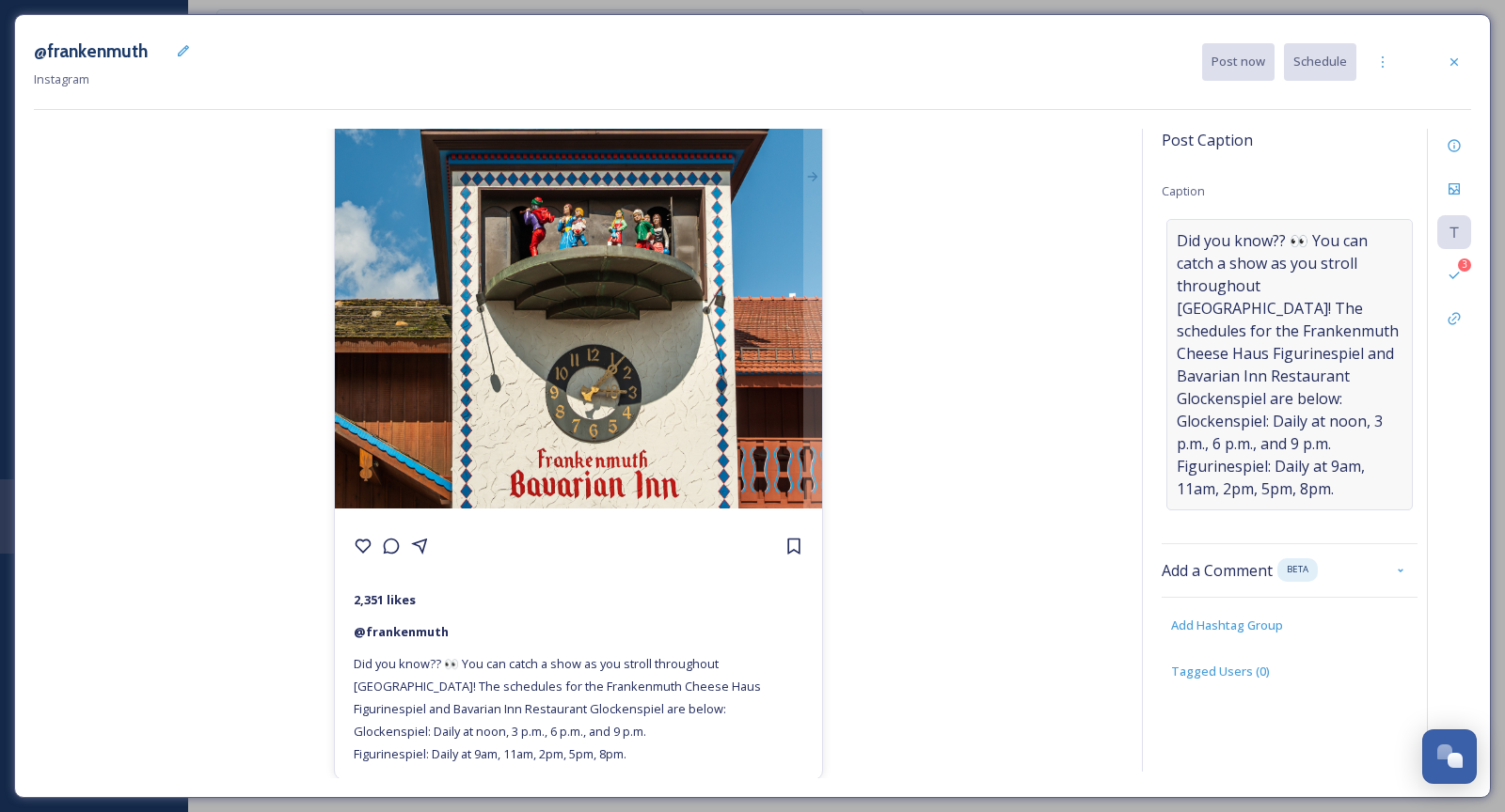
click at [1229, 387] on span "Did you know?? 👀 You can catch a show as you stroll throughout Frankenmuth! The…" at bounding box center [1290, 365] width 226 height 271
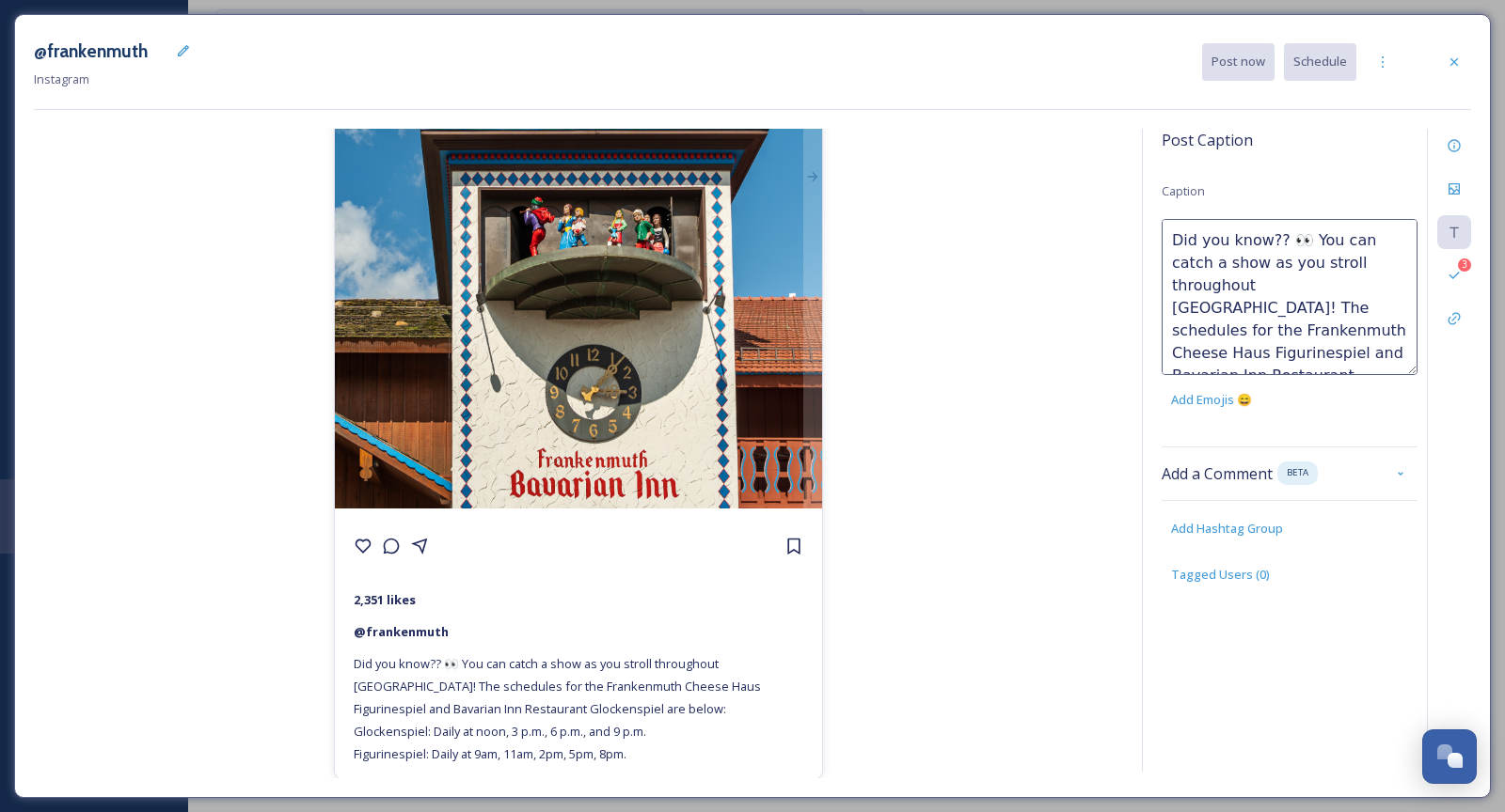
click at [1229, 387] on div "Add Emojis 😄" at bounding box center [1211, 401] width 99 height 37
click at [1229, 387] on div "Did you know?? 👀 You can catch a show as you stroll throughout Frankenmuth! The…" at bounding box center [1289, 319] width 256 height 200
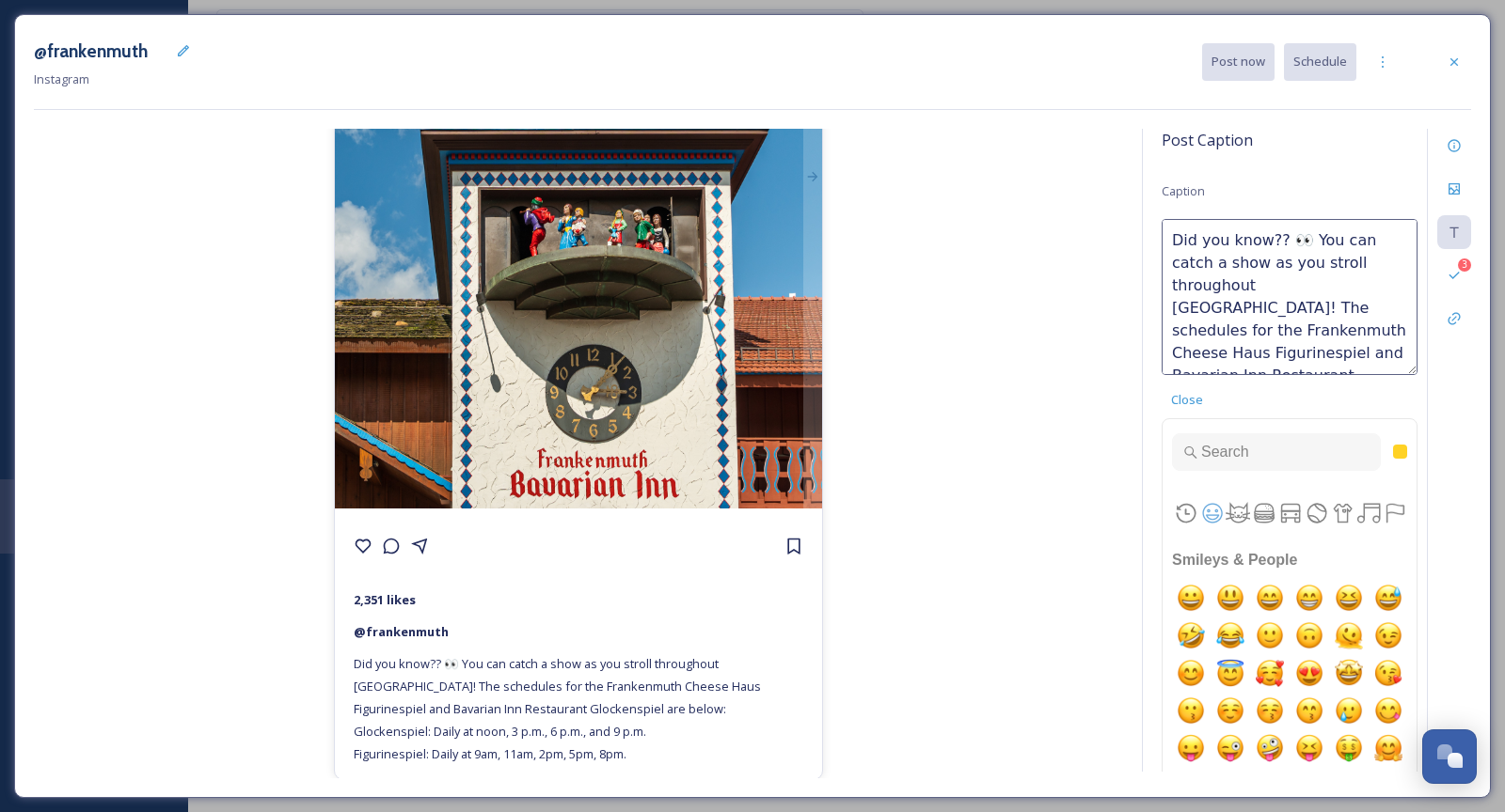
click at [1229, 387] on div "Did you know?? 👀 You can catch a show as you stroll throughout Frankenmuth! The…" at bounding box center [1289, 530] width 256 height 623
click at [980, 373] on div "@frankenmuth 2,351 likes @ frankenmuth Did you know?? 👀 You can catch a show as…" at bounding box center [578, 453] width 1089 height 650
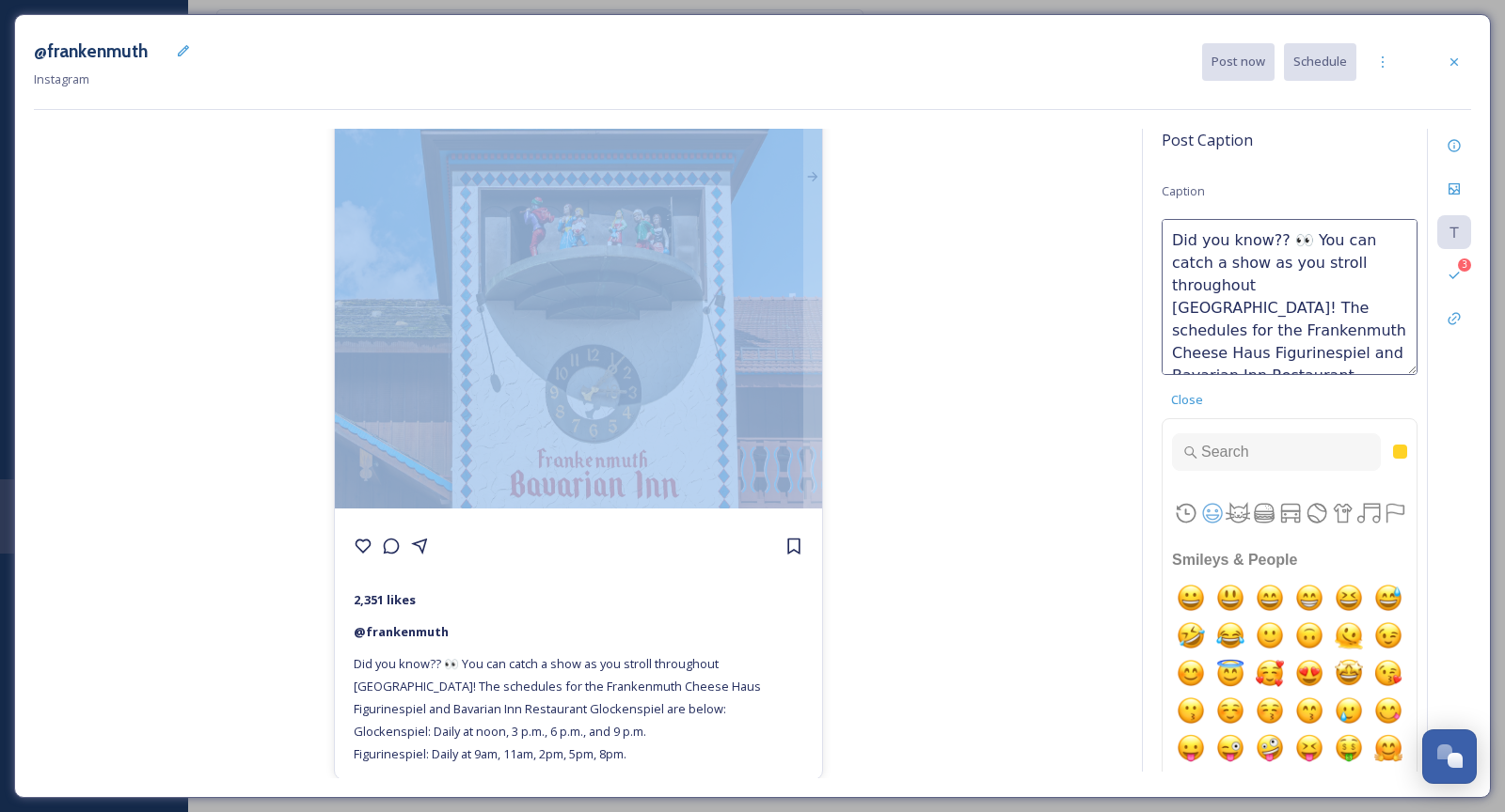
click at [980, 373] on div "@frankenmuth 2,351 likes @ frankenmuth Did you know?? 👀 You can catch a show as…" at bounding box center [578, 453] width 1089 height 650
click at [1042, 352] on div "@frankenmuth 2,351 likes @ frankenmuth Did you know?? 👀 You can catch a show as…" at bounding box center [578, 453] width 1089 height 650
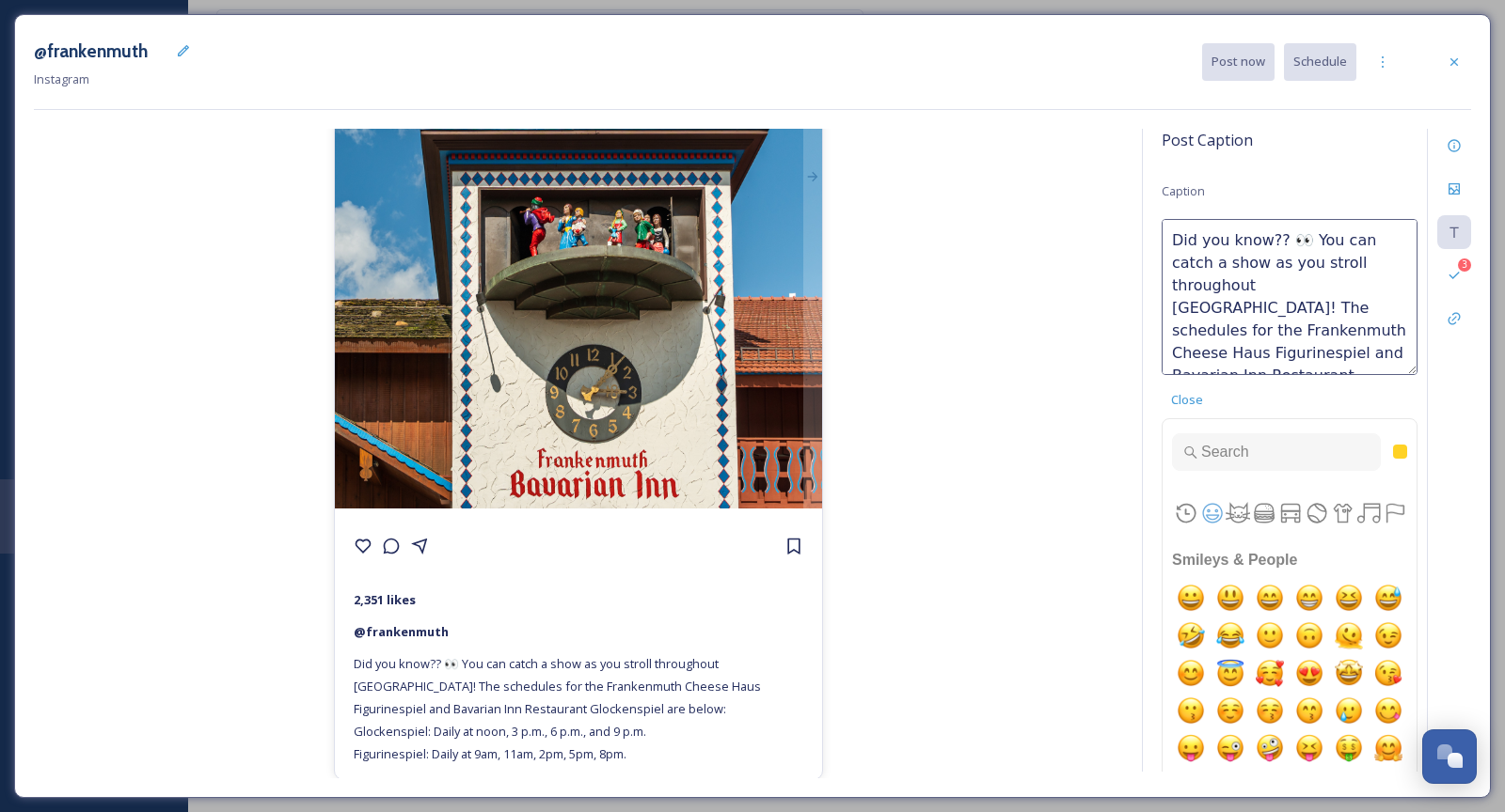
click at [1345, 275] on textarea "Did you know?? 👀 You can catch a show as you stroll throughout Frankenmuth! The…" at bounding box center [1289, 297] width 256 height 156
click at [1187, 397] on span "Close" at bounding box center [1187, 400] width 32 height 18
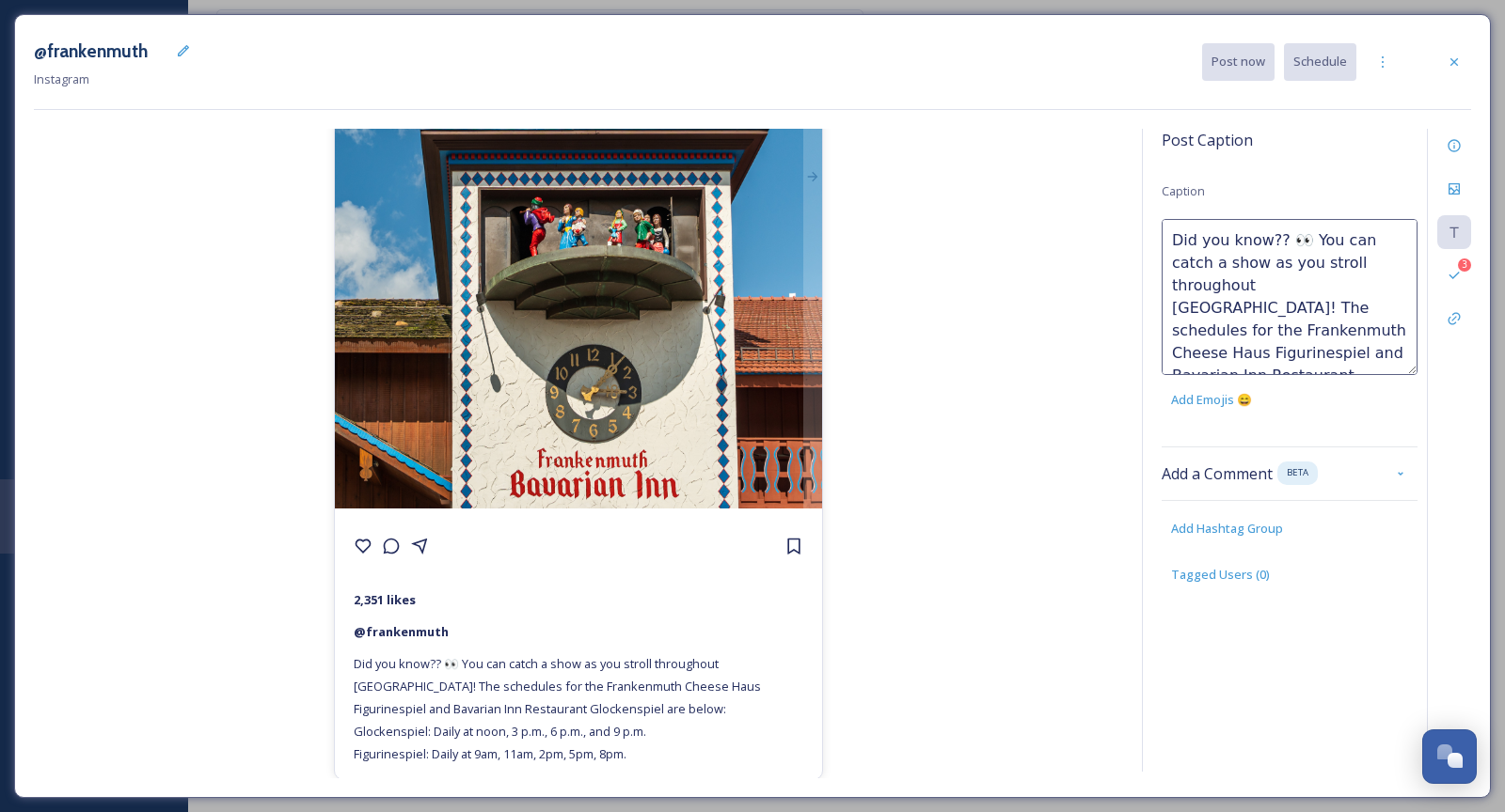
click at [1326, 305] on textarea "Did you know?? 👀 You can catch a show as you stroll throughout Frankenmuth! The…" at bounding box center [1289, 297] width 256 height 156
click at [1310, 308] on textarea "Did you know?? 👀 You can catch a show as you stroll throughout Frankenmuth! The…" at bounding box center [1289, 297] width 256 height 156
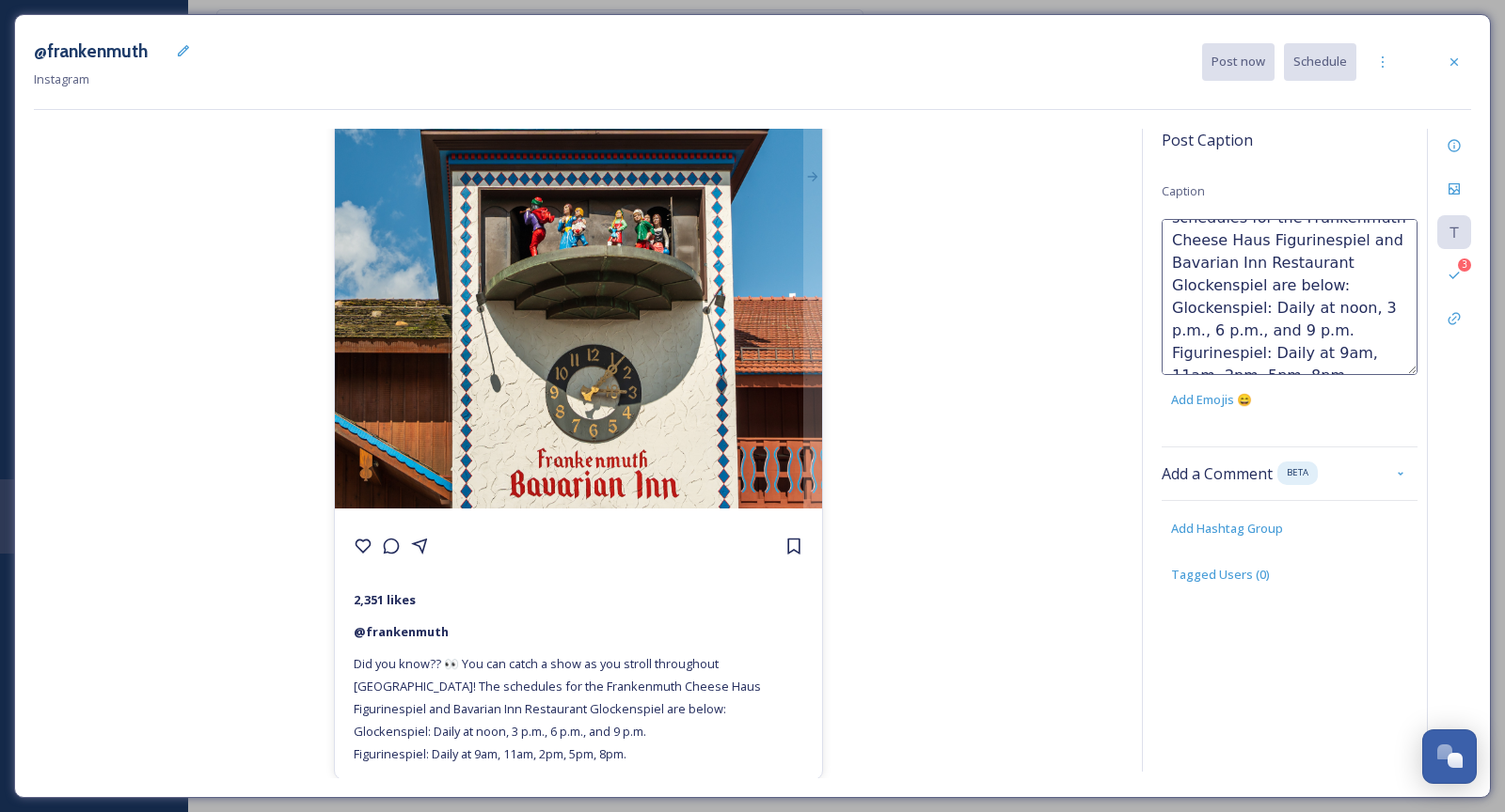
drag, startPoint x: 1173, startPoint y: 231, endPoint x: 1388, endPoint y: 400, distance: 273.5
click at [1388, 400] on div "Did you know?? 👀 You can catch a show as you stroll throughout Frankenmuth! The…" at bounding box center [1289, 319] width 256 height 200
paste textarea "As you stroll through Frankenmuth, you can catch two unique clock tower shows! …"
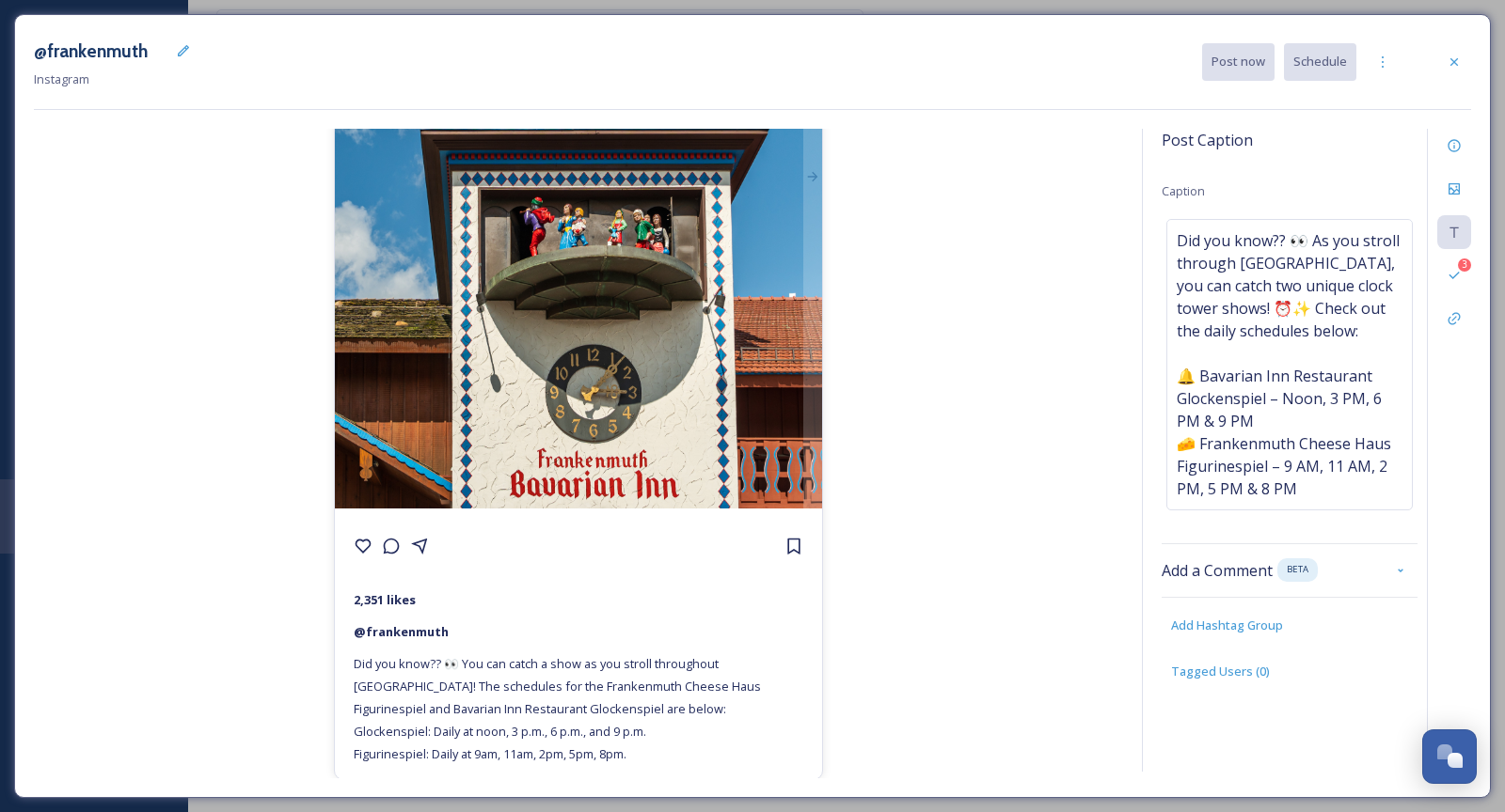
click at [1085, 309] on div "@frankenmuth 2,351 likes @ frankenmuth Did you know?? 👀 You can catch a show as…" at bounding box center [578, 453] width 1089 height 650
click at [1321, 336] on span "Did you know?? 👀 As you stroll through Frankenmuth, you can catch two unique cl…" at bounding box center [1290, 365] width 226 height 271
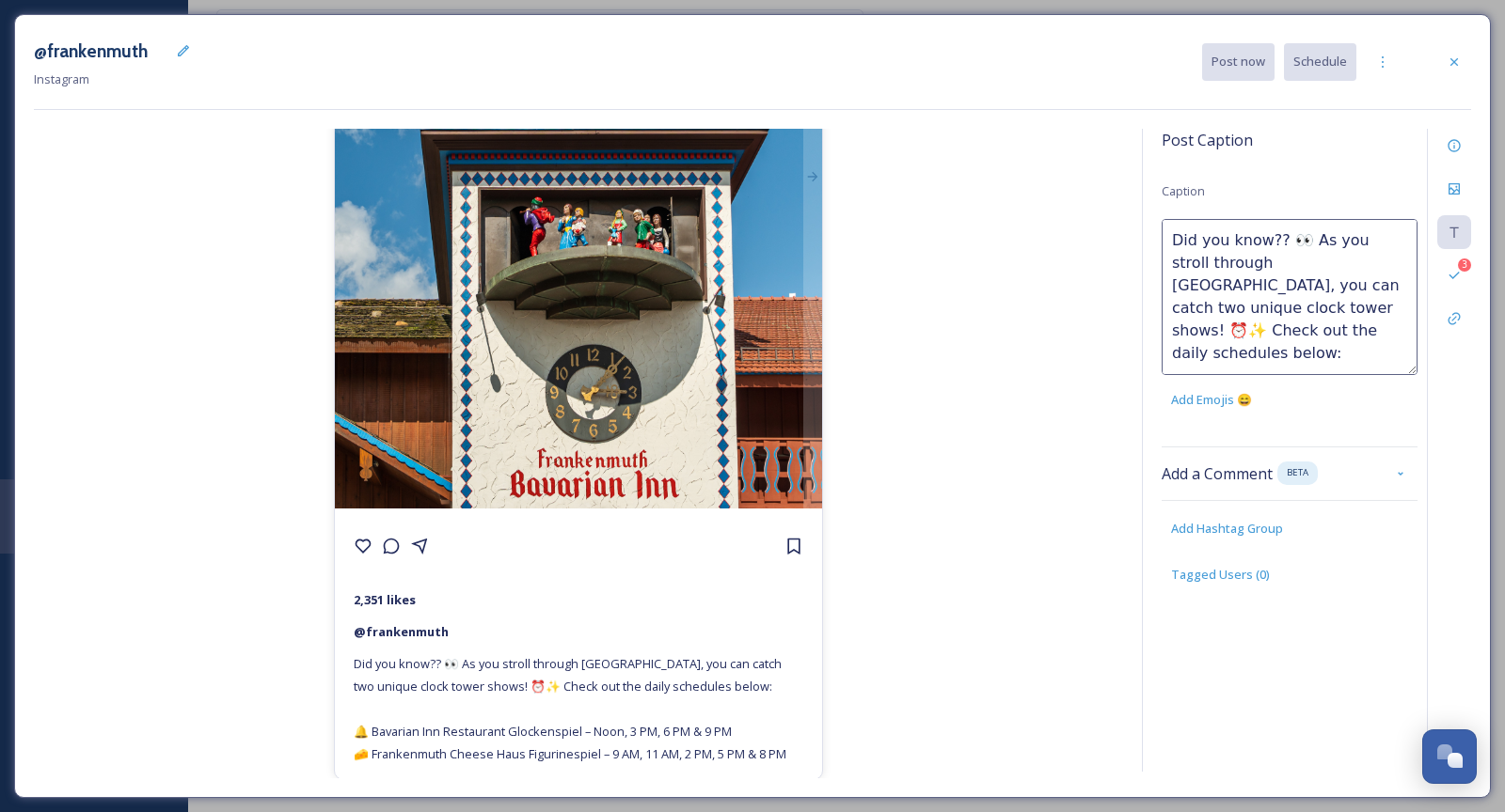
click at [1253, 305] on textarea "Did you know?? 👀 As you stroll through Frankenmuth, you can catch two unique cl…" at bounding box center [1289, 297] width 256 height 156
click at [1036, 386] on div "@frankenmuth 2,351 likes @ frankenmuth Did you know?? 👀 As you stroll through F…" at bounding box center [578, 453] width 1089 height 650
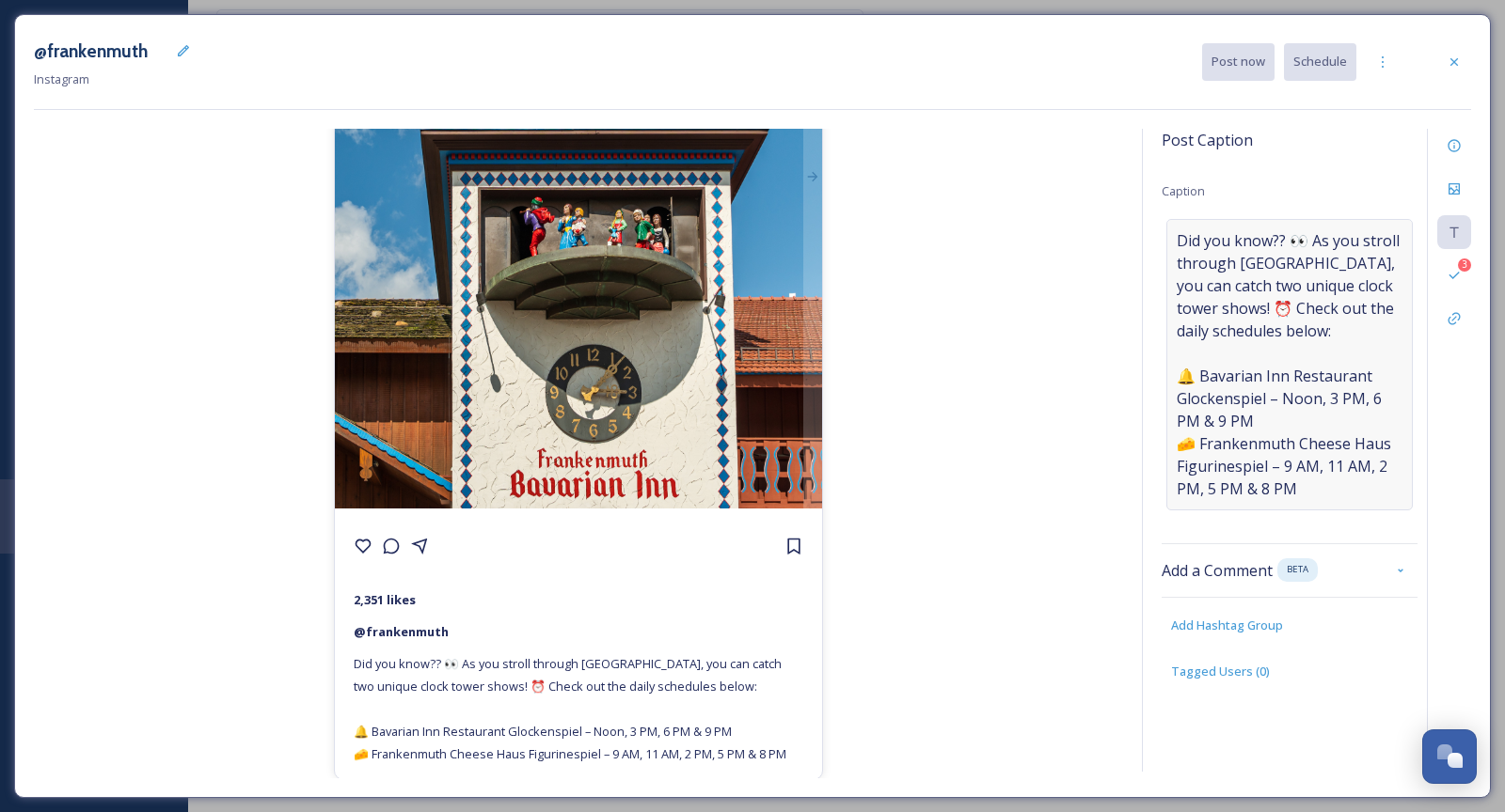
click at [1328, 345] on span "Did you know?? 👀 As you stroll through Frankenmuth, you can catch two unique cl…" at bounding box center [1290, 365] width 226 height 271
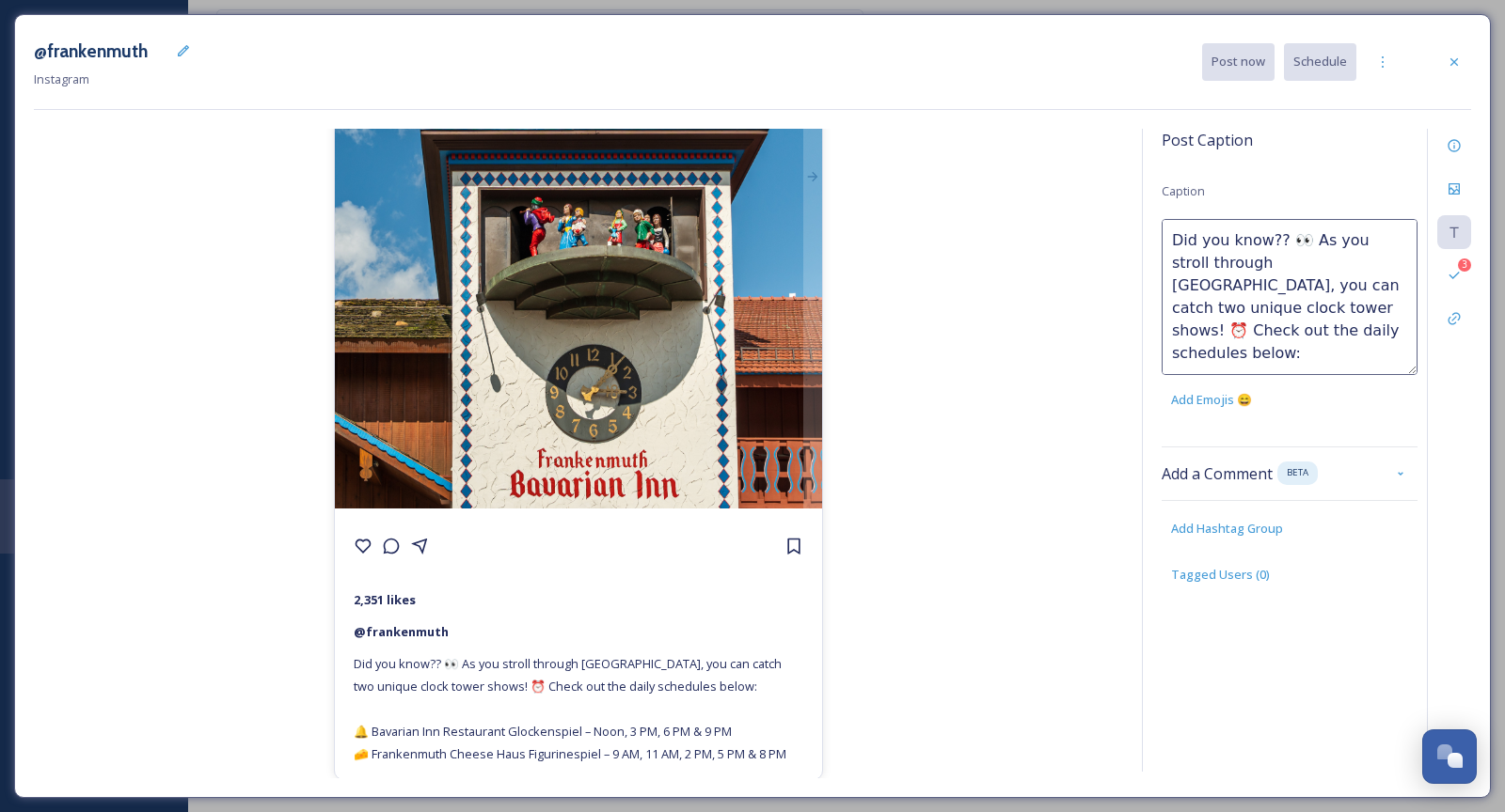
click at [1328, 345] on textarea "Did you know?? 👀 As you stroll through Frankenmuth, you can catch two unique cl…" at bounding box center [1289, 297] width 256 height 156
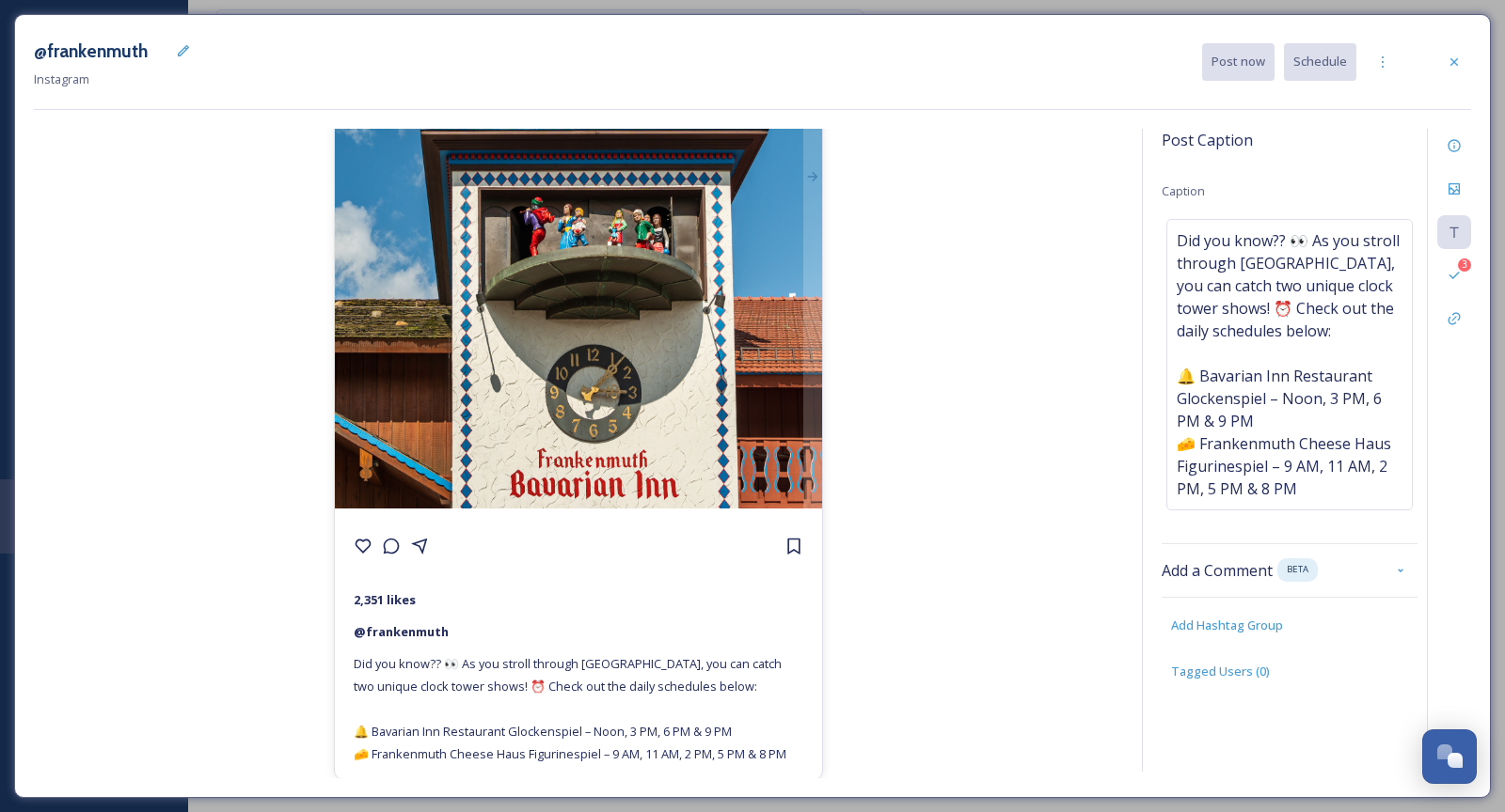
click at [1022, 325] on div "@frankenmuth 2,351 likes @ frankenmuth Did you know?? 👀 As you stroll through F…" at bounding box center [578, 453] width 1089 height 650
click at [1290, 250] on span "Did you know?? 👀 As you stroll through Frankenmuth, you can catch two unique cl…" at bounding box center [1290, 365] width 226 height 271
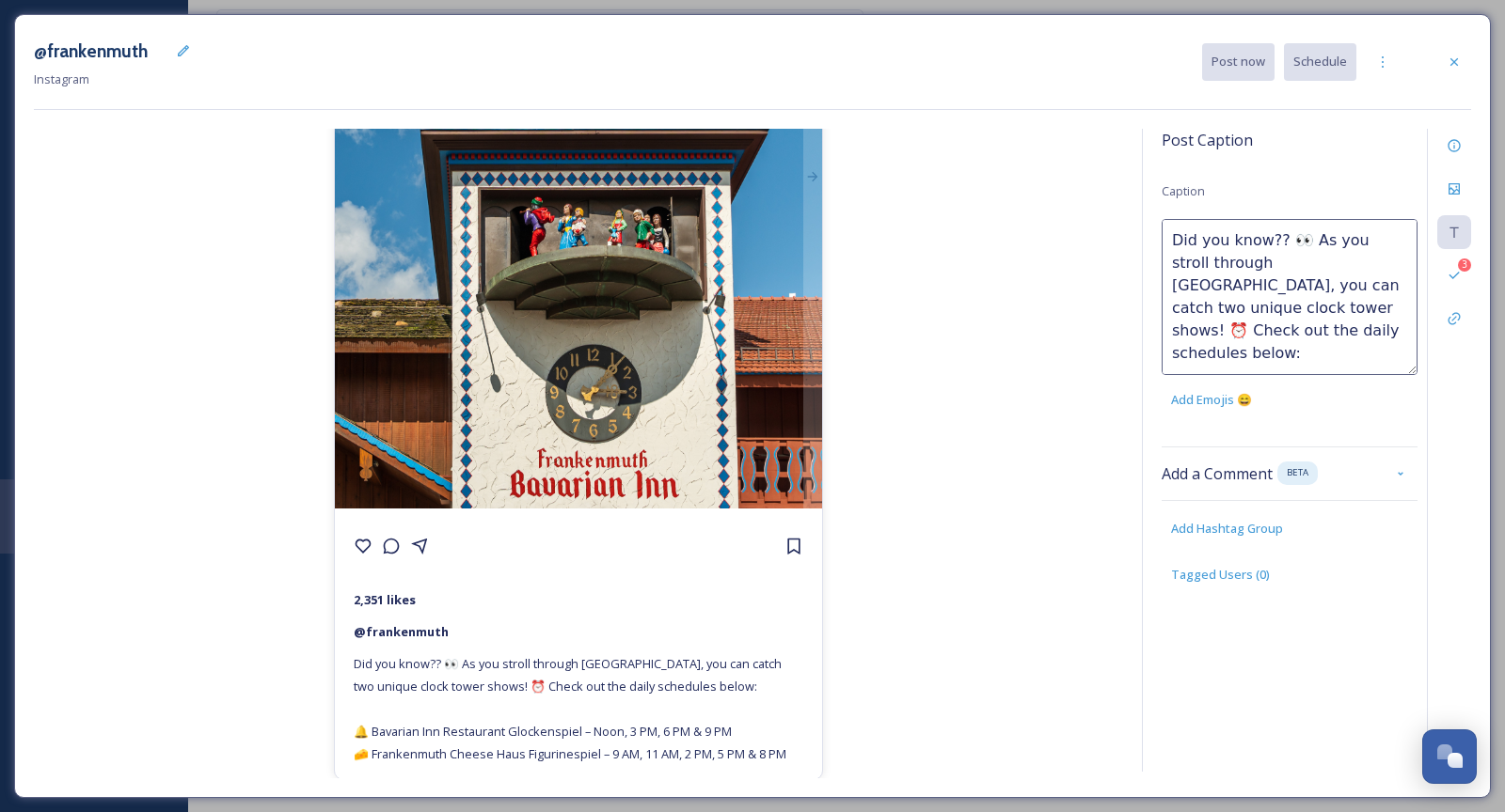
click at [1280, 232] on textarea "Did you know?? 👀 As you stroll through Frankenmuth, you can catch two unique cl…" at bounding box center [1289, 297] width 256 height 156
click at [1092, 242] on div "@frankenmuth 2,351 likes @ frankenmuth Did you know?? 👀 As you stroll through F…" at bounding box center [578, 453] width 1089 height 650
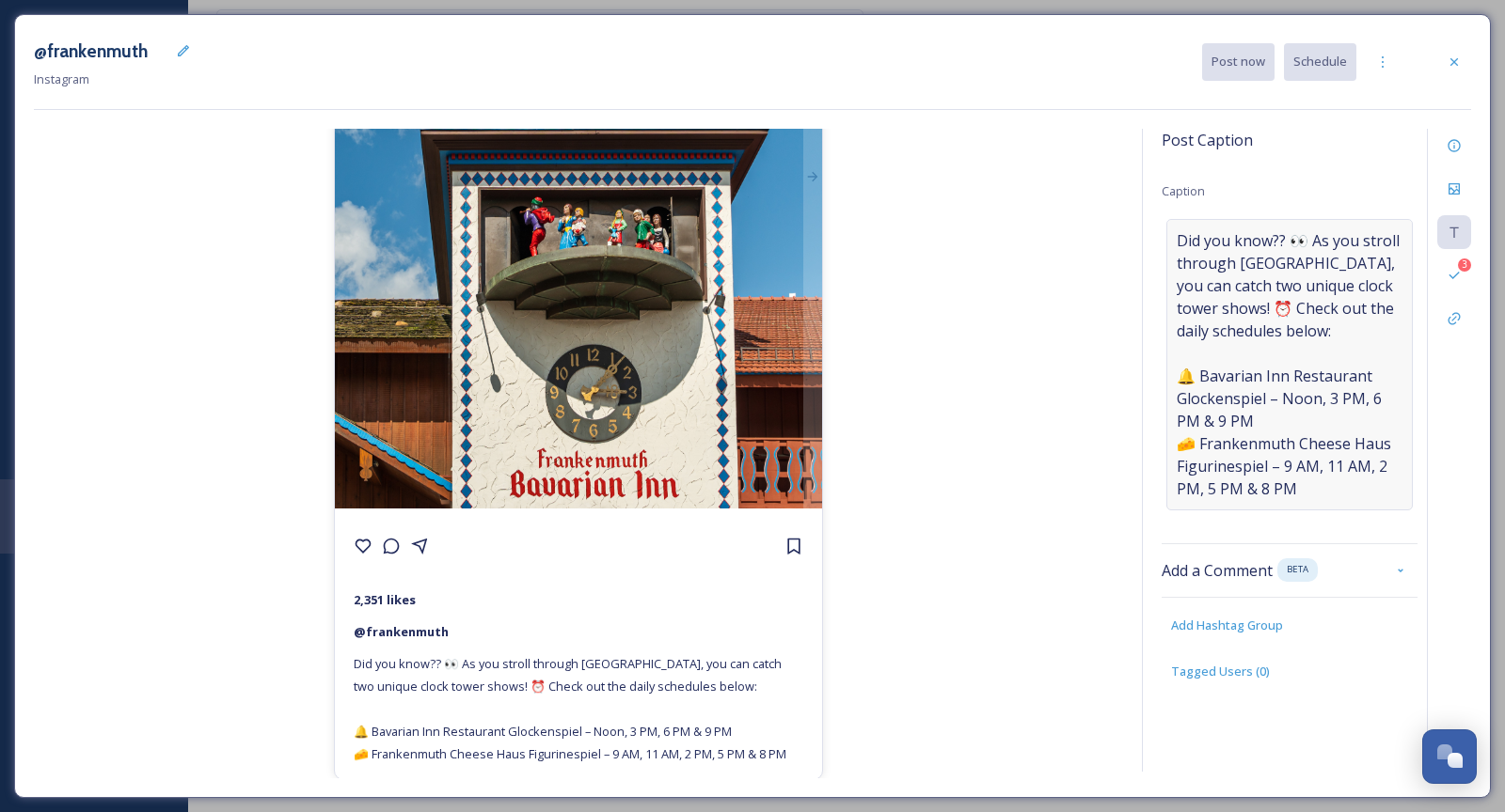
click at [1227, 257] on span "Did you know?? 👀 As you stroll through Frankenmuth, you can catch two unique cl…" at bounding box center [1290, 365] width 226 height 271
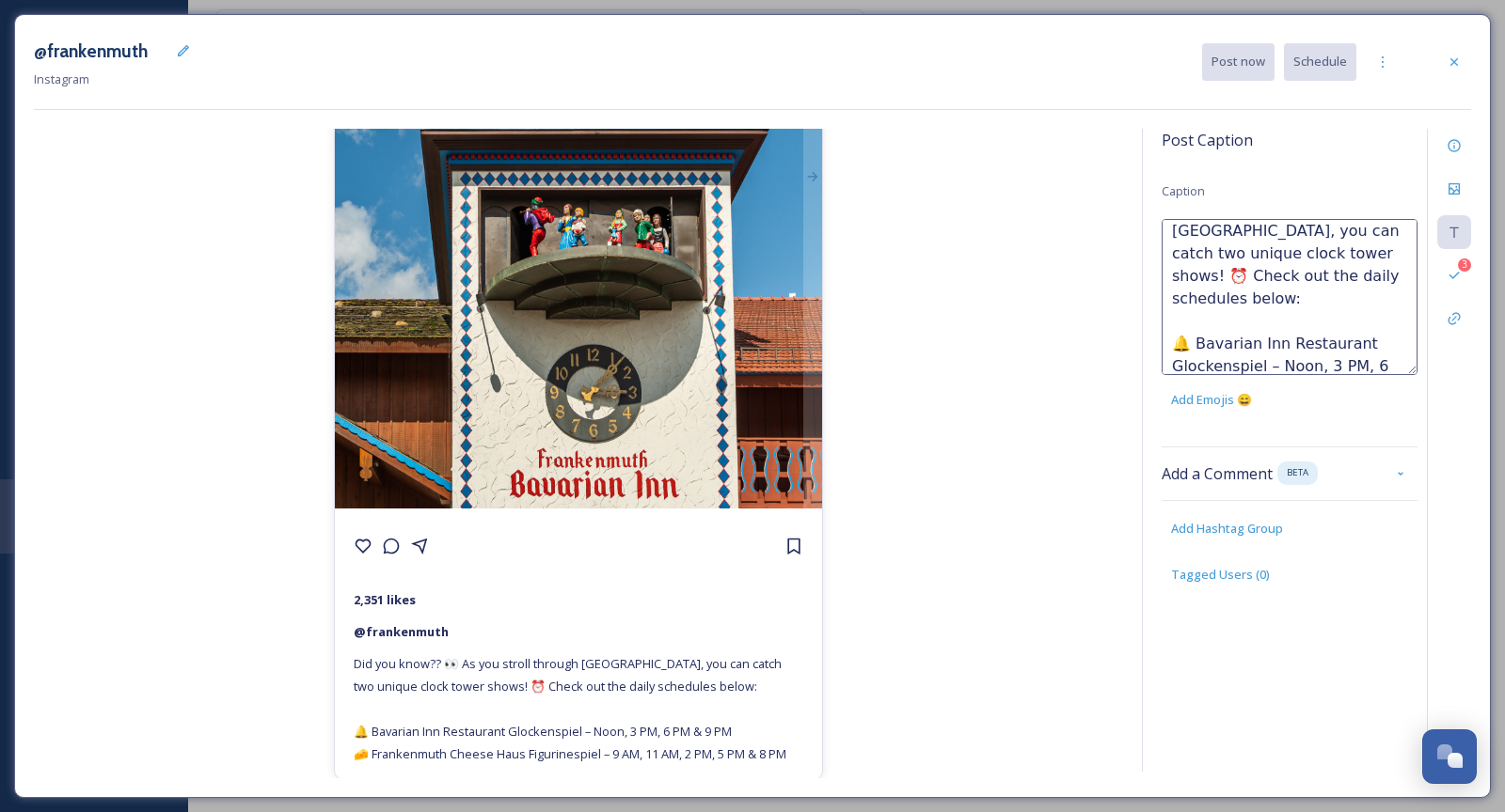
scroll to position [135, 0]
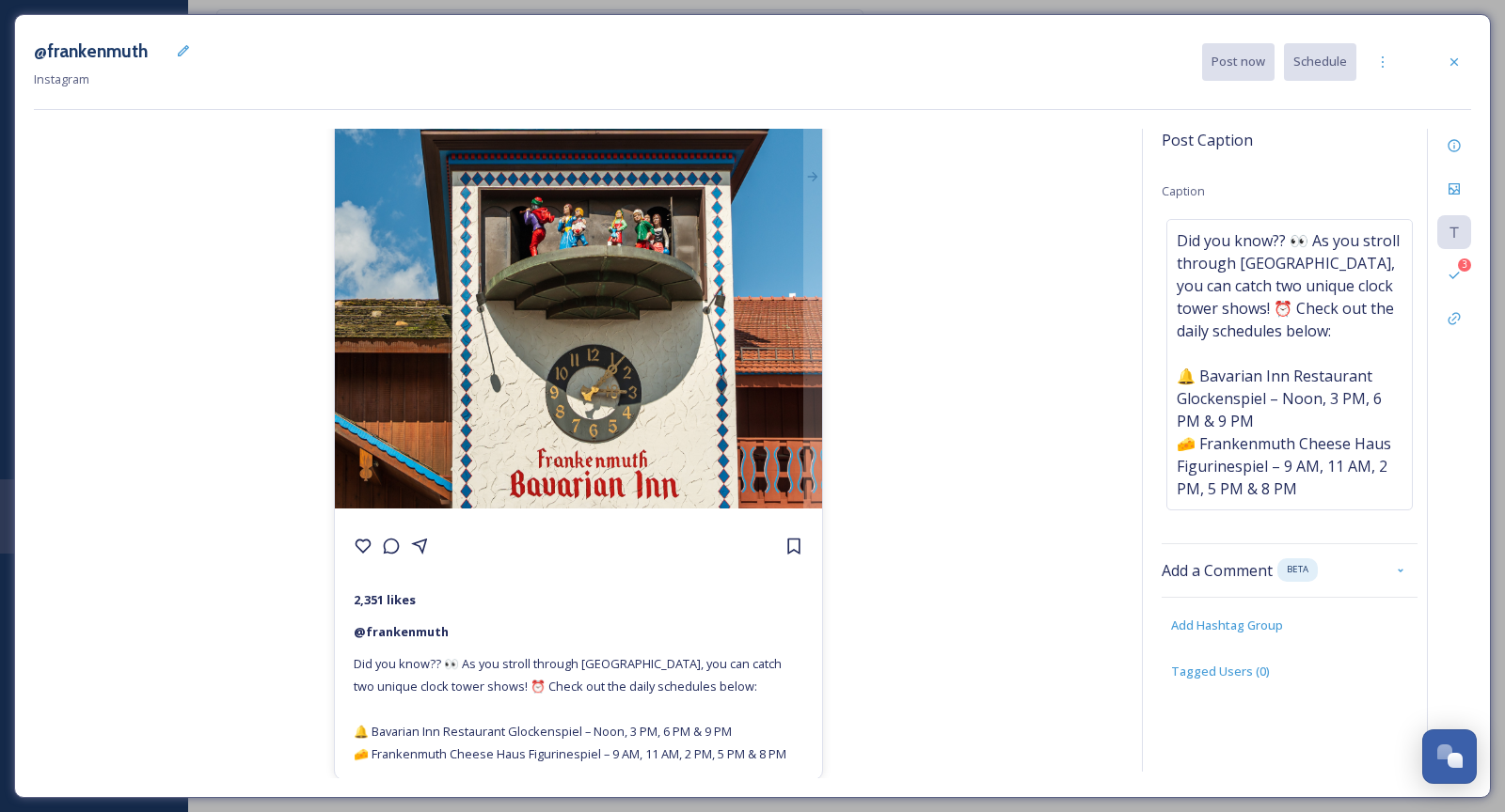
click at [919, 390] on div "@frankenmuth 2,351 likes @ frankenmuth Did you know?? 👀 As you stroll through F…" at bounding box center [578, 453] width 1089 height 650
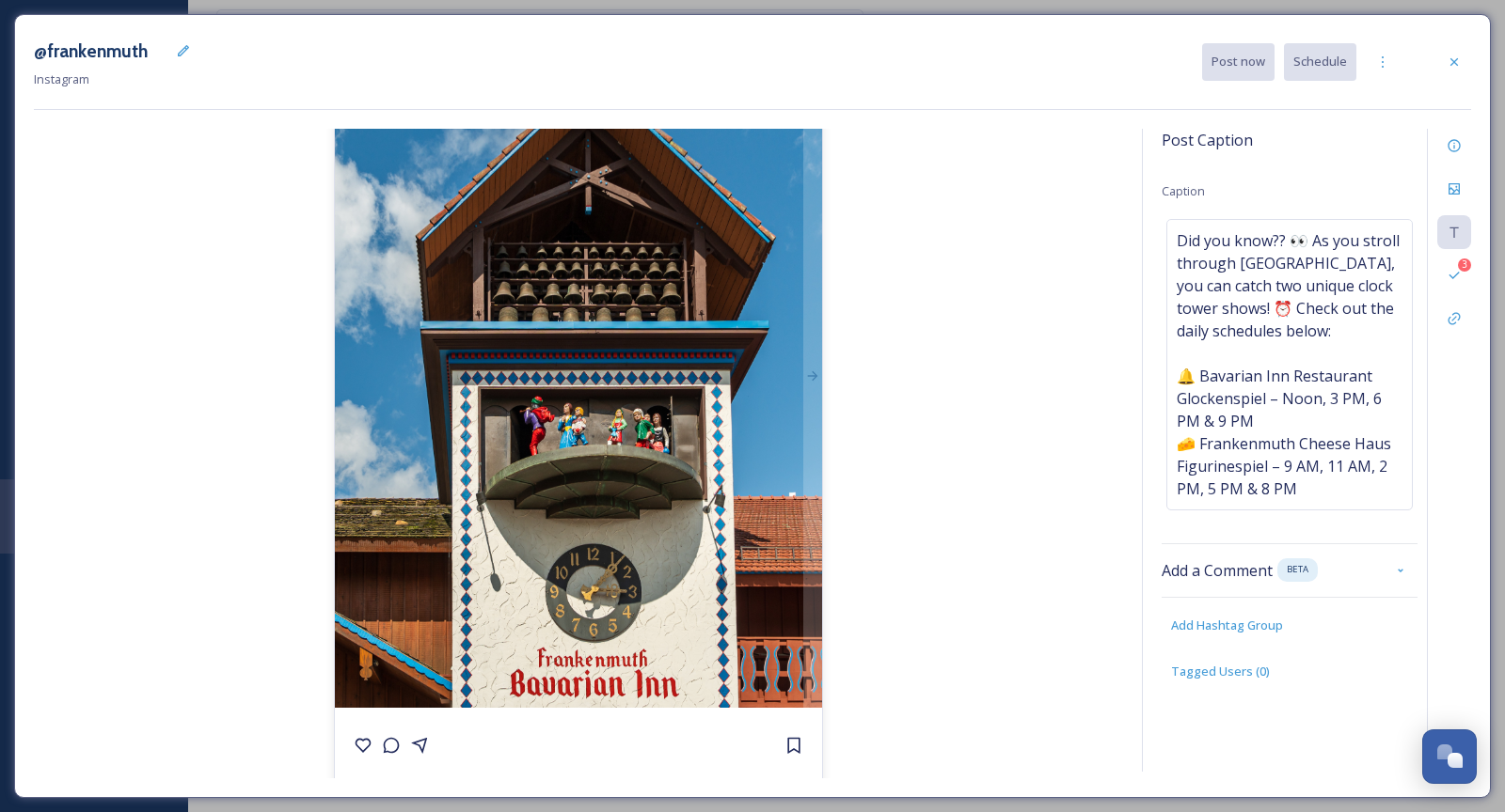
scroll to position [76, 0]
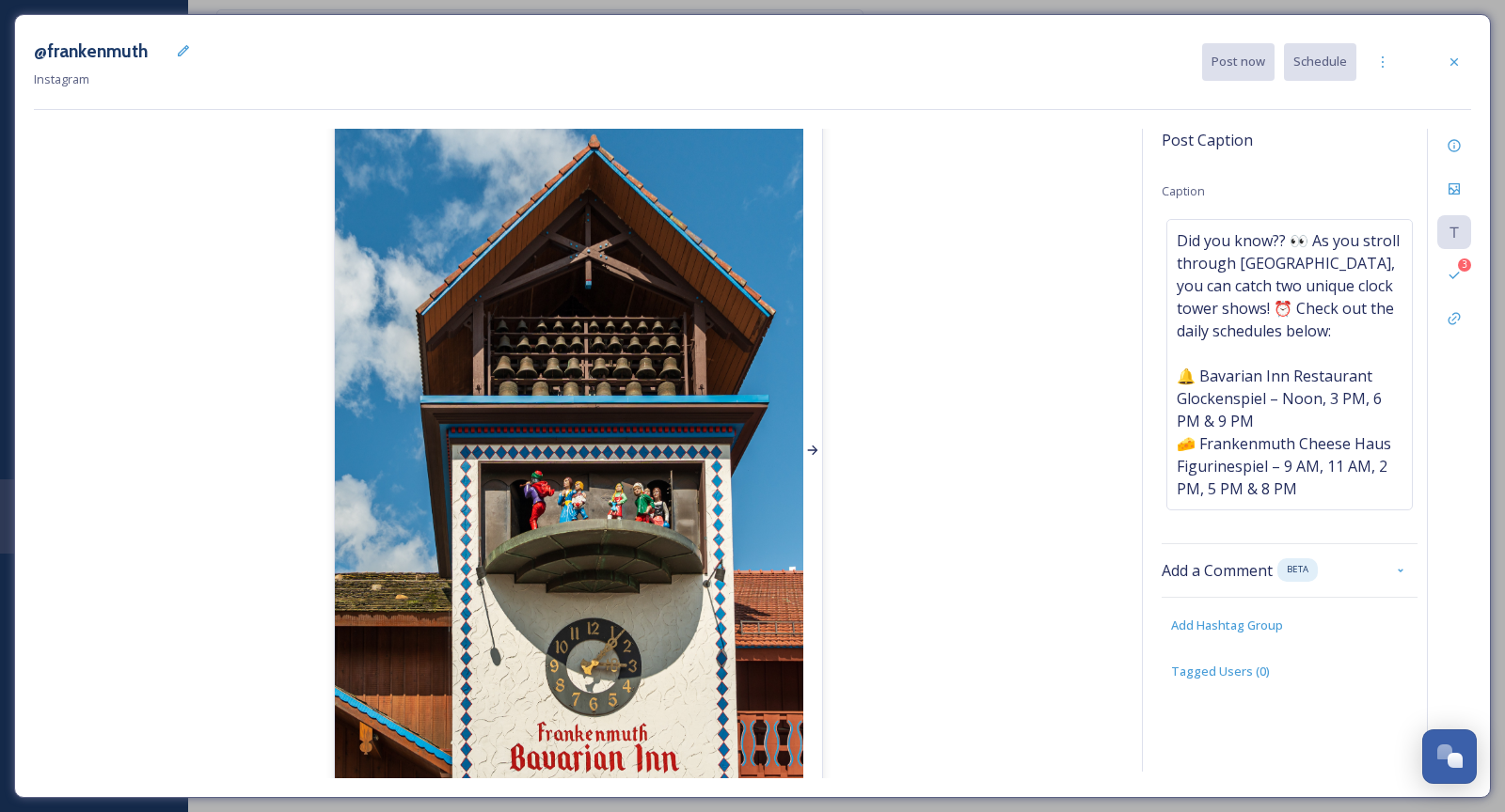
click at [818, 390] on div at bounding box center [812, 451] width 19 height 663
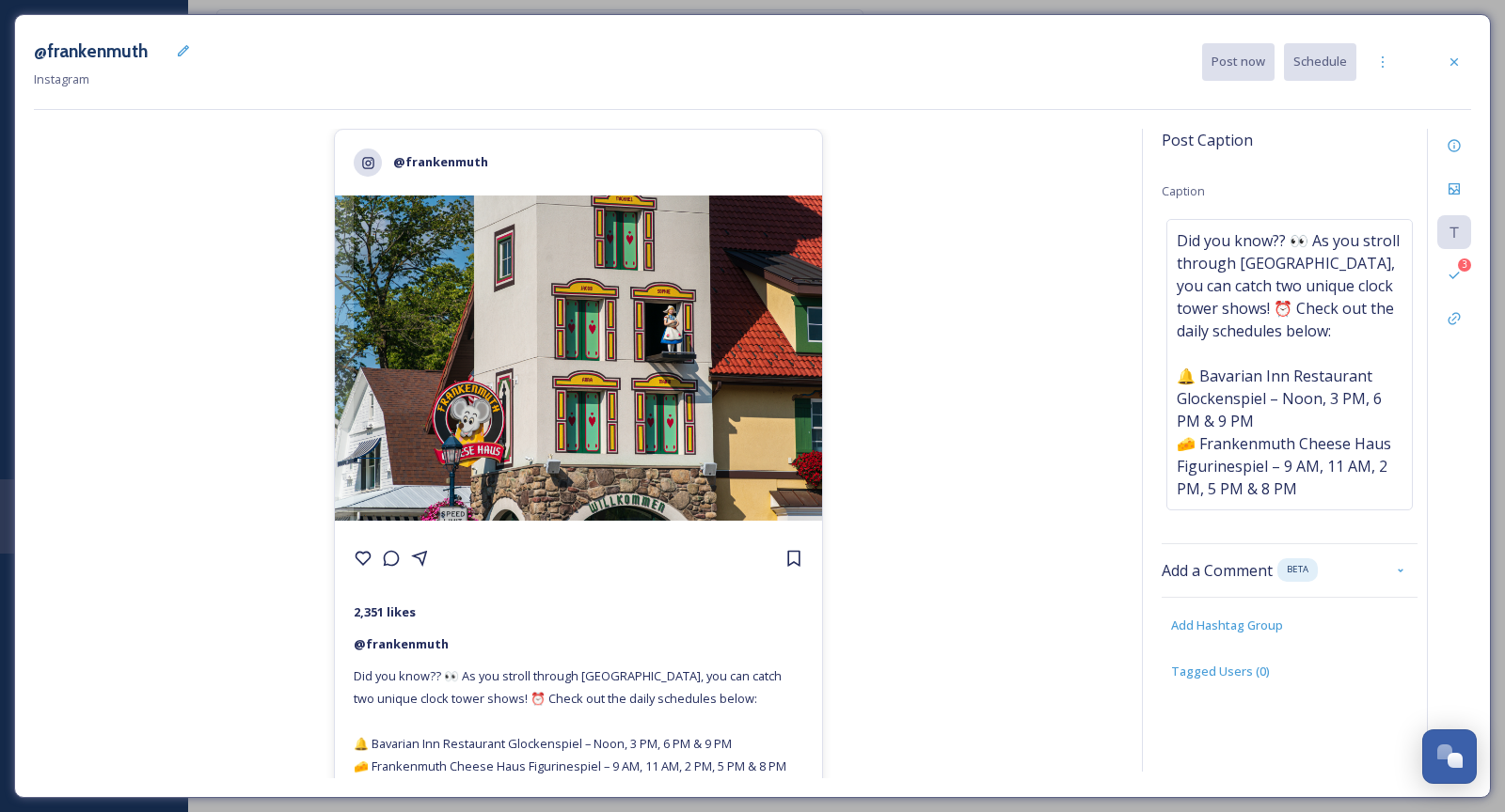
click at [333, 353] on div "@frankenmuth 2,351 likes @ frankenmuth Did you know?? 👀 As you stroll through F…" at bounding box center [578, 453] width 1089 height 650
click at [345, 364] on icon at bounding box center [343, 358] width 15 height 15
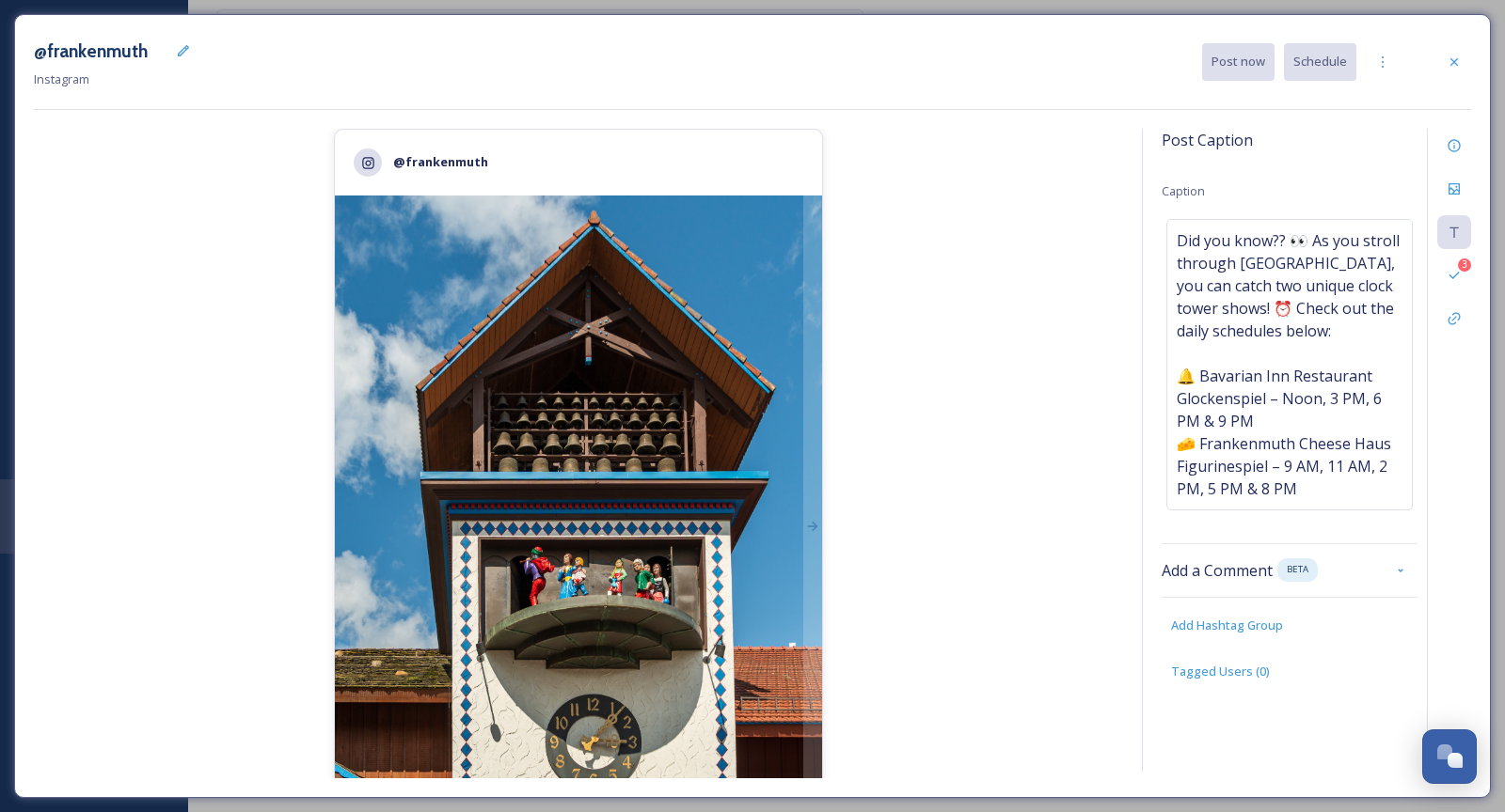
click at [1017, 544] on div "@frankenmuth 2,351 likes @ frankenmuth Did you know?? 👀 As you stroll through F…" at bounding box center [578, 453] width 1089 height 650
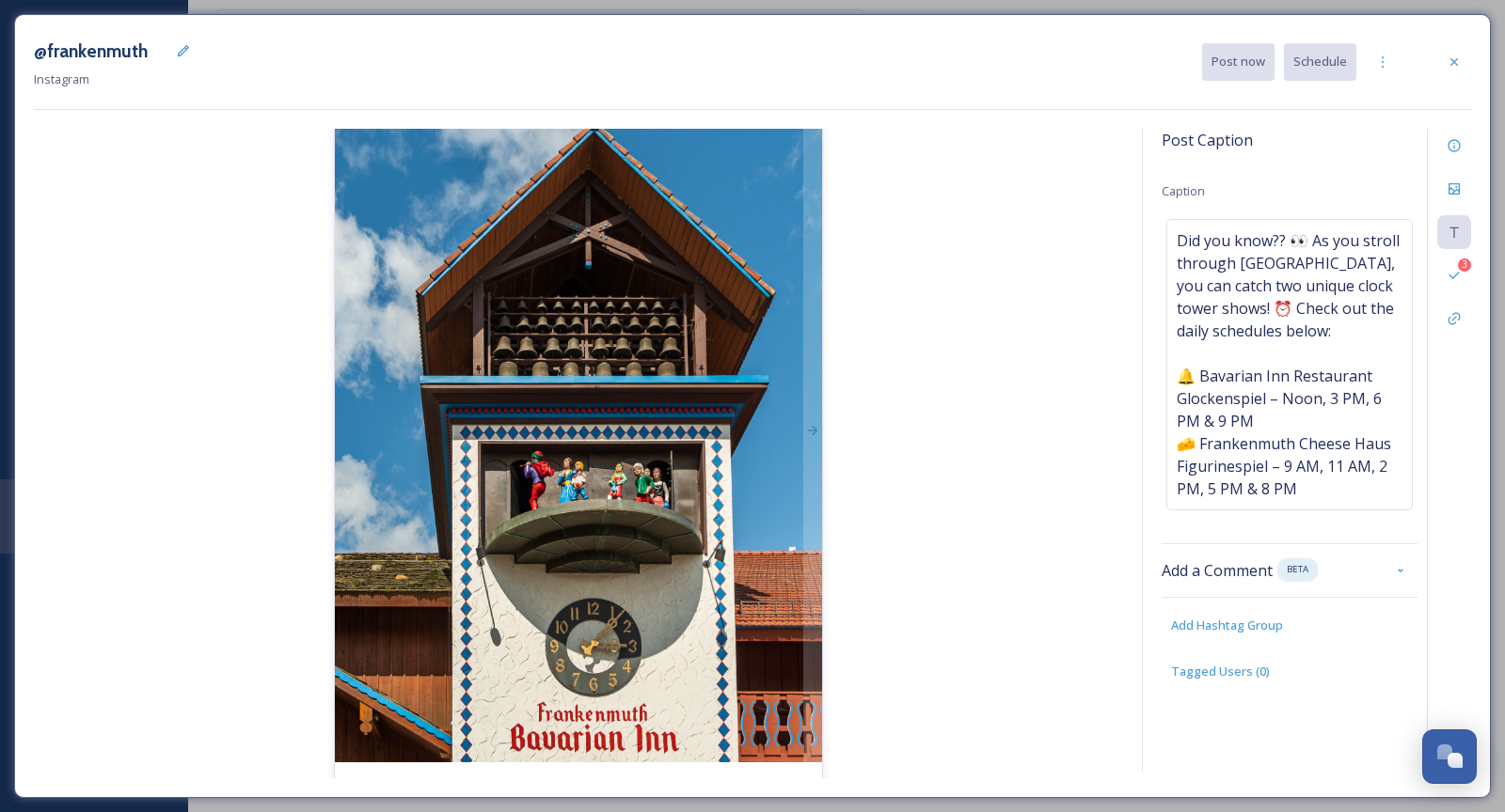
scroll to position [103, 0]
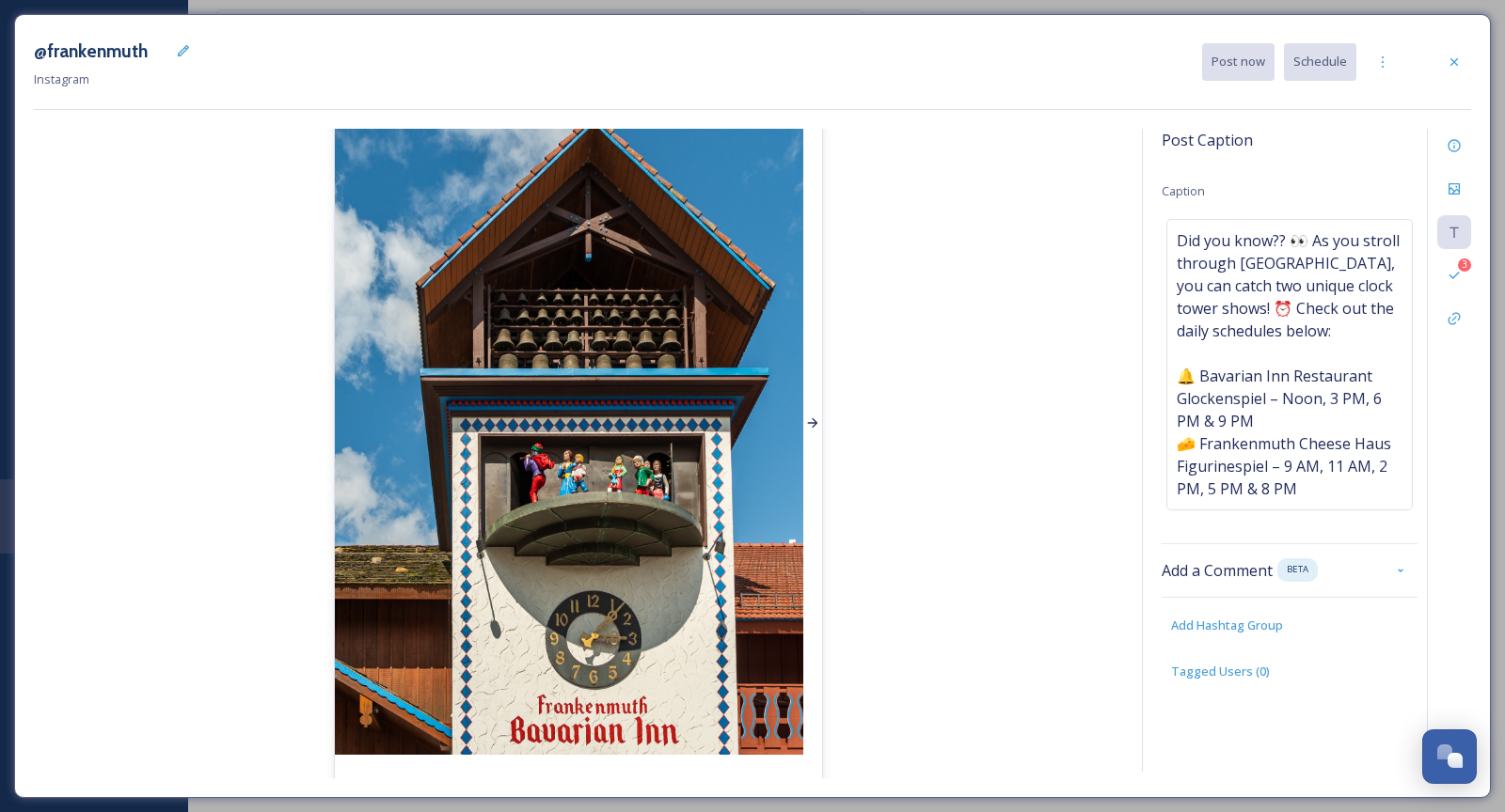
click at [812, 423] on icon at bounding box center [812, 422] width 15 height 15
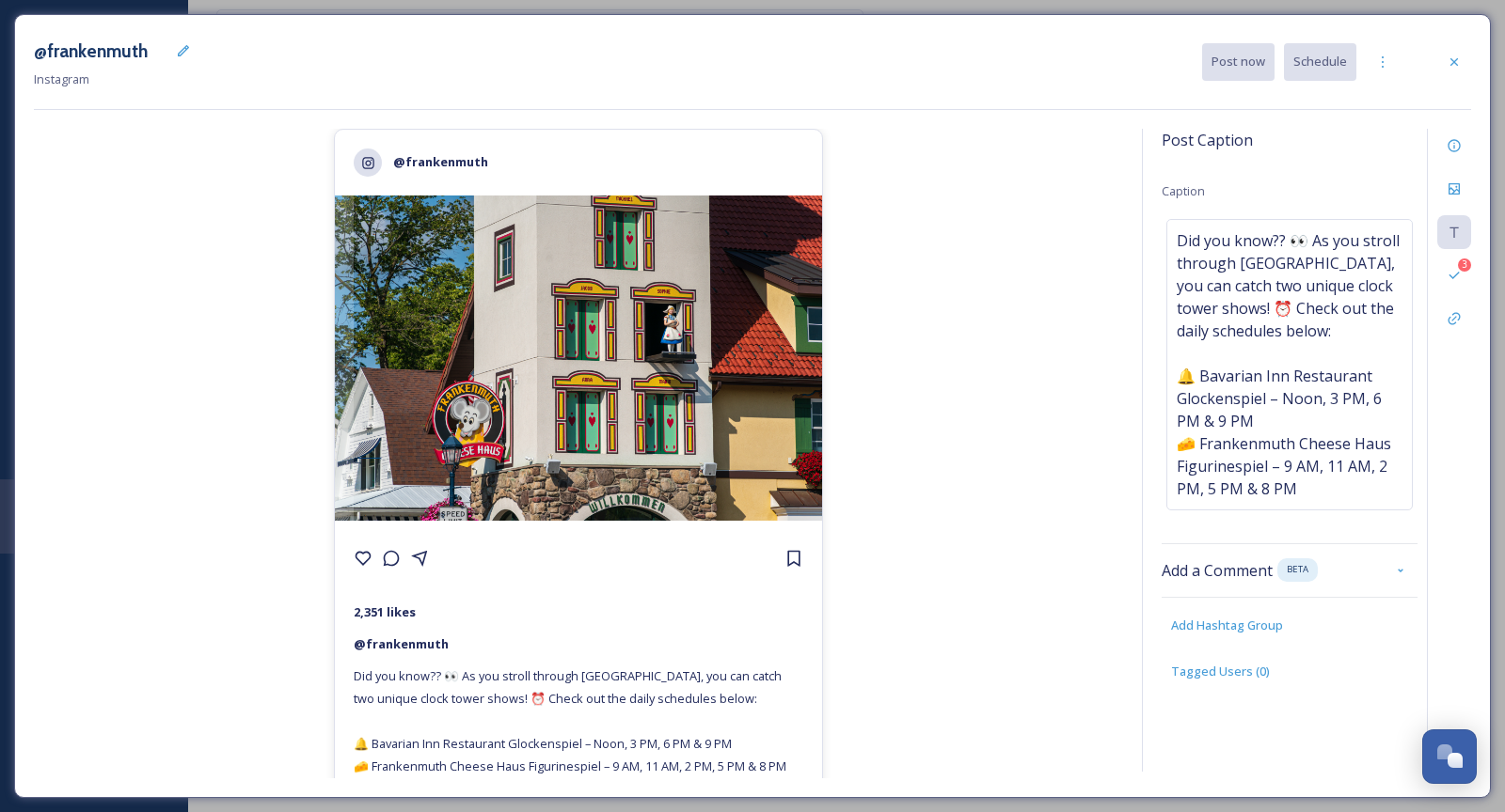
scroll to position [12, 0]
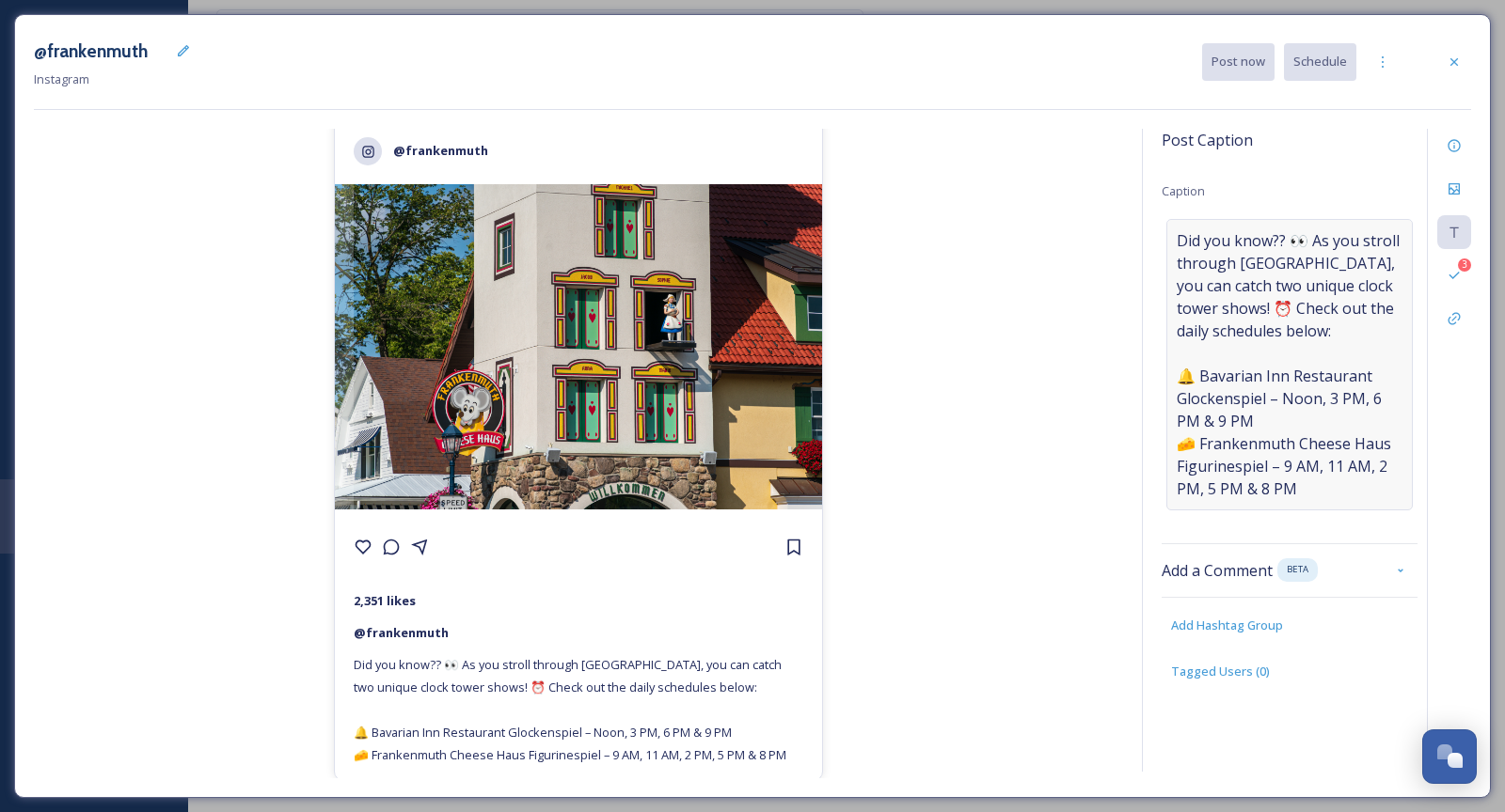
click at [1298, 333] on span "Did you know?? 👀 As you stroll through Frankenmuth, you can catch two unique cl…" at bounding box center [1290, 365] width 226 height 271
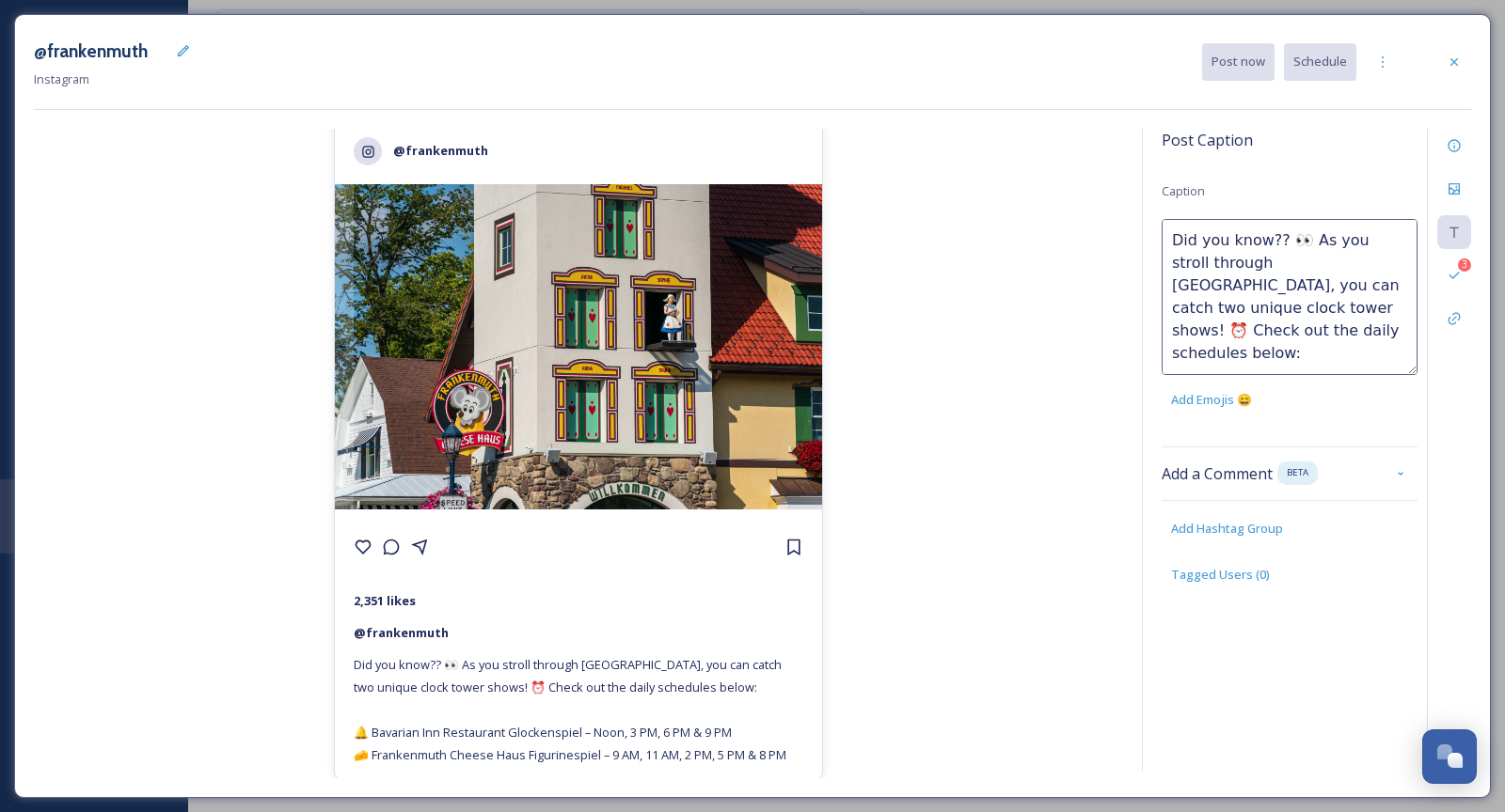
drag, startPoint x: 1295, startPoint y: 284, endPoint x: 1404, endPoint y: 284, distance: 109.0
click at [1394, 284] on textarea "Did you know?? 👀 As you stroll through Frankenmuth, you can catch two unique cl…" at bounding box center [1289, 297] width 256 height 156
click at [959, 305] on div "@frankenmuth 2,351 likes @ frankenmuth Did you know?? 👀 As you stroll through F…" at bounding box center [578, 453] width 1089 height 650
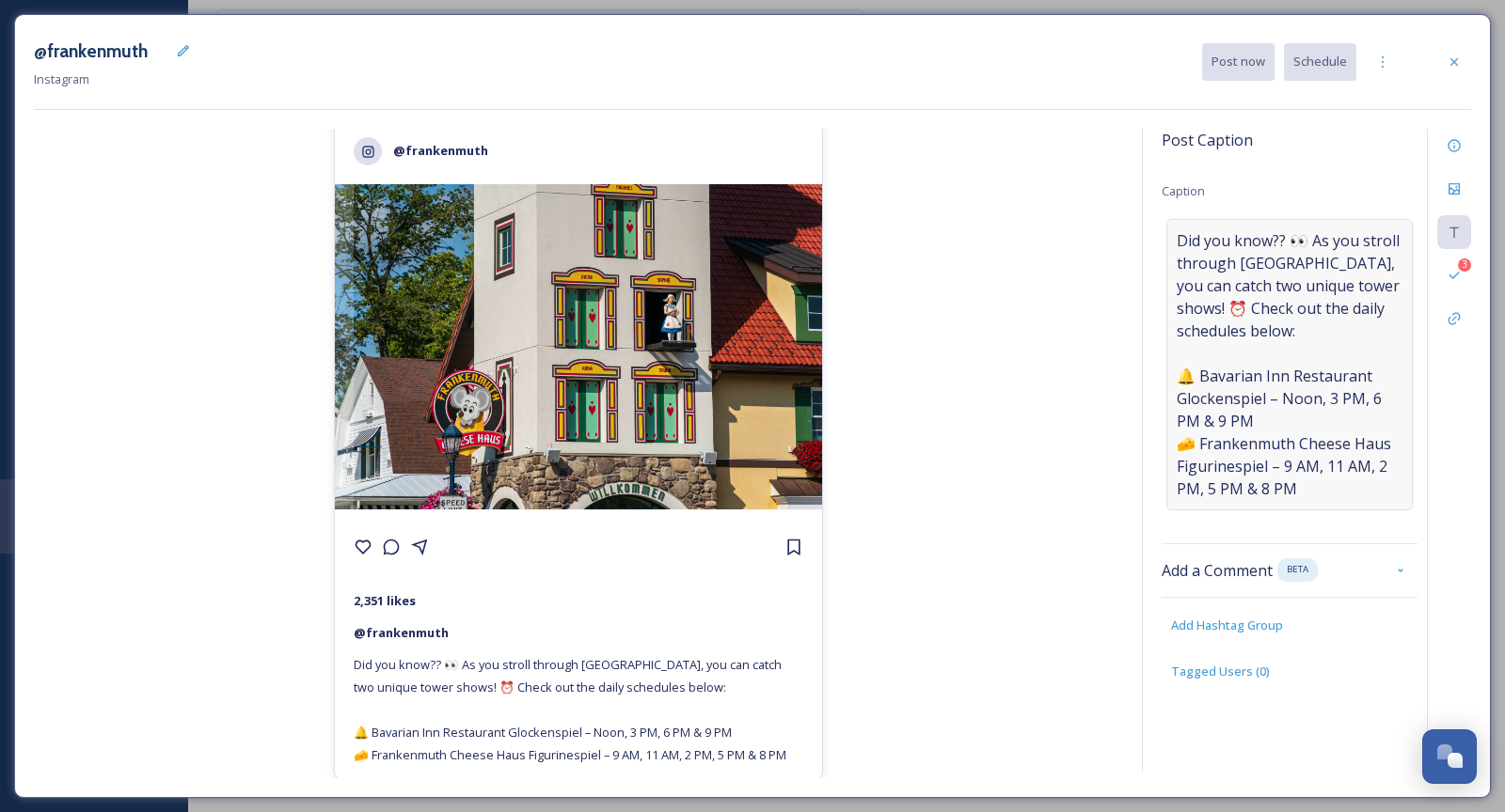
click at [1268, 308] on span "Did you know?? 👀 As you stroll through Frankenmuth, you can catch two unique to…" at bounding box center [1290, 365] width 226 height 271
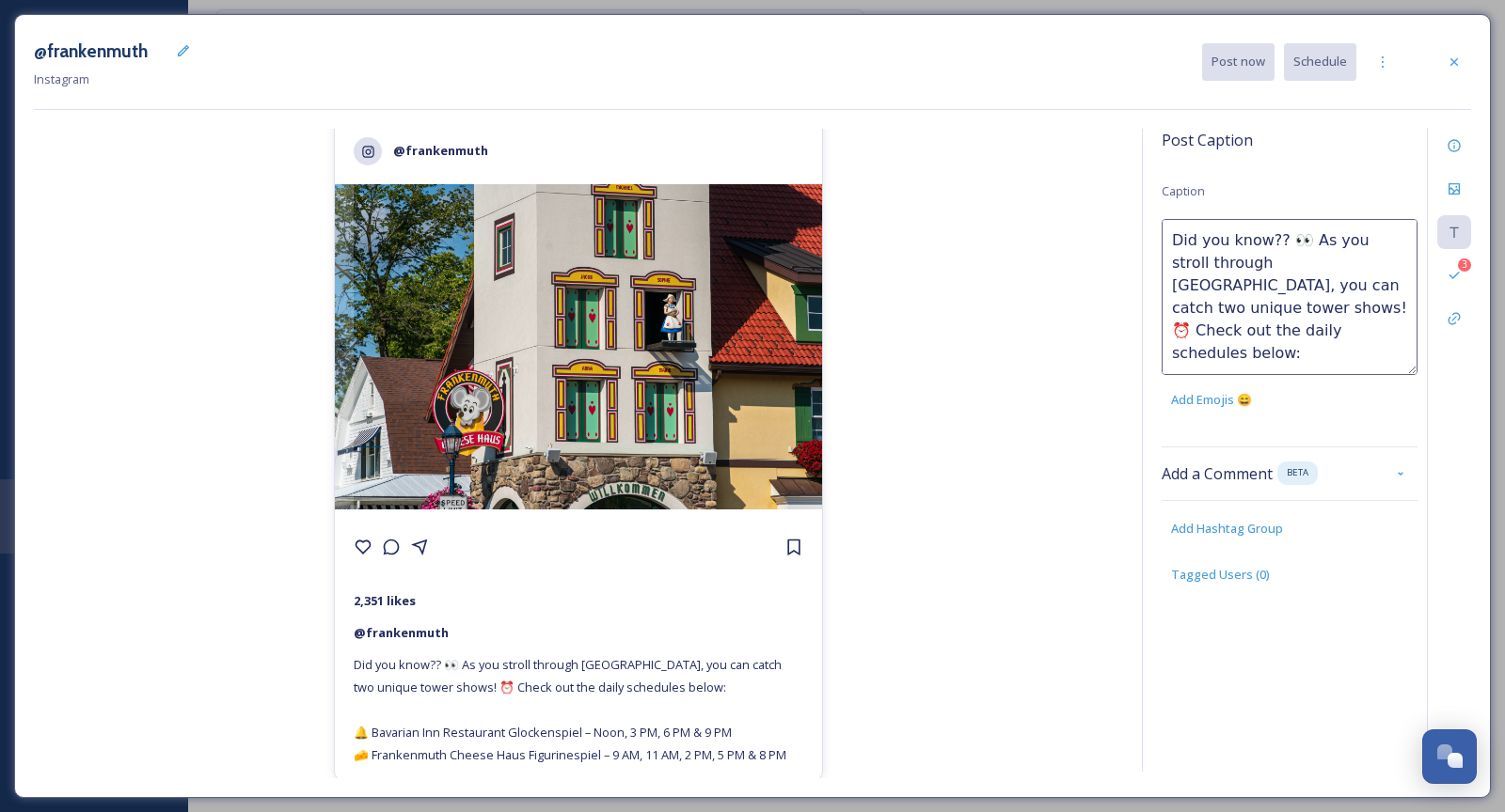
scroll to position [96, 0]
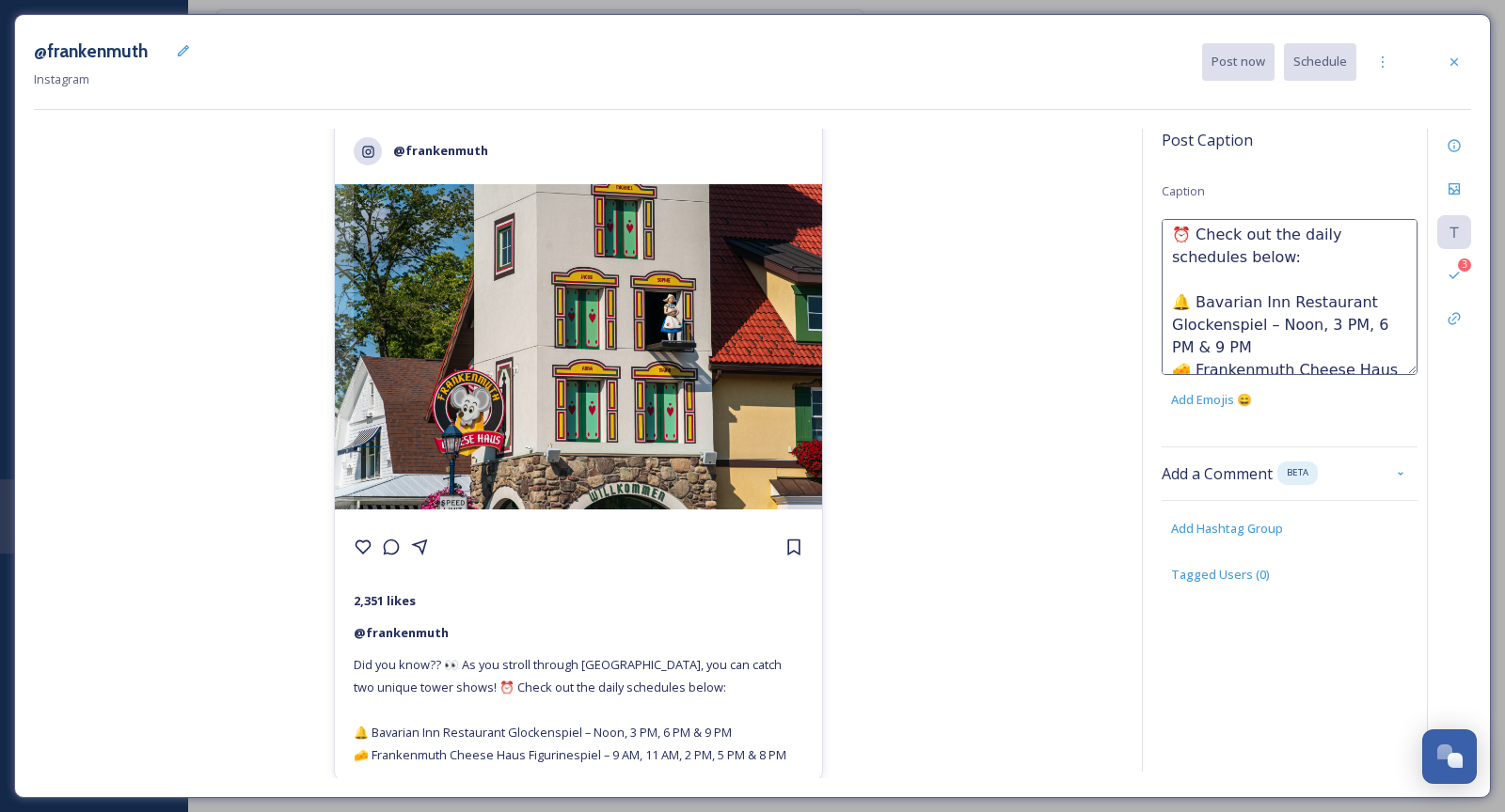
click at [1318, 280] on textarea "Did you know?? 👀 As you stroll through Frankenmuth, you can catch two unique to…" at bounding box center [1289, 297] width 256 height 156
click at [1368, 273] on textarea "Did you know?? 👀 As you stroll through Frankenmuth, you can catch two unique to…" at bounding box center [1289, 297] width 256 height 156
click at [1054, 538] on div "@frankenmuth 2,351 likes @ frankenmuth Did you know?? 👀 As you stroll through F…" at bounding box center [578, 453] width 1089 height 650
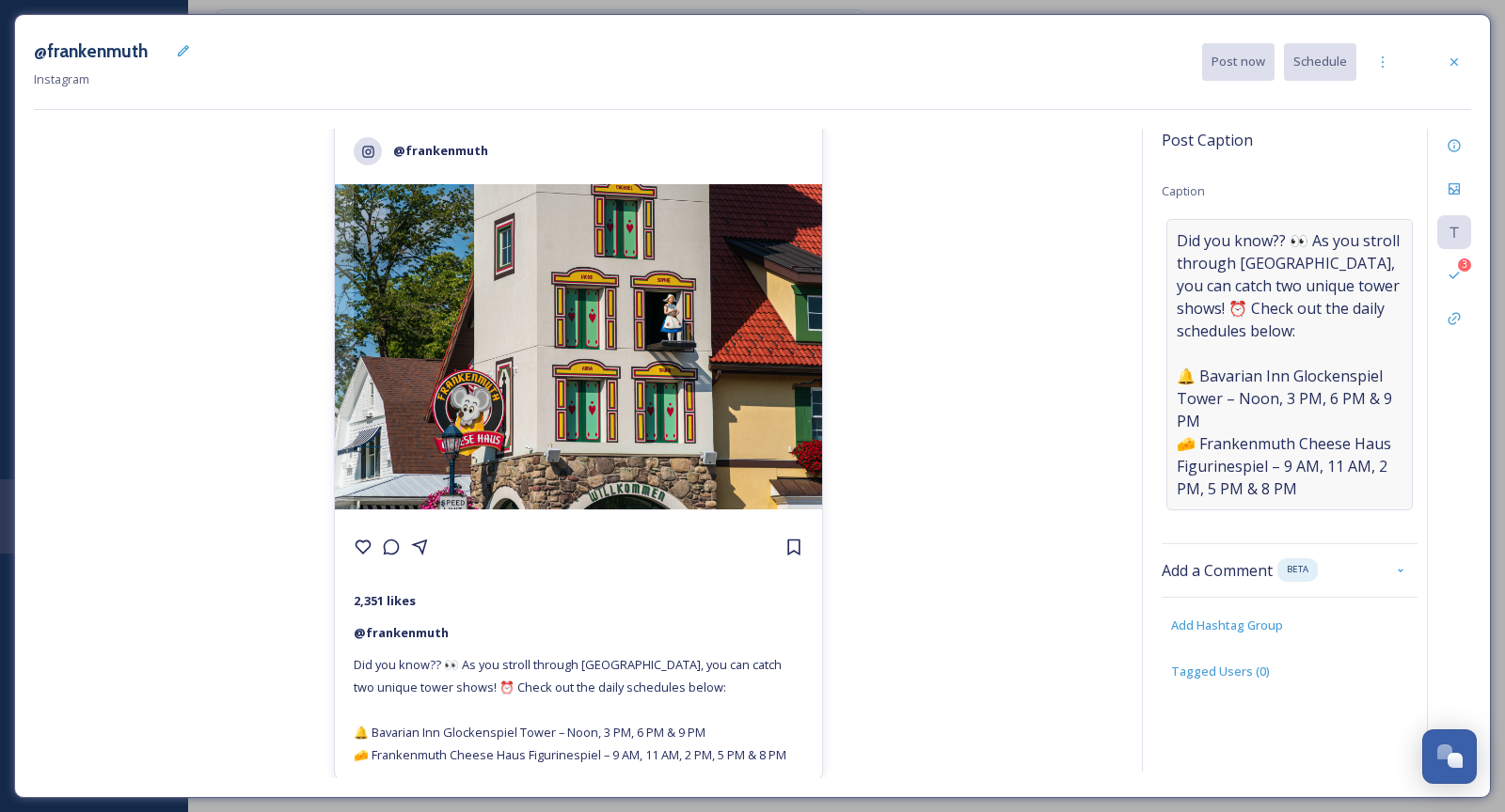
click at [1275, 473] on span "Did you know?? 👀 As you stroll through Frankenmuth, you can catch two unique to…" at bounding box center [1290, 365] width 226 height 271
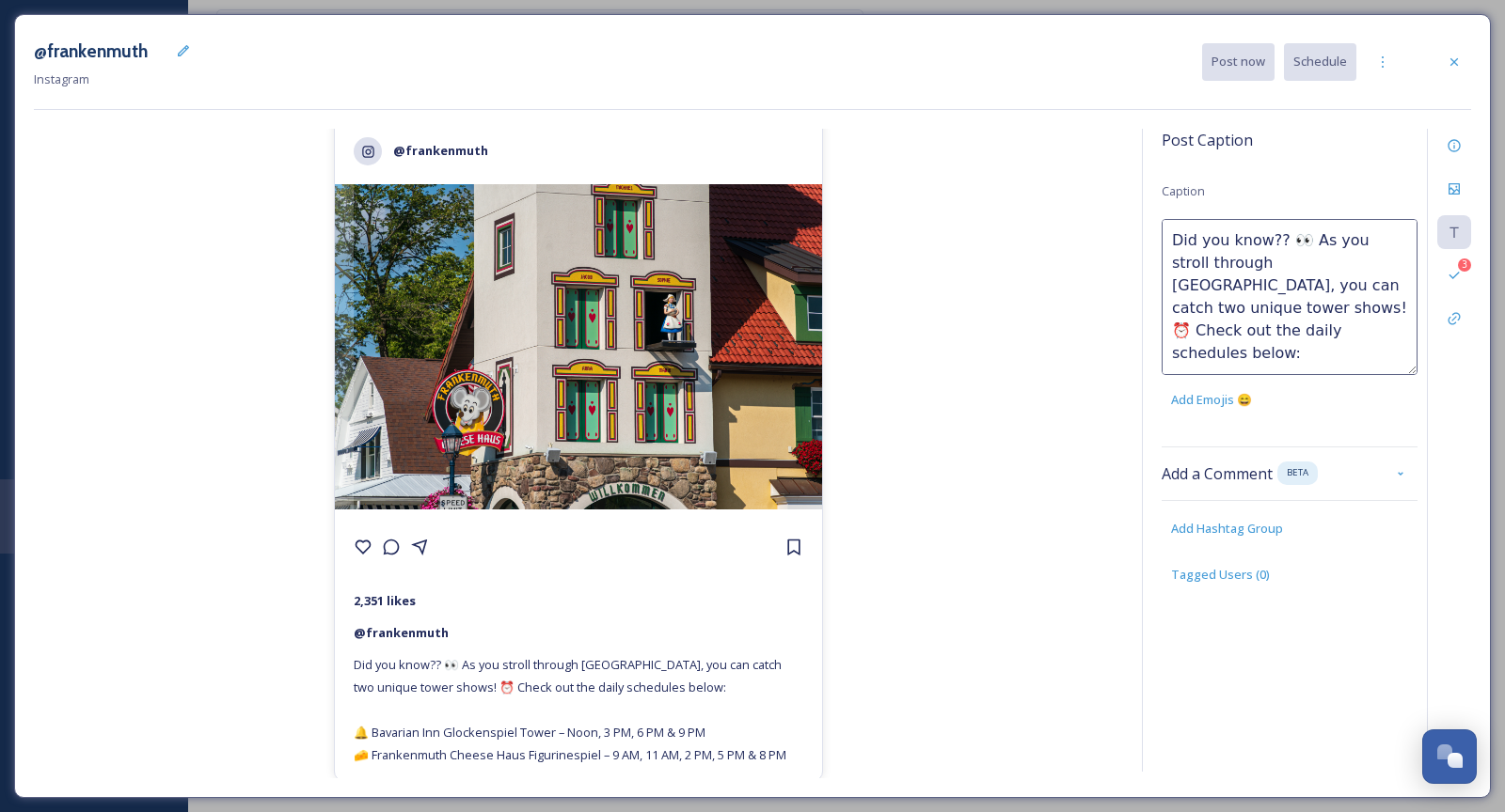
scroll to position [113, 0]
click at [1260, 331] on textarea "Did you know?? 👀 As you stroll through Frankenmuth, you can catch two unique to…" at bounding box center [1289, 297] width 256 height 156
click at [1077, 518] on div "@frankenmuth 2,351 likes @ frankenmuth Did you know?? 👀 As you stroll through F…" at bounding box center [578, 453] width 1089 height 650
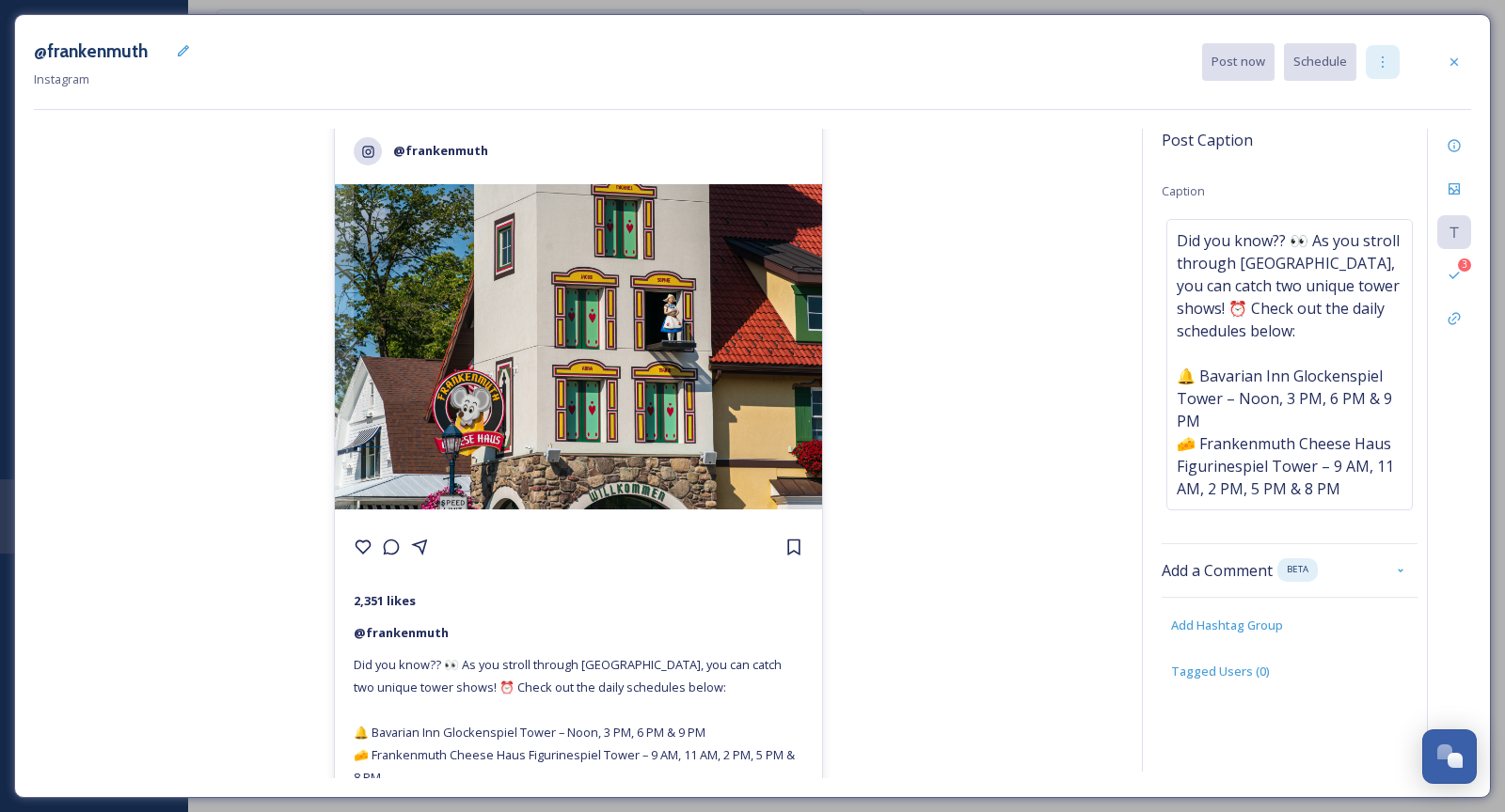
click at [1389, 50] on div at bounding box center [1383, 61] width 34 height 34
click at [1366, 98] on span "Duplicate Post" at bounding box center [1349, 102] width 81 height 18
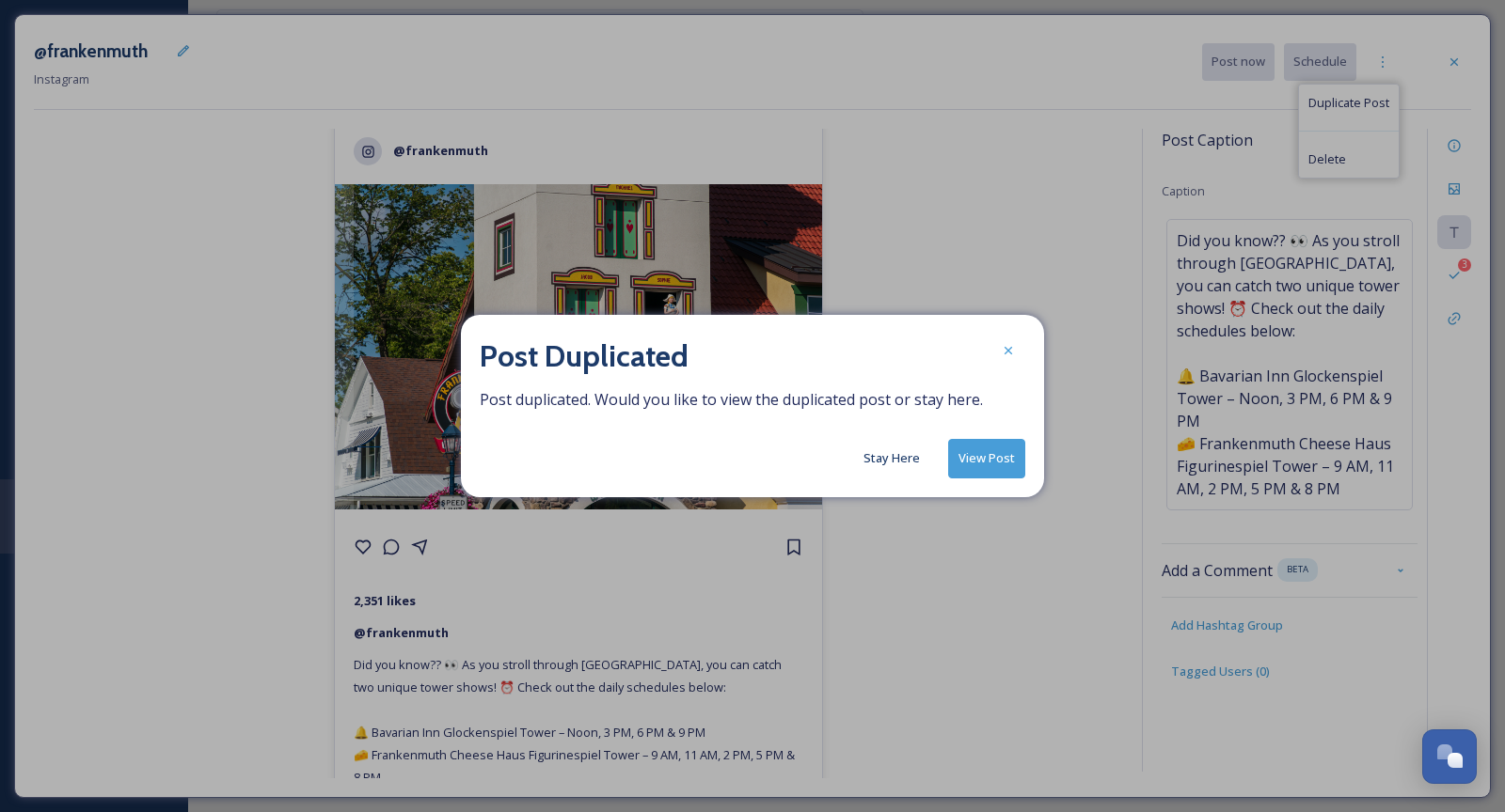
click at [891, 469] on button "Stay Here" at bounding box center [891, 458] width 75 height 37
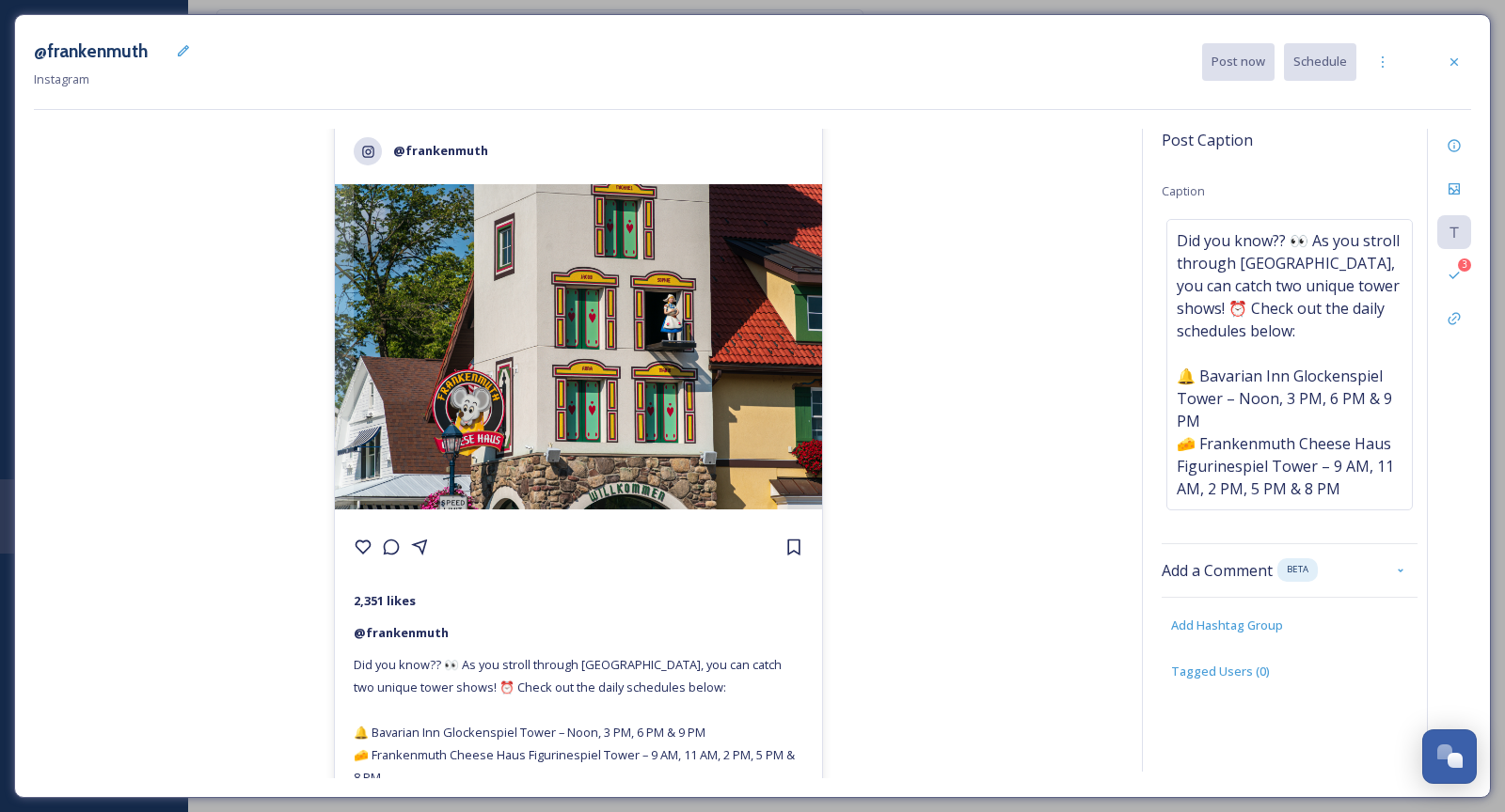
click at [966, 432] on div "@frankenmuth 2,351 likes @ frankenmuth Did you know?? 👀 As you stroll through F…" at bounding box center [578, 453] width 1089 height 650
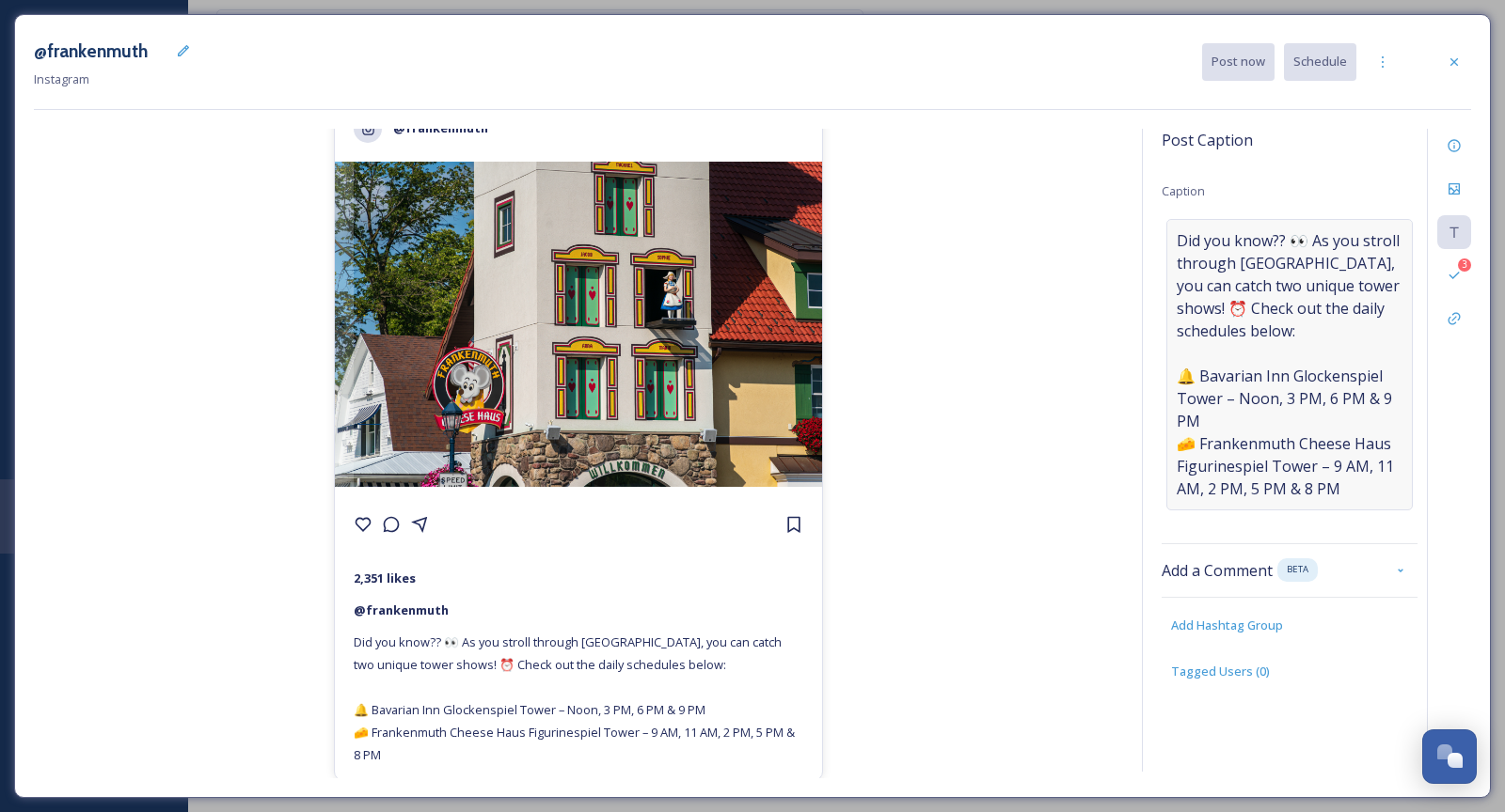
click at [1214, 304] on span "Did you know?? 👀 As you stroll through Frankenmuth, you can catch two unique to…" at bounding box center [1290, 365] width 226 height 271
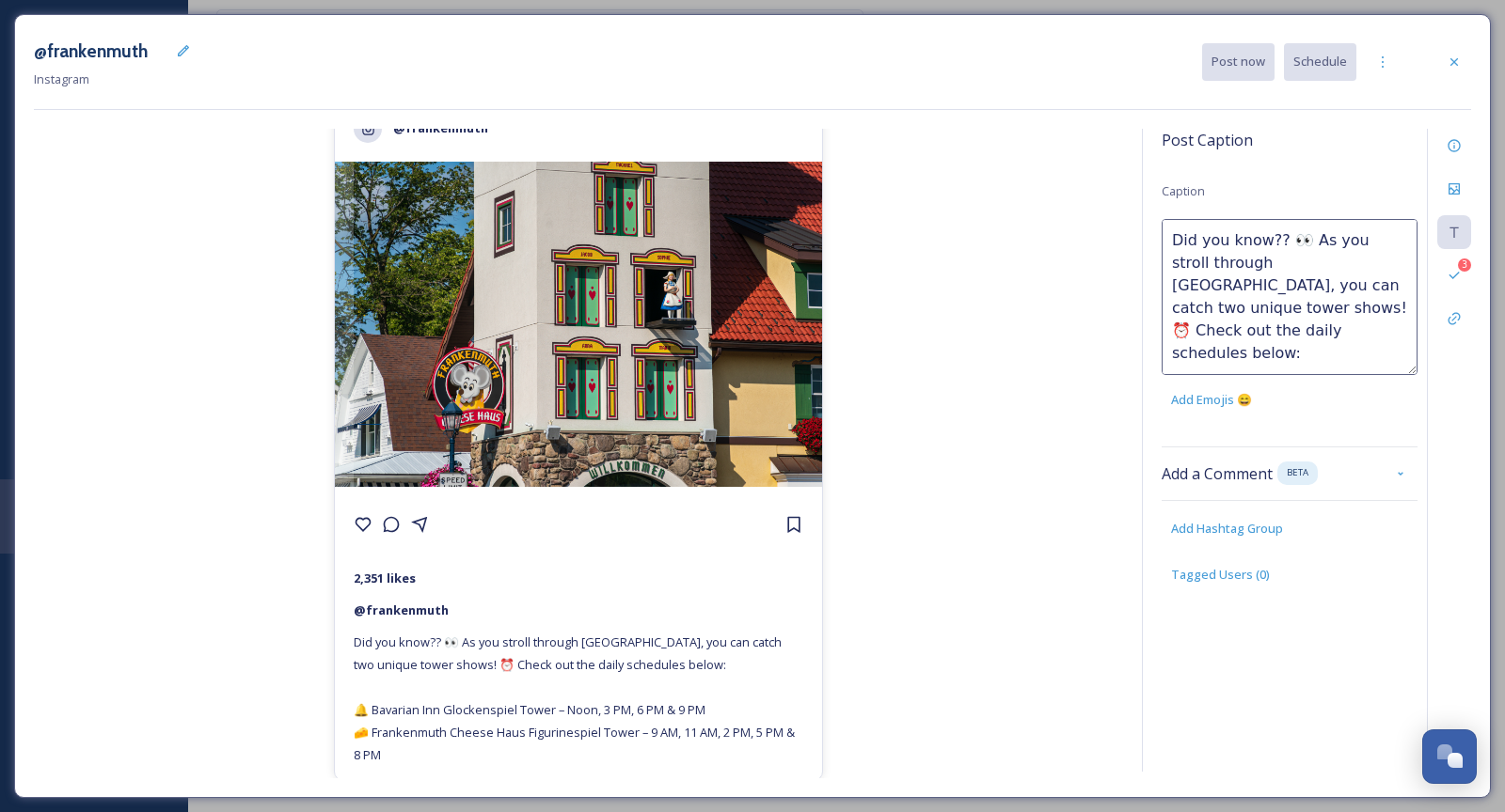
drag, startPoint x: 1399, startPoint y: 283, endPoint x: 1389, endPoint y: 283, distance: 10.0
click at [1389, 283] on textarea "Did you know?? 👀 As you stroll through Frankenmuth, you can catch two unique to…" at bounding box center [1289, 297] width 256 height 156
click at [1012, 452] on div "@frankenmuth 2,351 likes @ frankenmuth Did you know?? 👀 As you stroll through F…" at bounding box center [578, 453] width 1089 height 650
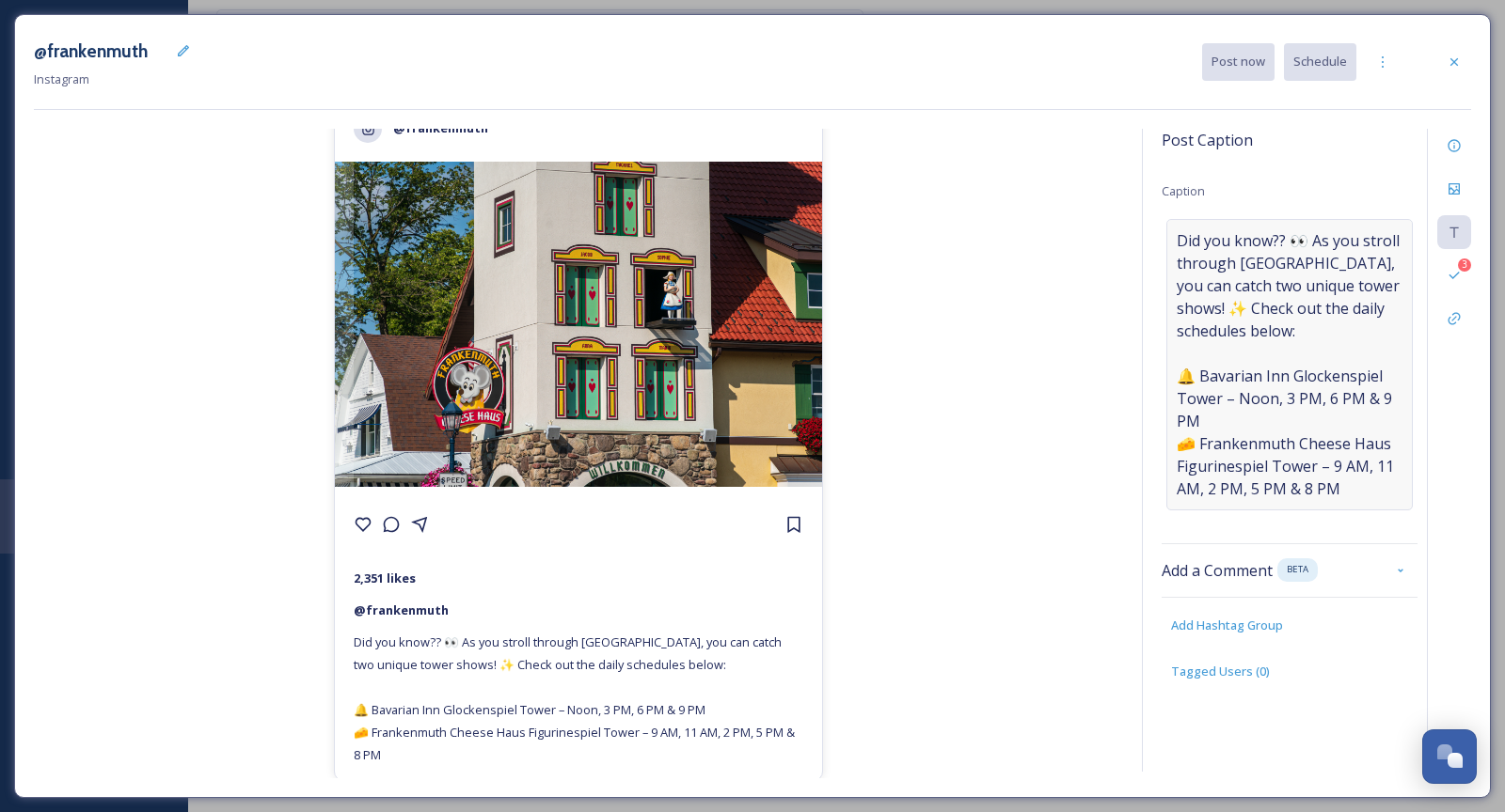
click at [1293, 447] on span "Did you know?? 👀 As you stroll through Frankenmuth, you can catch two unique to…" at bounding box center [1290, 365] width 226 height 271
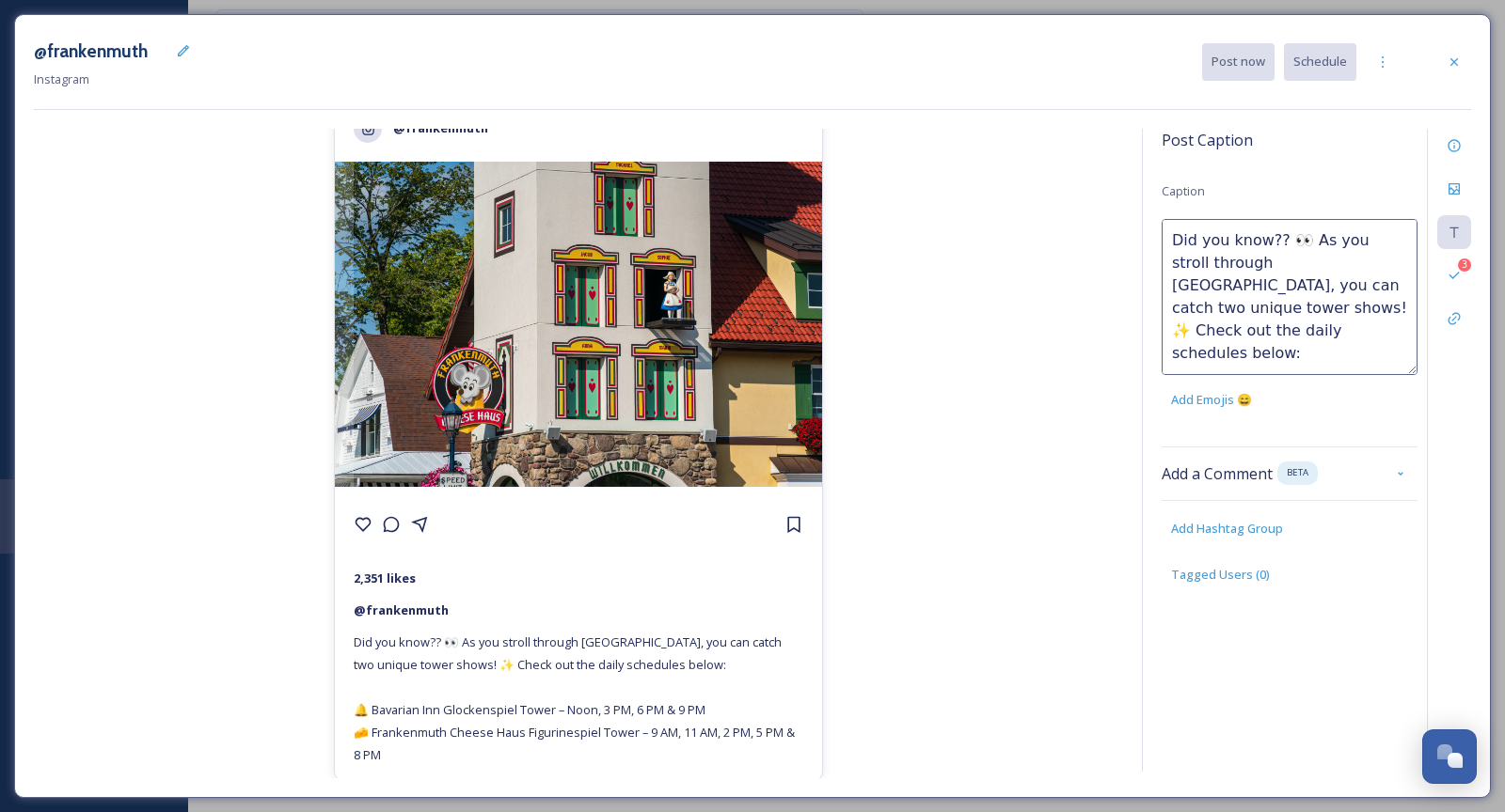
scroll to position [113, 0]
click at [1336, 329] on textarea "Did you know?? 👀 As you stroll through Frankenmuth, you can catch two unique to…" at bounding box center [1289, 297] width 256 height 156
click at [1383, 327] on textarea "Did you know?? 👀 As you stroll through Frankenmuth, you can catch two unique to…" at bounding box center [1289, 297] width 256 height 156
click at [1189, 358] on textarea "Did you know?? 👀 As you stroll through Frankenmuth, you can catch two unique to…" at bounding box center [1289, 297] width 256 height 156
click at [1224, 359] on textarea "Did you know?? 👀 As you stroll through Frankenmuth, you can catch two unique to…" at bounding box center [1289, 297] width 256 height 156
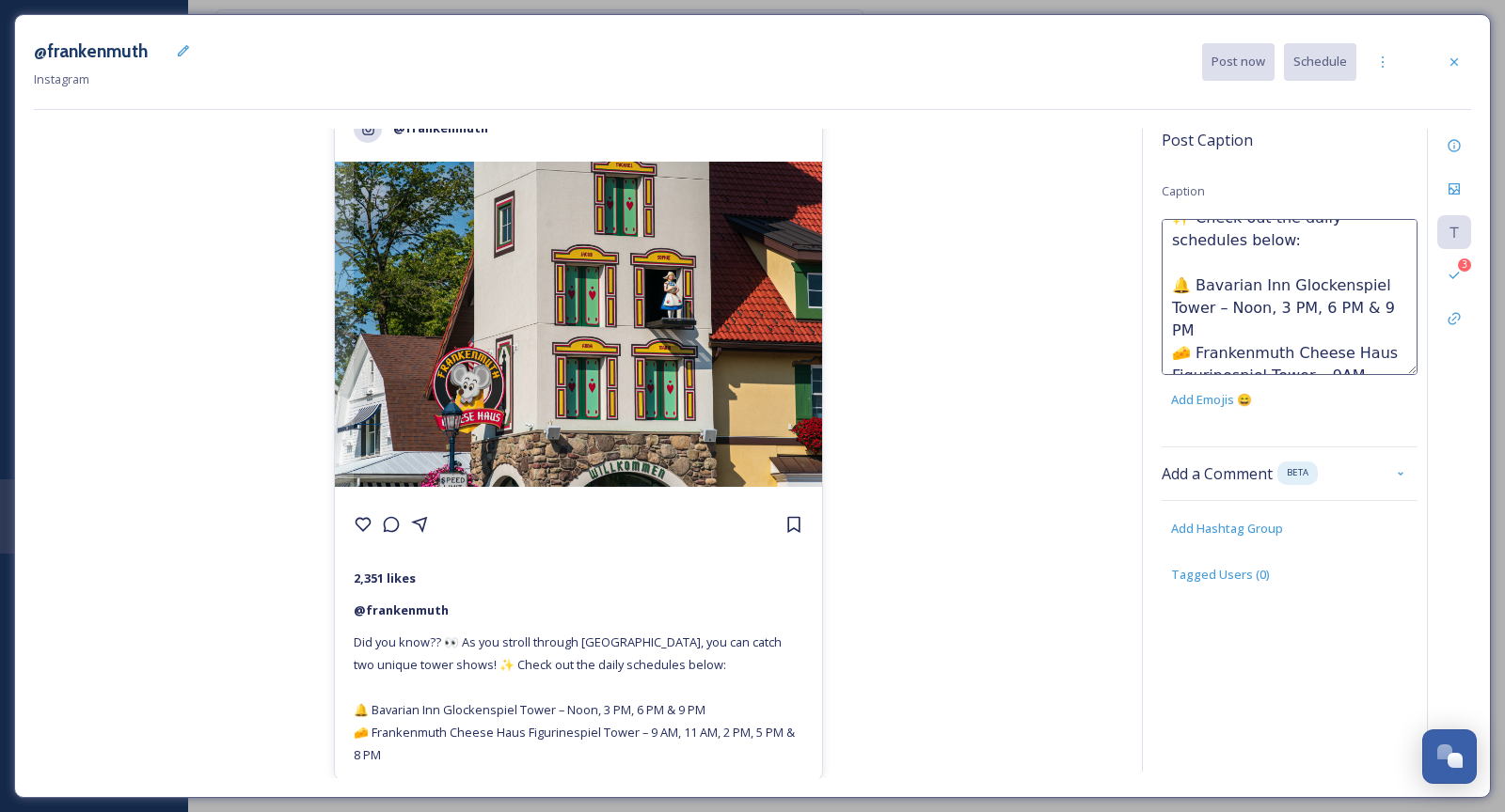
click at [1274, 357] on textarea "Did you know?? 👀 As you stroll through Frankenmuth, you can catch two unique to…" at bounding box center [1289, 297] width 256 height 156
click at [1362, 188] on div "Post Caption Caption Did you know?? 👀 As you stroll through Frankenmuth, you ca…" at bounding box center [1289, 374] width 256 height 492
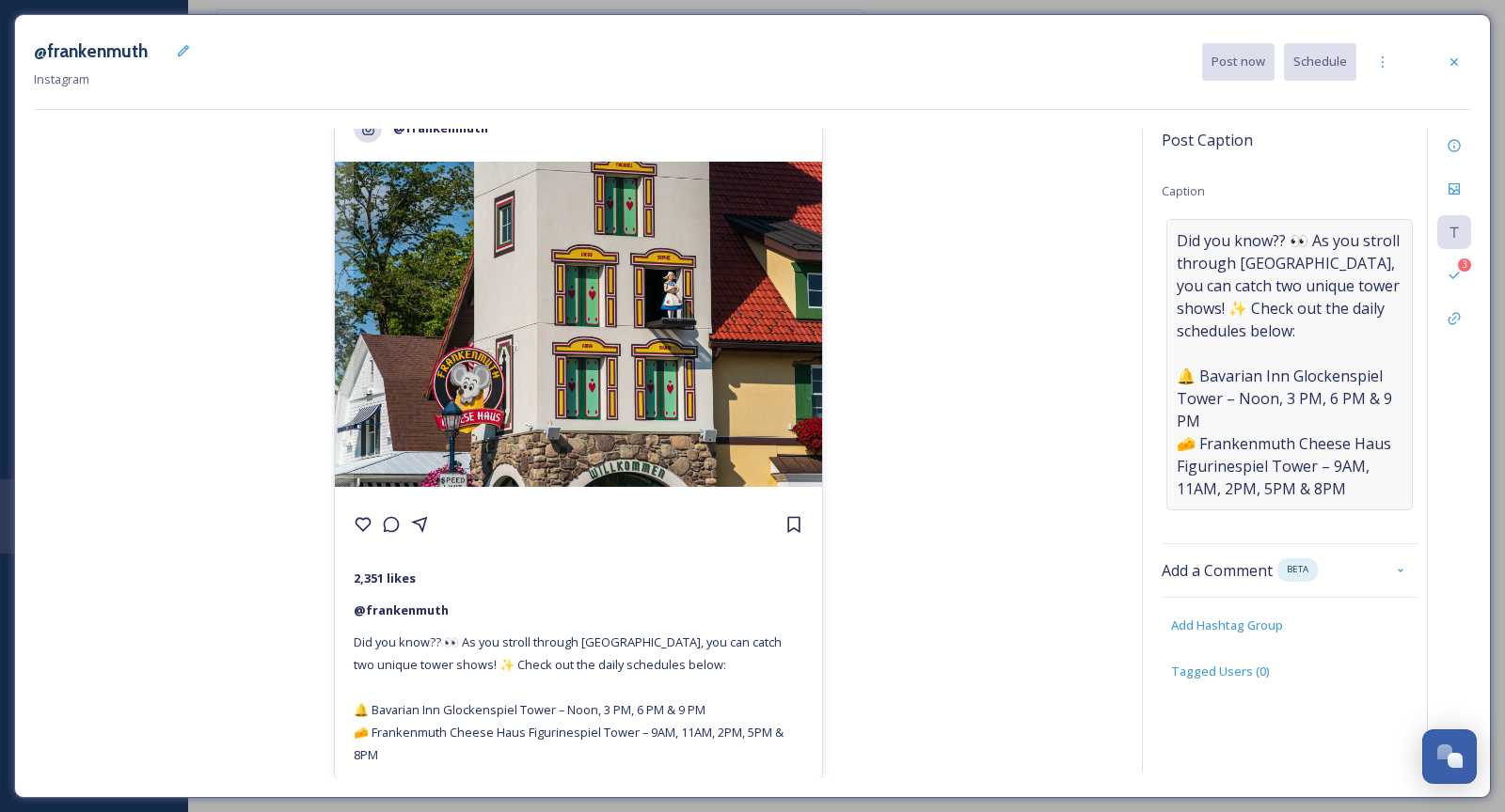
click at [1279, 472] on span "Did you know?? 👀 As you stroll through Frankenmuth, you can catch two unique to…" at bounding box center [1290, 365] width 226 height 271
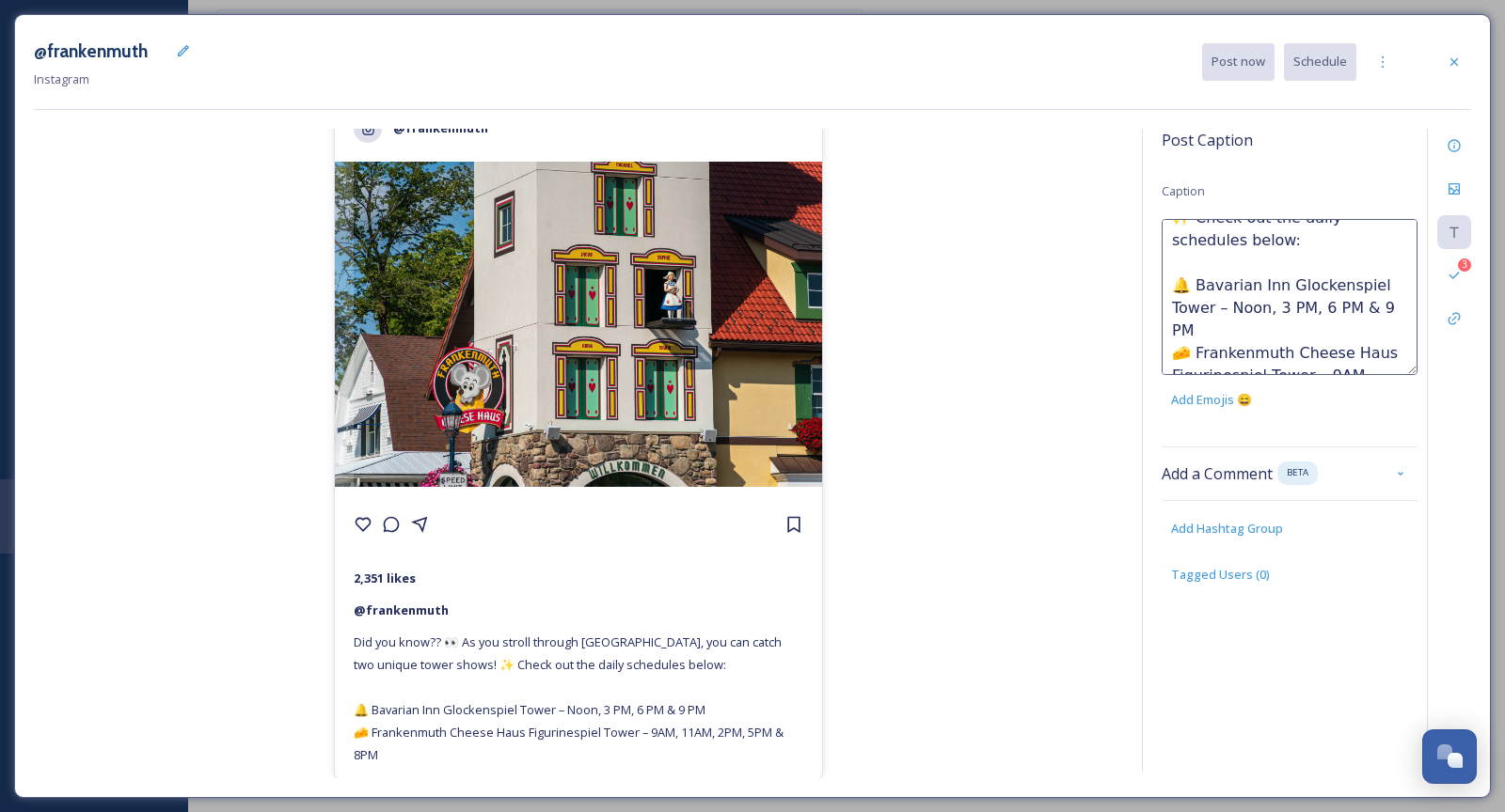
click at [1288, 279] on textarea "Did you know?? 👀 As you stroll through Frankenmuth, you can catch two unique to…" at bounding box center [1289, 297] width 256 height 156
click at [1331, 280] on textarea "Did you know?? 👀 As you stroll through Frankenmuth, you can catch two unique to…" at bounding box center [1289, 297] width 256 height 156
click at [1381, 287] on textarea "Did you know?? 👀 As you stroll through Frankenmuth, you can catch two unique to…" at bounding box center [1289, 297] width 256 height 156
click at [997, 435] on div "@frankenmuth 2,351 likes @ frankenmuth Did you know?? 👀 As you stroll through F…" at bounding box center [578, 453] width 1089 height 650
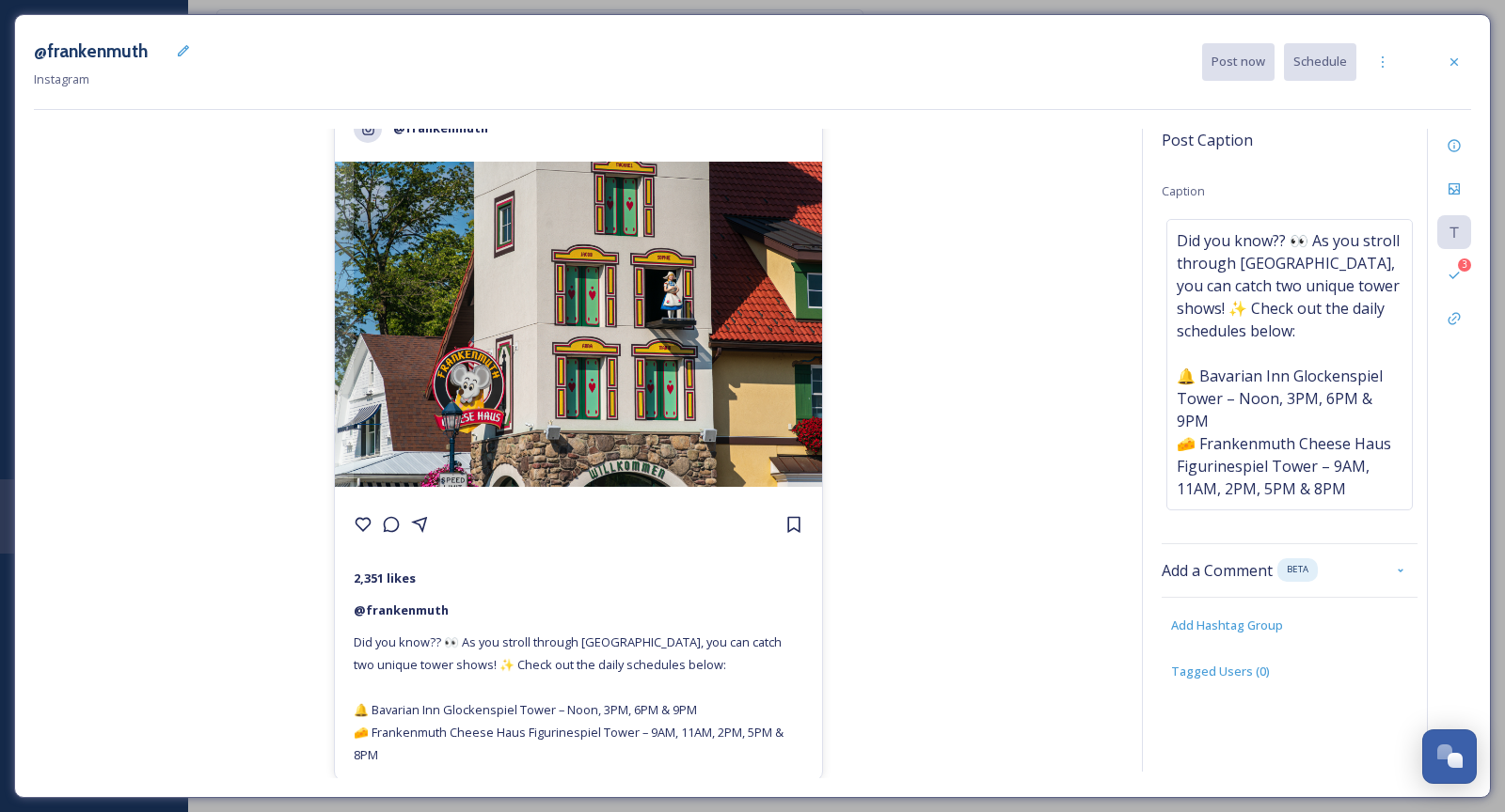
click at [1118, 431] on div "@frankenmuth 2,351 likes @ frankenmuth Did you know?? 👀 As you stroll through F…" at bounding box center [578, 453] width 1089 height 650
click at [1394, 281] on div "3 Validations" at bounding box center [1454, 275] width 34 height 34
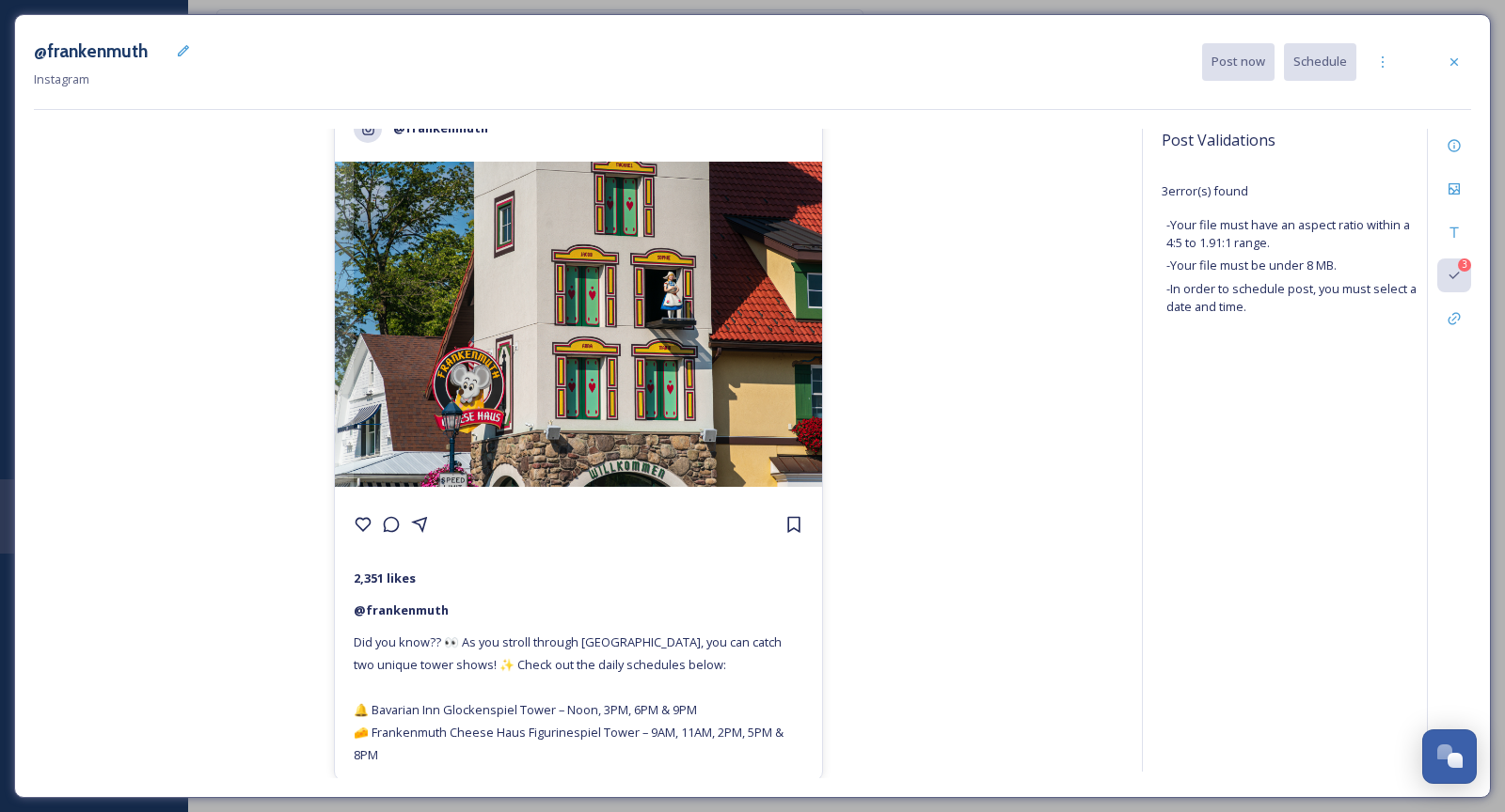
click at [1038, 332] on div "@frankenmuth 2,351 likes @ frankenmuth Did you know?? 👀 As you stroll through F…" at bounding box center [578, 453] width 1089 height 650
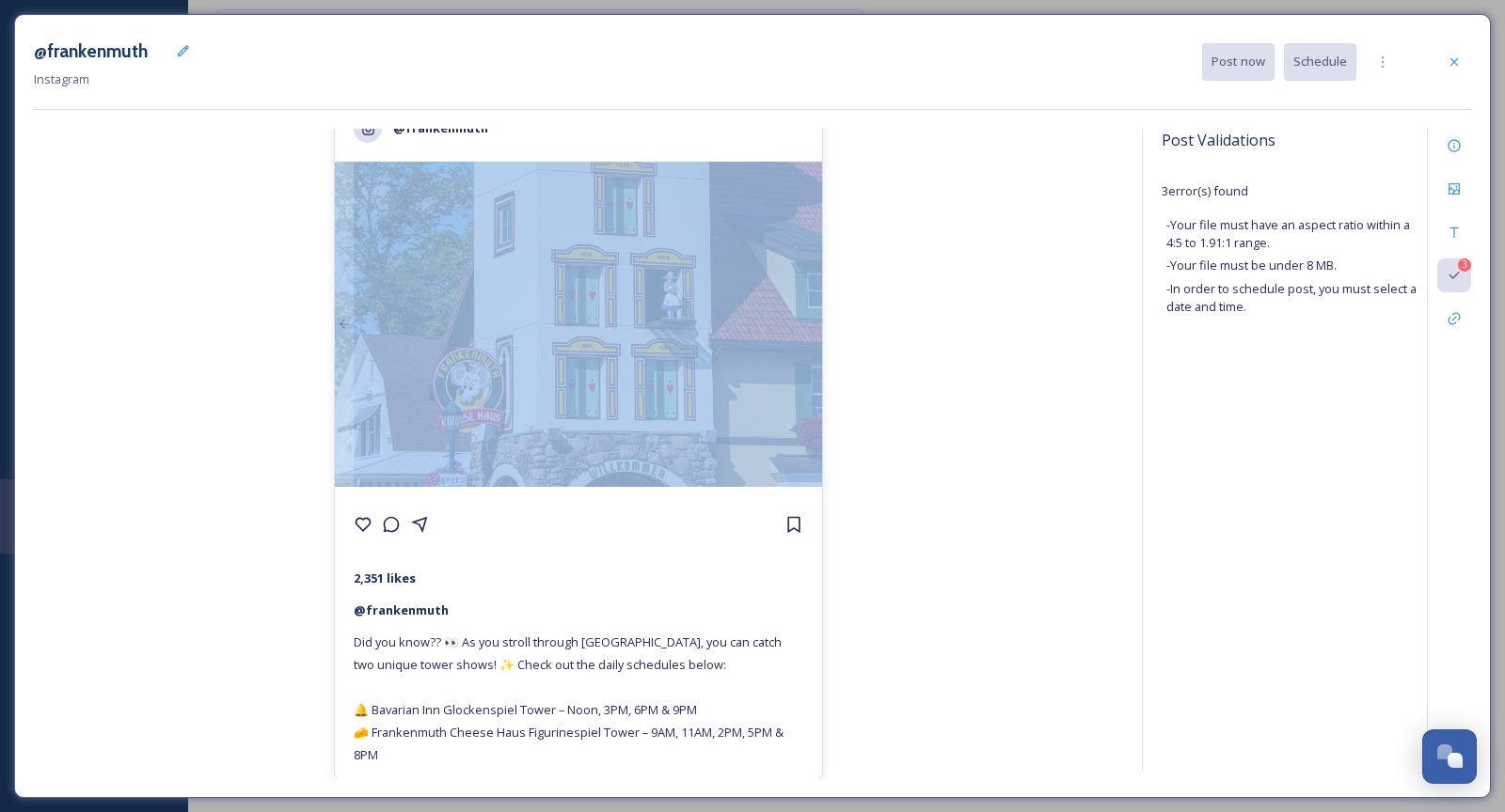
click at [1038, 332] on div "@frankenmuth 2,351 likes @ frankenmuth Did you know?? 👀 As you stroll through F…" at bounding box center [578, 453] width 1089 height 650
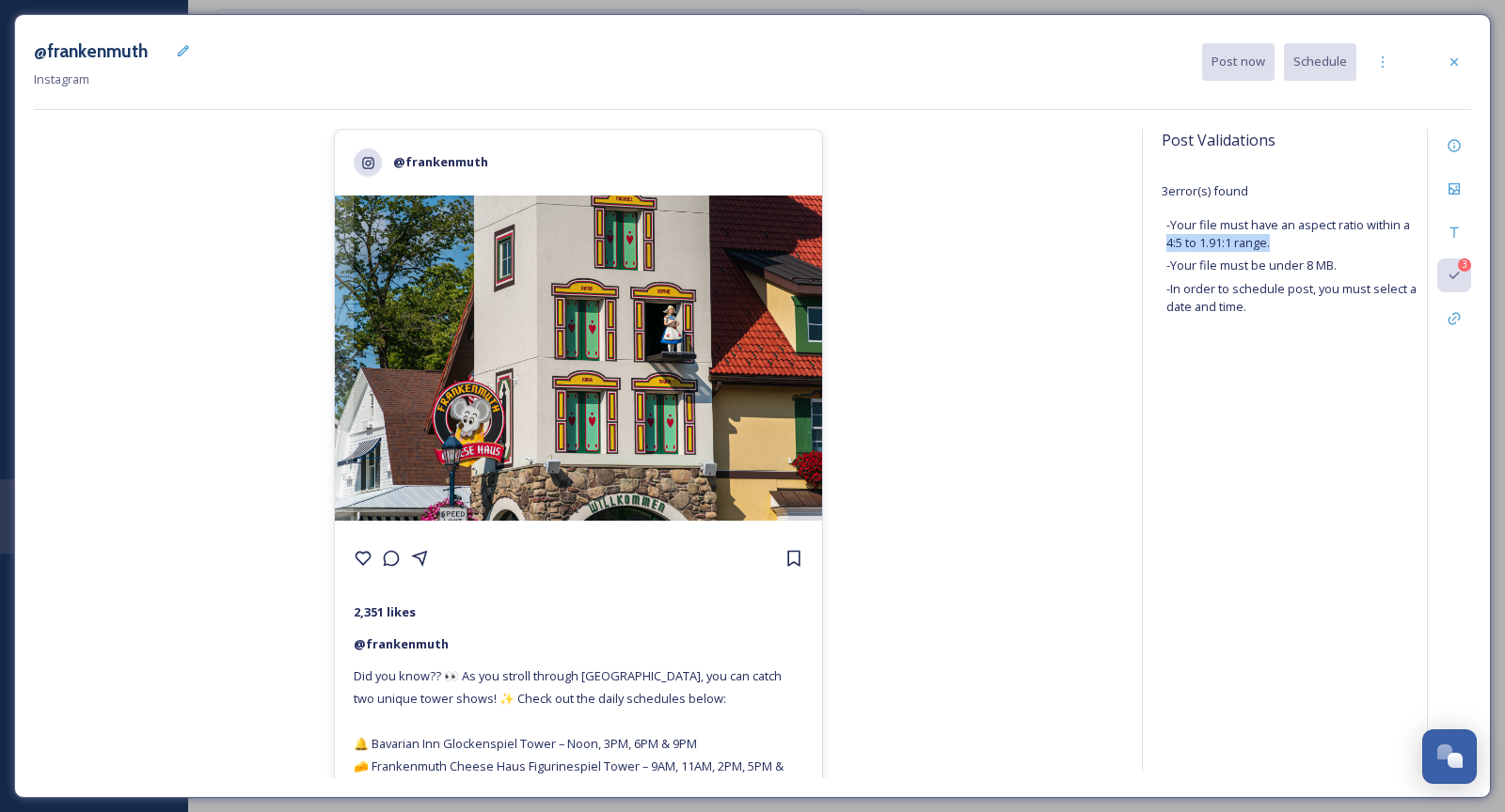
drag, startPoint x: 1166, startPoint y: 246, endPoint x: 1363, endPoint y: 246, distance: 197.0
click at [1365, 246] on span "- Your file must have an aspect ratio within a 4:5 to 1.91:1 range." at bounding box center [1294, 234] width 256 height 36
copy span "4:5 to 1.91:1 range."
click at [1394, 188] on div "Files" at bounding box center [1454, 189] width 34 height 34
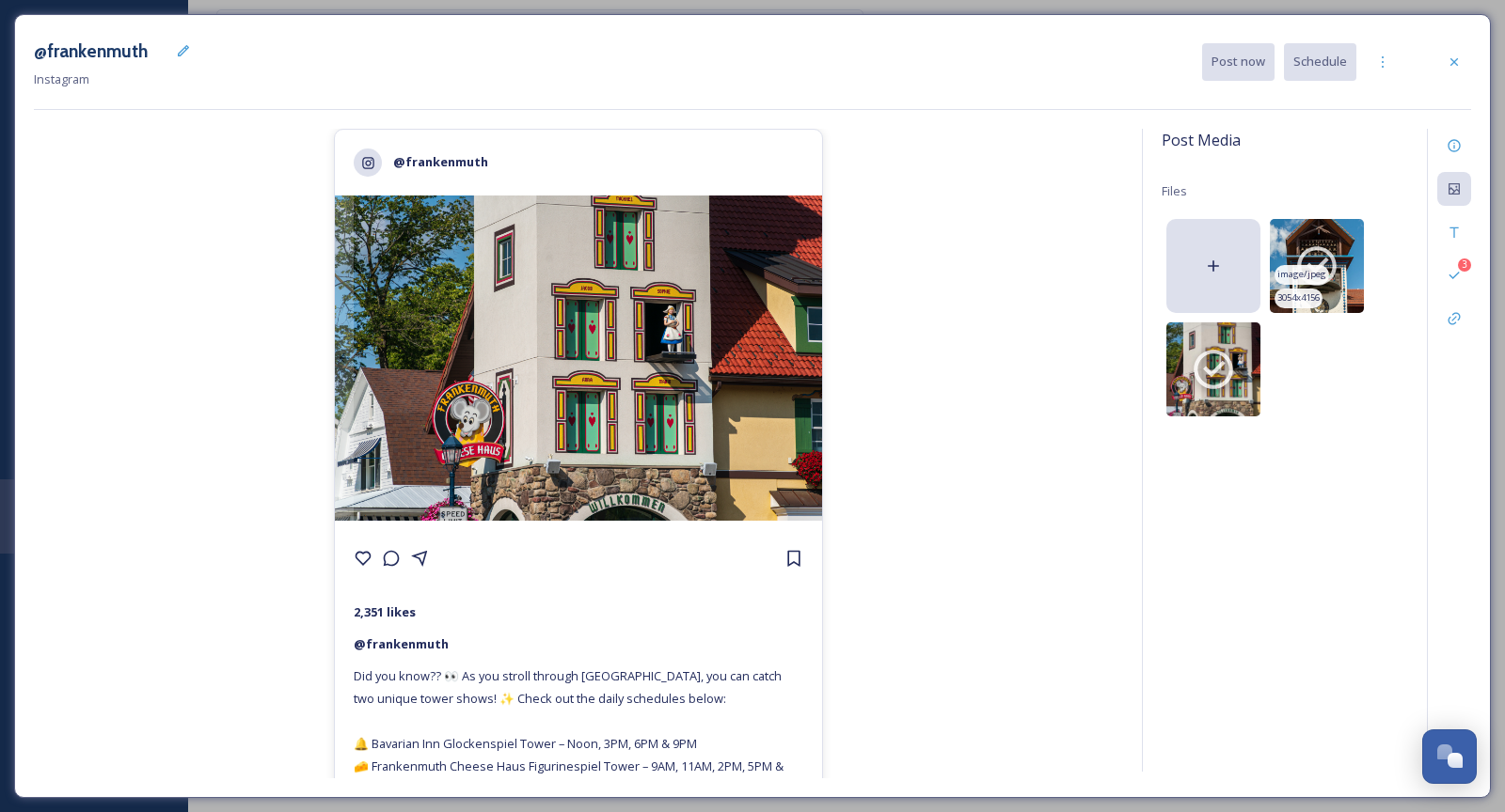
click at [1325, 255] on icon at bounding box center [1317, 266] width 47 height 47
click at [1213, 357] on icon at bounding box center [1213, 369] width 47 height 47
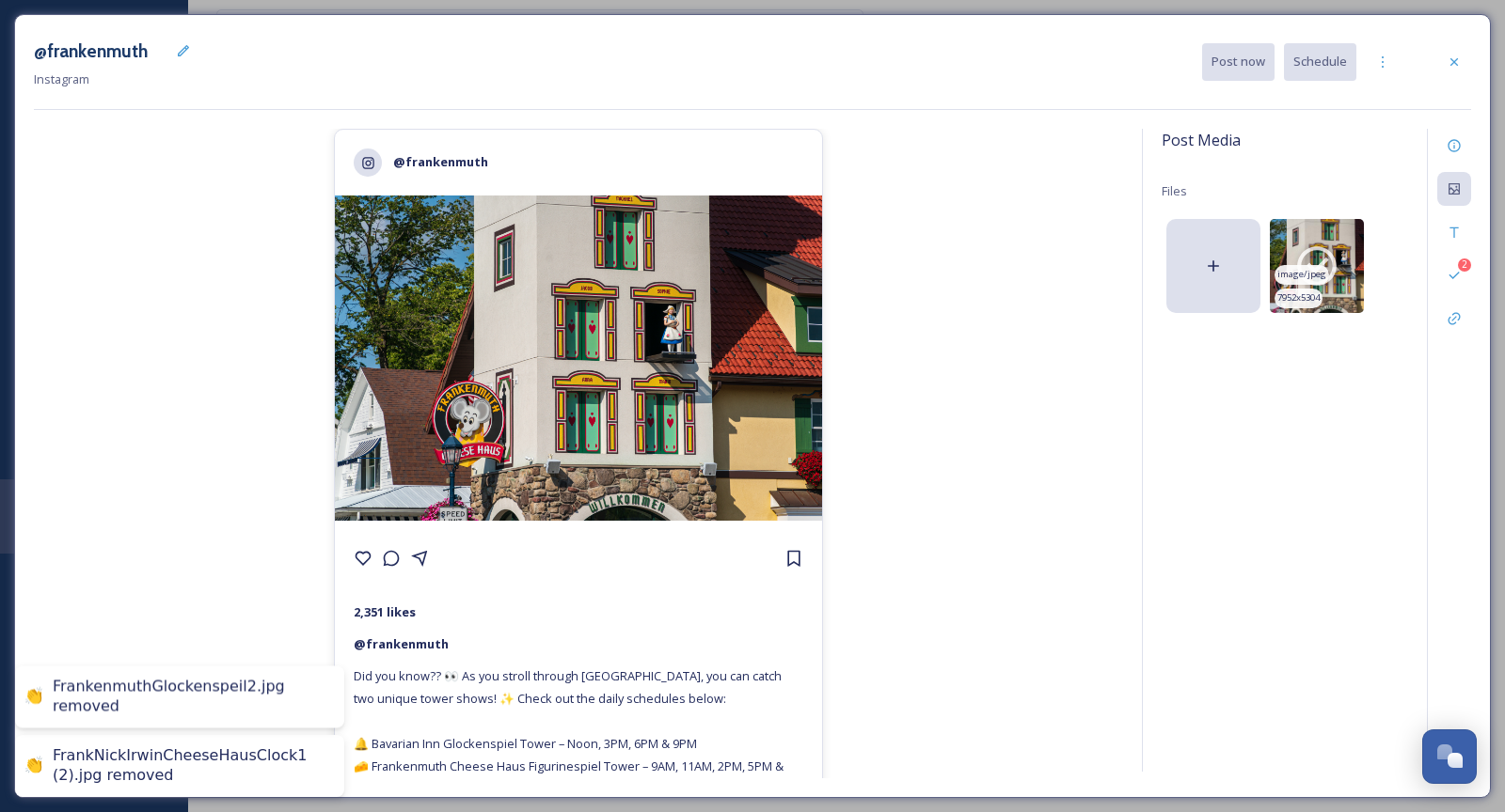
click at [1312, 251] on icon at bounding box center [1317, 266] width 47 height 47
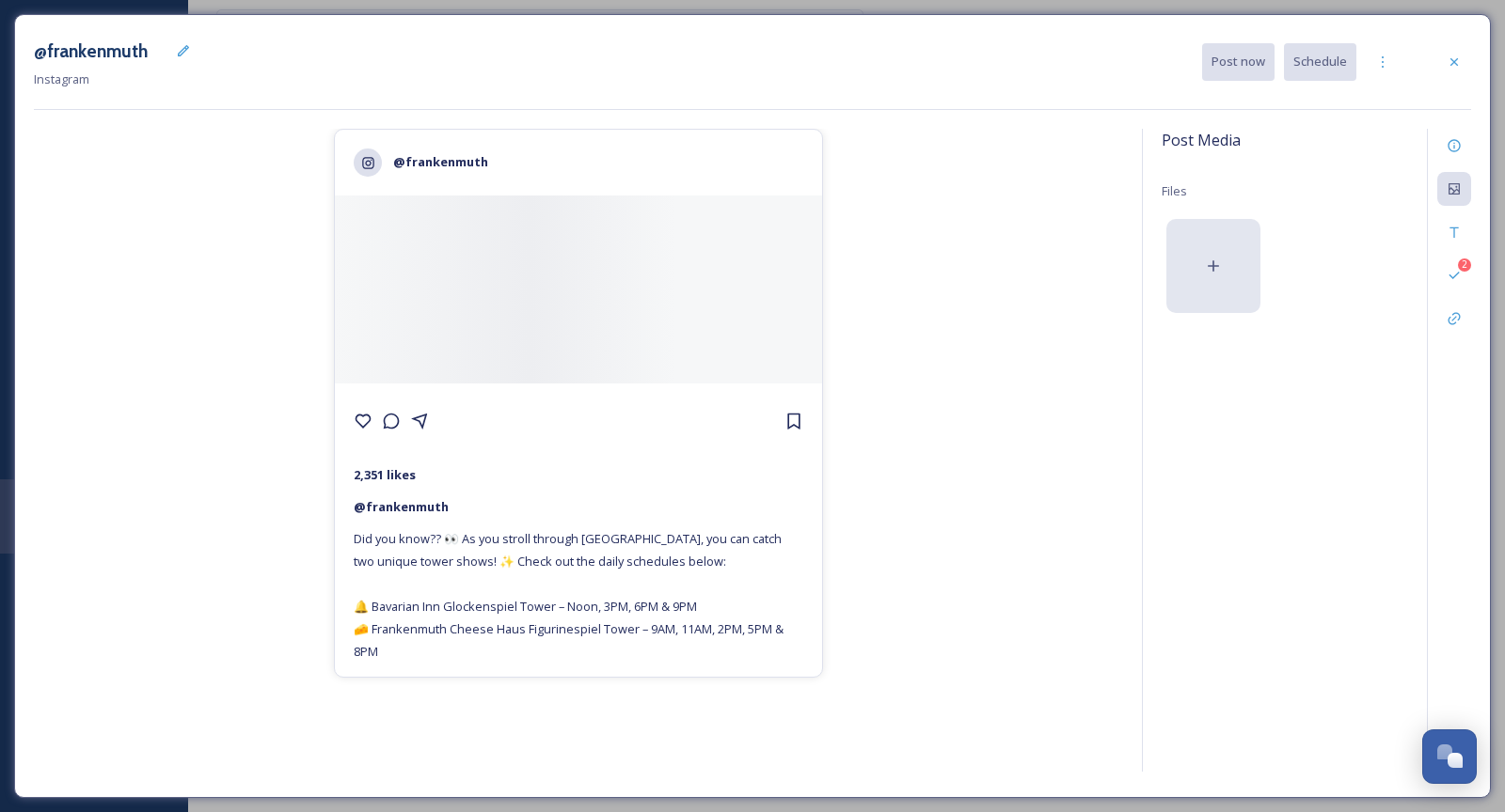
click at [1239, 256] on div at bounding box center [1213, 266] width 94 height 94
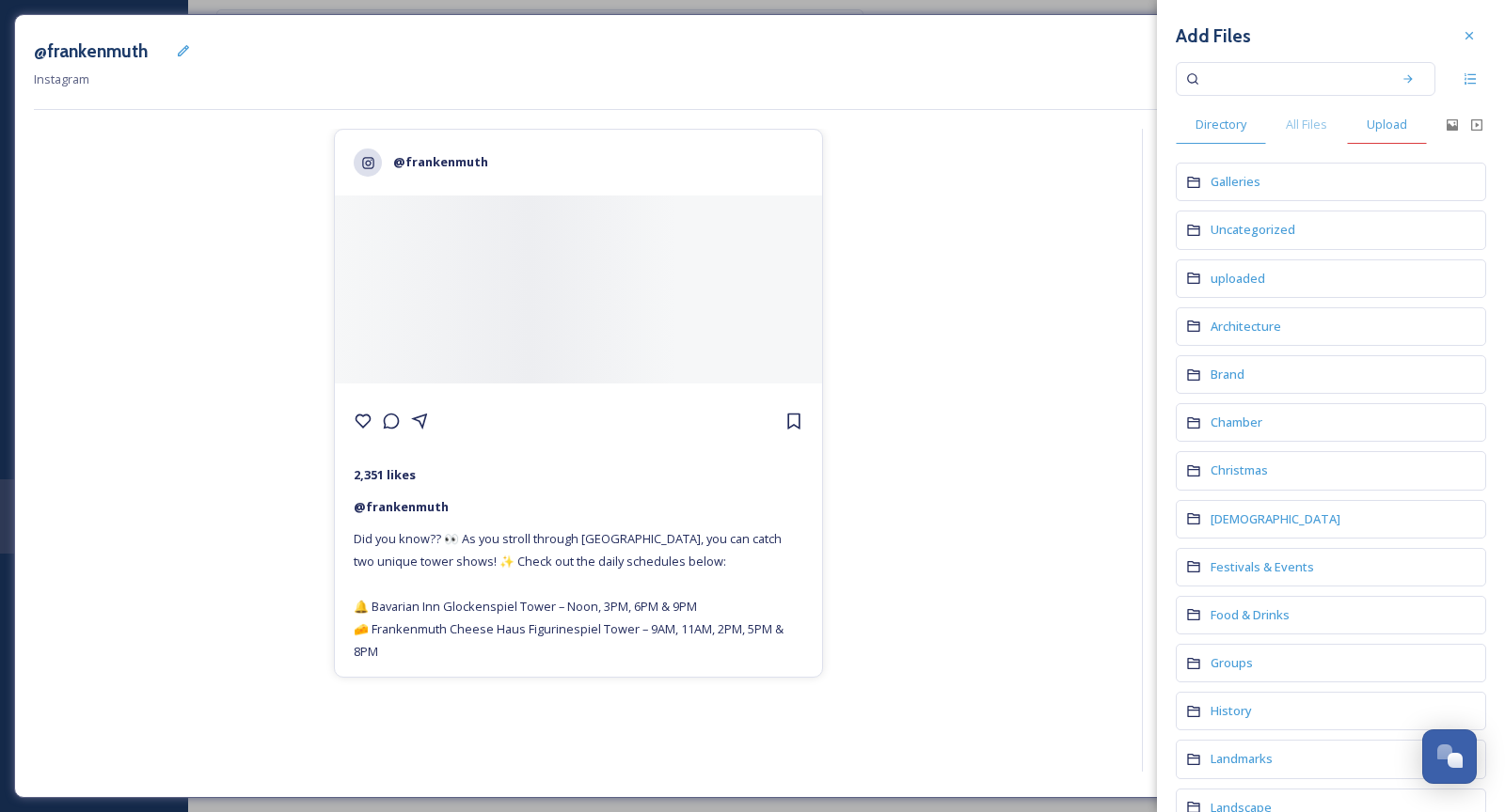
click at [1383, 129] on span "Upload" at bounding box center [1387, 125] width 40 height 18
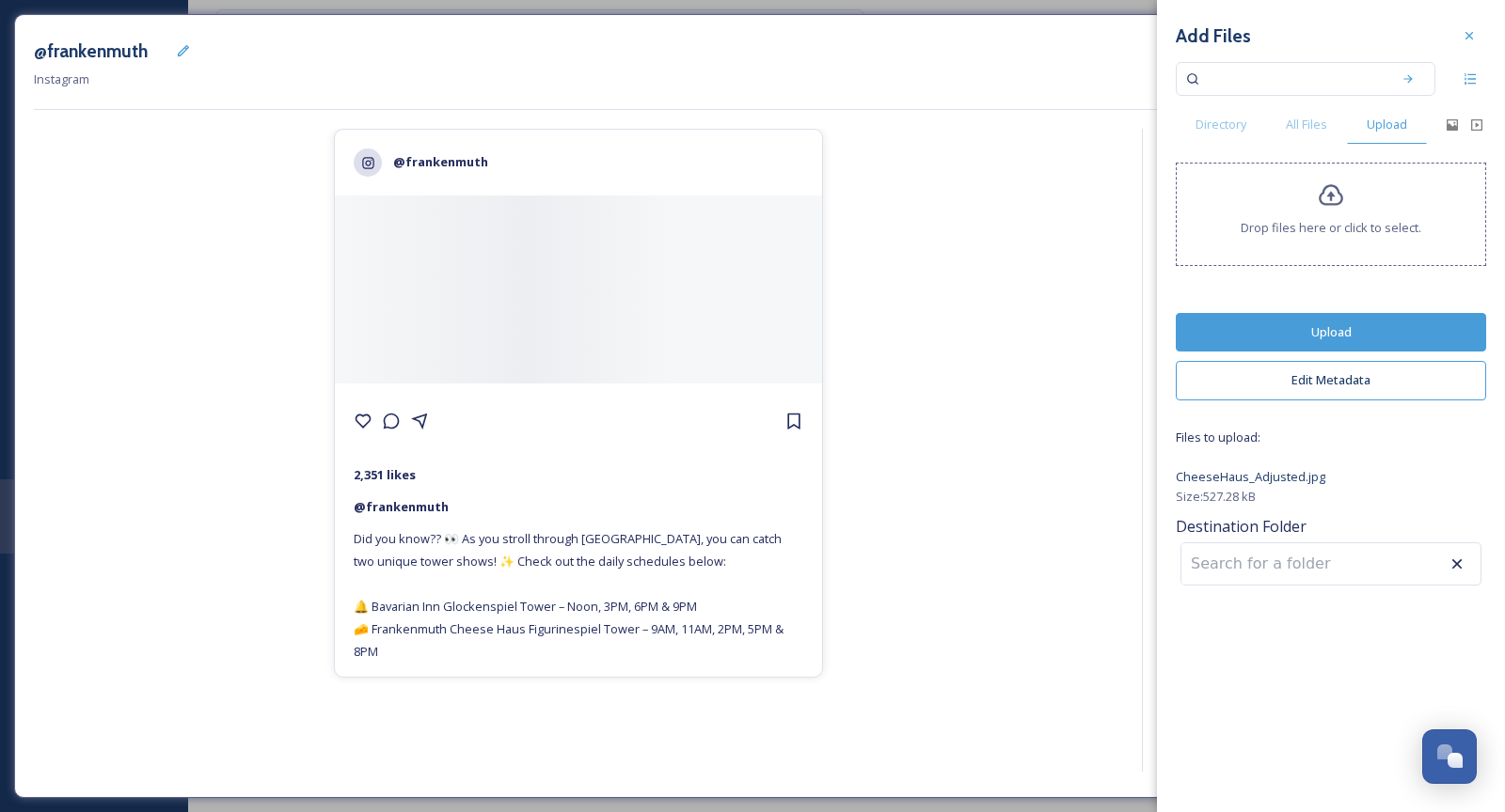
click at [1373, 337] on button "Upload" at bounding box center [1331, 332] width 310 height 39
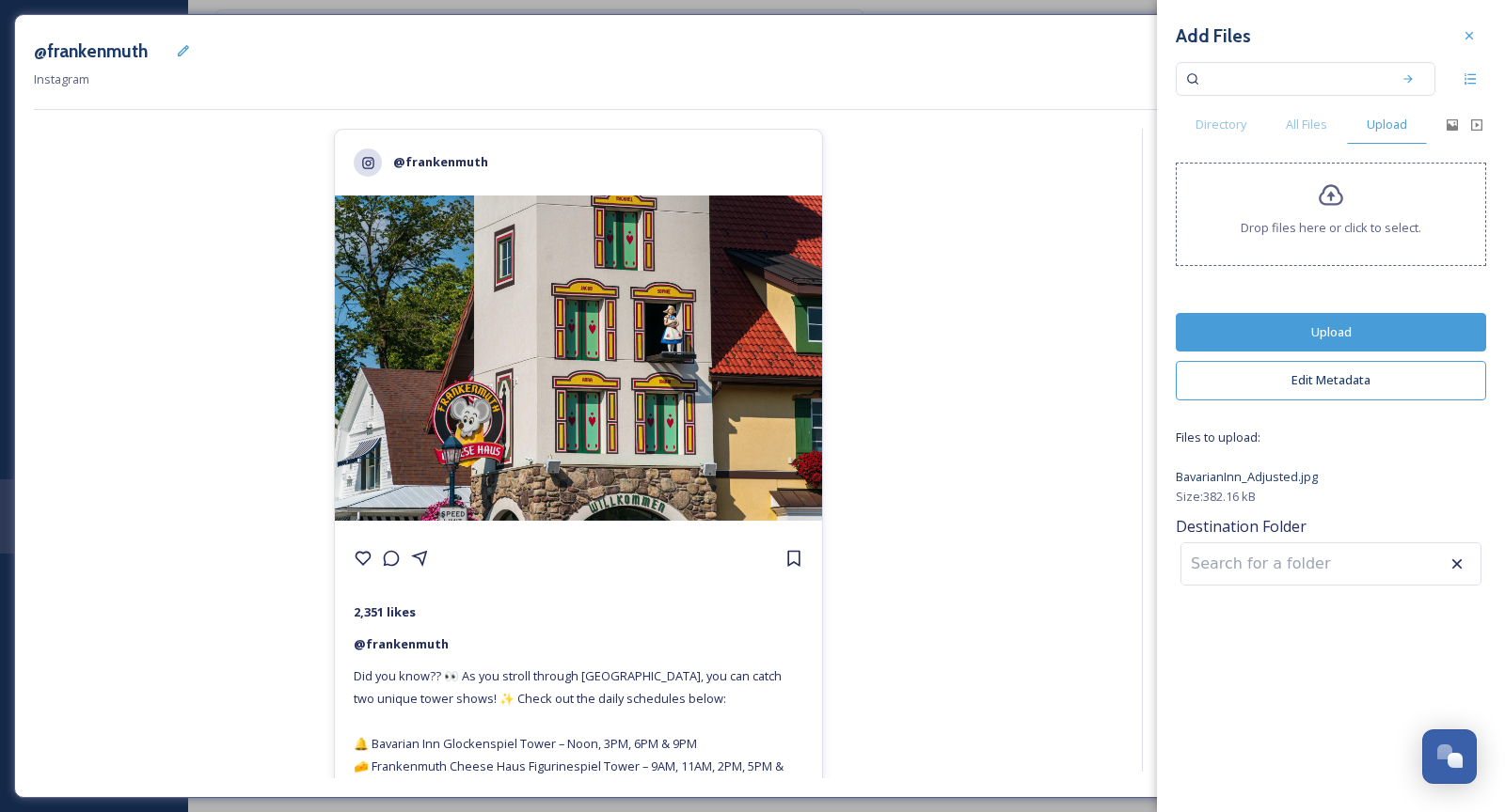
click at [1386, 328] on button "Upload" at bounding box center [1331, 332] width 310 height 39
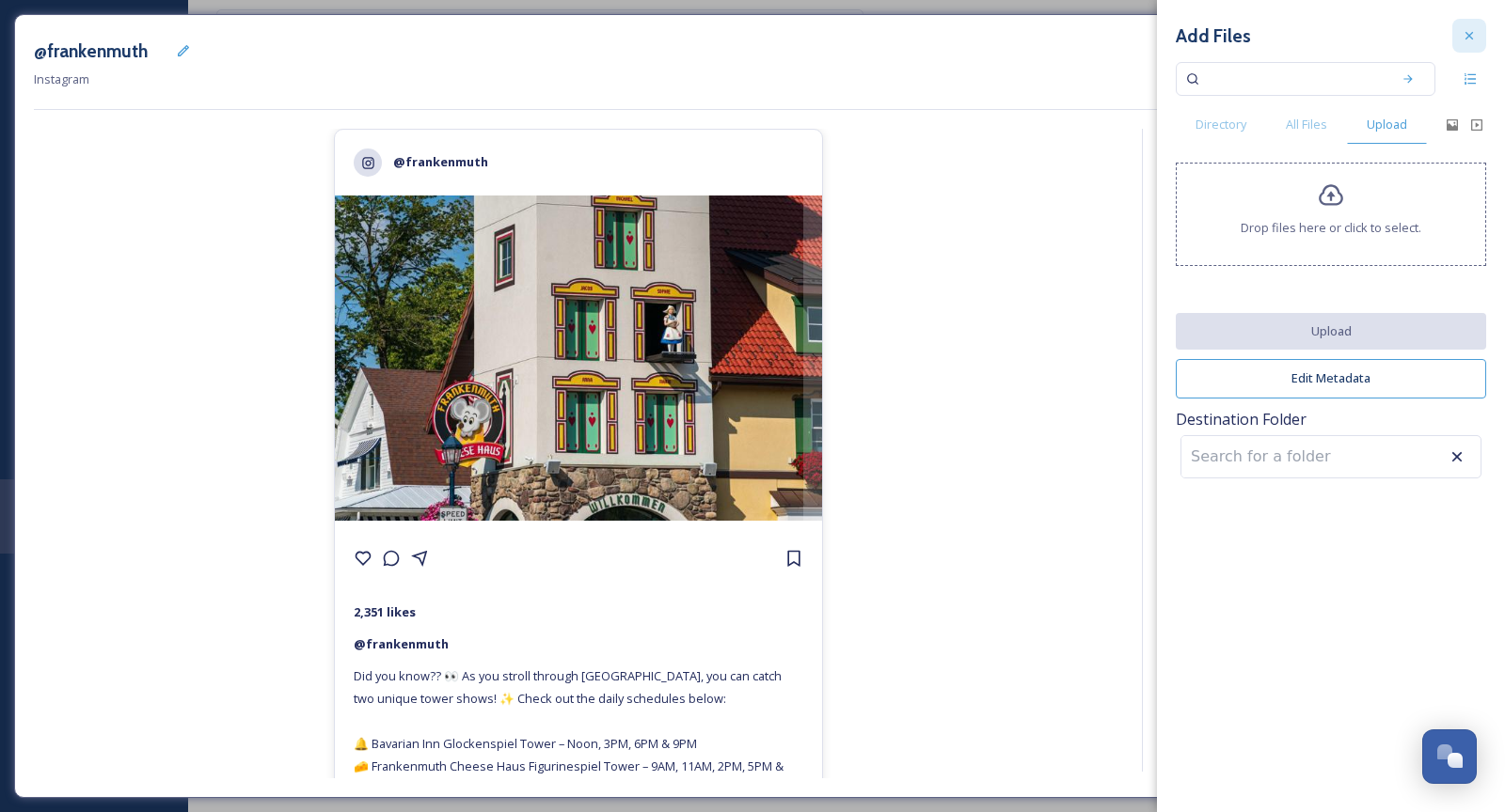
click at [1394, 45] on div at bounding box center [1469, 35] width 34 height 34
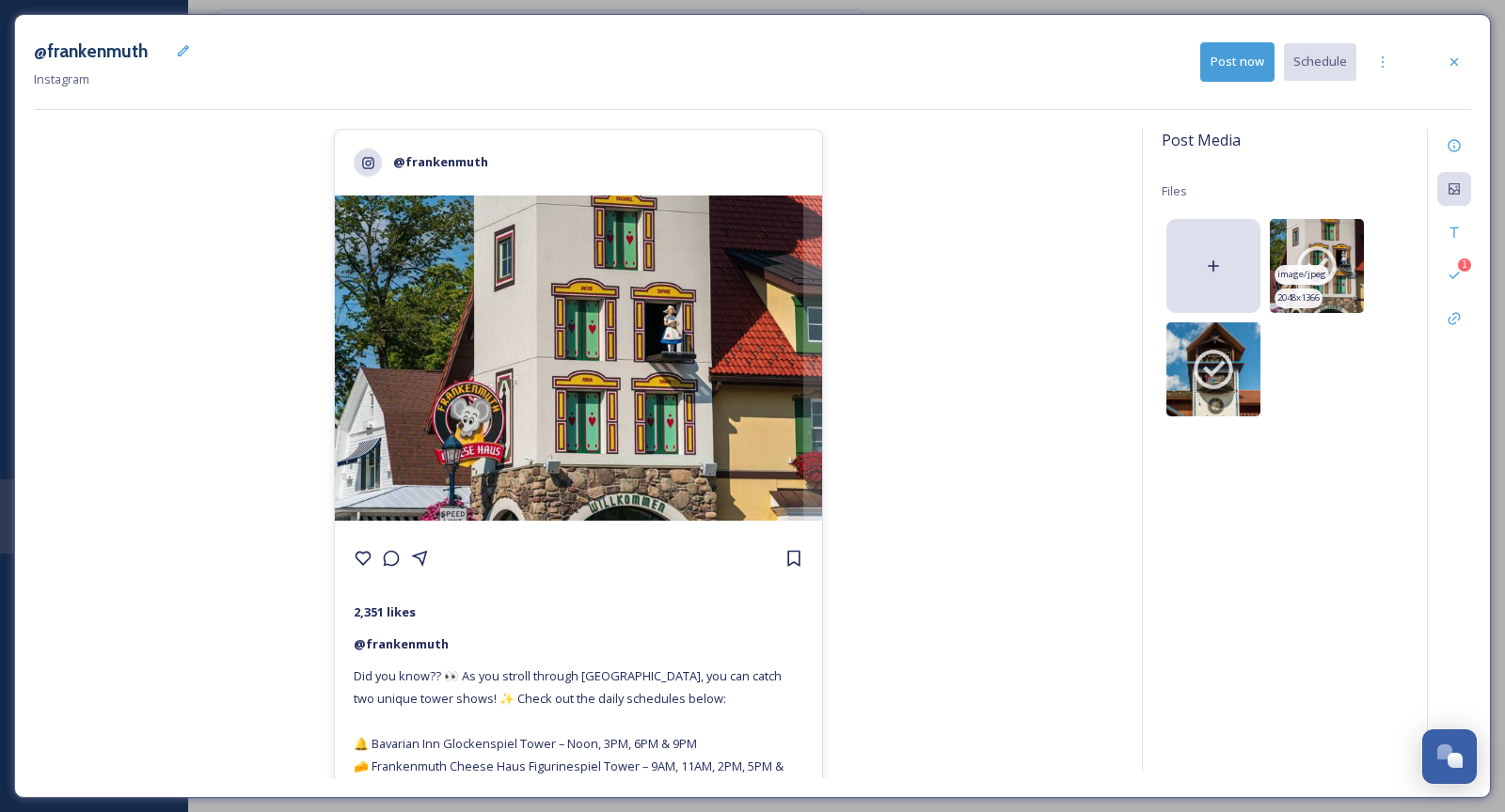
click at [1316, 256] on icon at bounding box center [1317, 266] width 47 height 47
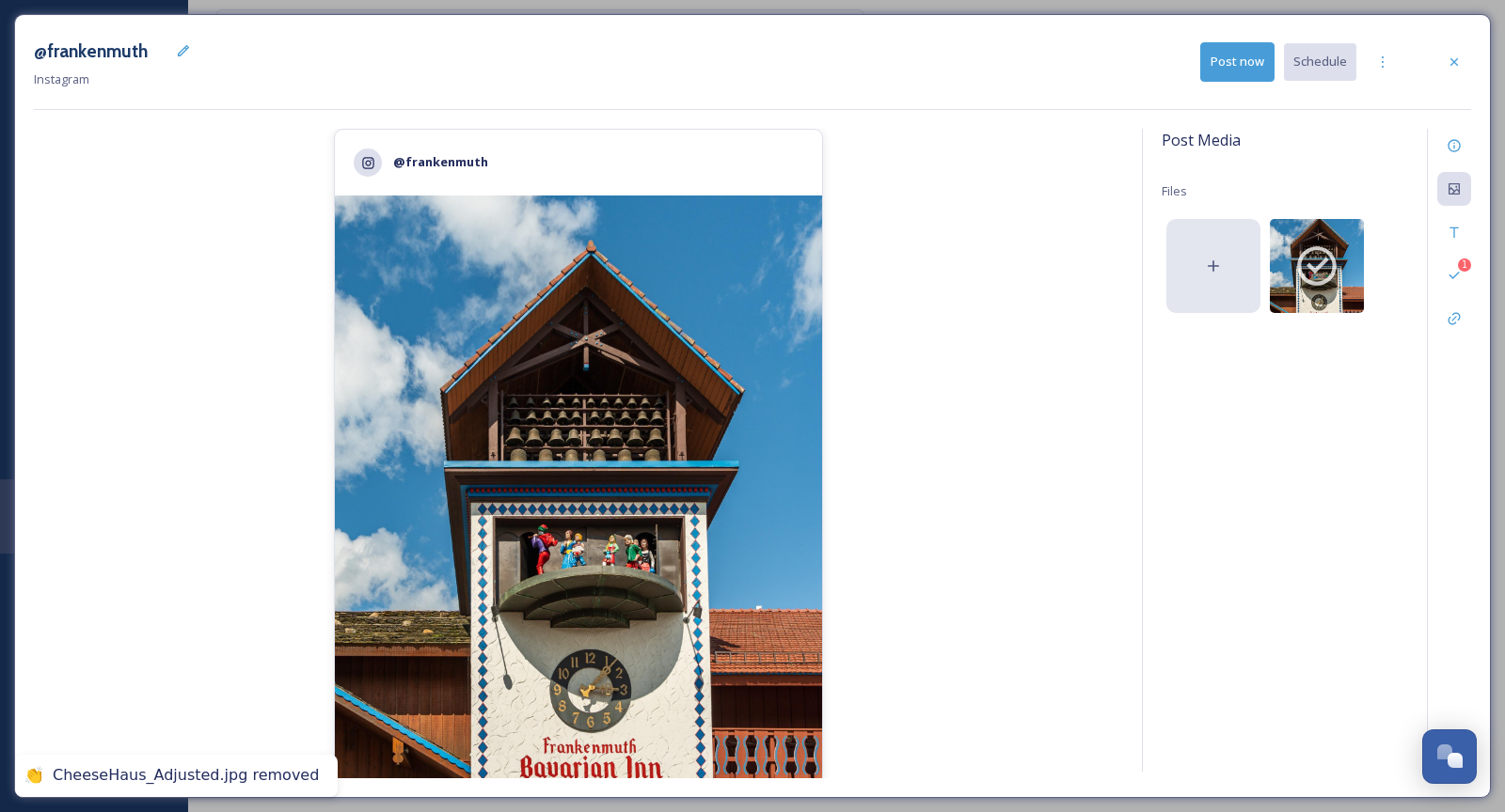
click at [1229, 264] on div at bounding box center [1213, 266] width 94 height 94
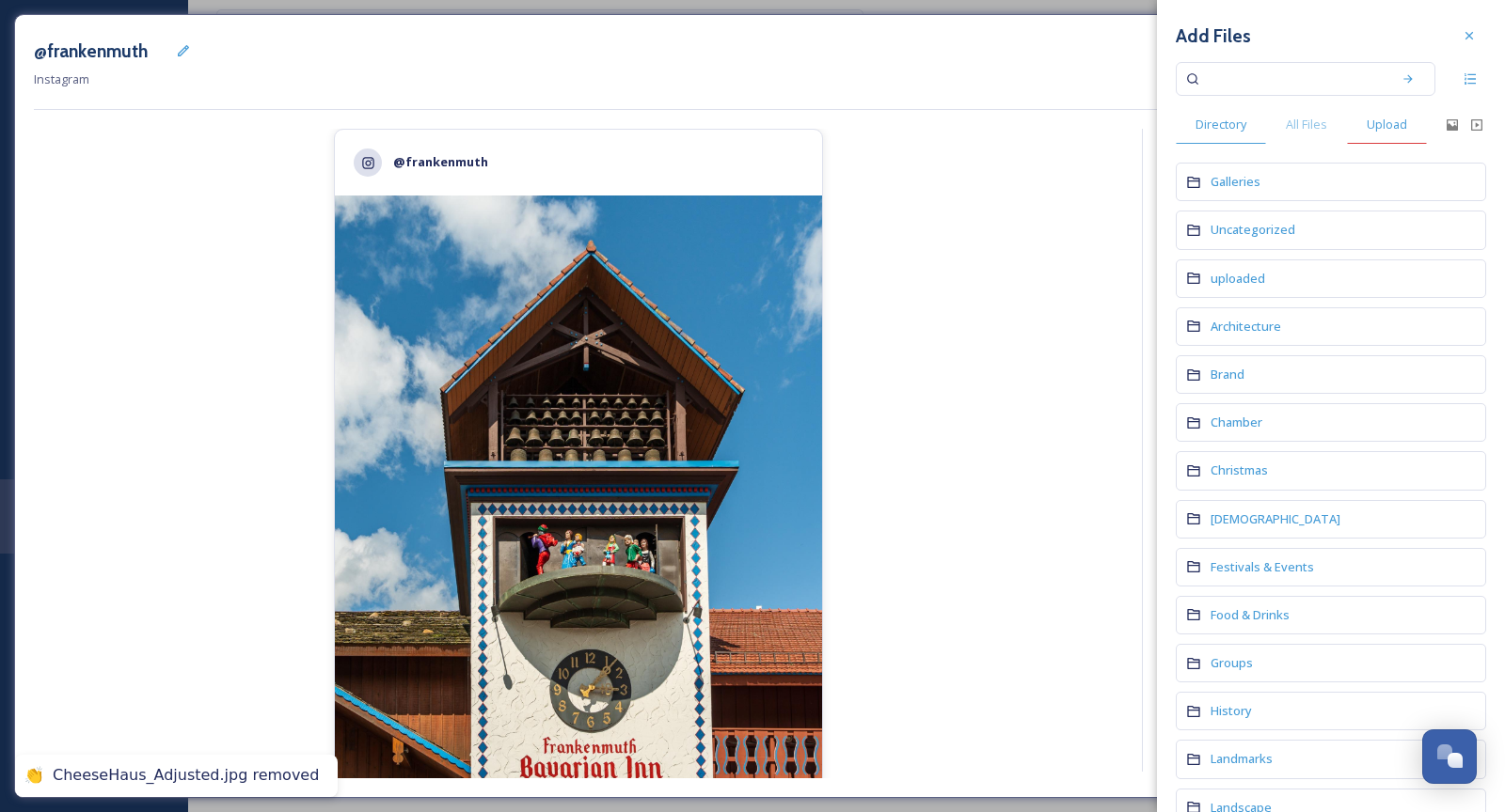
click at [1368, 131] on span "Upload" at bounding box center [1387, 125] width 40 height 18
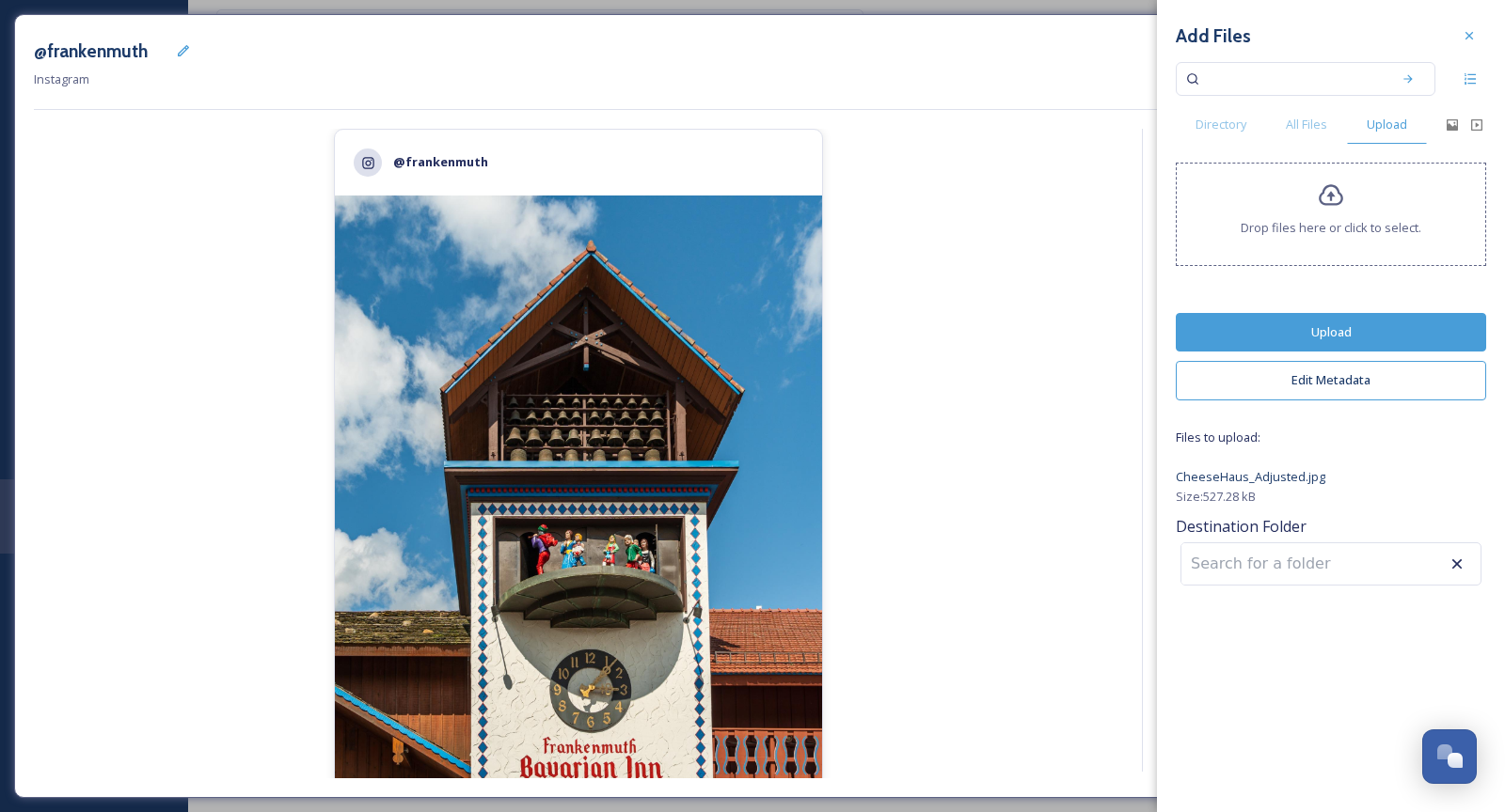
click at [1366, 341] on button "Upload" at bounding box center [1331, 332] width 310 height 39
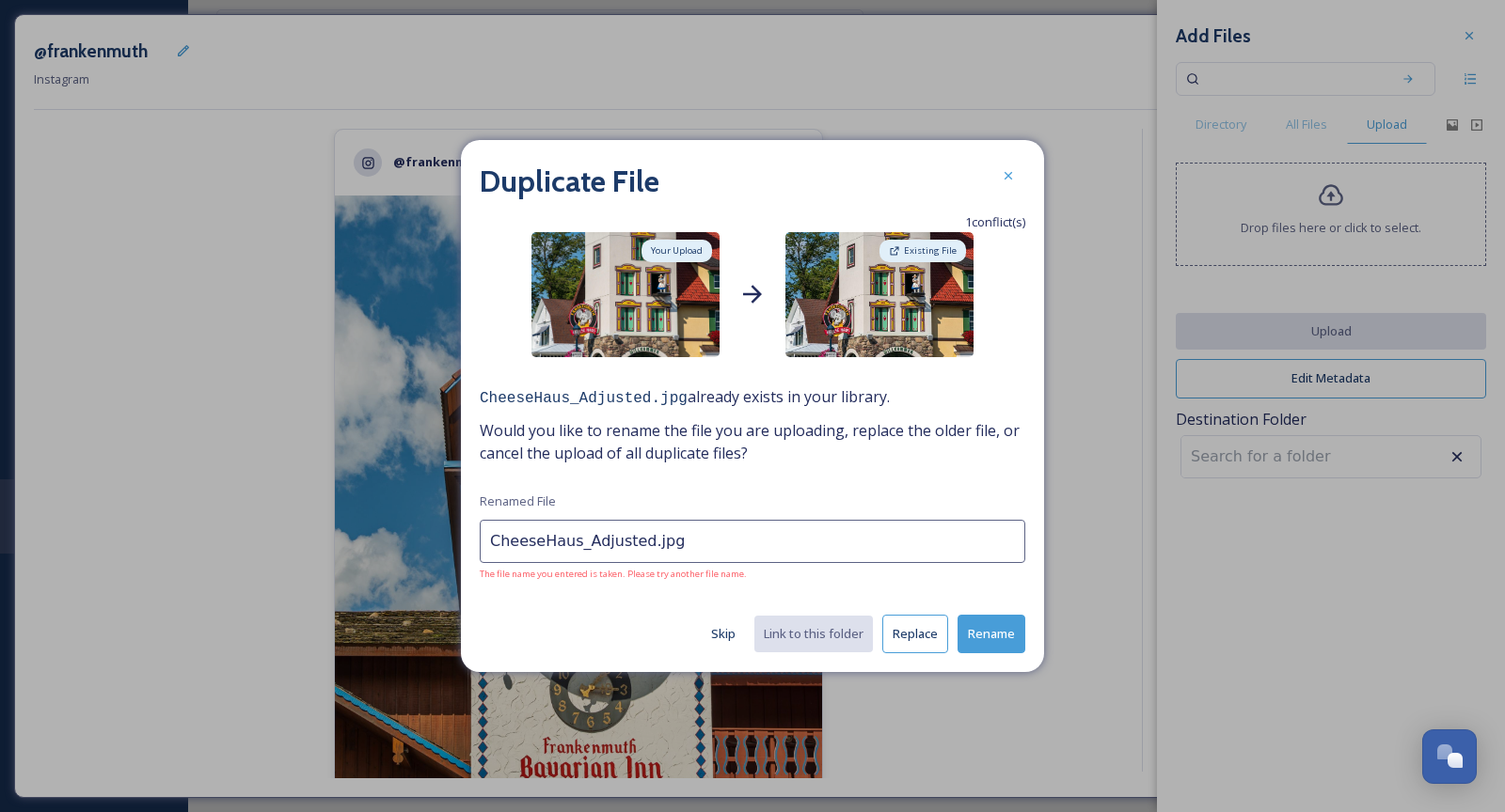
click at [927, 632] on button "Replace" at bounding box center [916, 635] width 66 height 39
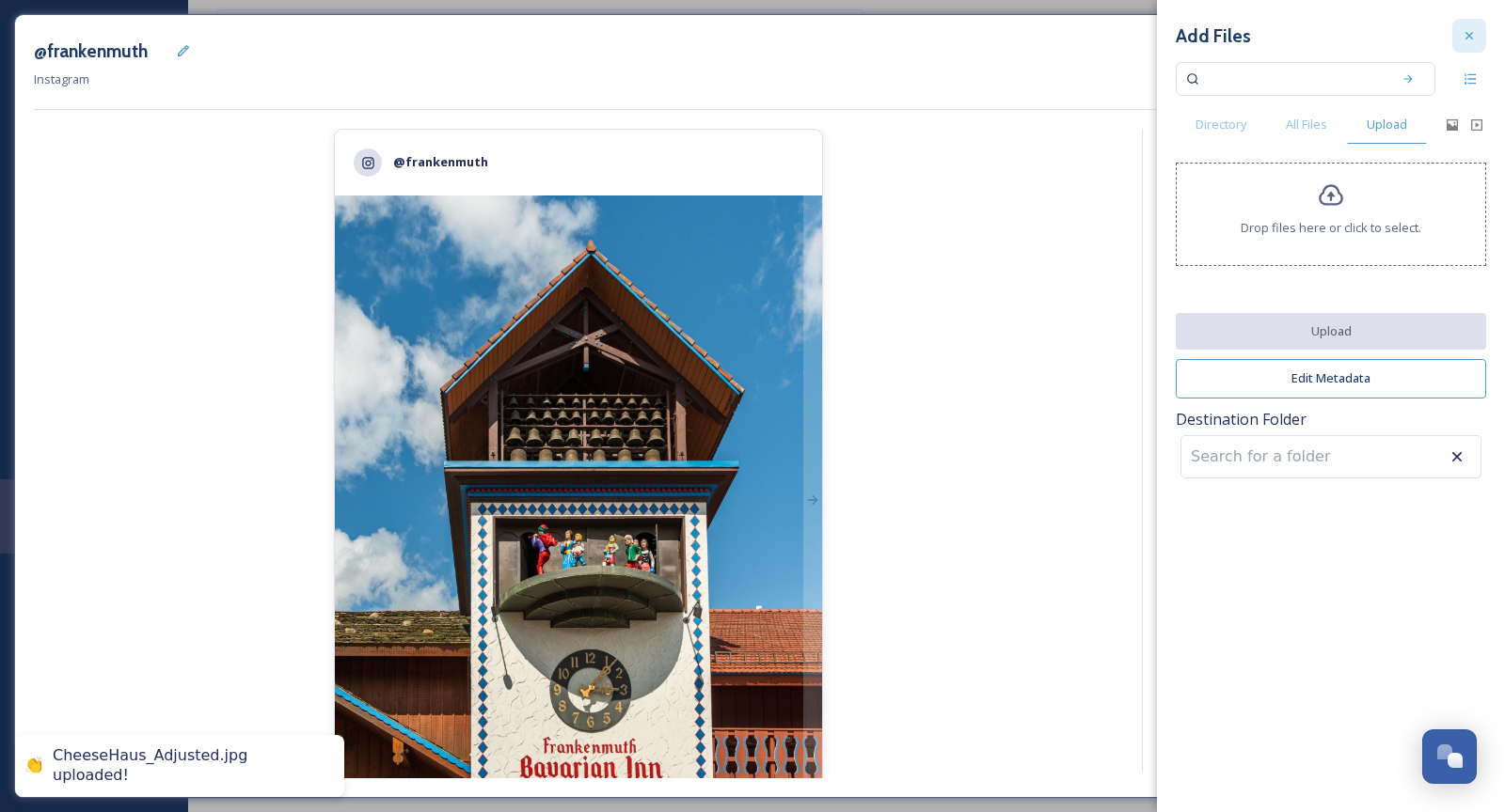
click at [1394, 36] on icon at bounding box center [1469, 35] width 15 height 15
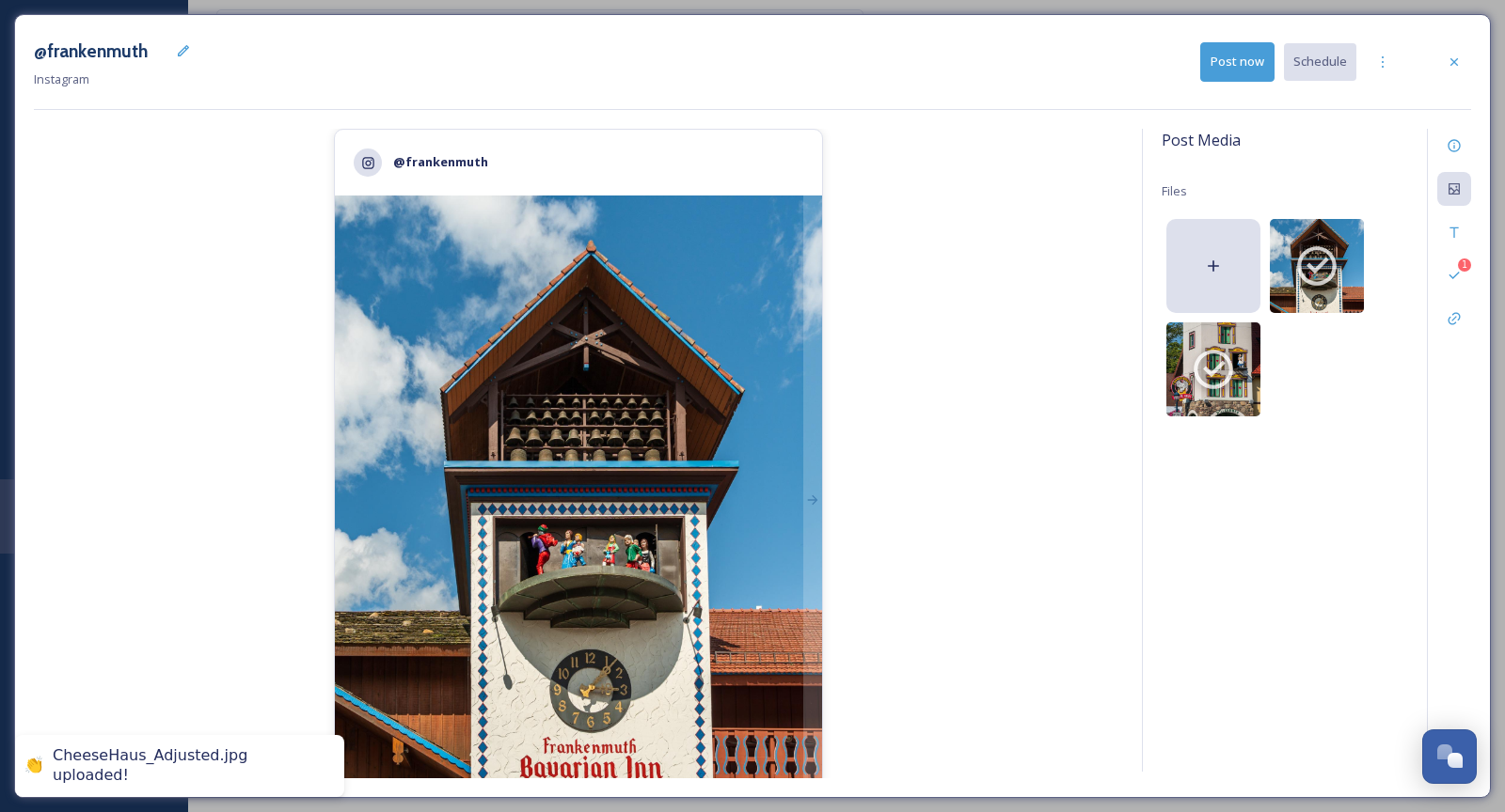
click at [1033, 531] on div "@frankenmuth 2,351 likes @ frankenmuth Did you know?? 👀 As you stroll through F…" at bounding box center [578, 453] width 1089 height 650
click at [1394, 283] on div "1 Validations" at bounding box center [1454, 275] width 34 height 34
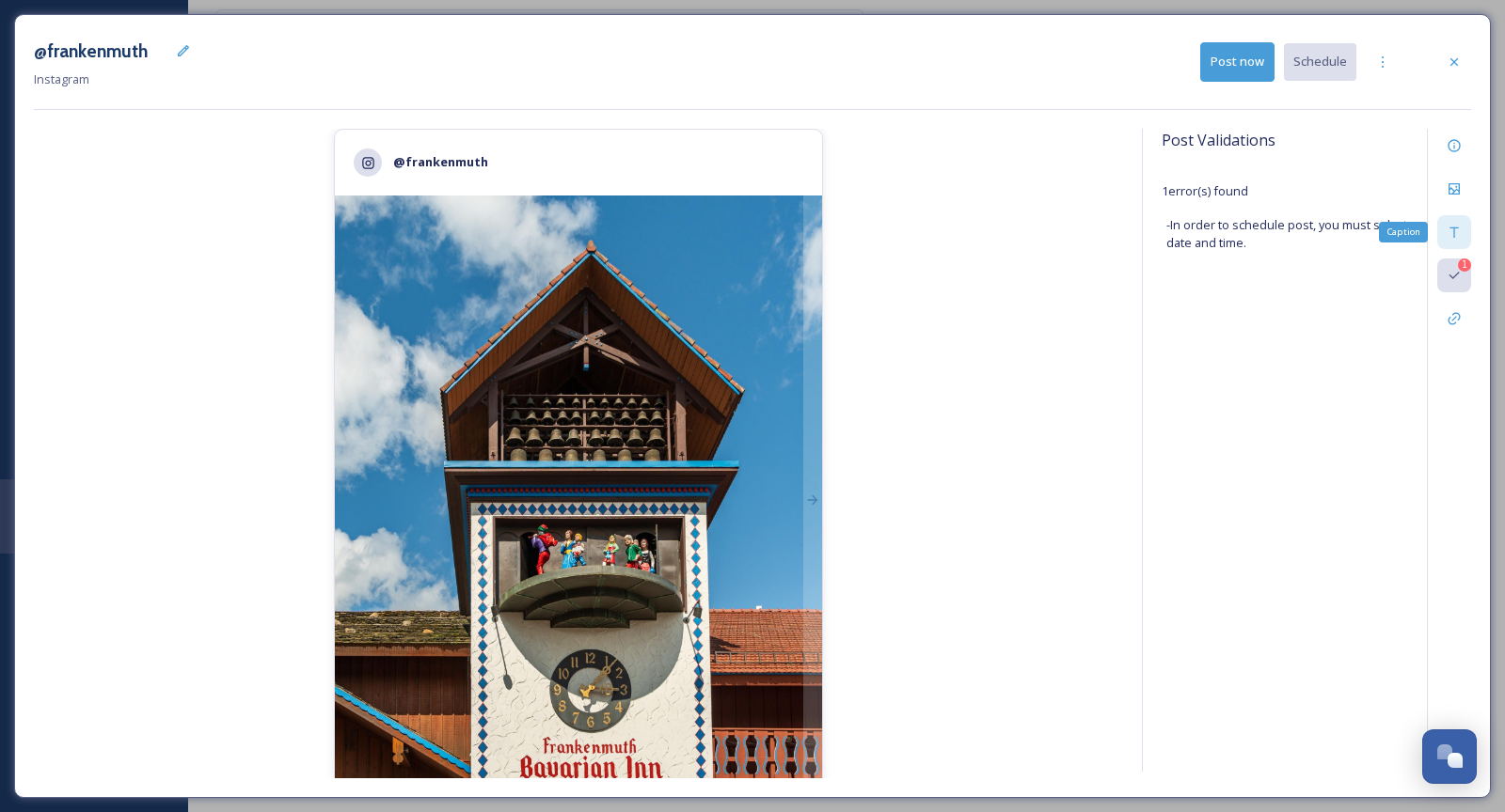
click at [1394, 232] on icon at bounding box center [1454, 232] width 15 height 15
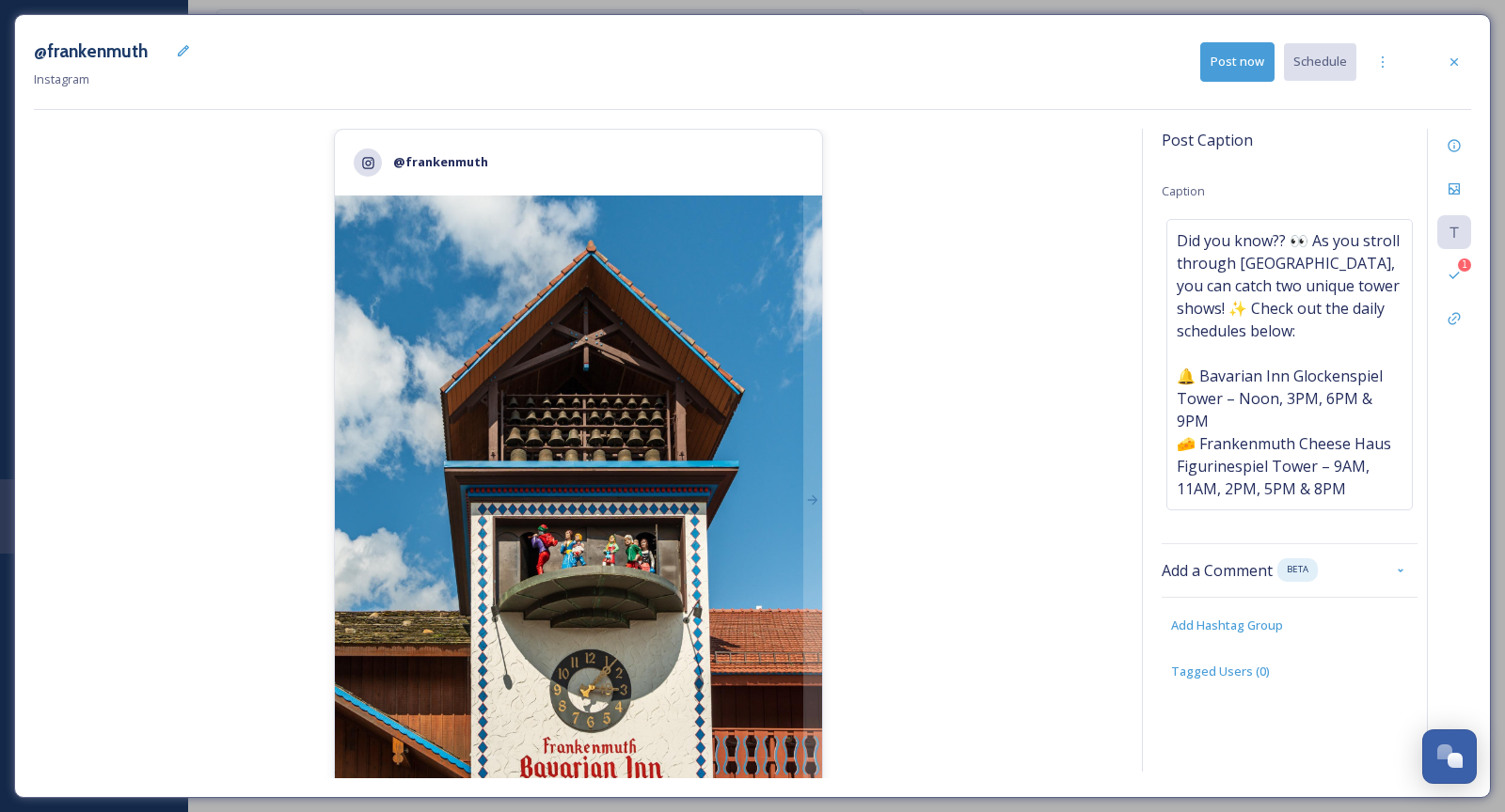
click at [852, 647] on div "@frankenmuth 2,351 likes @ frankenmuth Did you know?? 👀 As you stroll through F…" at bounding box center [578, 453] width 1089 height 650
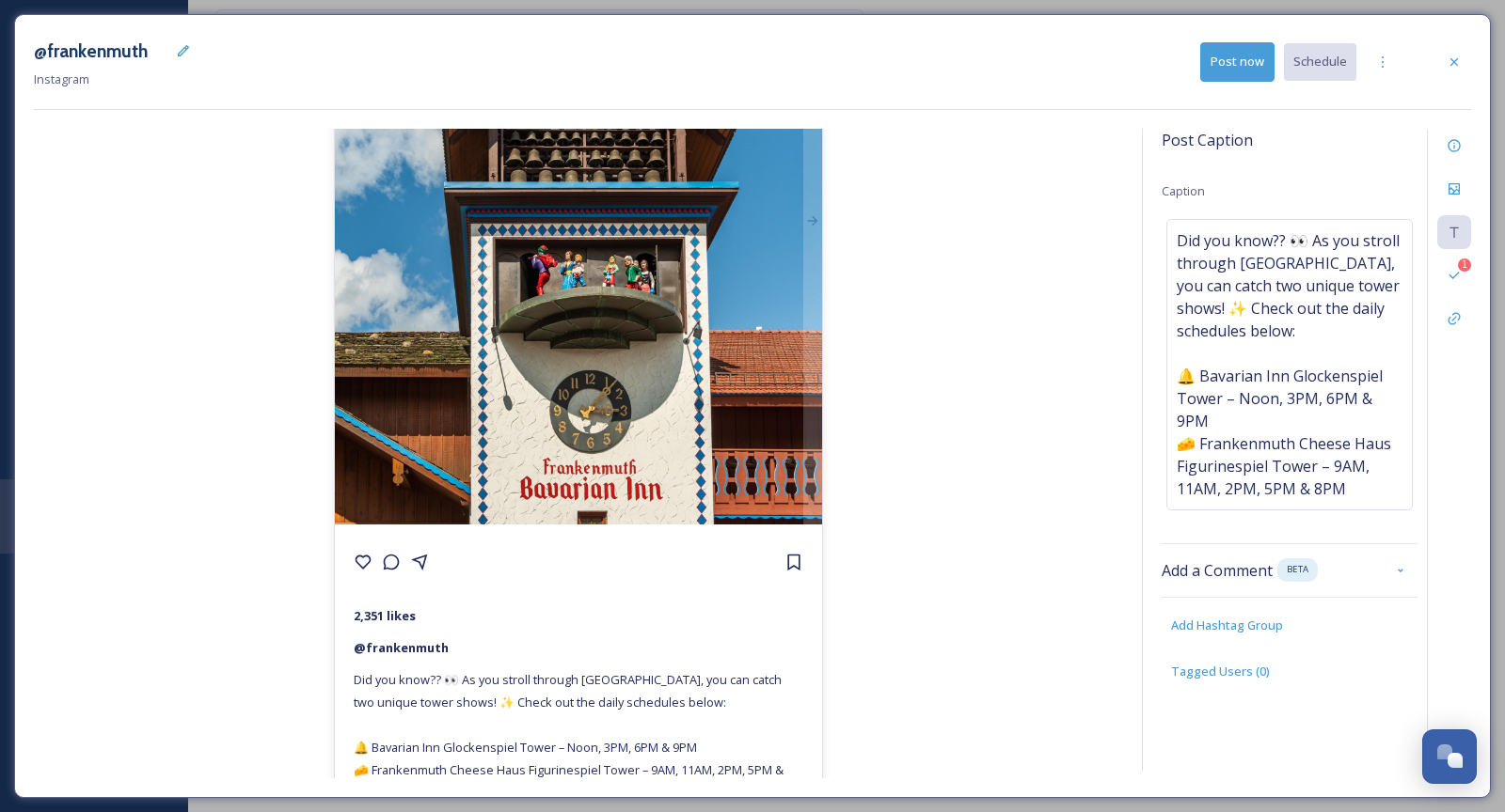
scroll to position [318, 0]
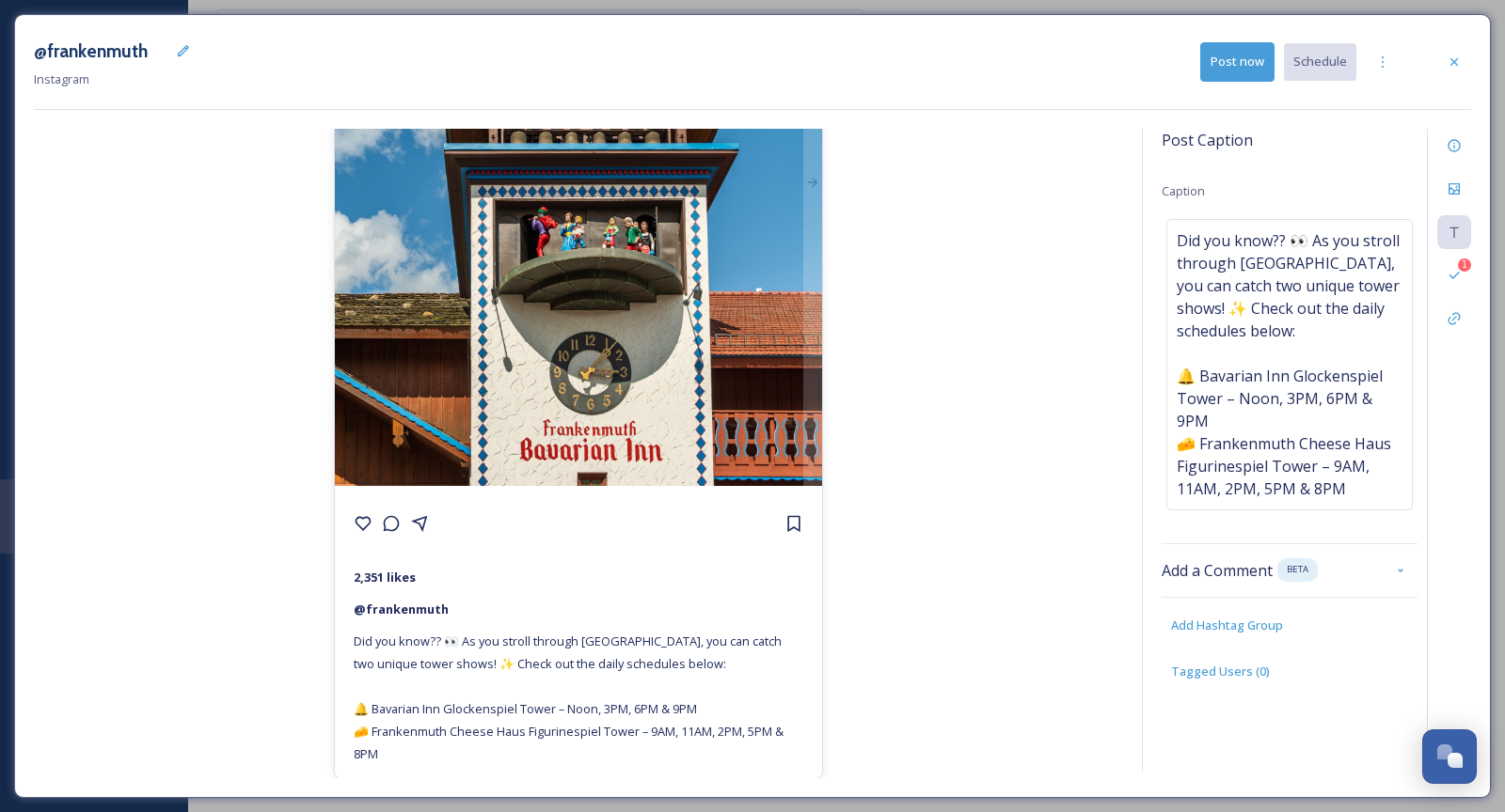
click at [1014, 350] on div "@frankenmuth 2,351 likes @ frankenmuth Did you know?? 👀 As you stroll through F…" at bounding box center [578, 453] width 1089 height 650
click at [984, 394] on div "@frankenmuth 2,351 likes @ frankenmuth Did you know?? 👀 As you stroll through F…" at bounding box center [578, 453] width 1089 height 650
click at [1394, 150] on icon at bounding box center [1454, 145] width 15 height 15
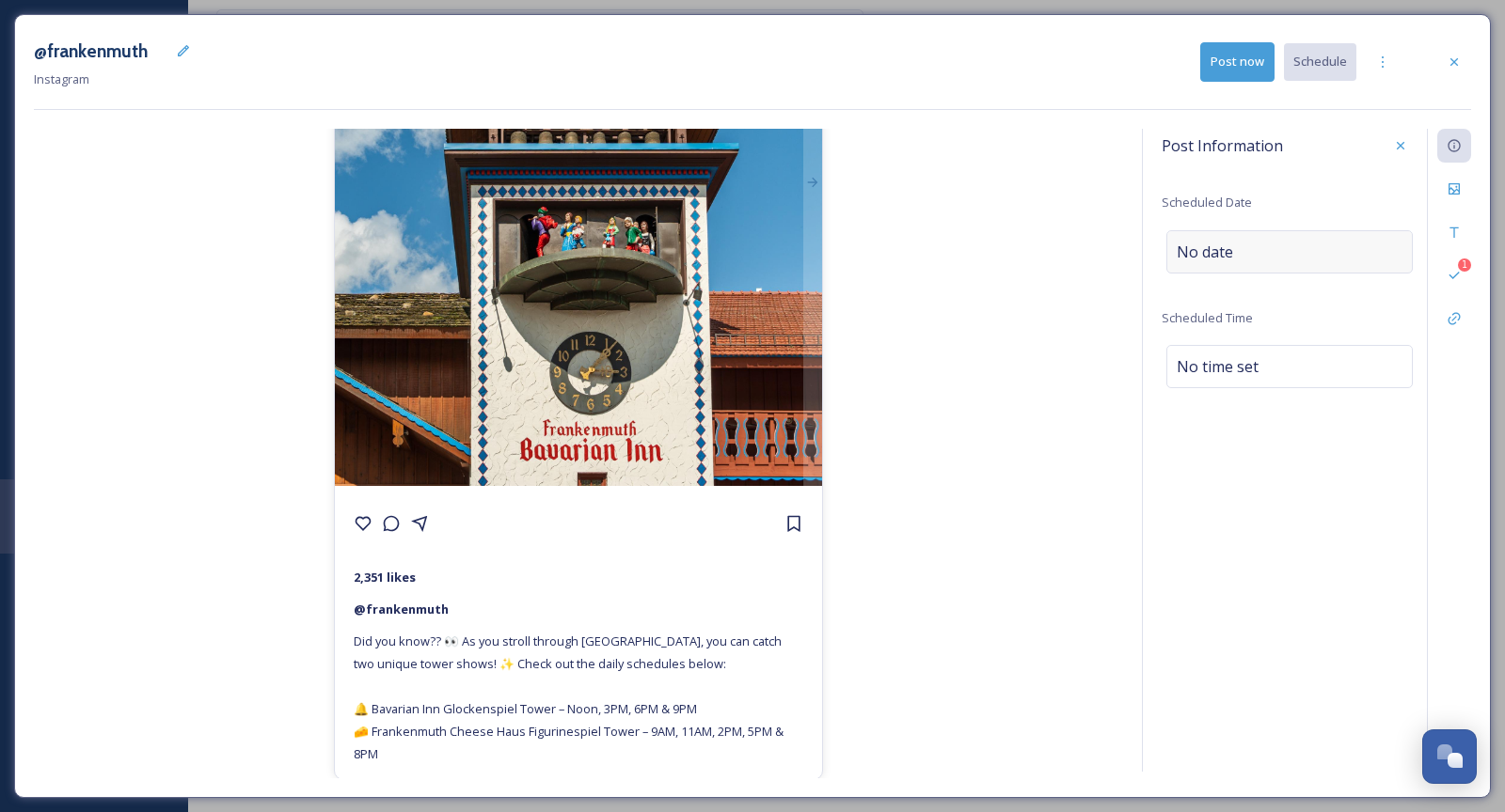
click at [1250, 245] on div "No date" at bounding box center [1289, 251] width 247 height 43
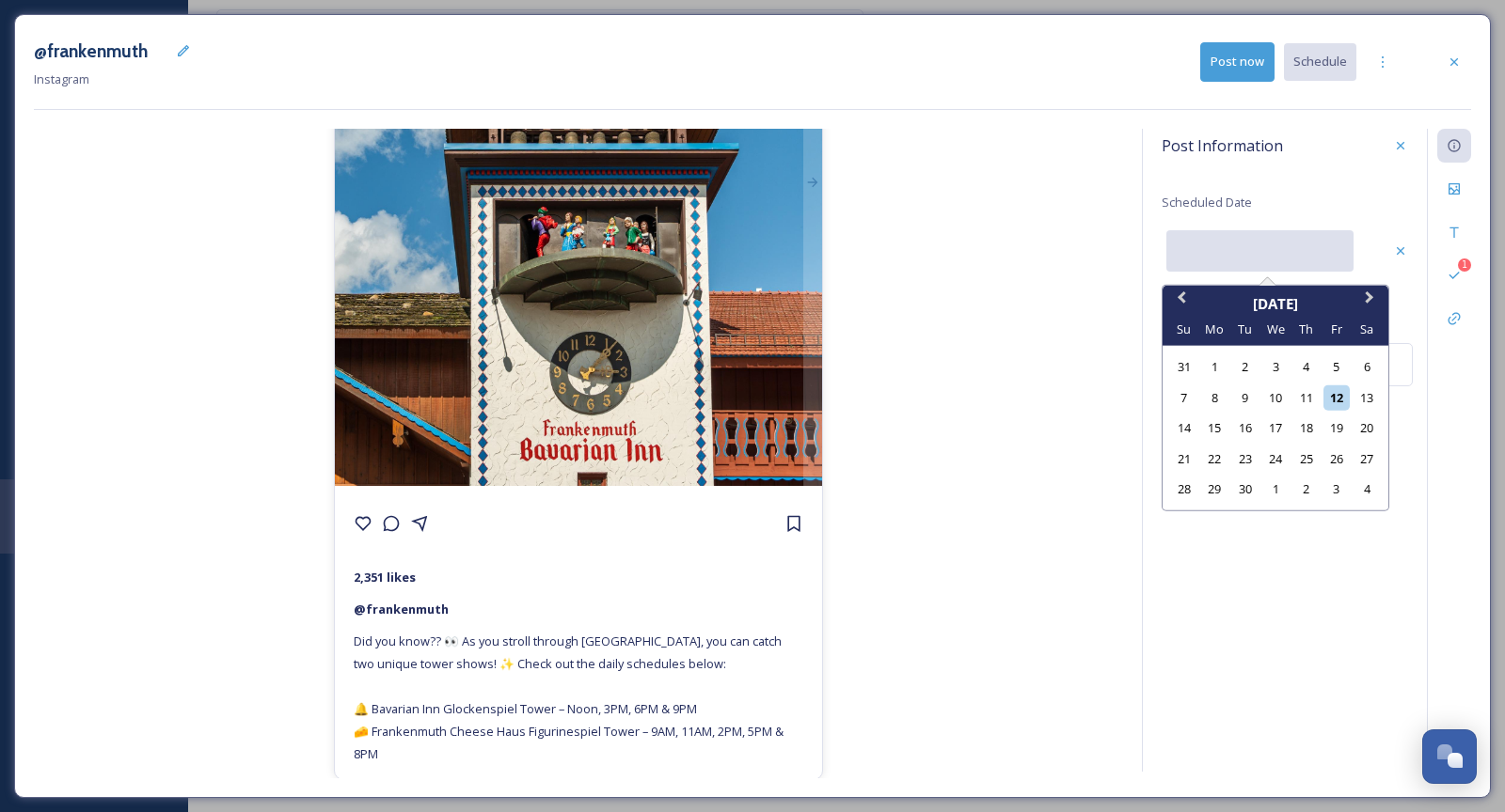
click at [1250, 245] on input "text" at bounding box center [1260, 251] width 187 height 41
click at [1368, 396] on div "13" at bounding box center [1367, 398] width 25 height 25
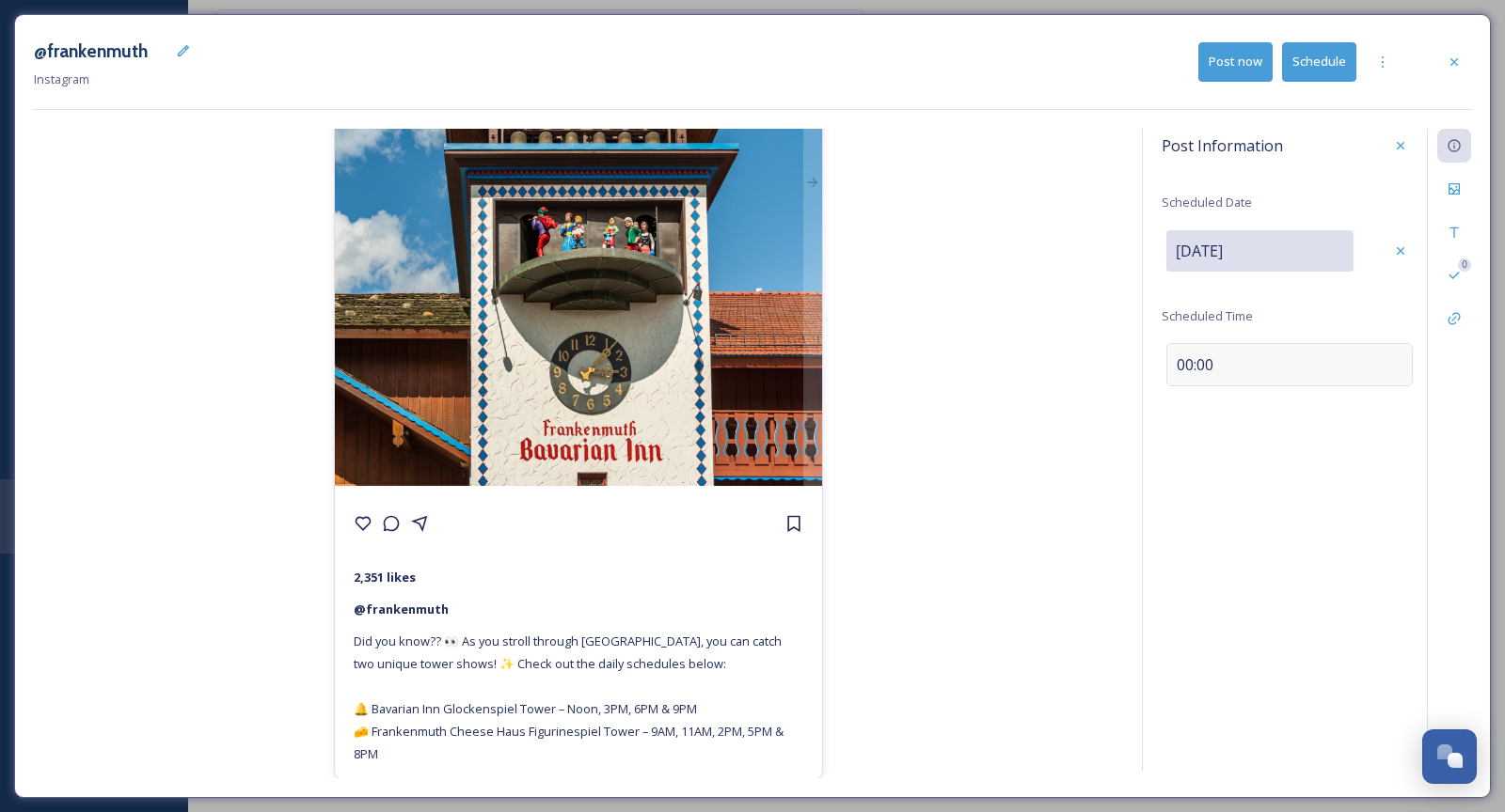
click at [1200, 367] on span "00:00" at bounding box center [1196, 365] width 37 height 22
click at [1394, 366] on icon at bounding box center [1401, 363] width 15 height 15
click at [1020, 445] on div "@frankenmuth 2,351 likes @ frankenmuth Did you know?? 👀 As you stroll through F…" at bounding box center [578, 453] width 1089 height 650
click at [1336, 66] on button "Schedule" at bounding box center [1320, 61] width 74 height 39
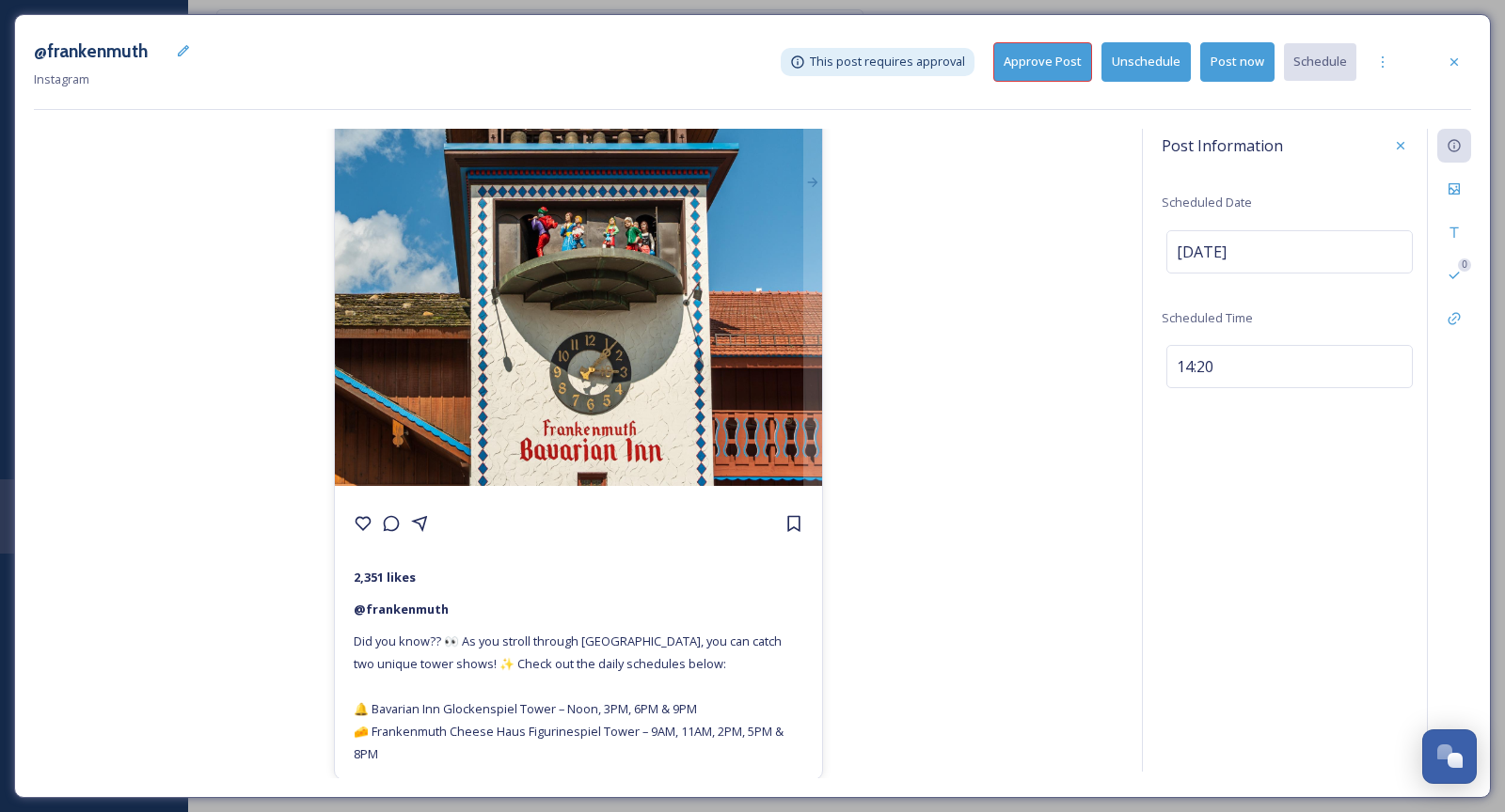
click at [1063, 69] on button "Approve Post" at bounding box center [1043, 61] width 99 height 39
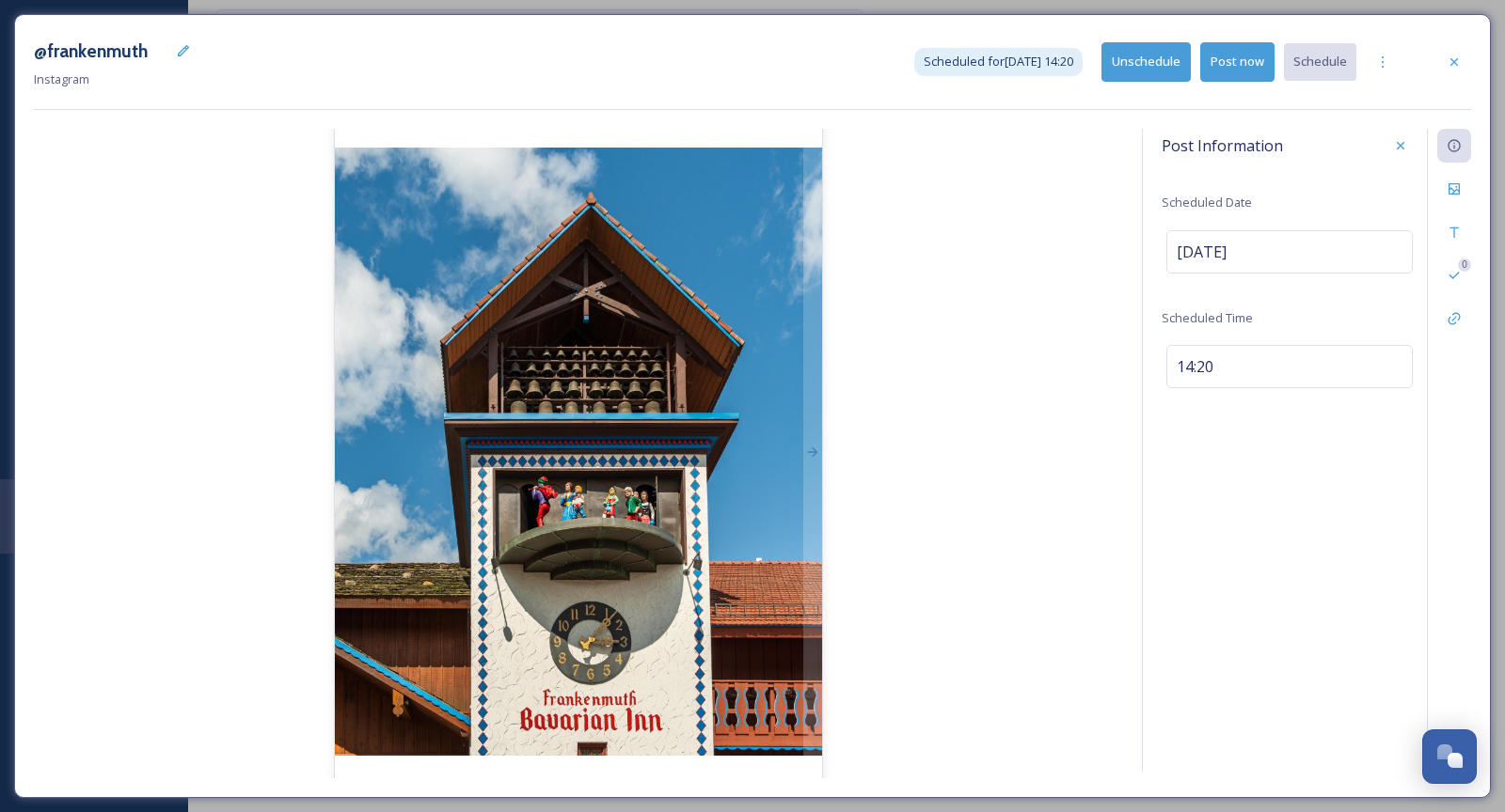
scroll to position [0, 0]
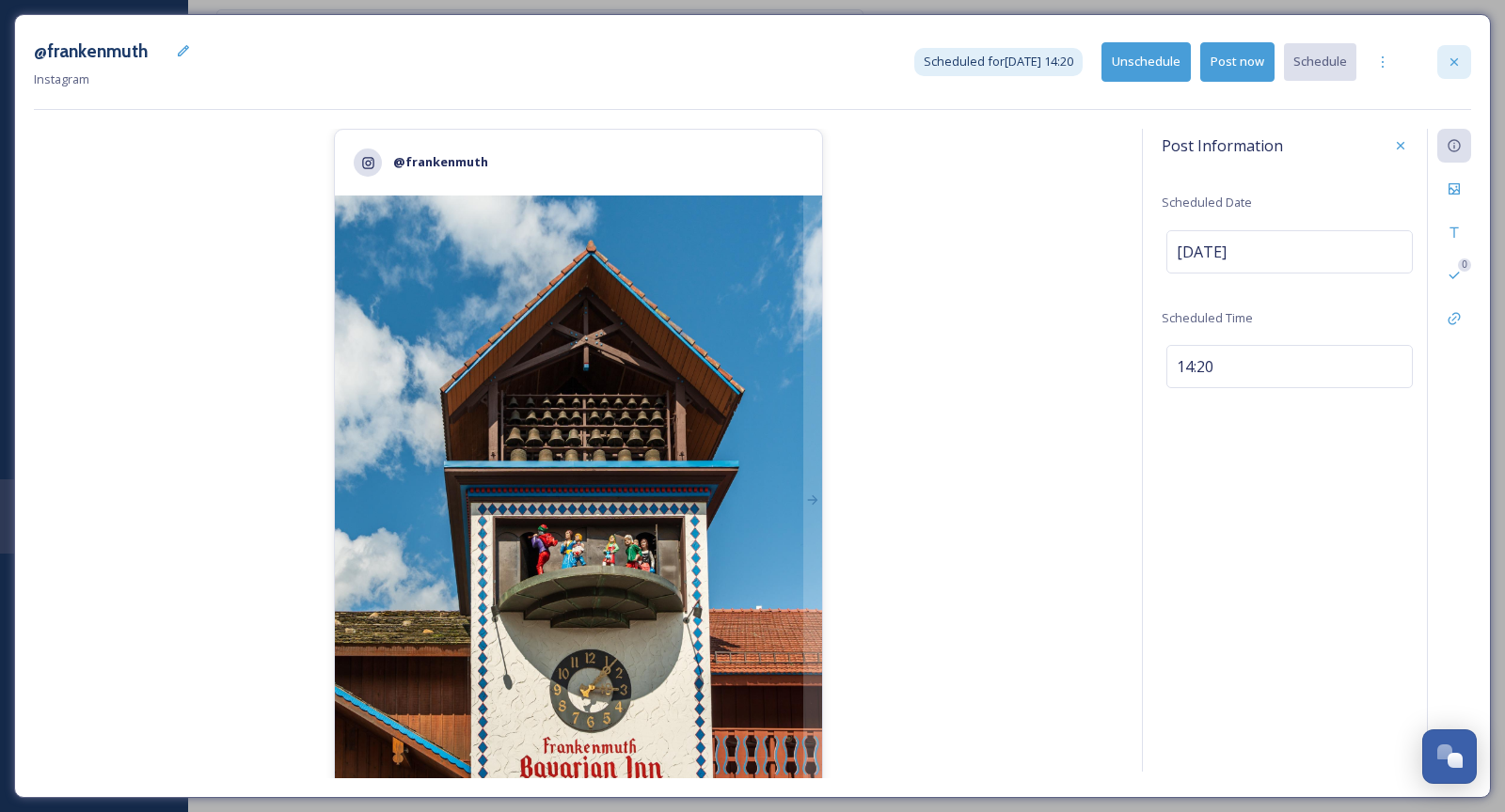
click at [1394, 73] on div at bounding box center [1454, 61] width 34 height 34
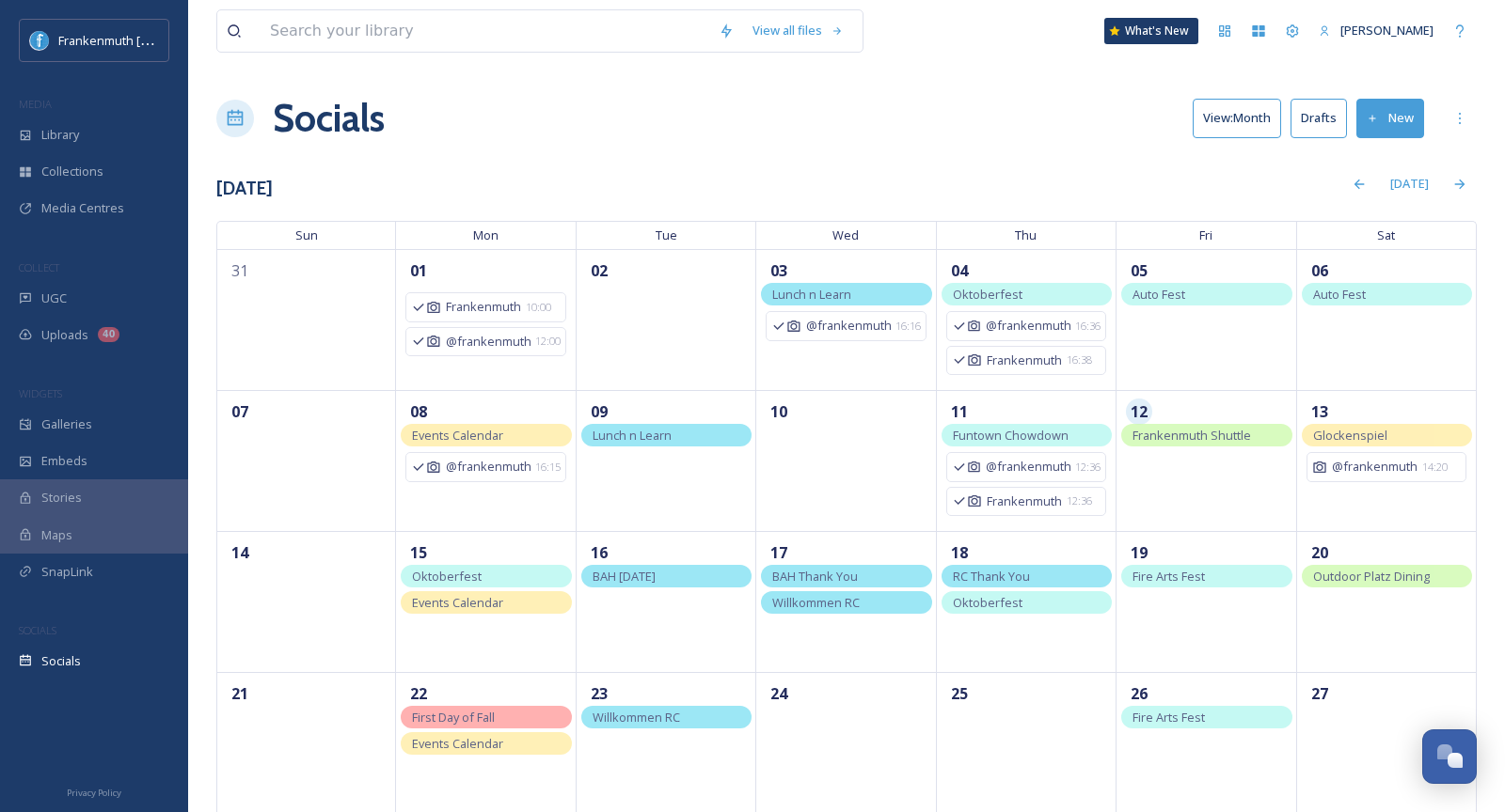
click at [1315, 130] on button "Drafts" at bounding box center [1320, 118] width 57 height 39
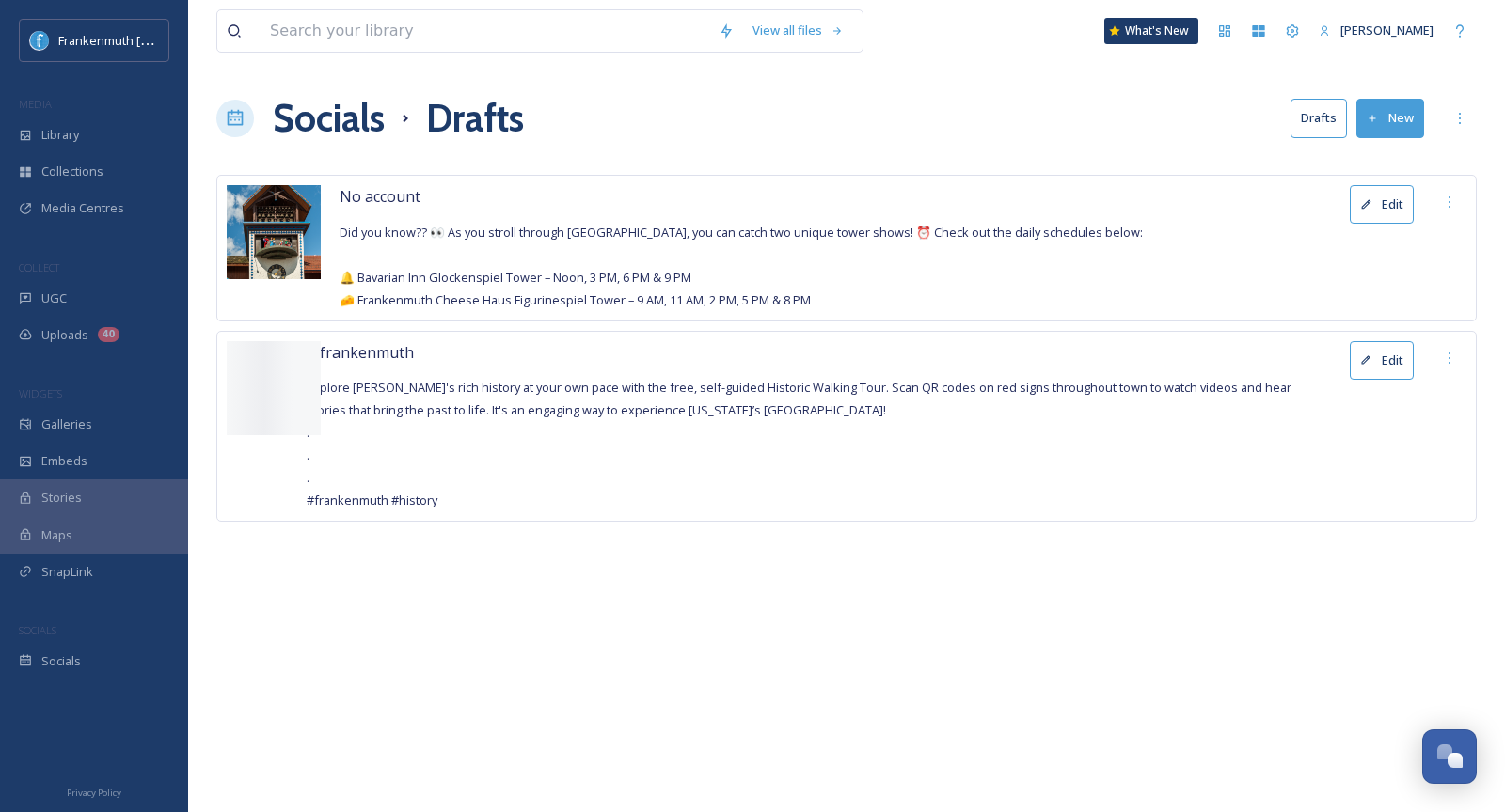
click at [1366, 210] on button "Edit" at bounding box center [1382, 205] width 64 height 39
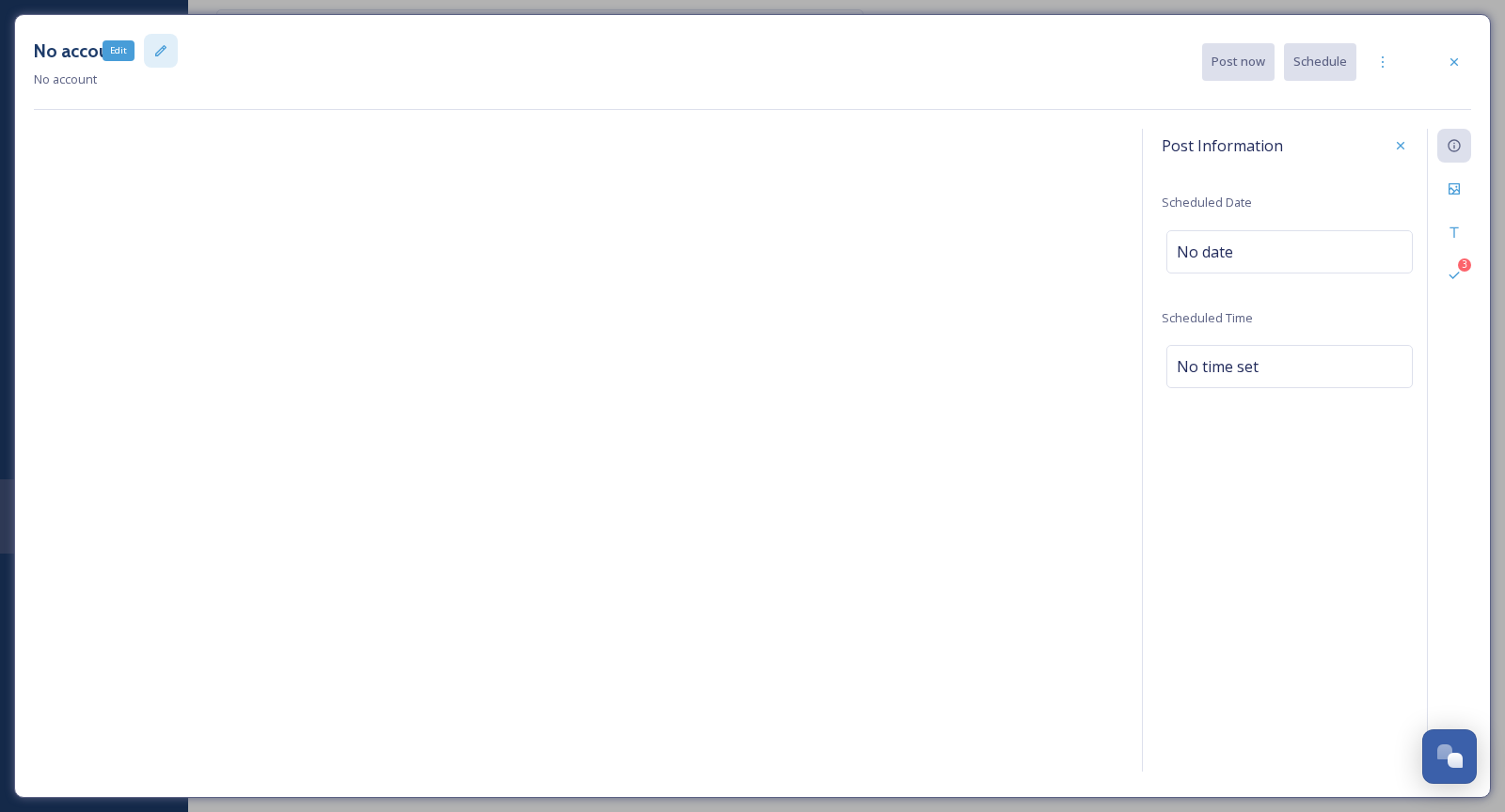
click at [161, 39] on div "Edit" at bounding box center [161, 51] width 34 height 34
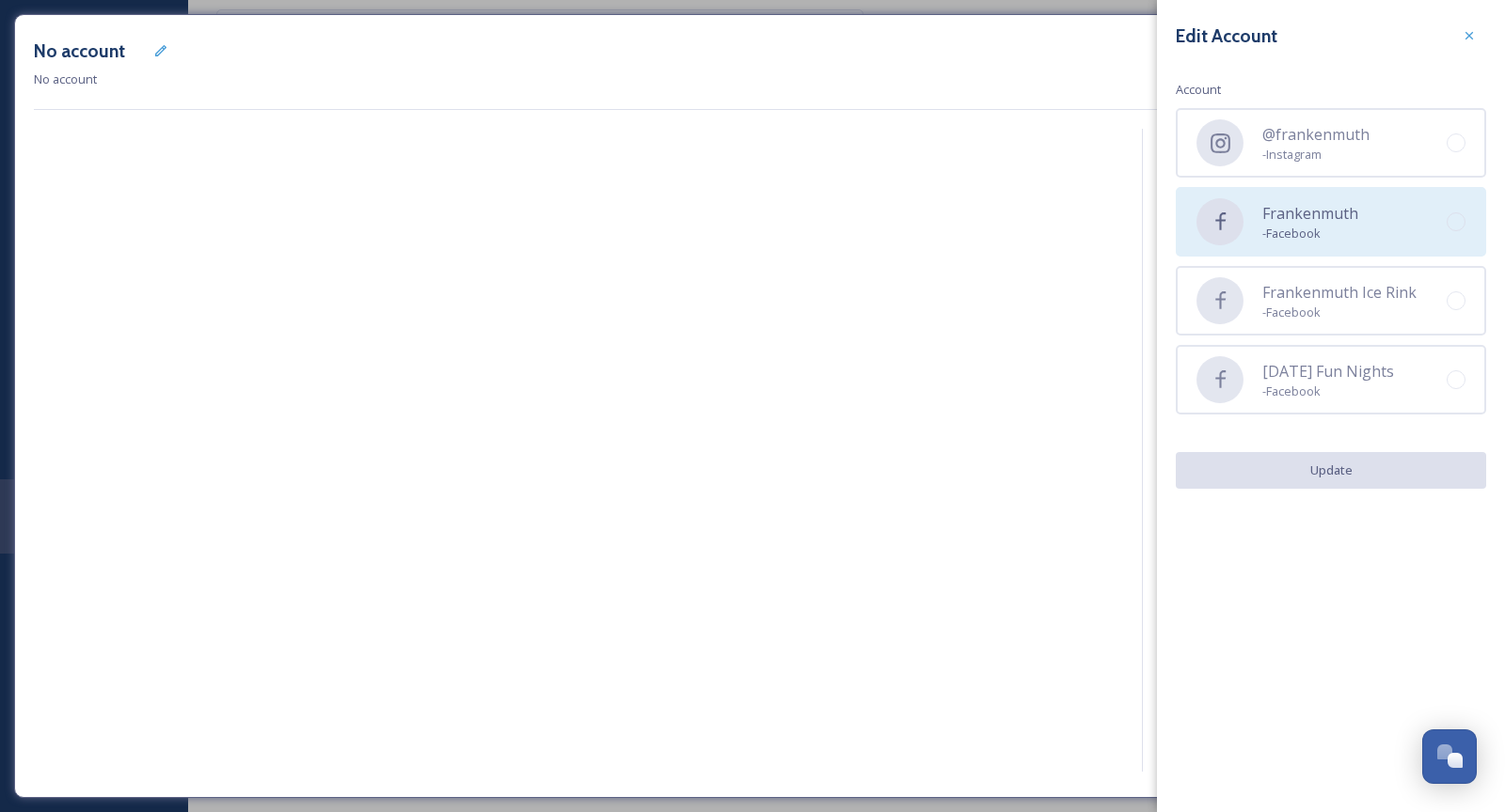
click at [1264, 203] on span "Frankenmuth" at bounding box center [1311, 213] width 96 height 22
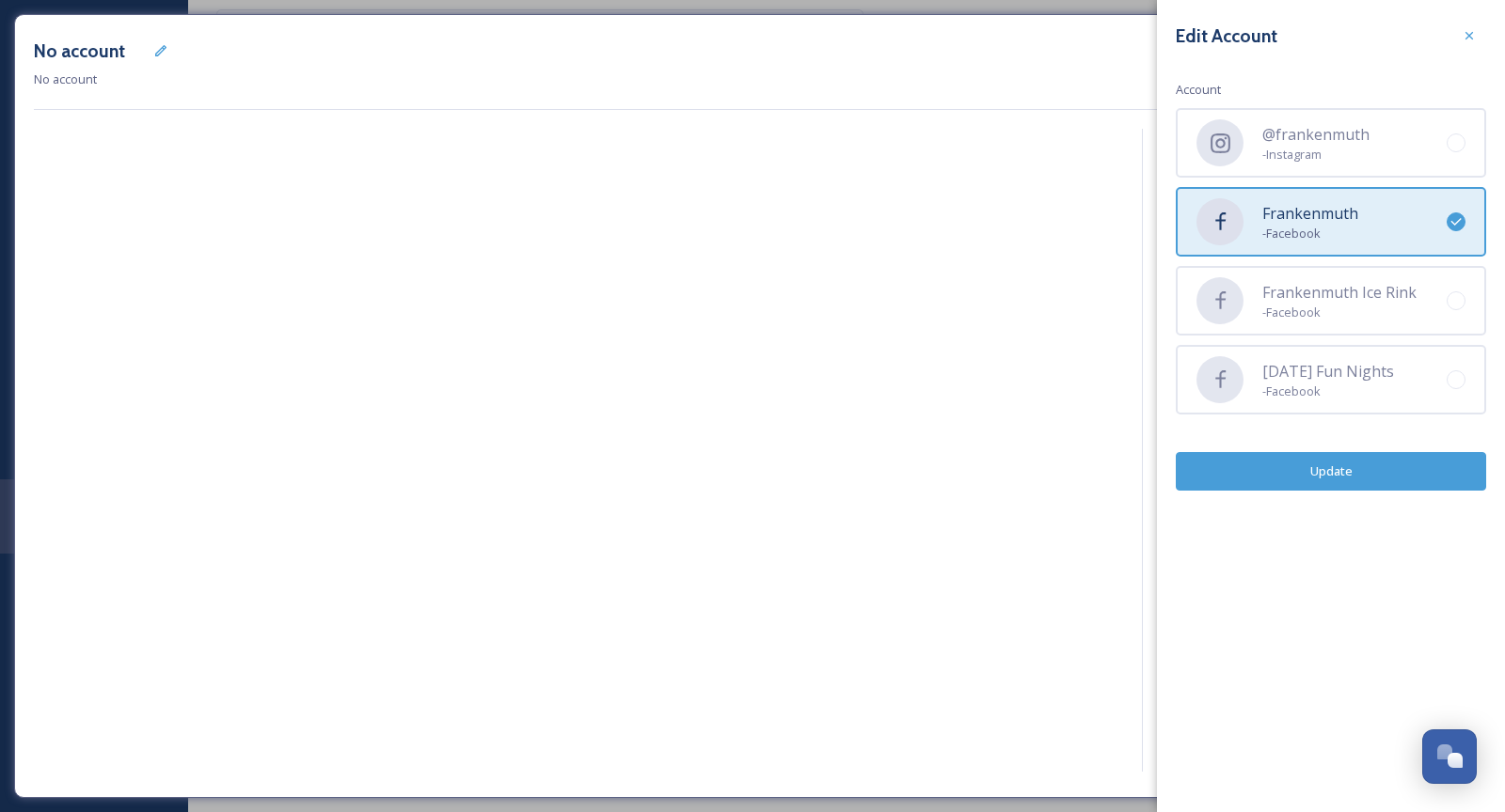
click at [1364, 465] on button "Update" at bounding box center [1331, 472] width 310 height 39
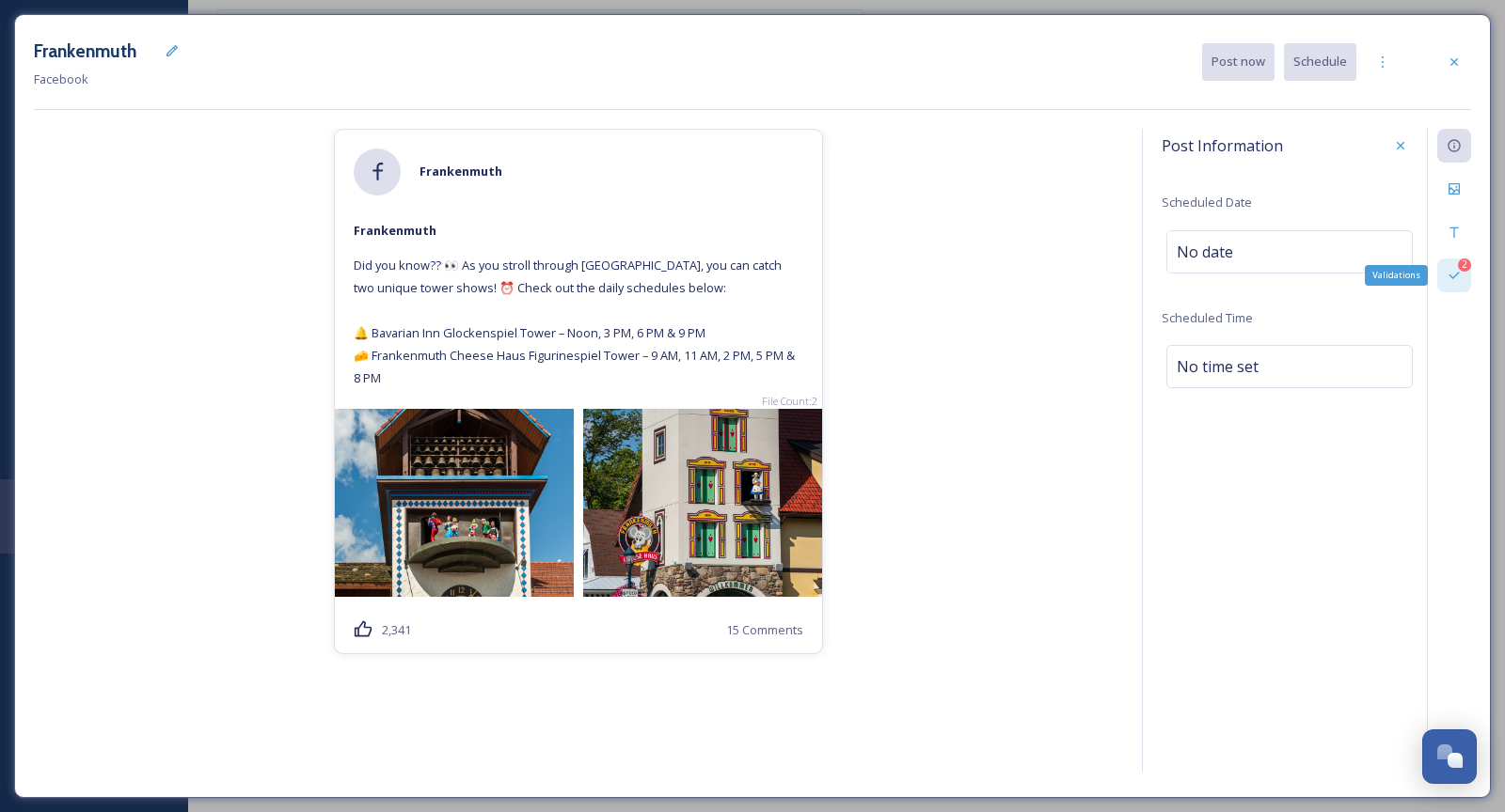
click at [1394, 264] on div "2" at bounding box center [1465, 265] width 14 height 14
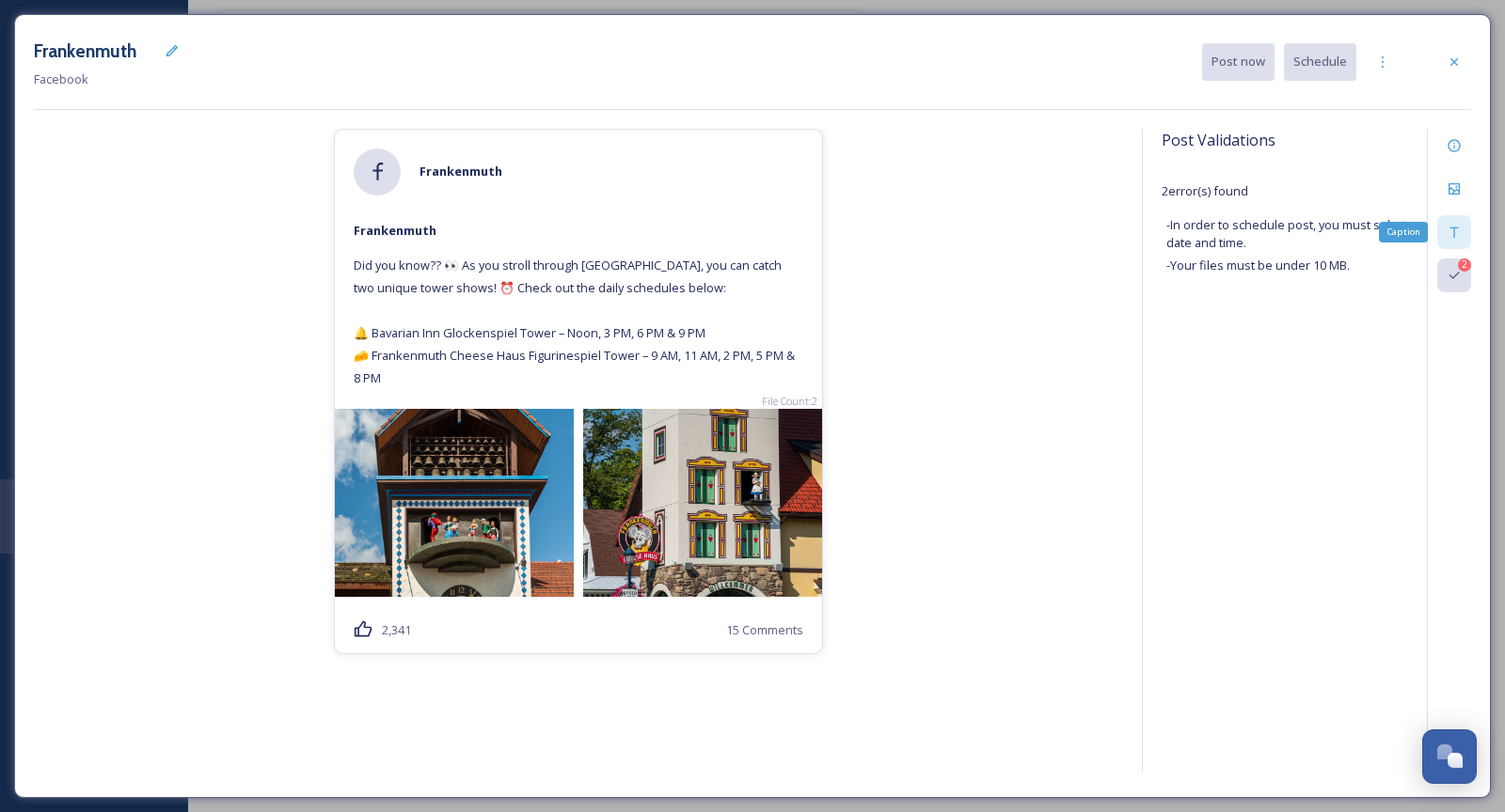
click at [1394, 231] on icon at bounding box center [1454, 232] width 15 height 15
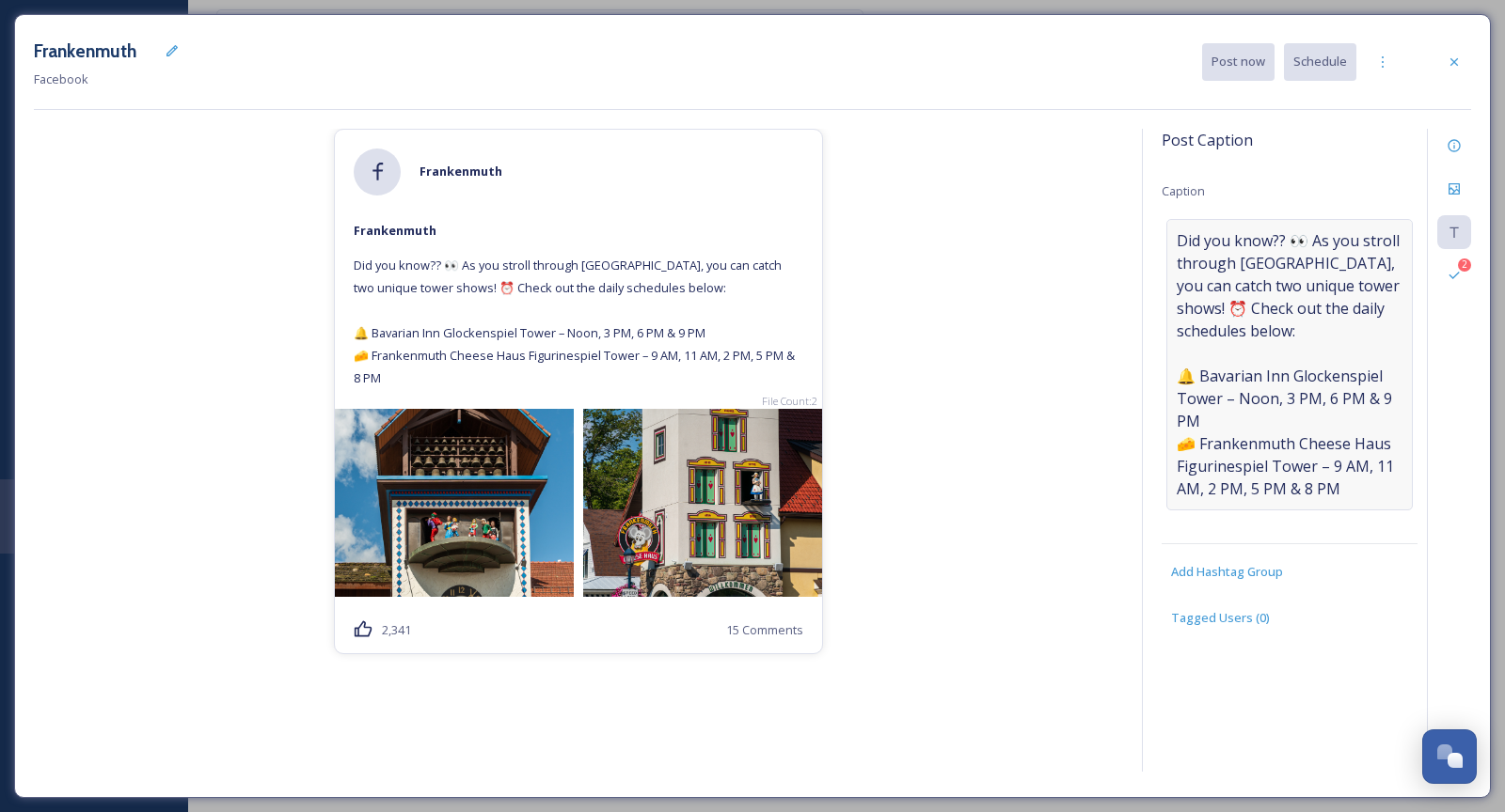
click at [1272, 419] on span "Did you know?? 👀 As you stroll through Frankenmuth, you can catch two unique to…" at bounding box center [1290, 365] width 226 height 271
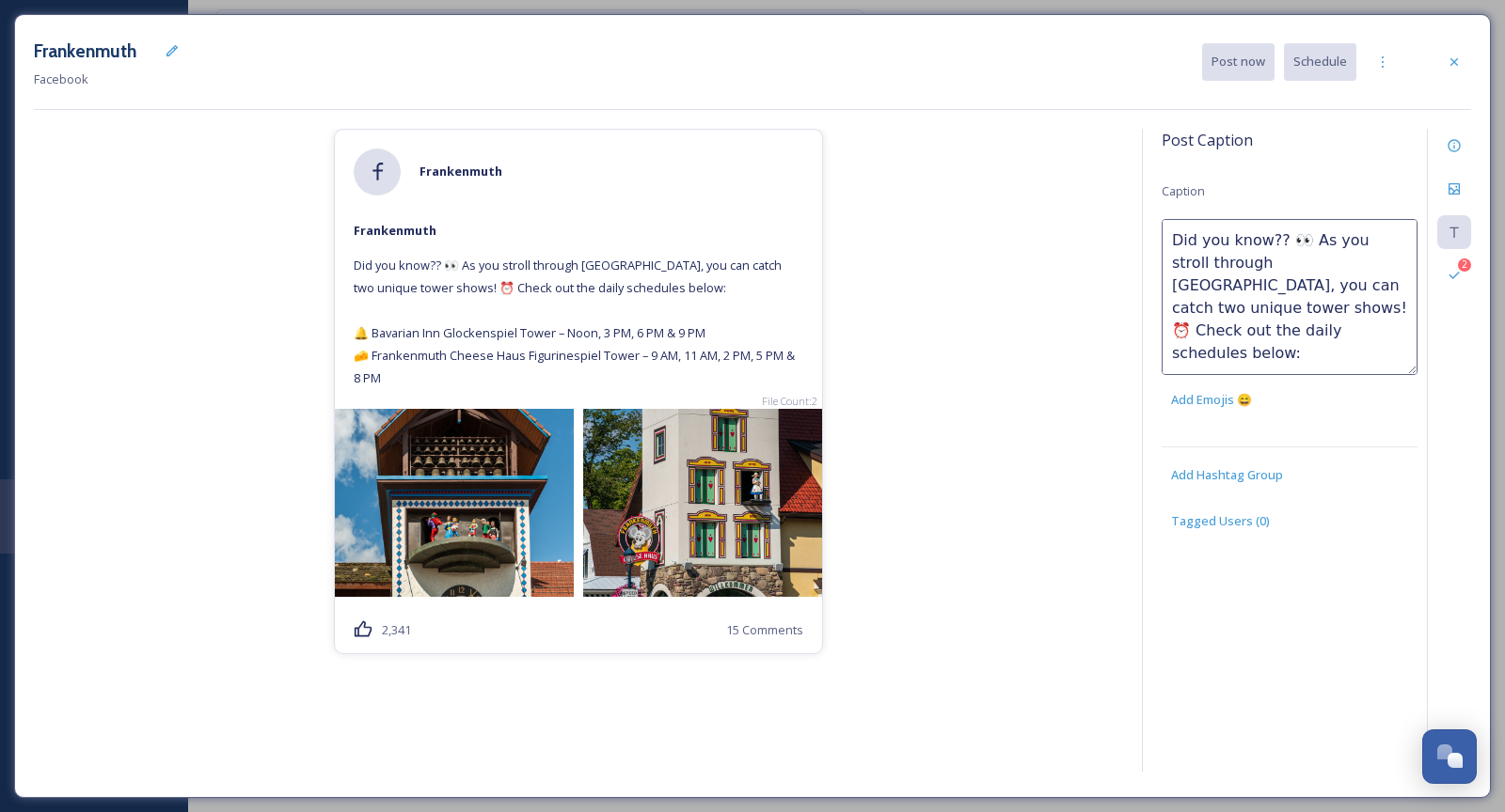
scroll to position [113, 0]
click at [1289, 279] on textarea "Did you know?? 👀 As you stroll through Frankenmuth, you can catch two unique to…" at bounding box center [1289, 297] width 256 height 156
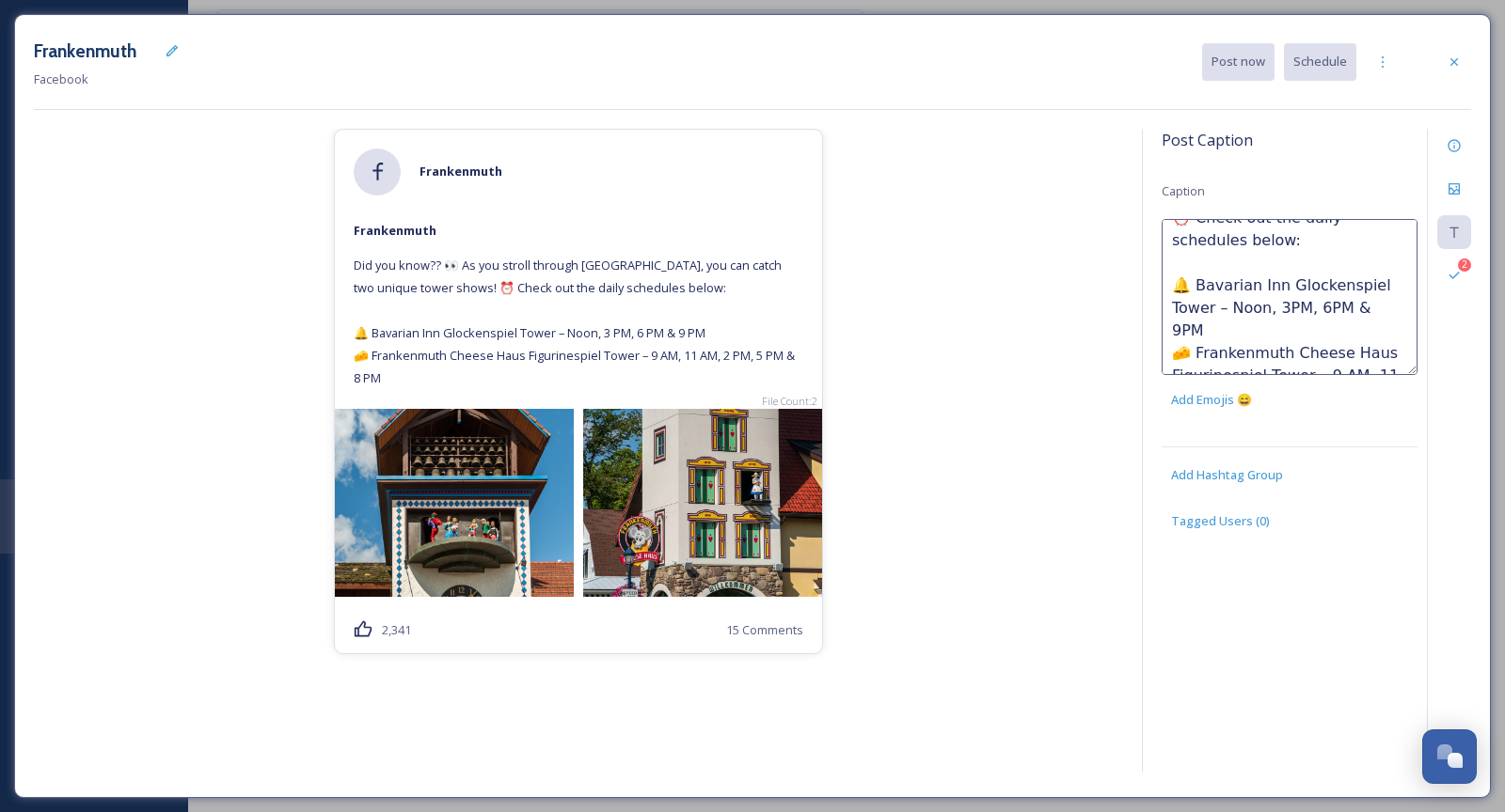
click at [1336, 330] on textarea "Did you know?? 👀 As you stroll through Frankenmuth, you can catch two unique to…" at bounding box center [1289, 297] width 256 height 156
click at [1380, 335] on textarea "Did you know?? 👀 As you stroll through Frankenmuth, you can catch two unique to…" at bounding box center [1289, 297] width 256 height 156
click at [1183, 355] on textarea "Did you know?? 👀 As you stroll through Frankenmuth, you can catch two unique to…" at bounding box center [1289, 297] width 256 height 156
click at [1226, 357] on textarea "Did you know?? 👀 As you stroll through Frankenmuth, you can catch two unique to…" at bounding box center [1289, 297] width 256 height 156
click at [1277, 355] on textarea "Did you know?? 👀 As you stroll through Frankenmuth, you can catch two unique to…" at bounding box center [1289, 297] width 256 height 156
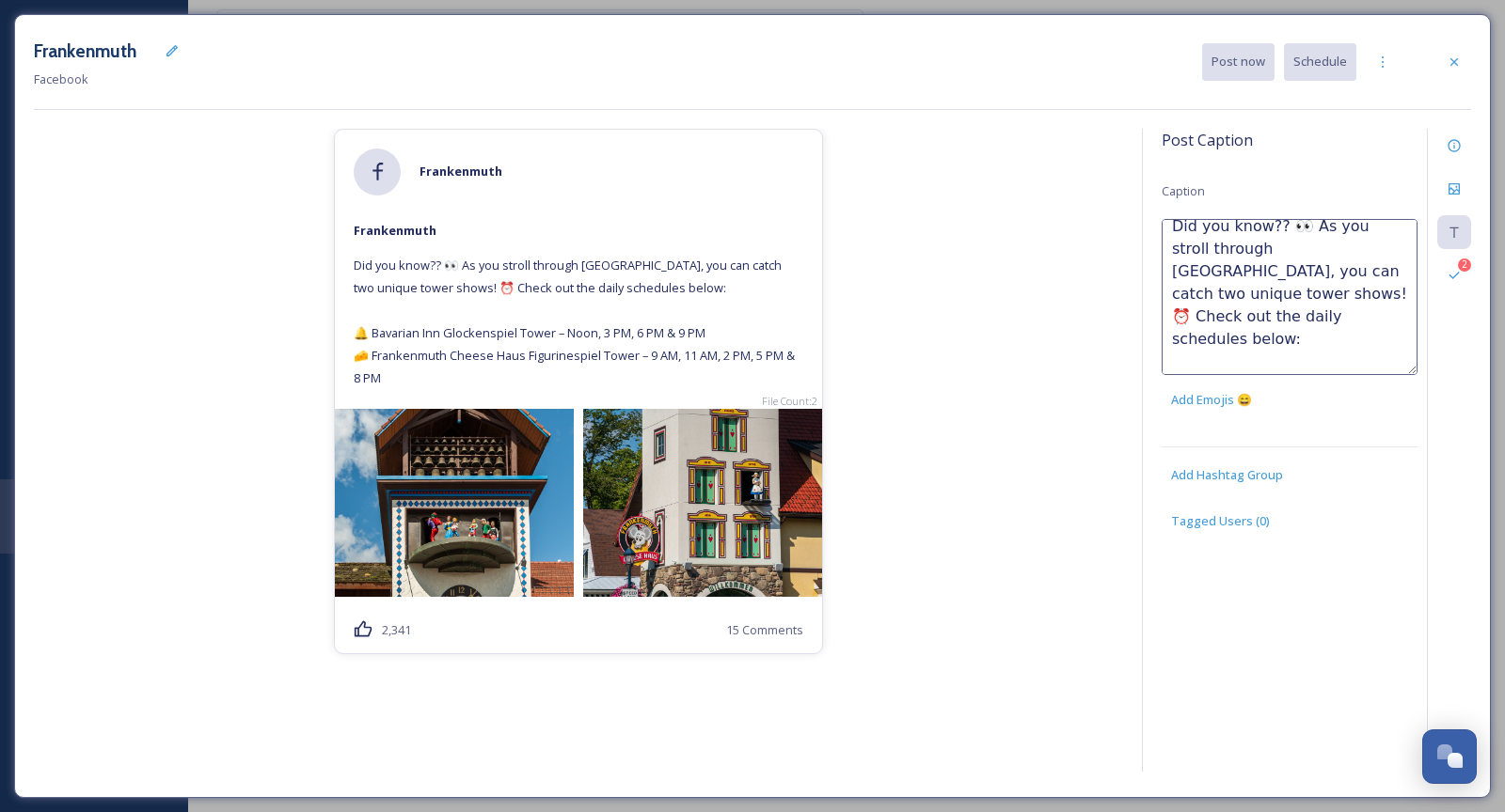
scroll to position [135, 0]
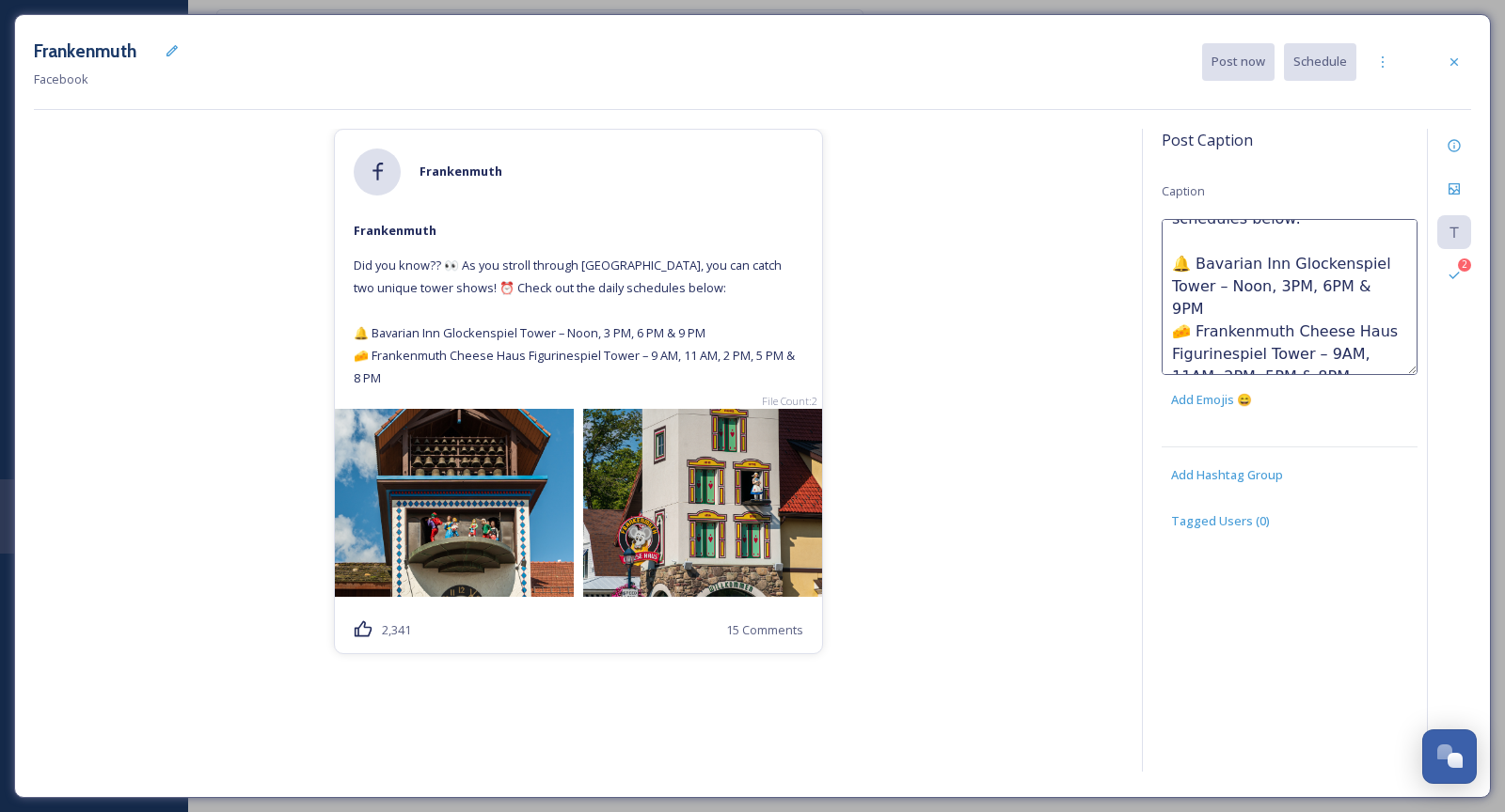
paste textarea "https://www.frankenmuth.org/directory/glockenspiel/"
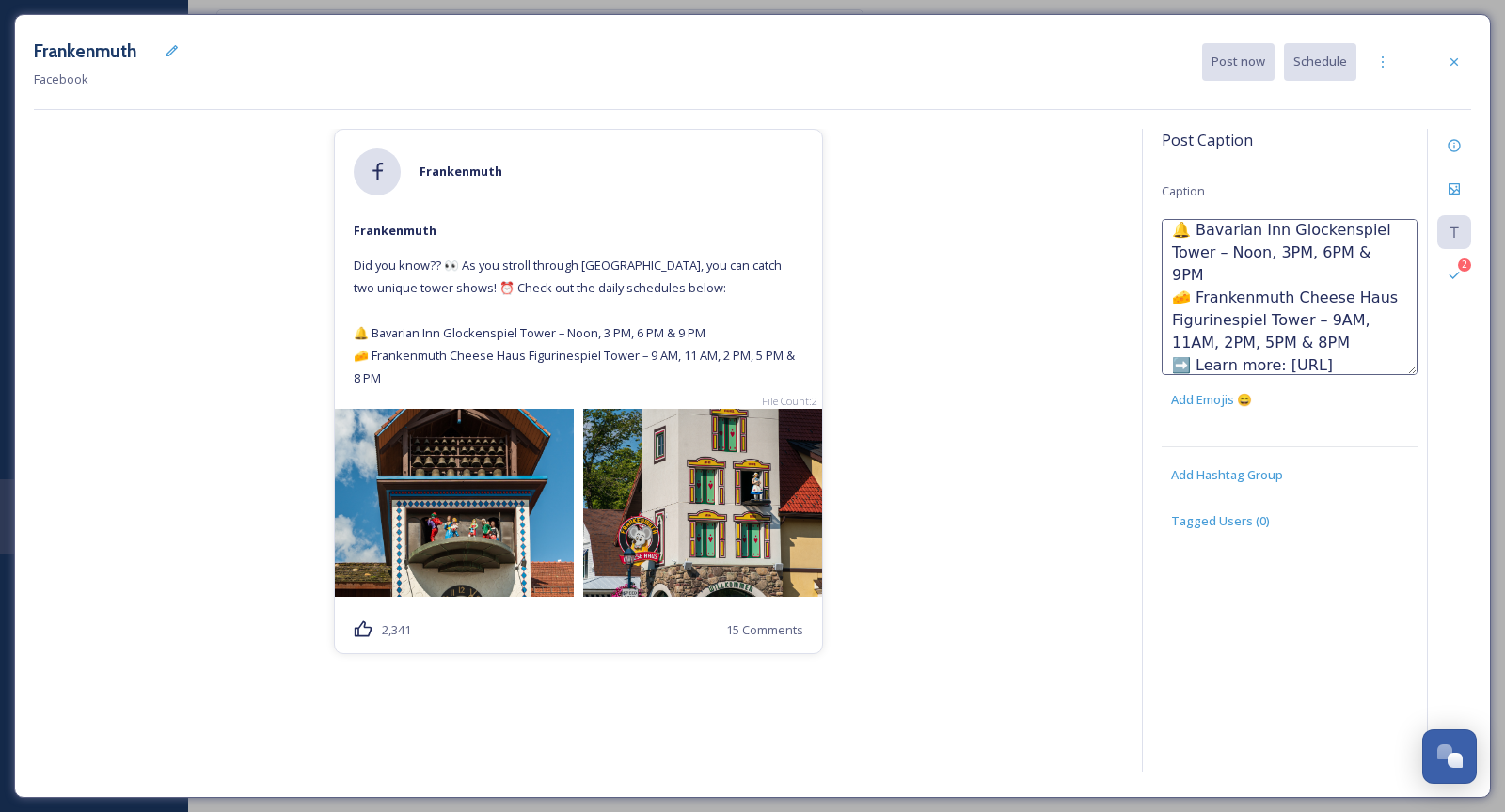
scroll to position [191, 0]
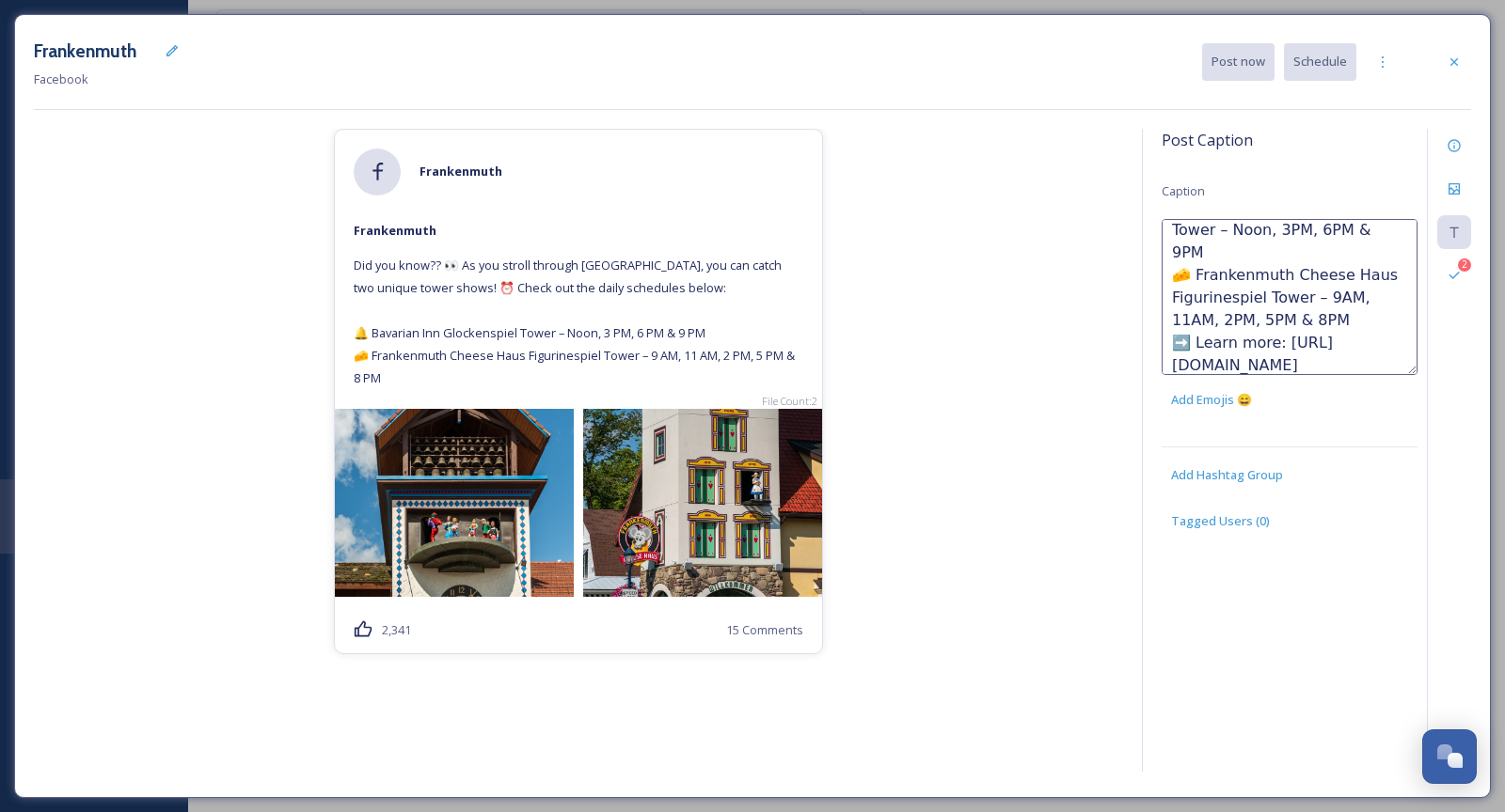
paste textarea "https://www.frankenmuth.org/directory/figurinespiel/"
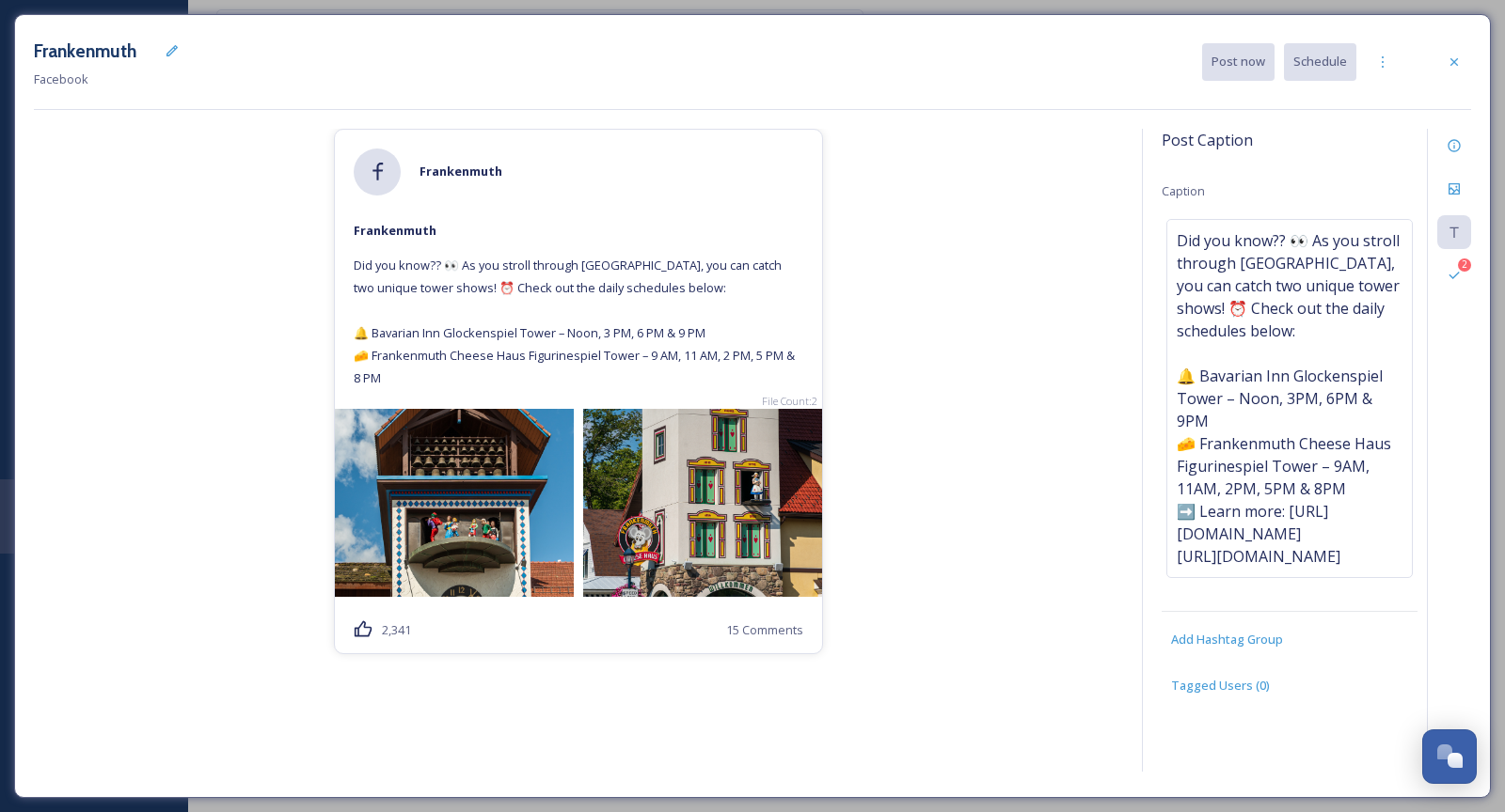
click at [1027, 231] on div "Frankenmuth Frankenmuth Did you know?? 👀 As you stroll through Frankenmuth, you…" at bounding box center [578, 453] width 1089 height 650
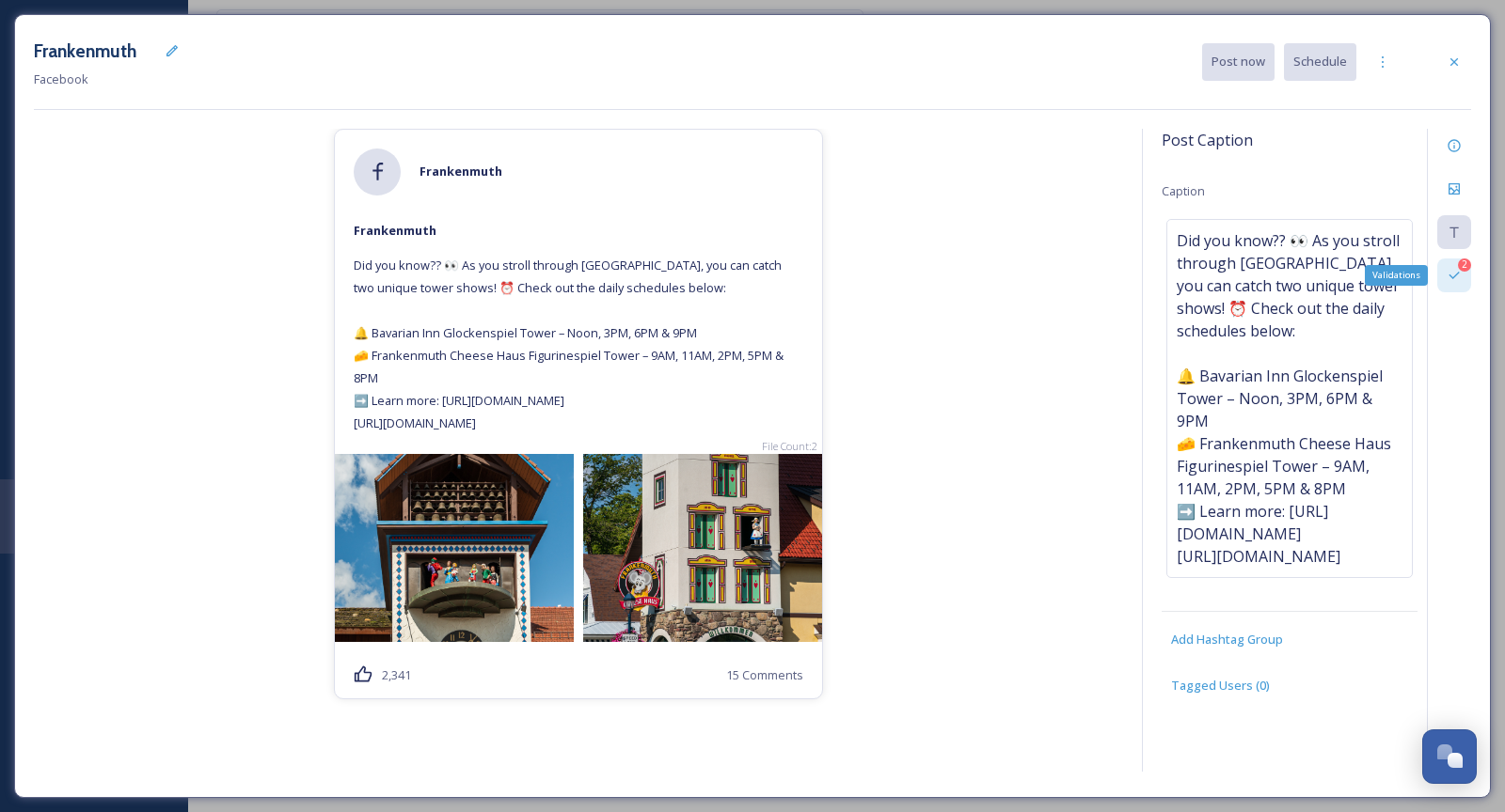
click at [1394, 274] on div "2 Validations" at bounding box center [1454, 275] width 34 height 34
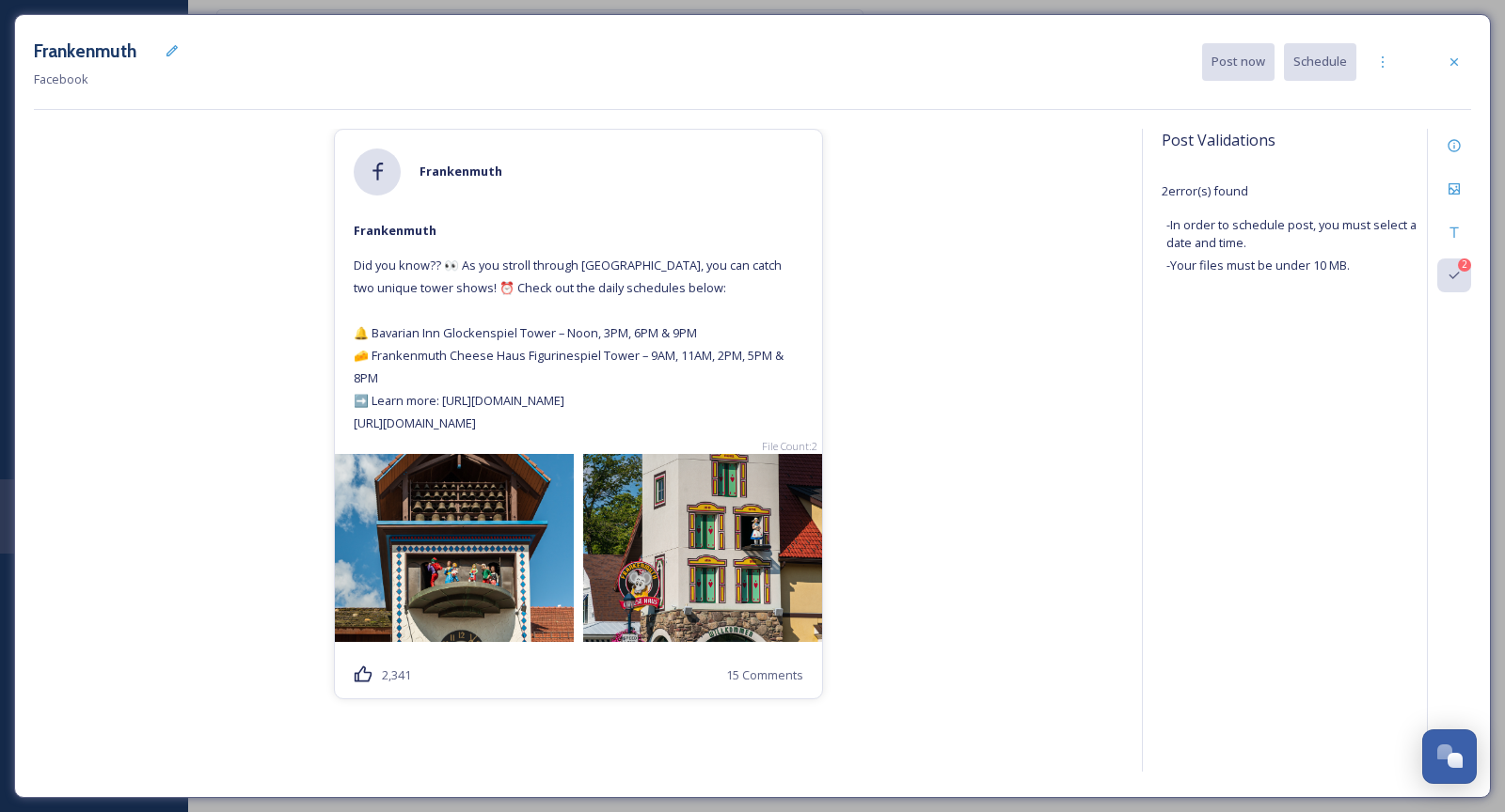
click at [1107, 382] on div "Frankenmuth Frankenmuth Did you know?? 👀 As you stroll through Frankenmuth, you…" at bounding box center [578, 453] width 1089 height 650
drag, startPoint x: 1175, startPoint y: 263, endPoint x: 1499, endPoint y: 263, distance: 324.0
click at [1394, 263] on div "Frankenmuth Facebook Post now Schedule Frankenmuth Frankenmuth Did you know?? 👀…" at bounding box center [752, 406] width 1505 height 812
click at [1393, 292] on div "Post Validations 2 error(s) found - In order to schedule post, you must select …" at bounding box center [1289, 218] width 256 height 179
drag, startPoint x: 1275, startPoint y: 258, endPoint x: 1380, endPoint y: 257, distance: 105.0
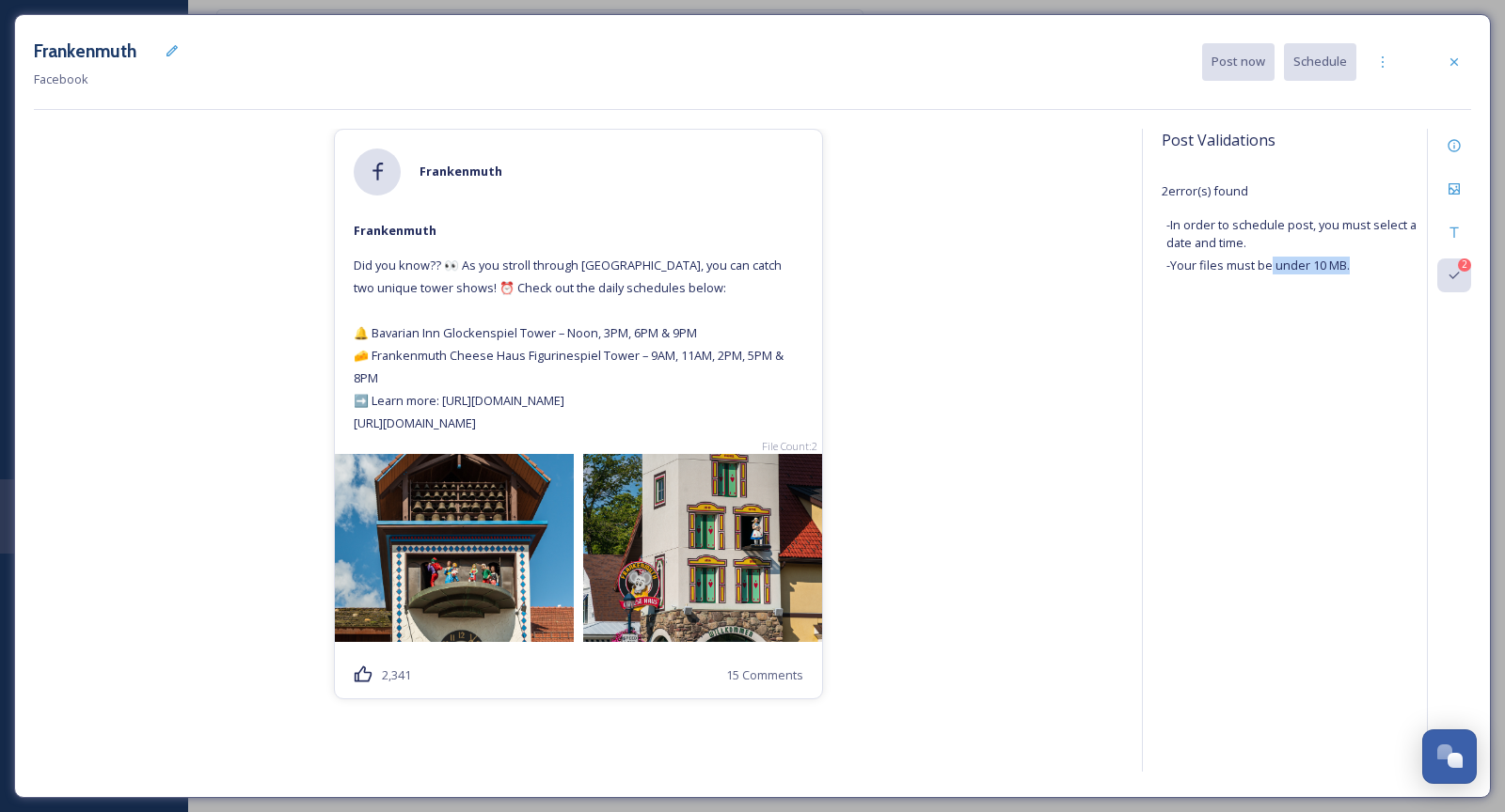
click at [1380, 257] on div "- Your files must be under 10 MB." at bounding box center [1294, 265] width 256 height 18
copy span "under 10 MB."
click at [1064, 301] on div "Frankenmuth Frankenmuth Did you know?? 👀 As you stroll through Frankenmuth, you…" at bounding box center [578, 453] width 1089 height 650
click at [1394, 192] on icon at bounding box center [1454, 188] width 15 height 15
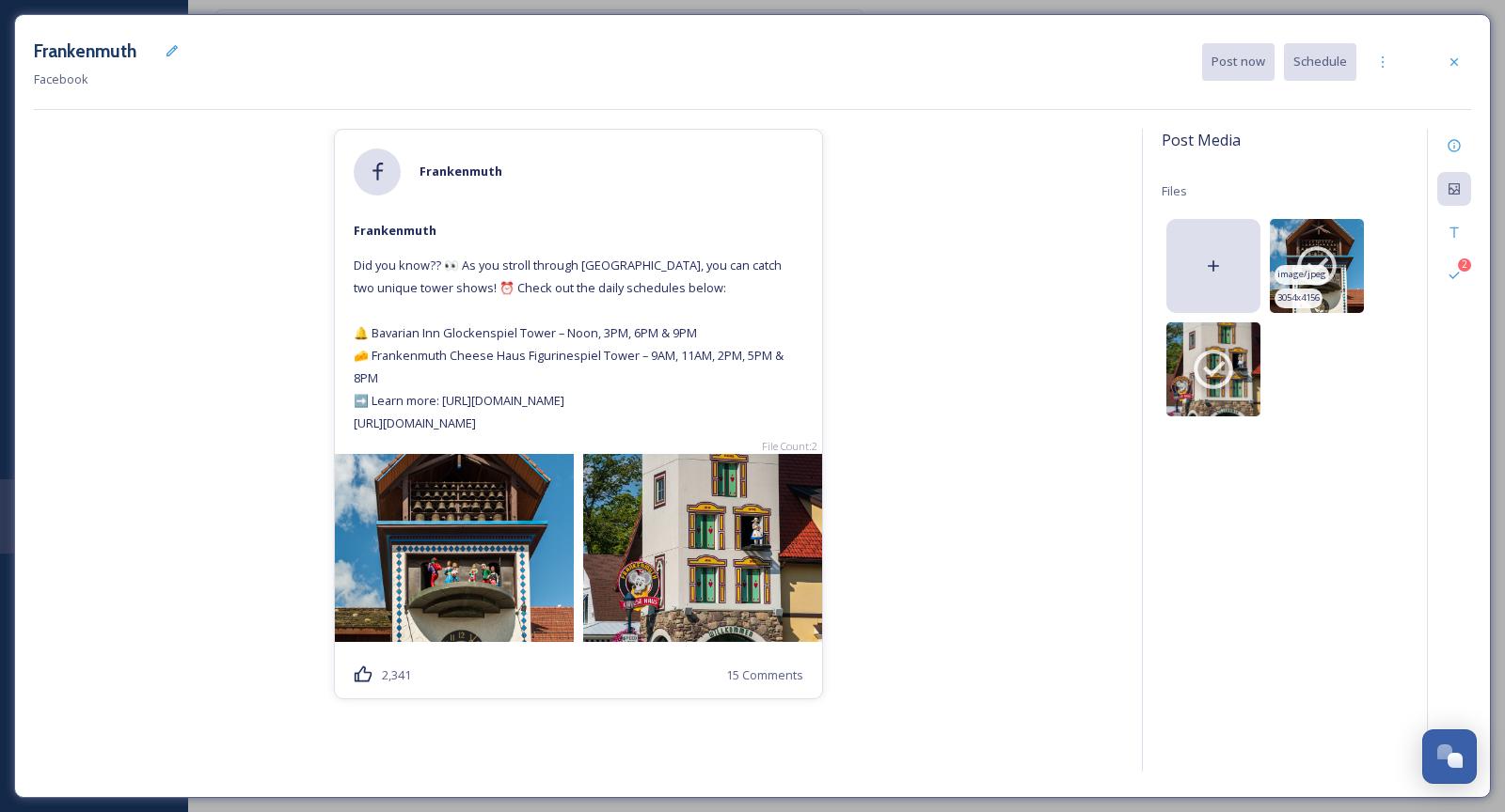
click at [1340, 248] on icon at bounding box center [1317, 266] width 47 height 47
click at [1212, 387] on icon at bounding box center [1213, 369] width 47 height 47
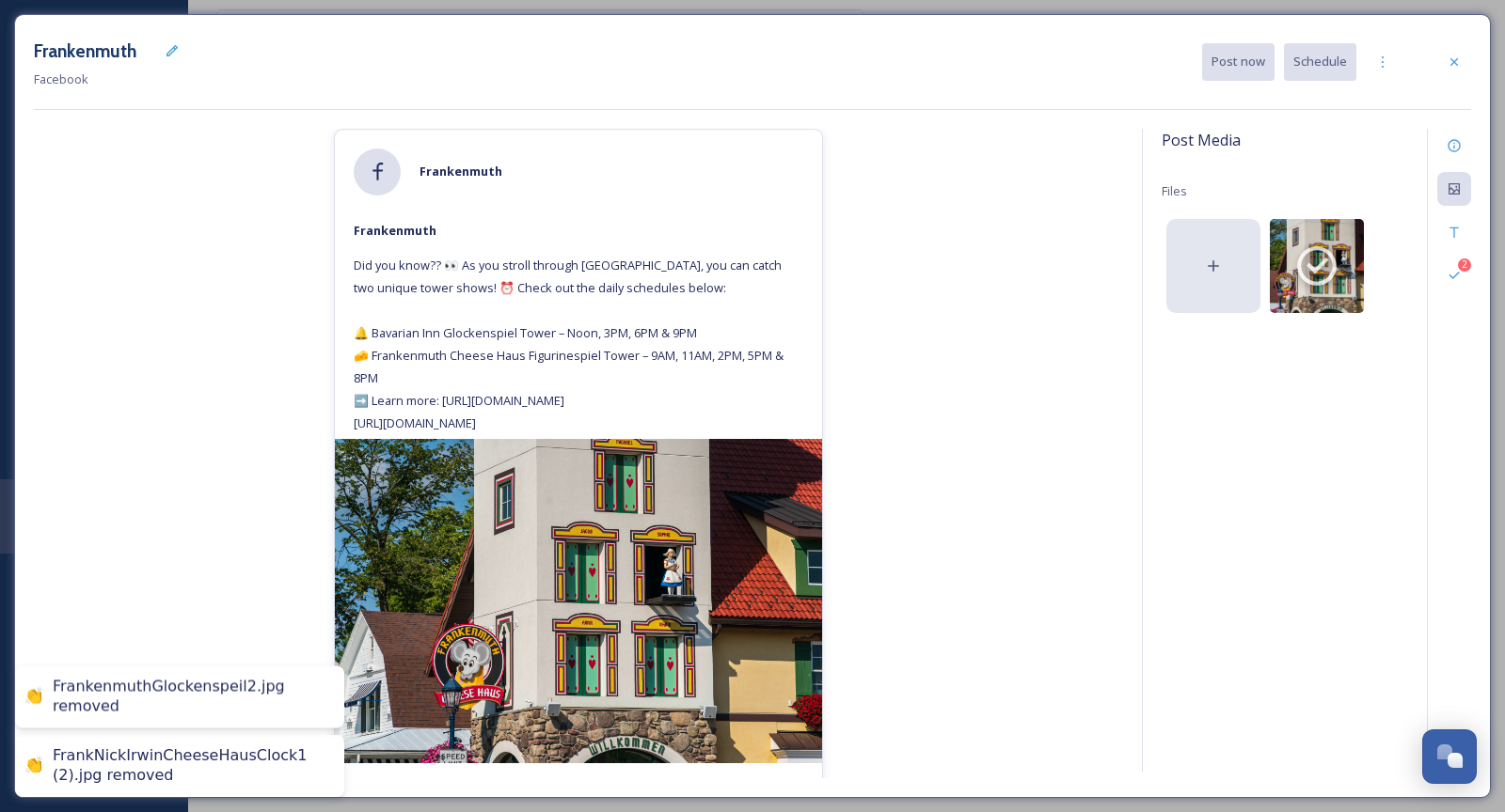
click at [1219, 272] on icon at bounding box center [1213, 265] width 19 height 19
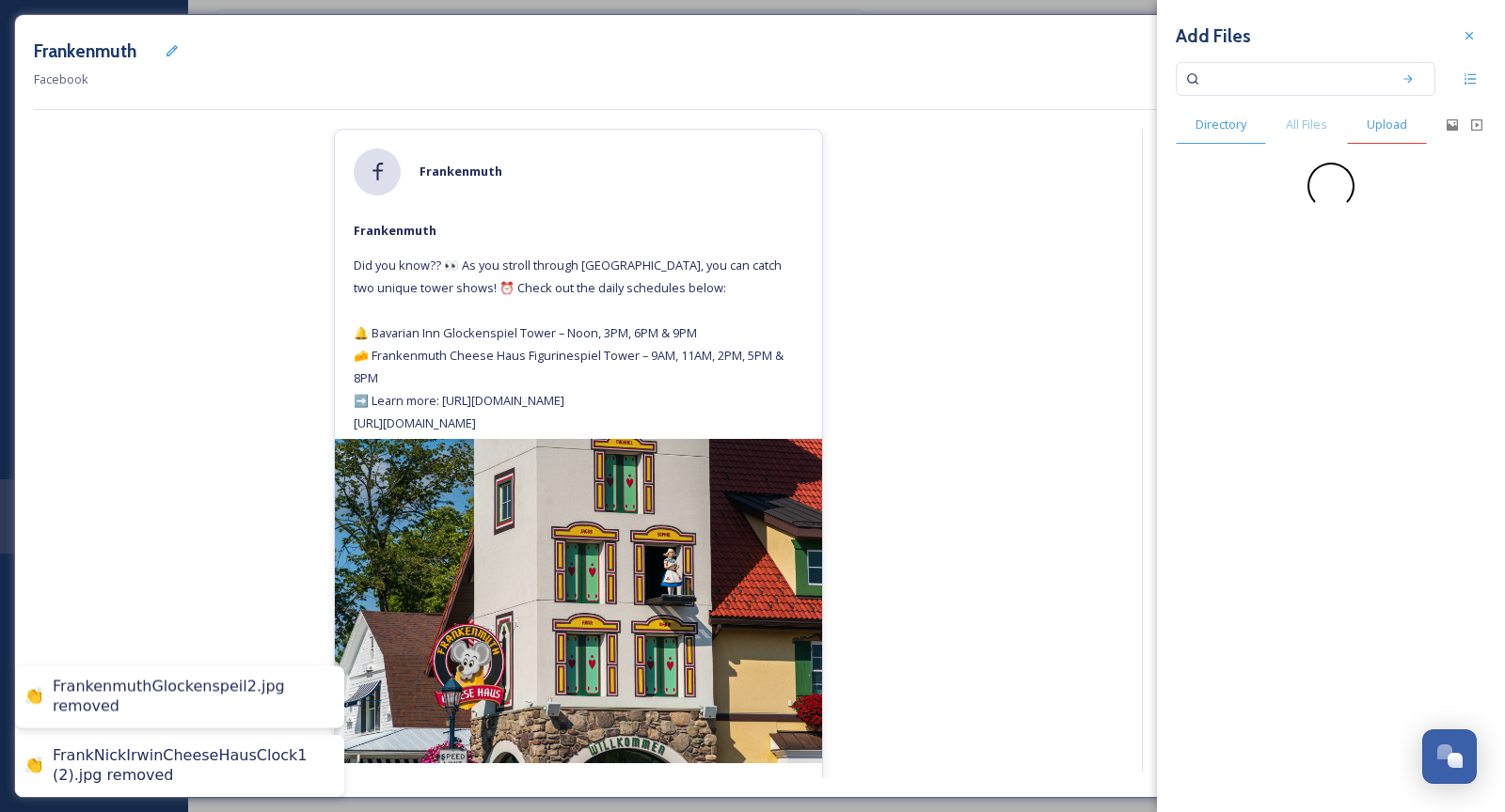
click at [1372, 128] on span "Upload" at bounding box center [1387, 125] width 40 height 18
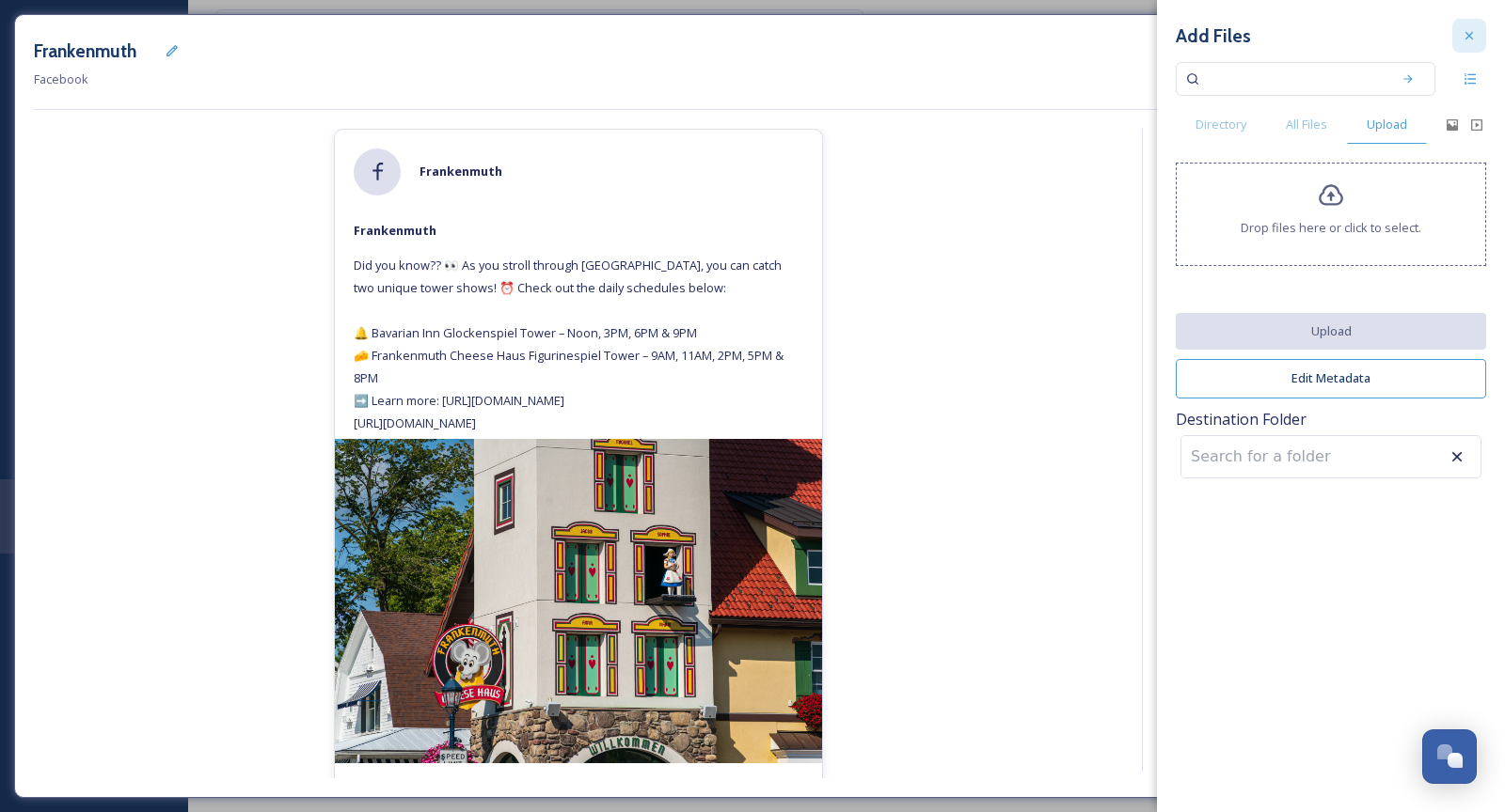
click at [1394, 27] on div at bounding box center [1469, 35] width 34 height 34
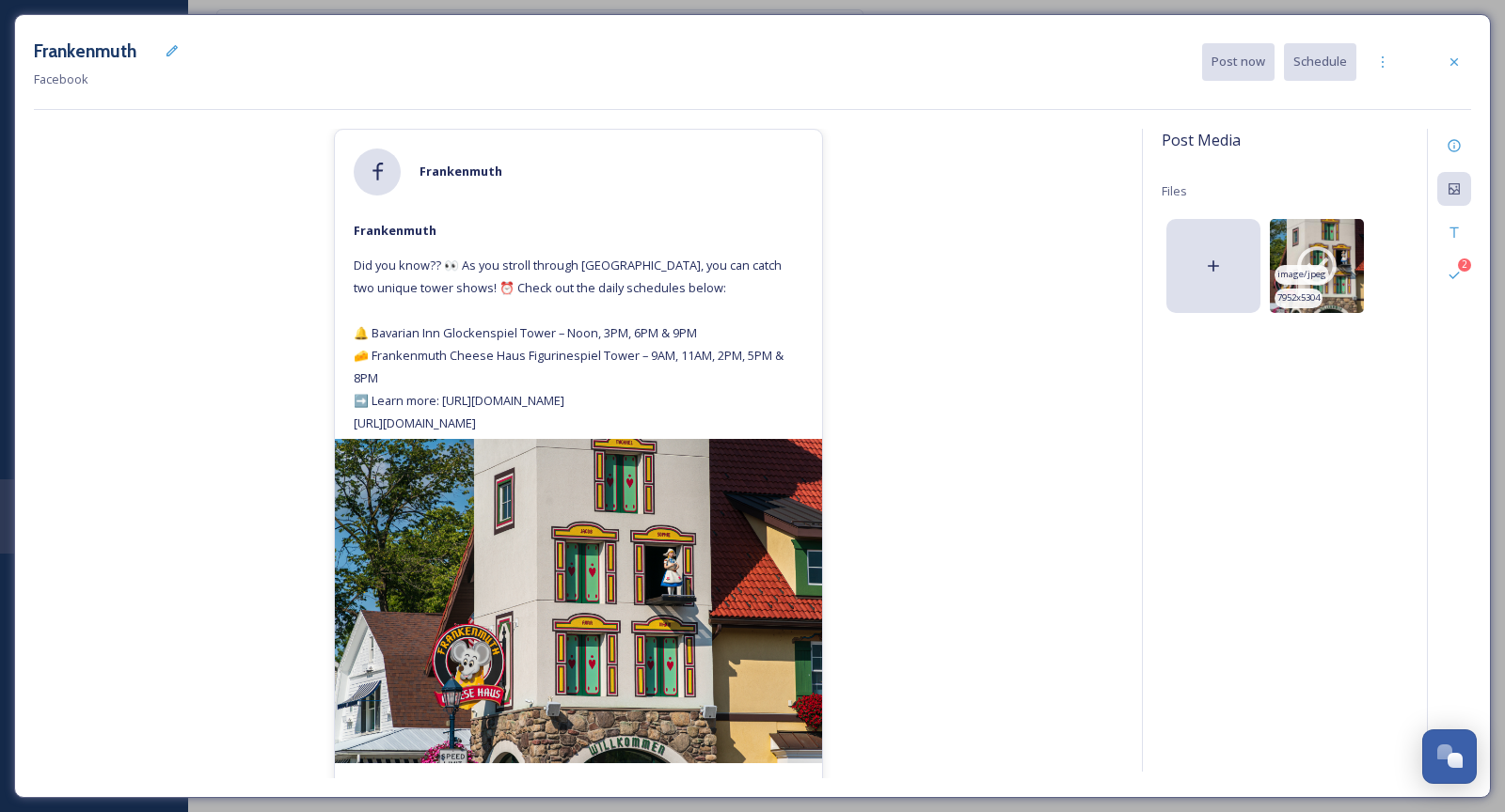
click at [1338, 227] on img at bounding box center [1317, 266] width 94 height 94
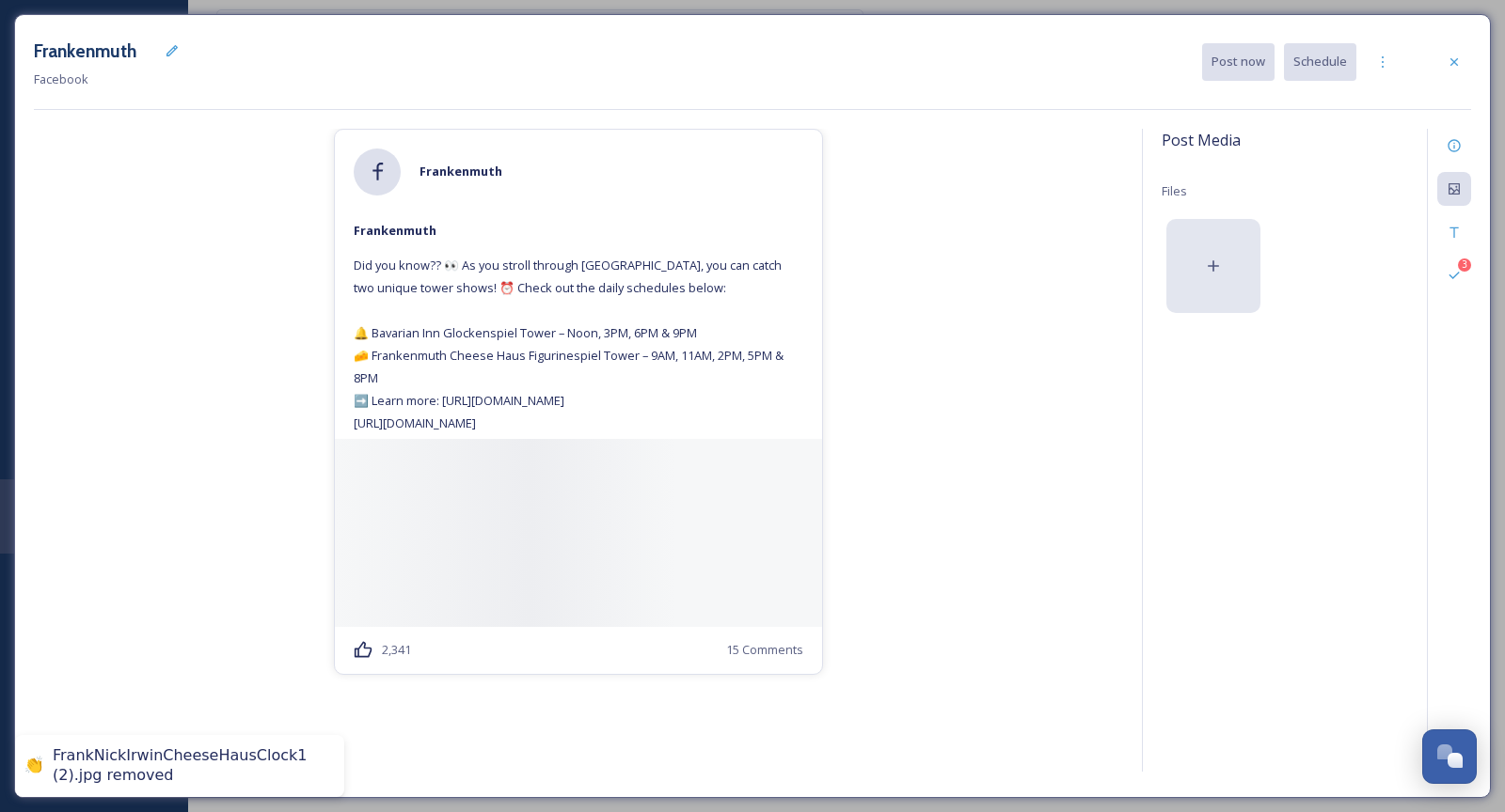
click at [1234, 256] on div at bounding box center [1213, 266] width 94 height 94
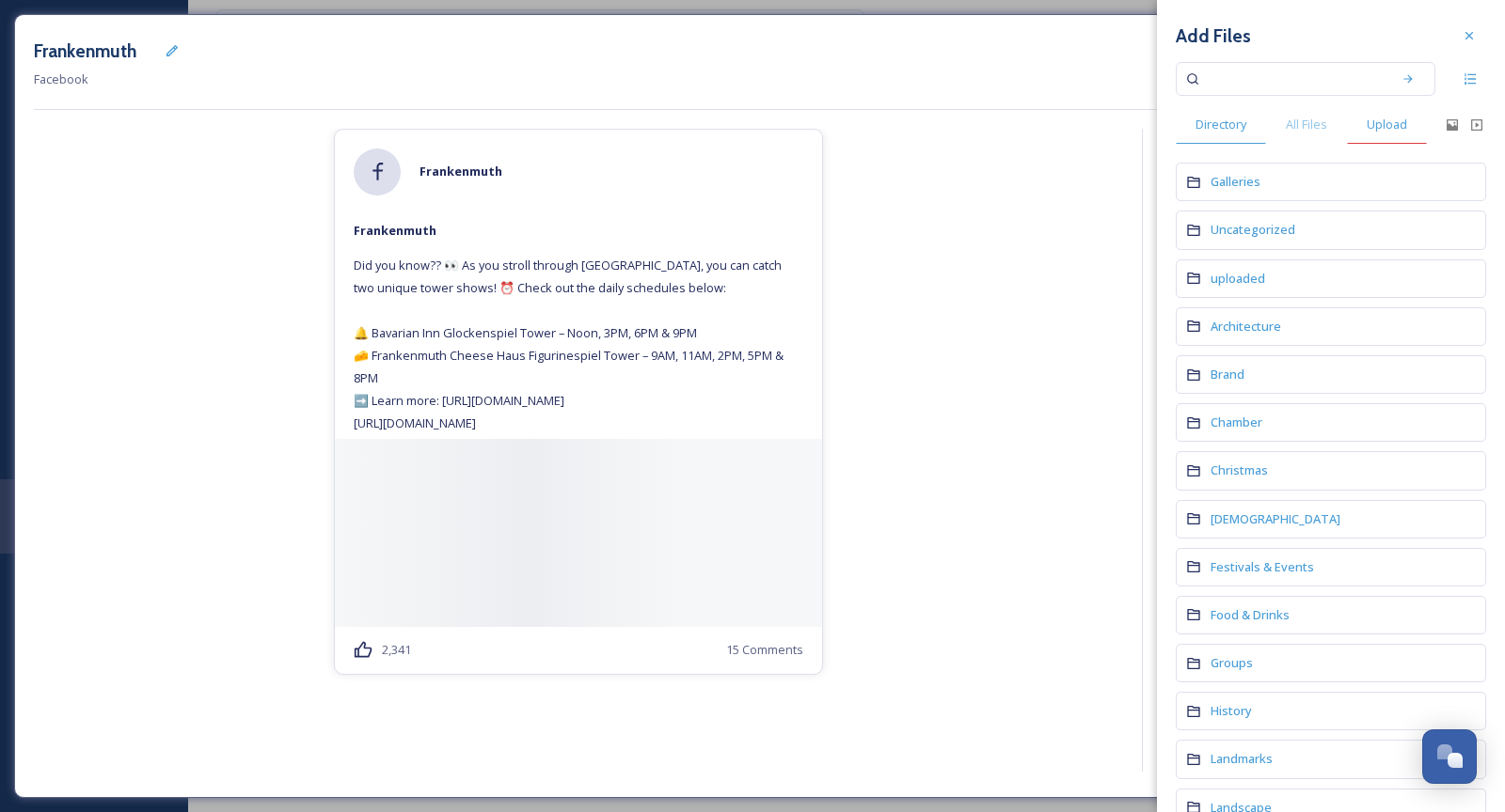
click at [1381, 131] on span "Upload" at bounding box center [1387, 125] width 40 height 18
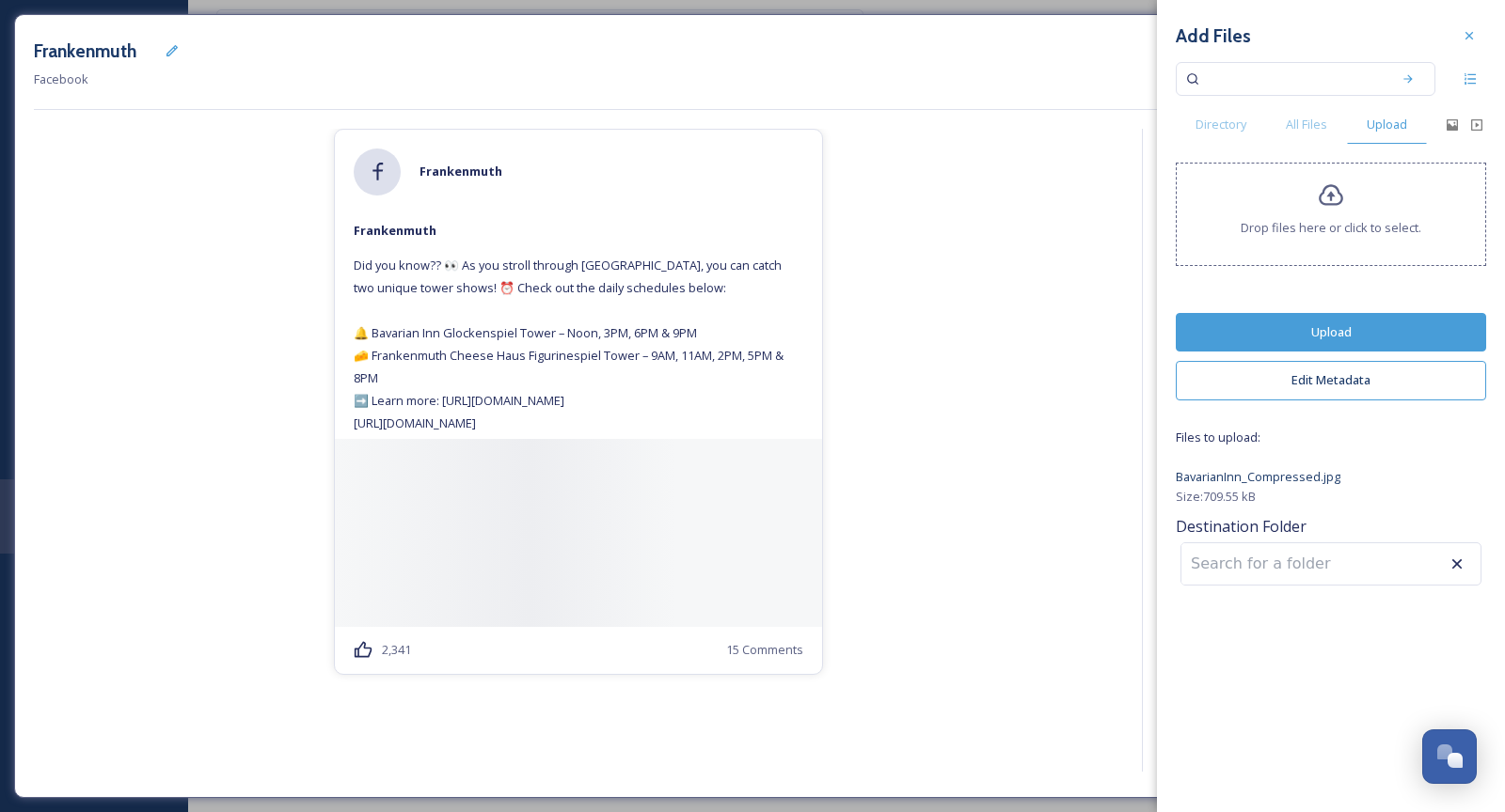
click at [1366, 325] on button "Upload" at bounding box center [1331, 332] width 310 height 39
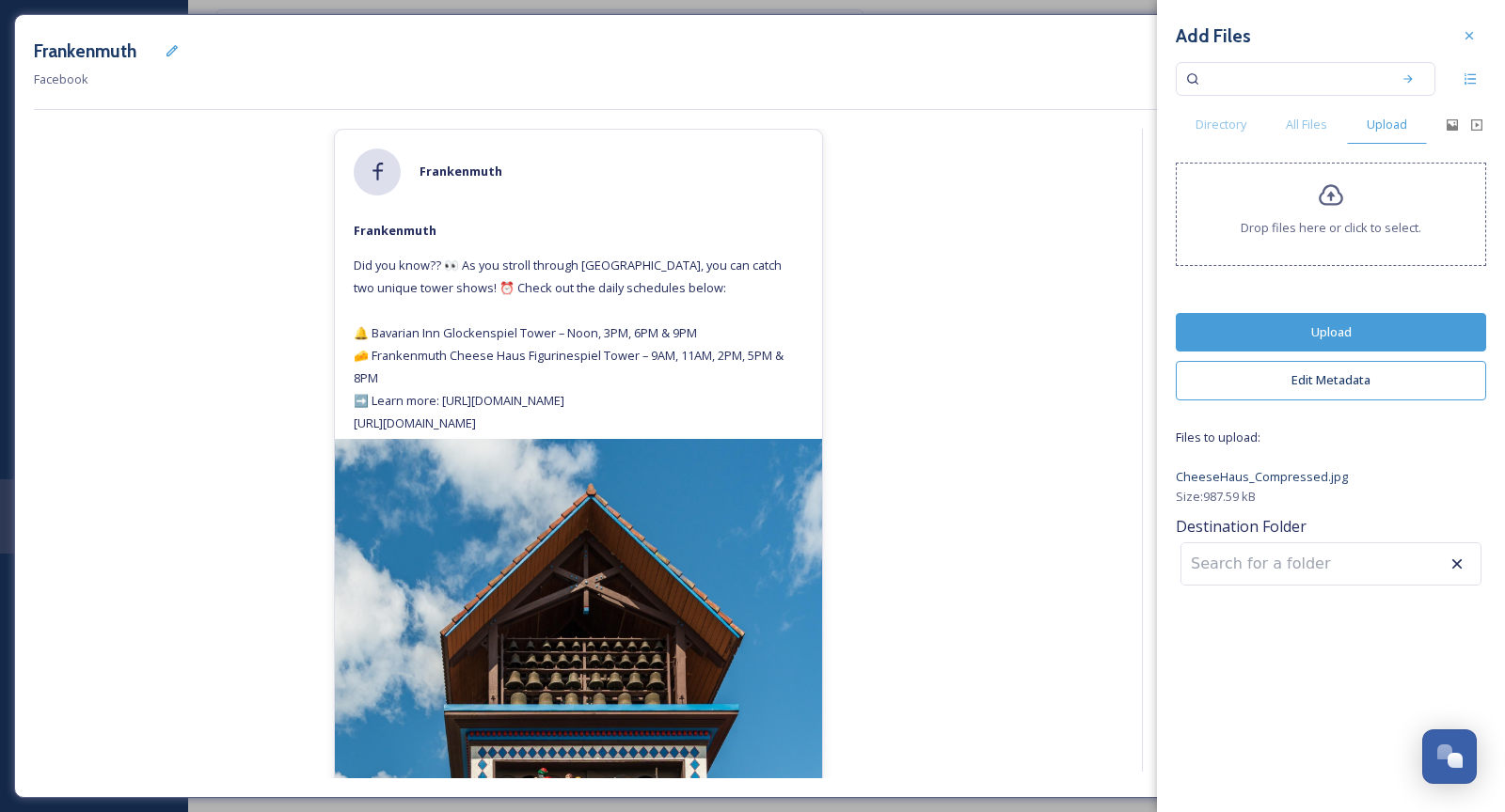
click at [1343, 348] on button "Upload" at bounding box center [1331, 332] width 310 height 39
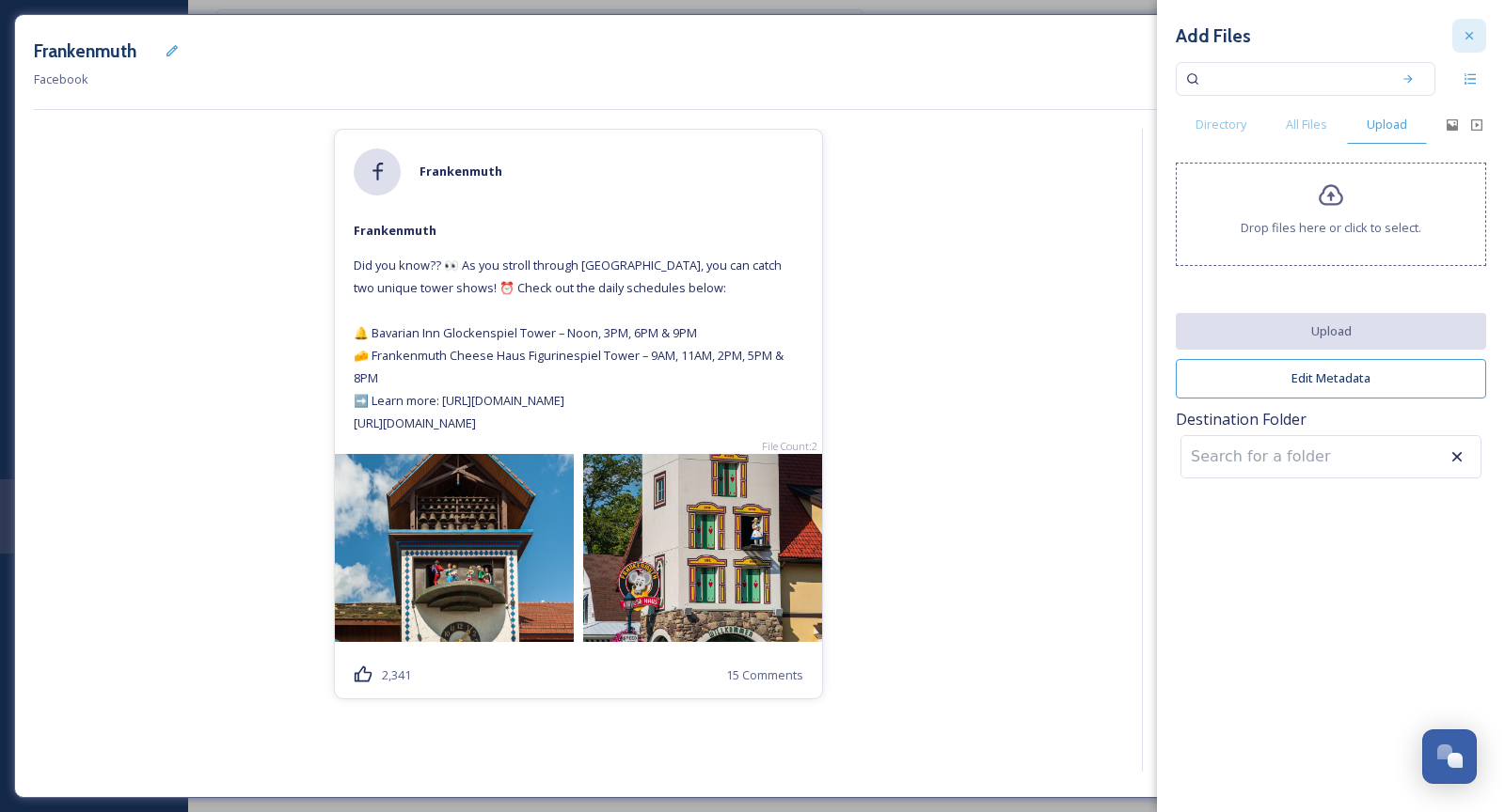
click at [1394, 45] on div at bounding box center [1469, 35] width 34 height 34
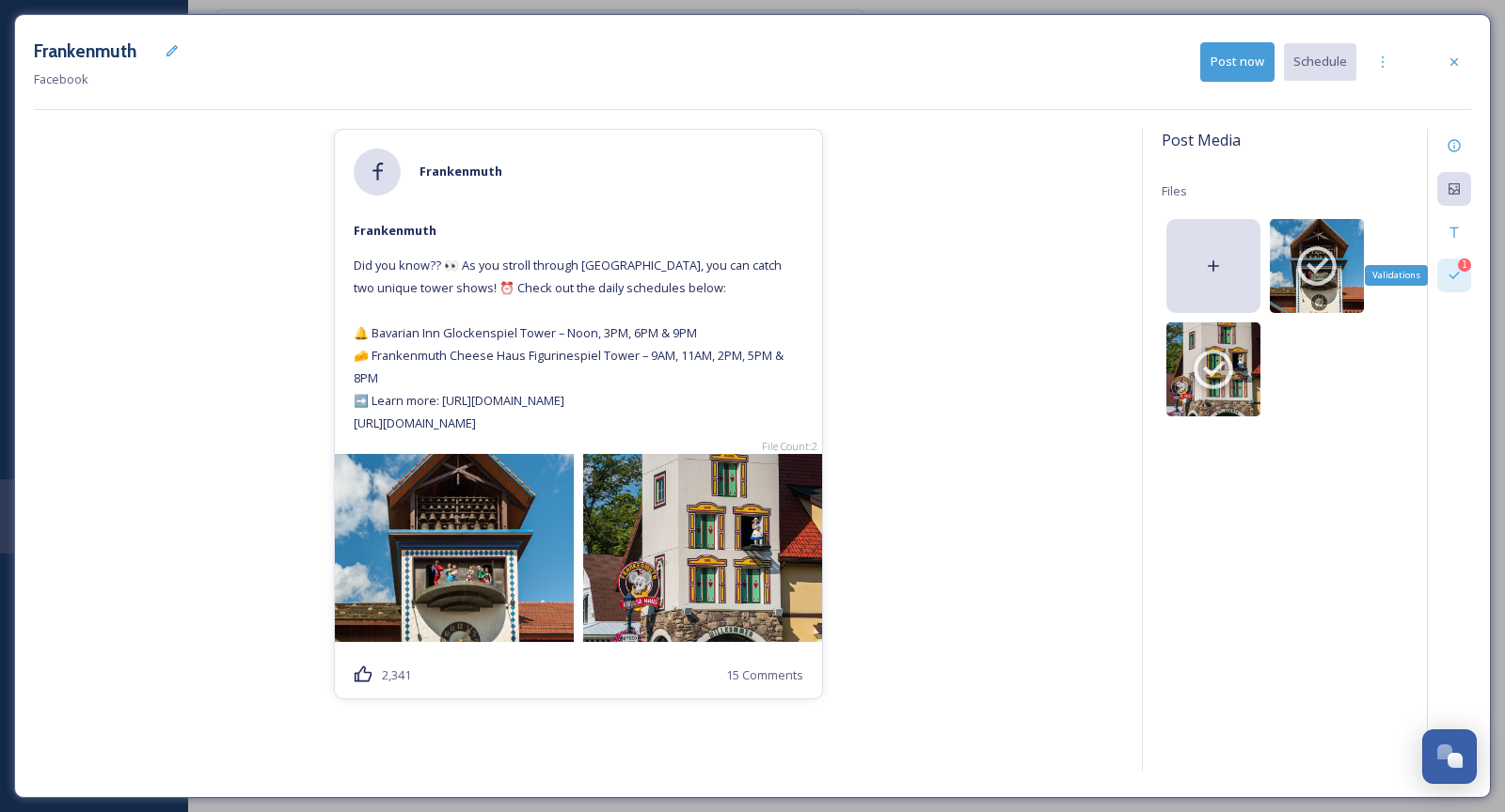
click at [1394, 276] on icon at bounding box center [1454, 276] width 11 height 8
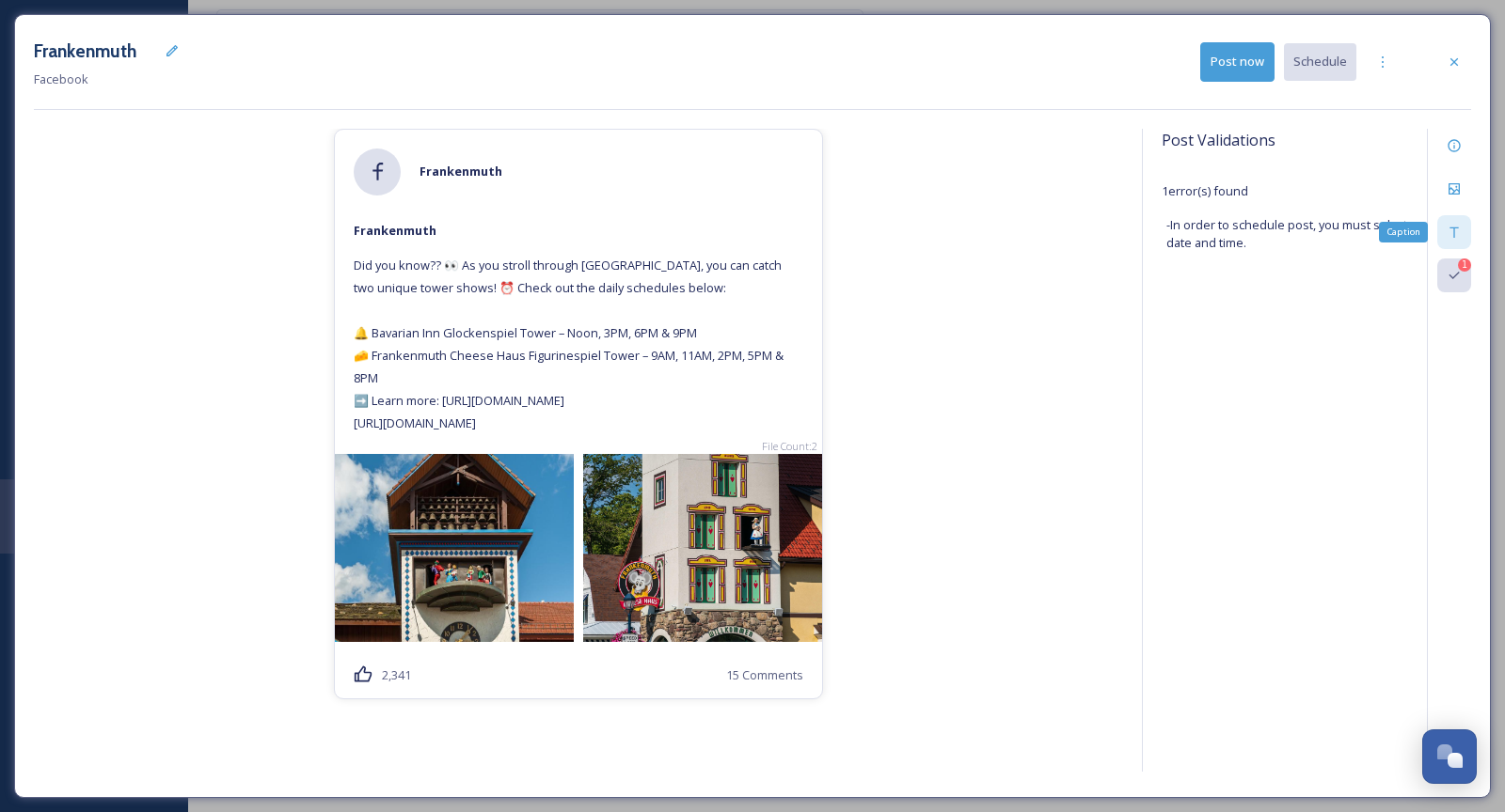
click at [1394, 221] on div "Caption" at bounding box center [1454, 232] width 34 height 34
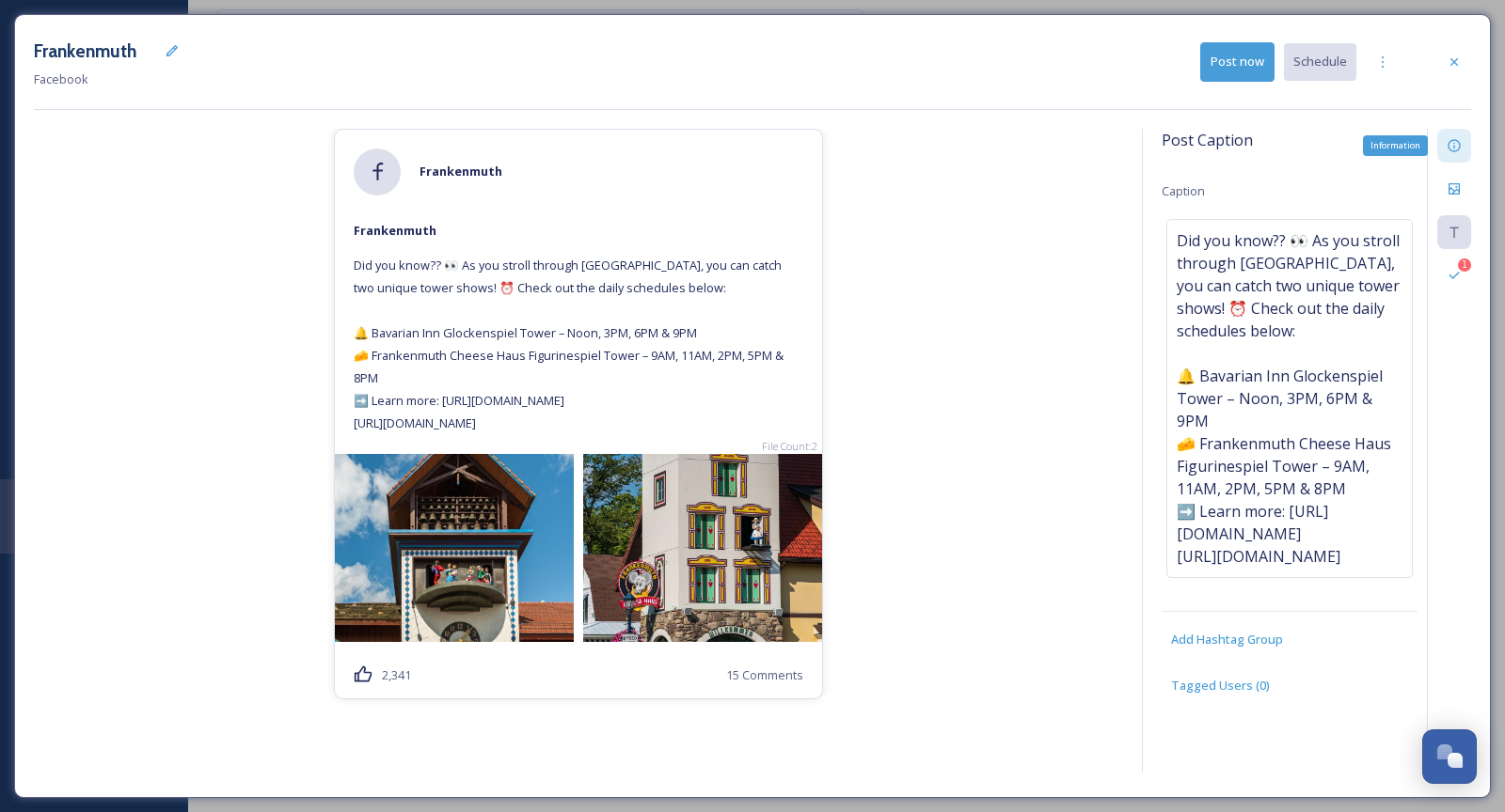
click at [1394, 149] on icon at bounding box center [1454, 145] width 13 height 13
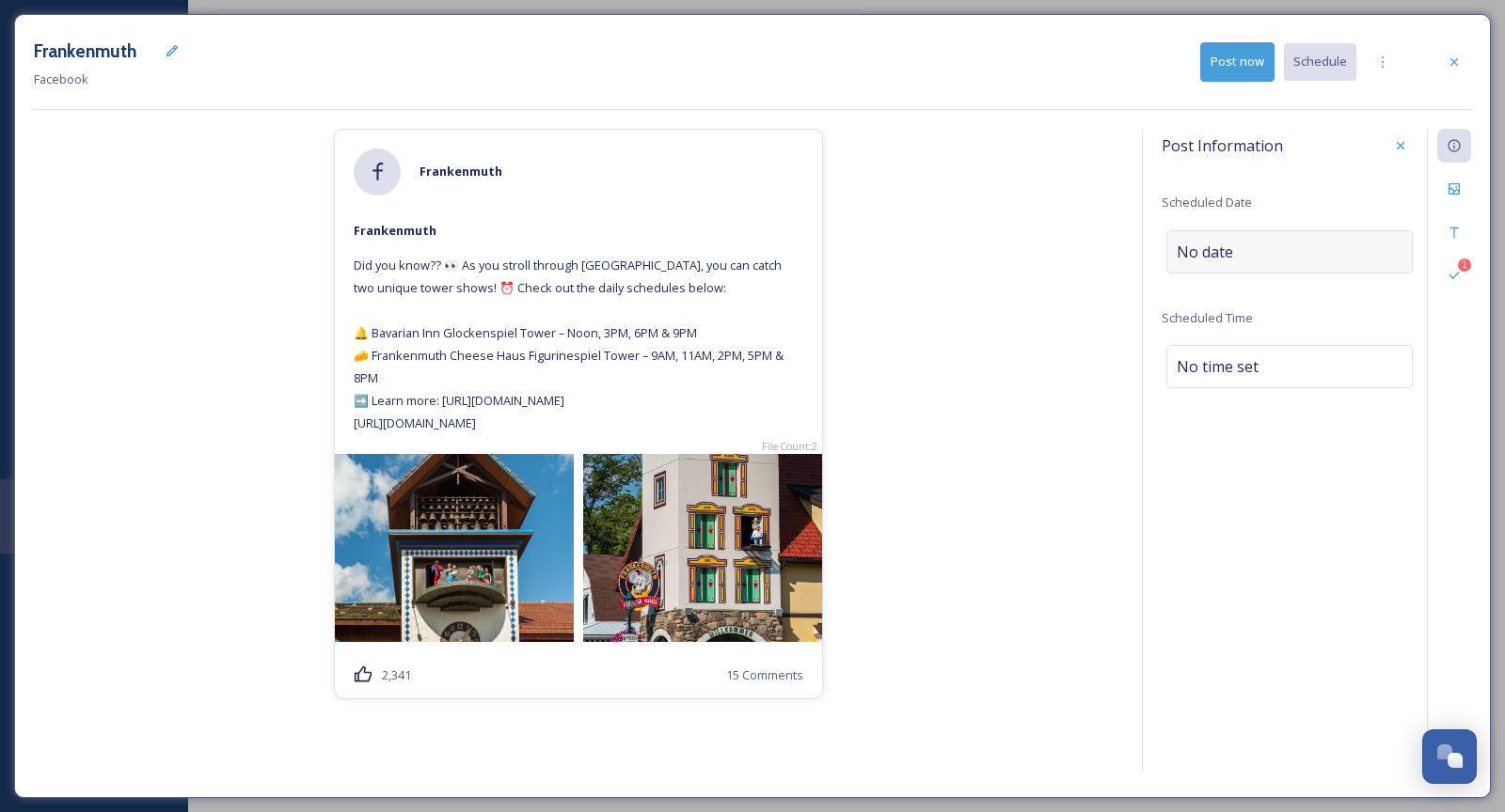
click at [1214, 270] on div "No date" at bounding box center [1289, 251] width 247 height 43
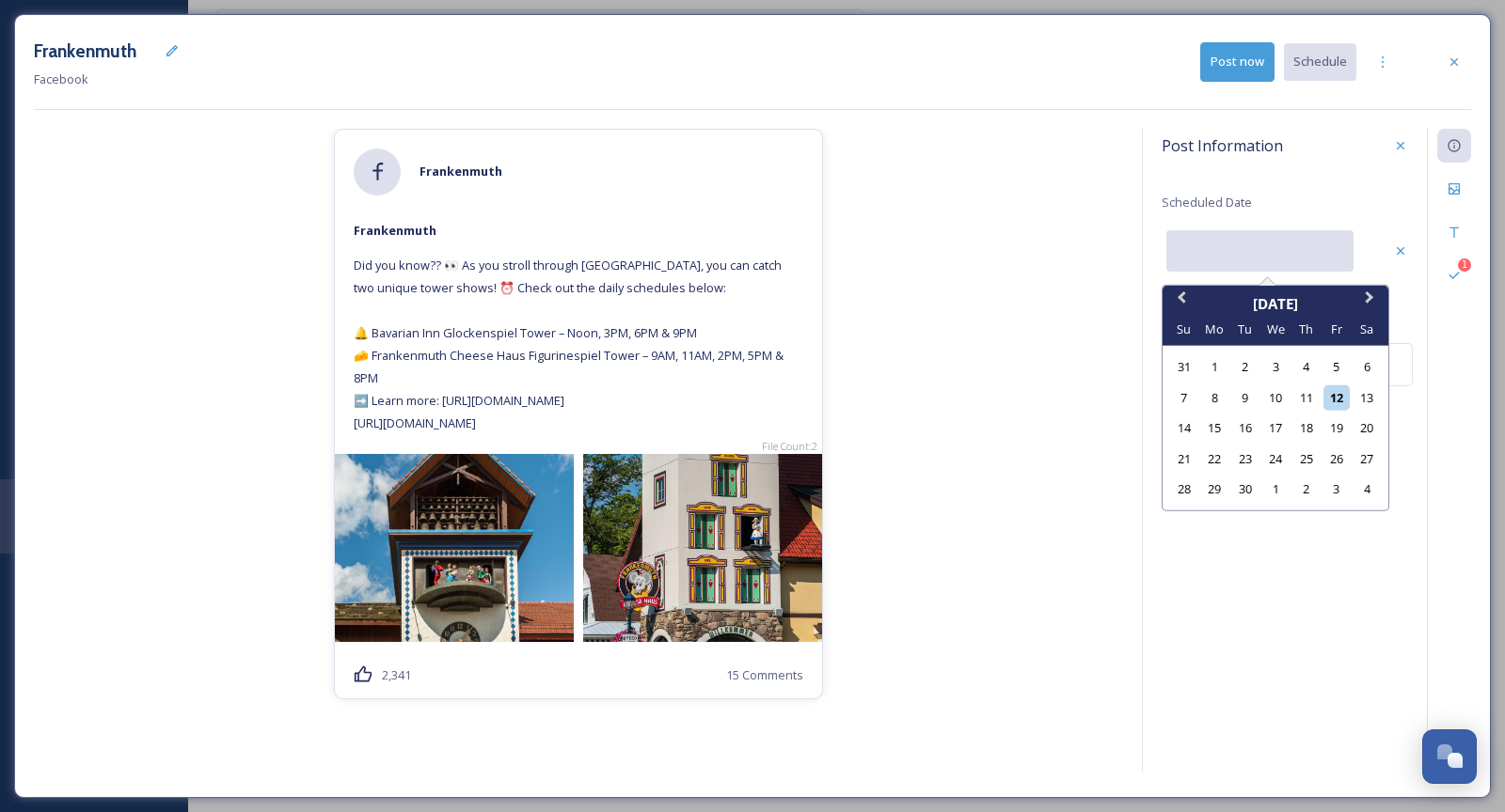
click at [1214, 270] on input "text" at bounding box center [1260, 251] width 187 height 41
click at [1372, 405] on div "13" at bounding box center [1367, 398] width 25 height 25
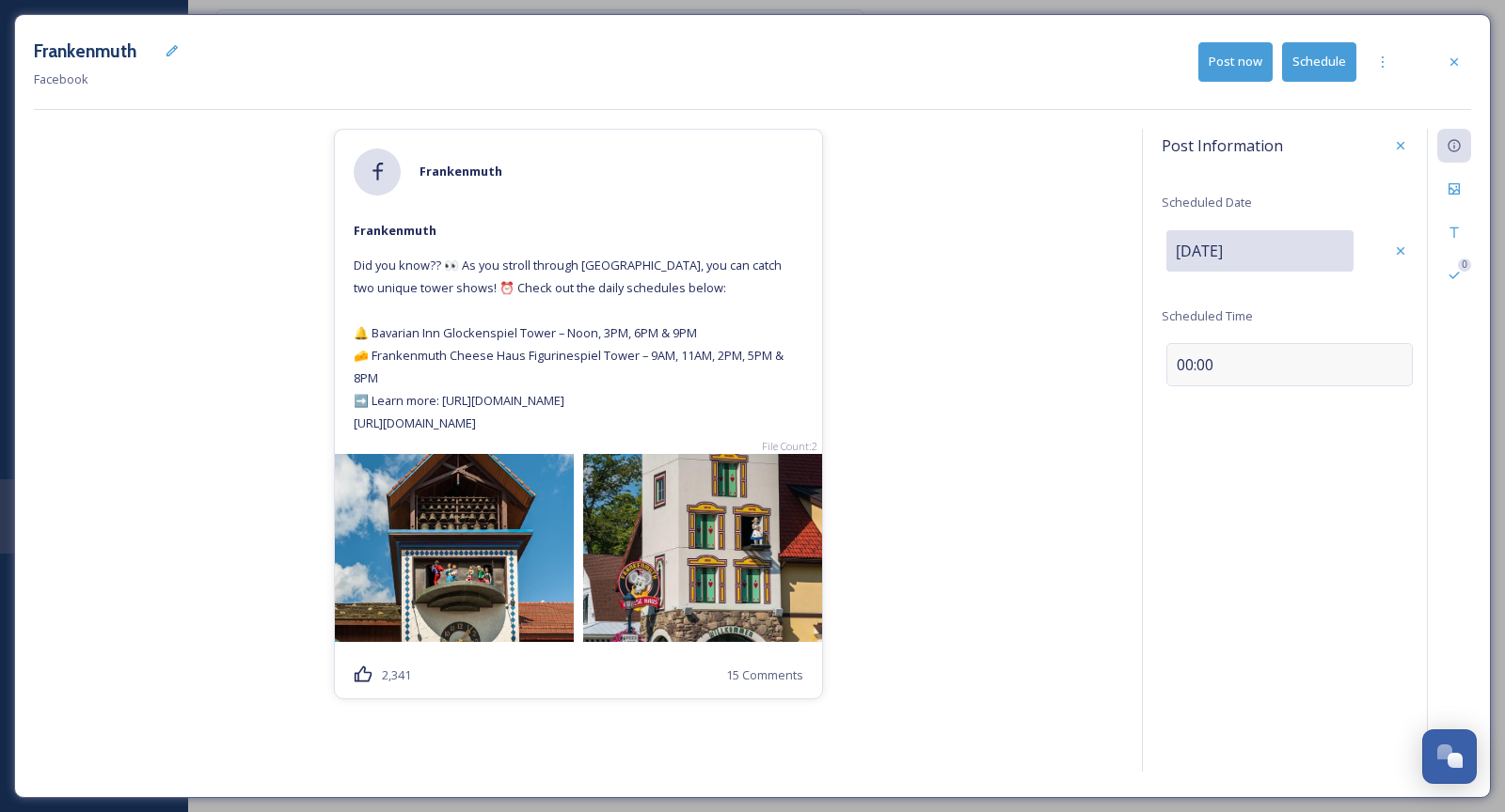
click at [1201, 365] on span "00:00" at bounding box center [1196, 365] width 37 height 22
click at [1178, 365] on input "14:45" at bounding box center [1224, 363] width 126 height 45
click at [1394, 366] on icon at bounding box center [1401, 363] width 15 height 15
click at [1088, 412] on div "Frankenmuth Frankenmuth Did you know?? 👀 As you stroll through Frankenmuth, you…" at bounding box center [578, 453] width 1089 height 650
click at [1322, 61] on button "Schedule" at bounding box center [1320, 61] width 74 height 39
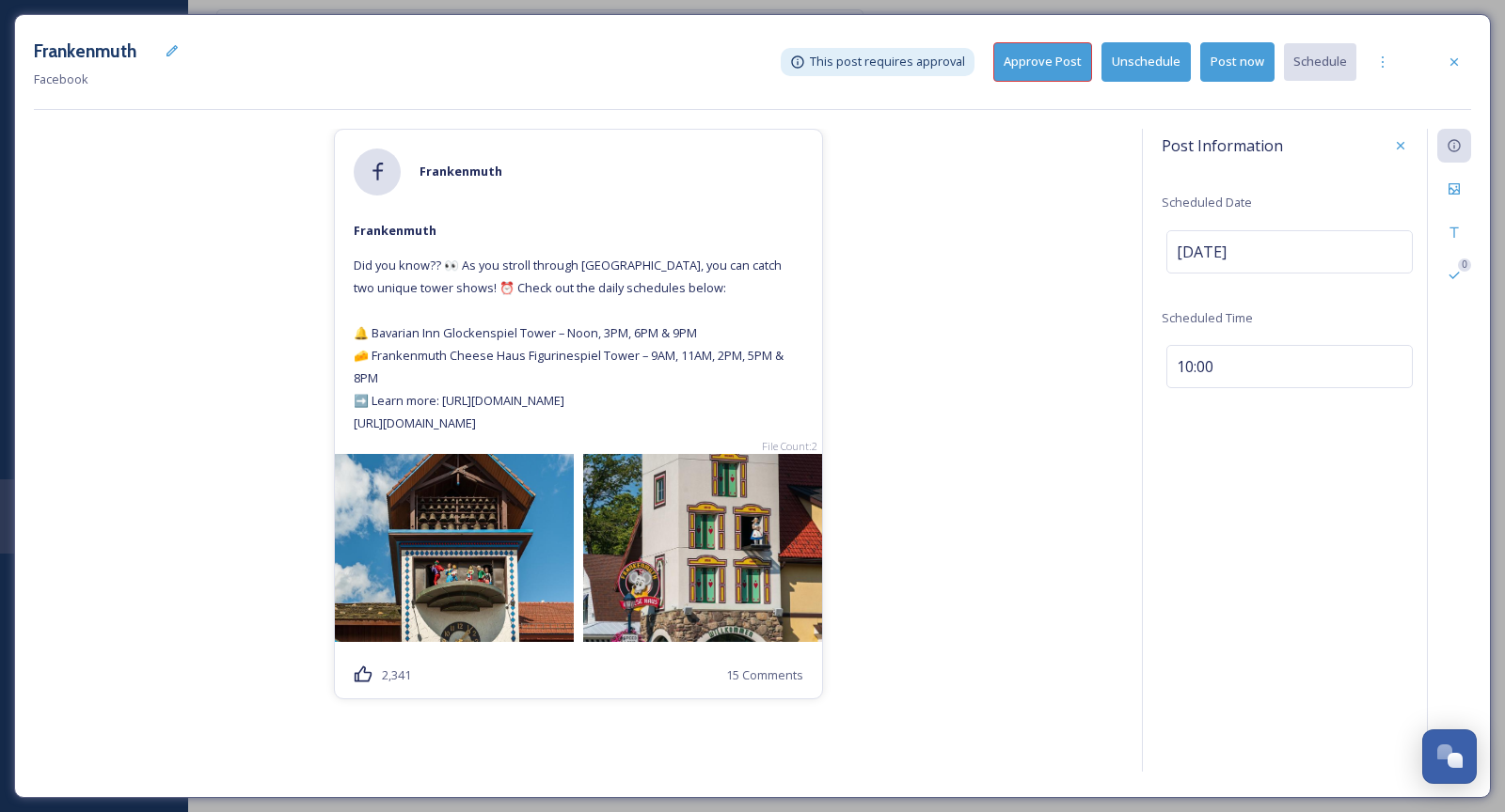
click at [1068, 76] on button "Approve Post" at bounding box center [1043, 61] width 99 height 39
click at [1394, 49] on div at bounding box center [1454, 61] width 34 height 34
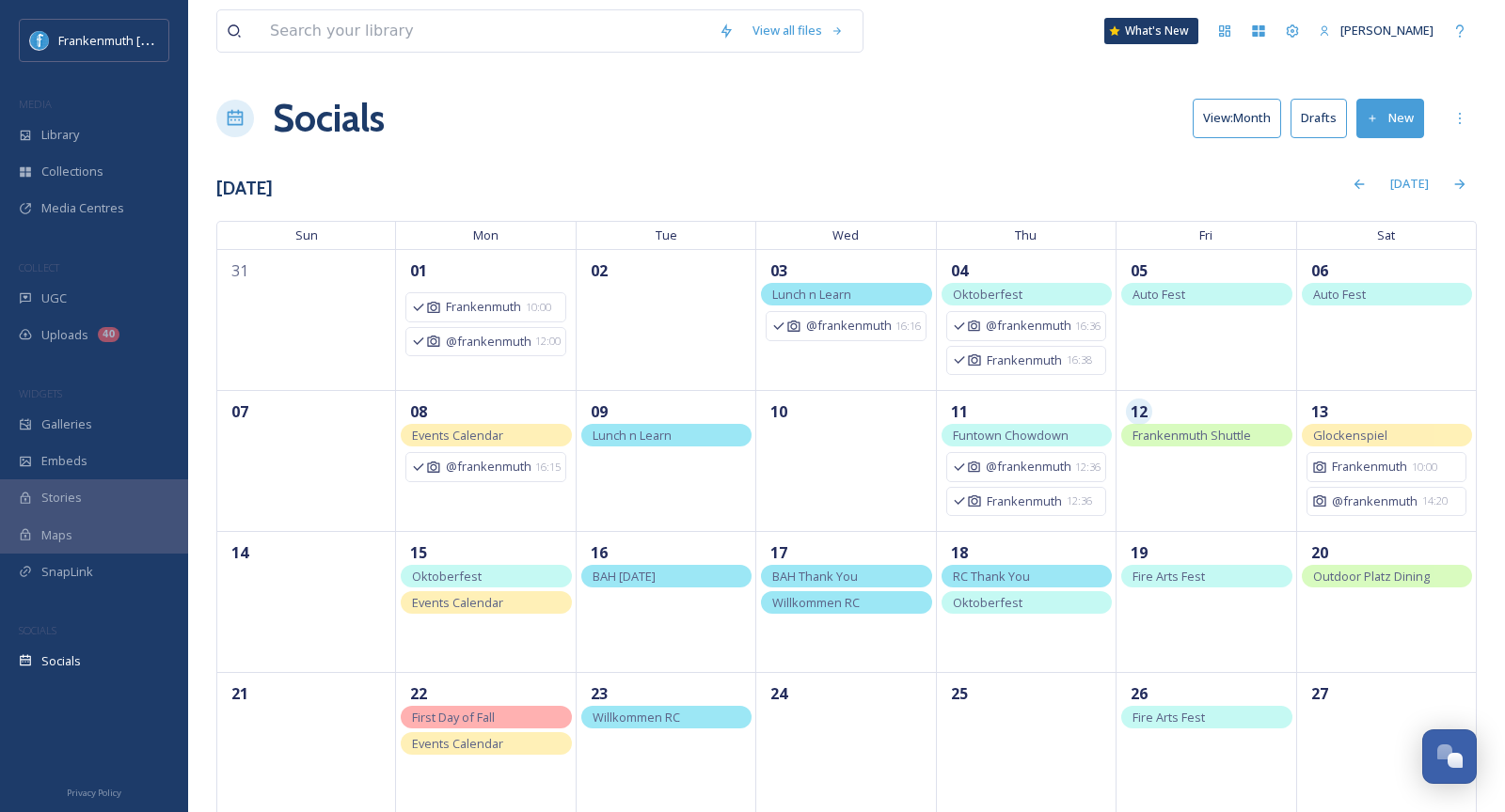
click at [1412, 98] on button "New" at bounding box center [1390, 118] width 67 height 39
click at [1406, 157] on span "Post" at bounding box center [1398, 162] width 25 height 18
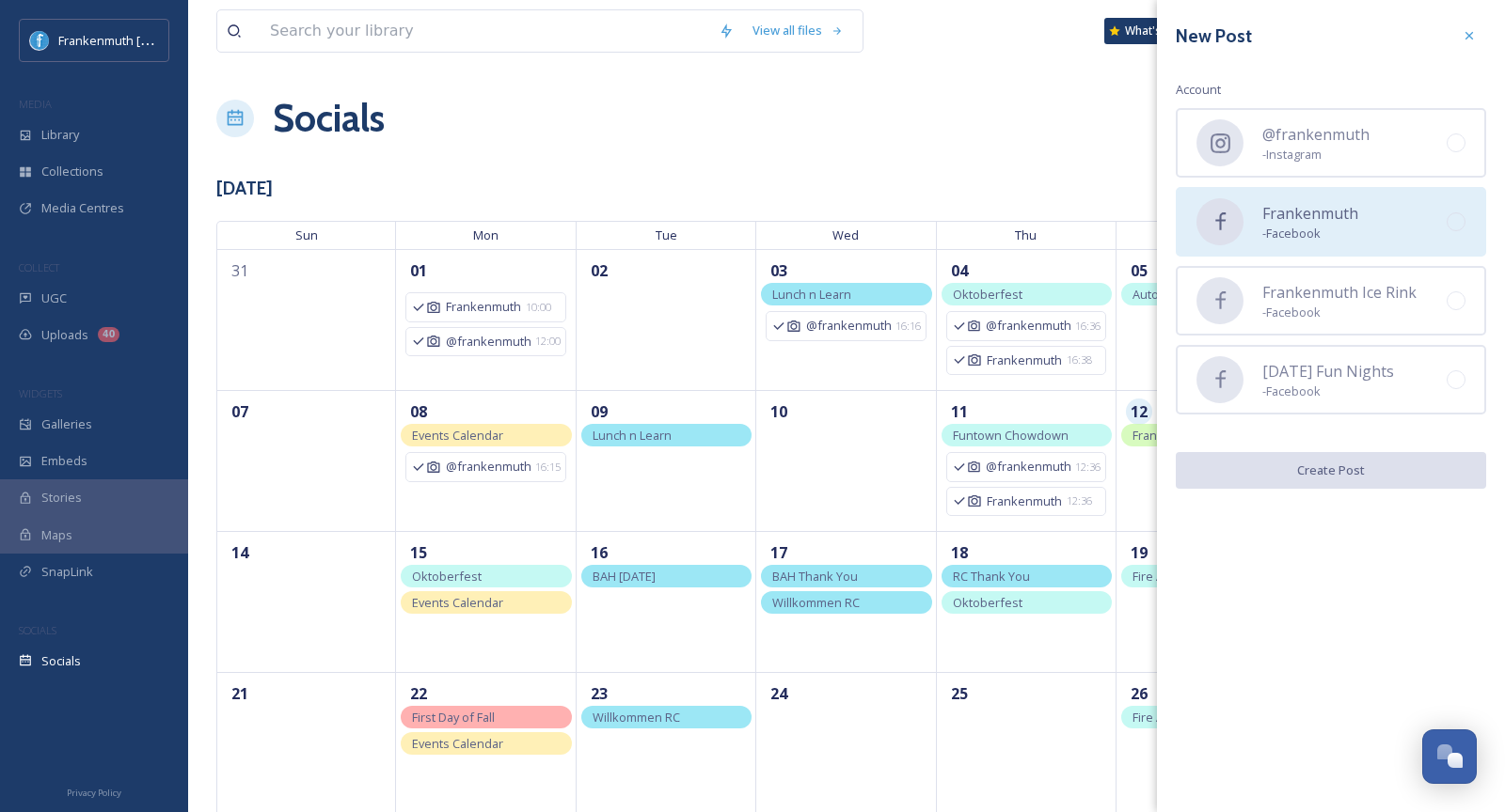
click at [1399, 200] on div "Frankenmuth - Facebook" at bounding box center [1331, 221] width 310 height 69
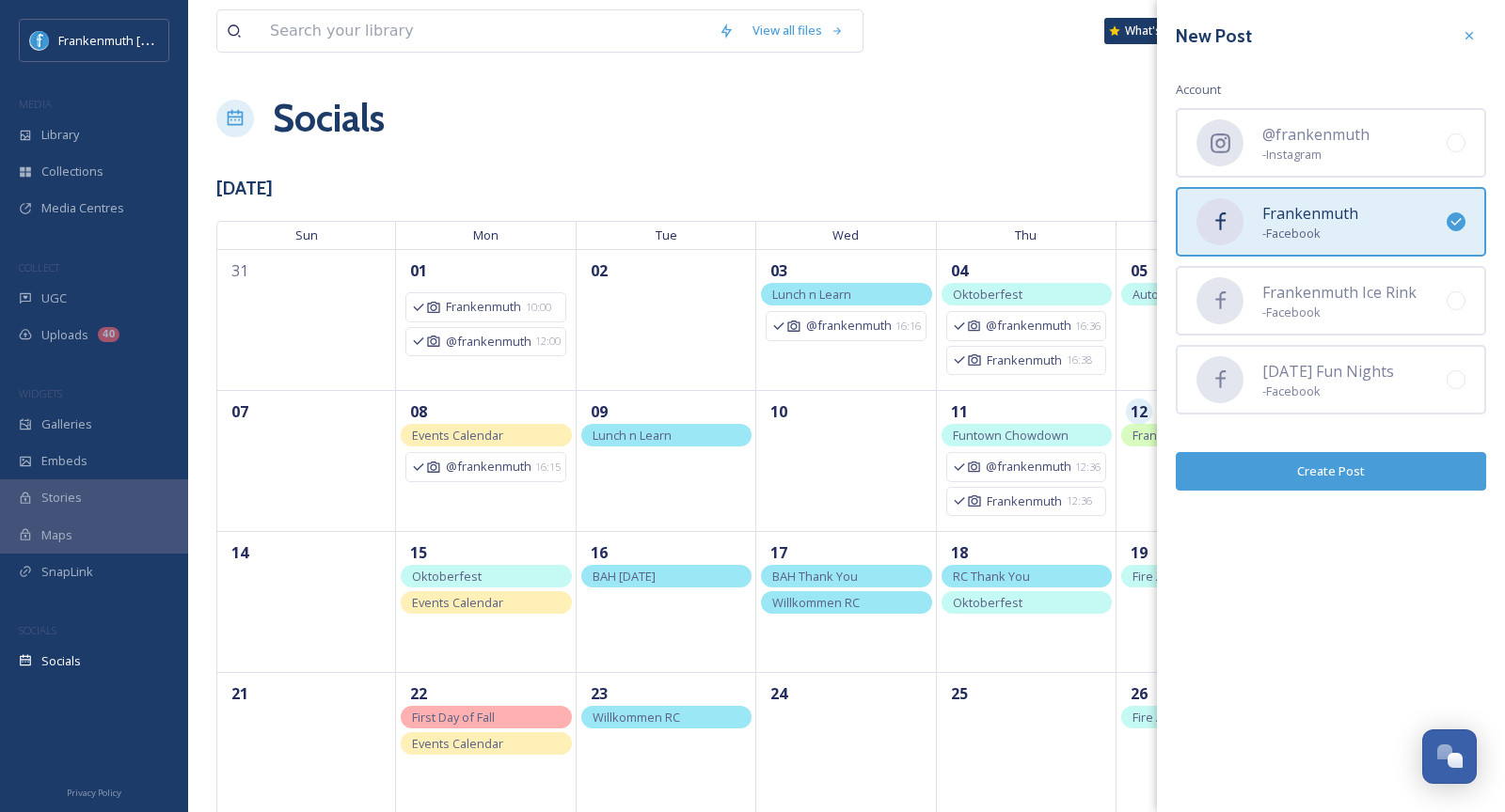
click at [1358, 469] on button "Create Post" at bounding box center [1331, 472] width 310 height 39
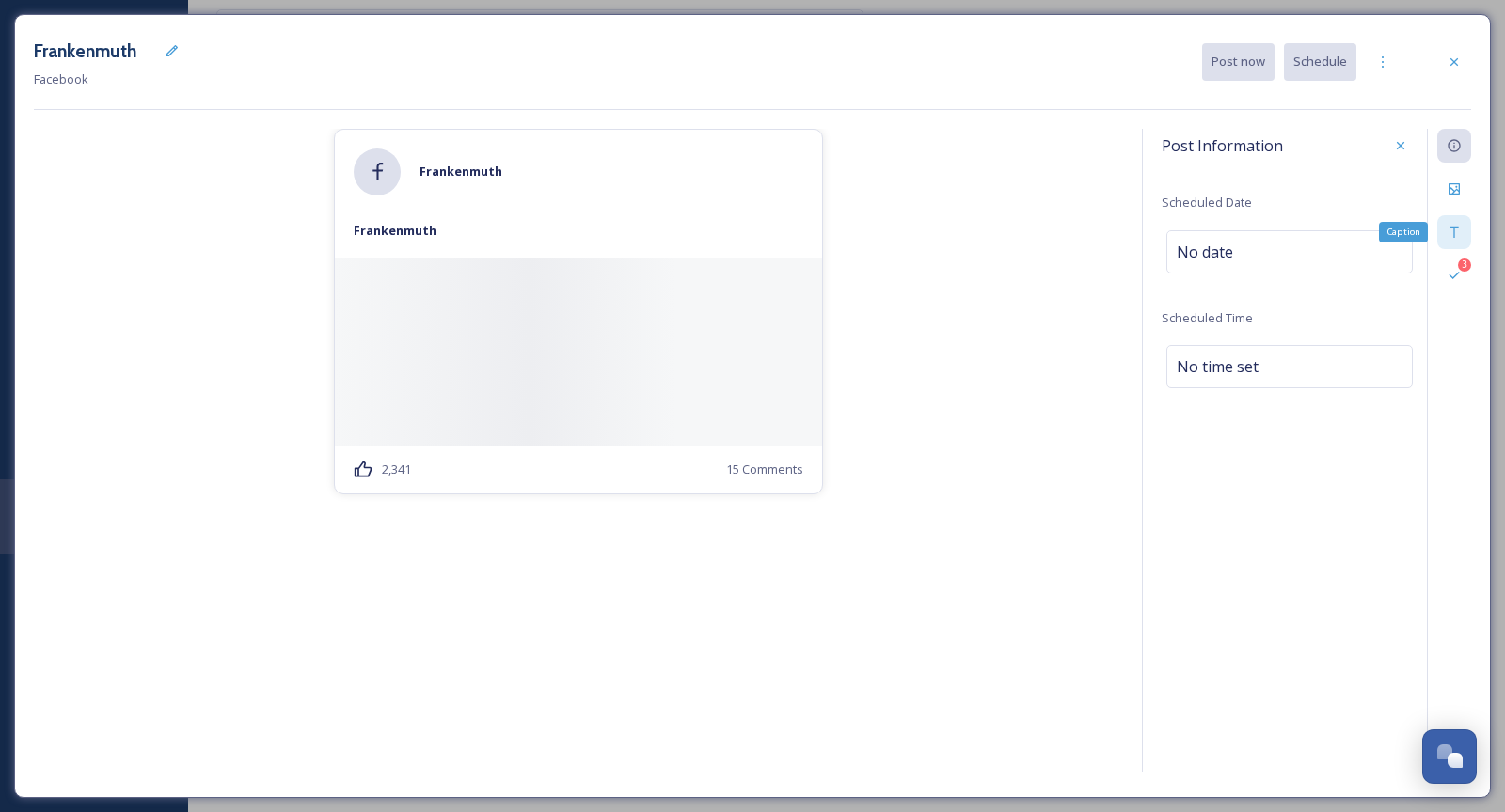
click at [1444, 237] on div "Caption" at bounding box center [1454, 232] width 34 height 34
click at [1327, 240] on div "No value." at bounding box center [1289, 241] width 247 height 43
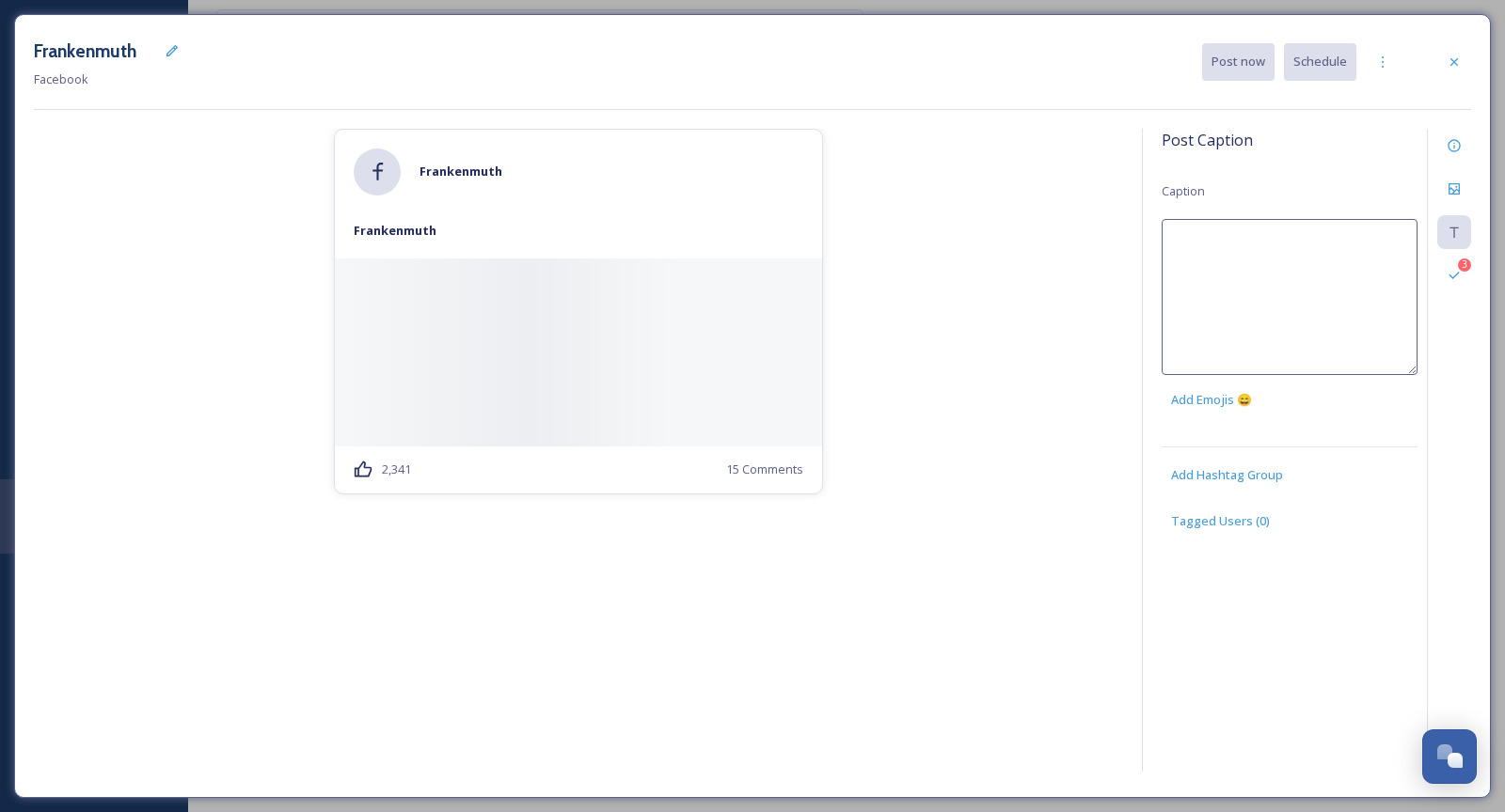
click at [1327, 240] on textarea at bounding box center [1289, 297] width 256 height 156
type textarea "The Frankenmuth Shuttle is your"
click at [1463, 56] on div at bounding box center [1454, 61] width 34 height 34
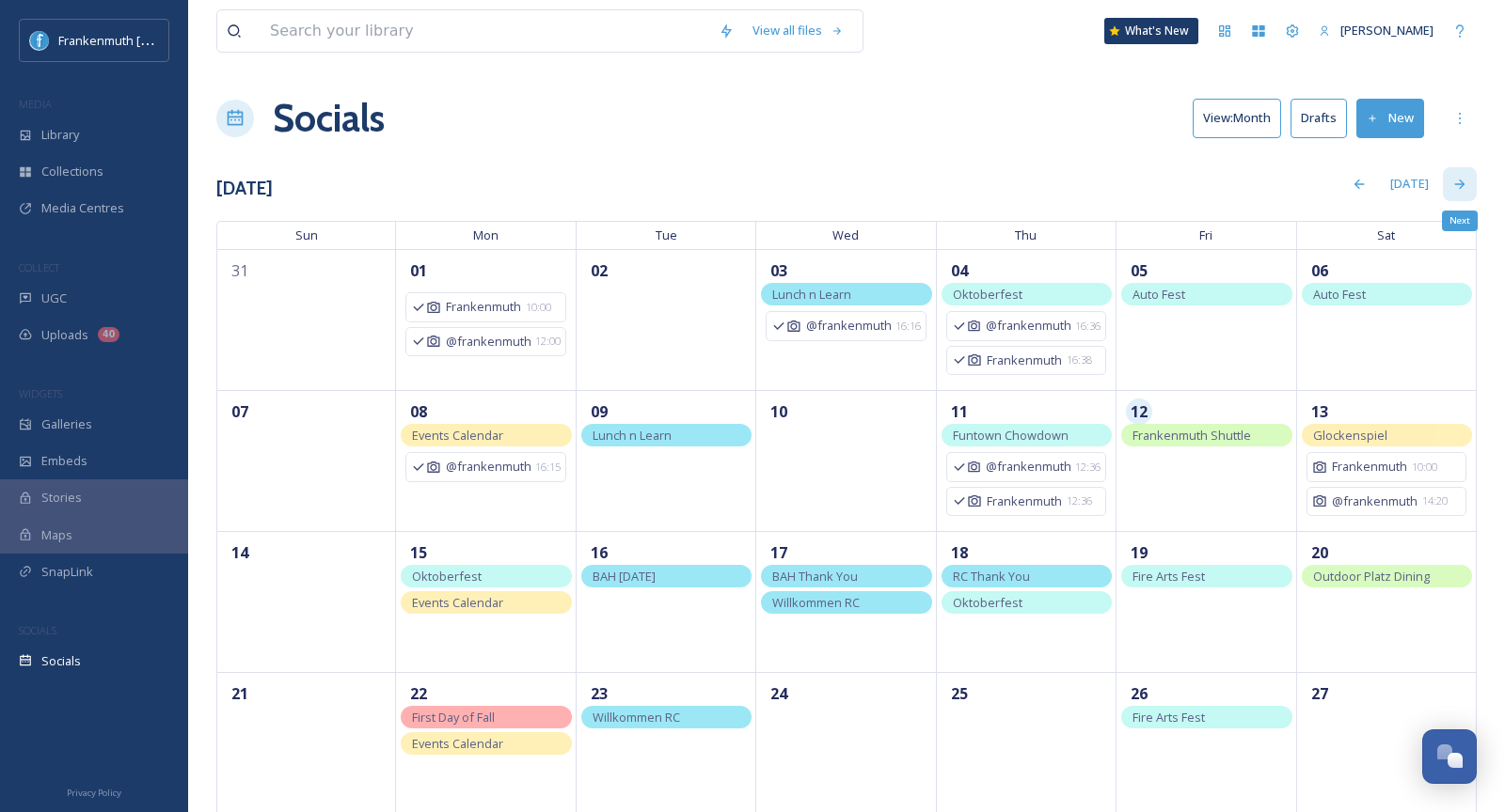
click at [1453, 173] on div "Next" at bounding box center [1460, 184] width 34 height 34
